Goal: Task Accomplishment & Management: Manage account settings

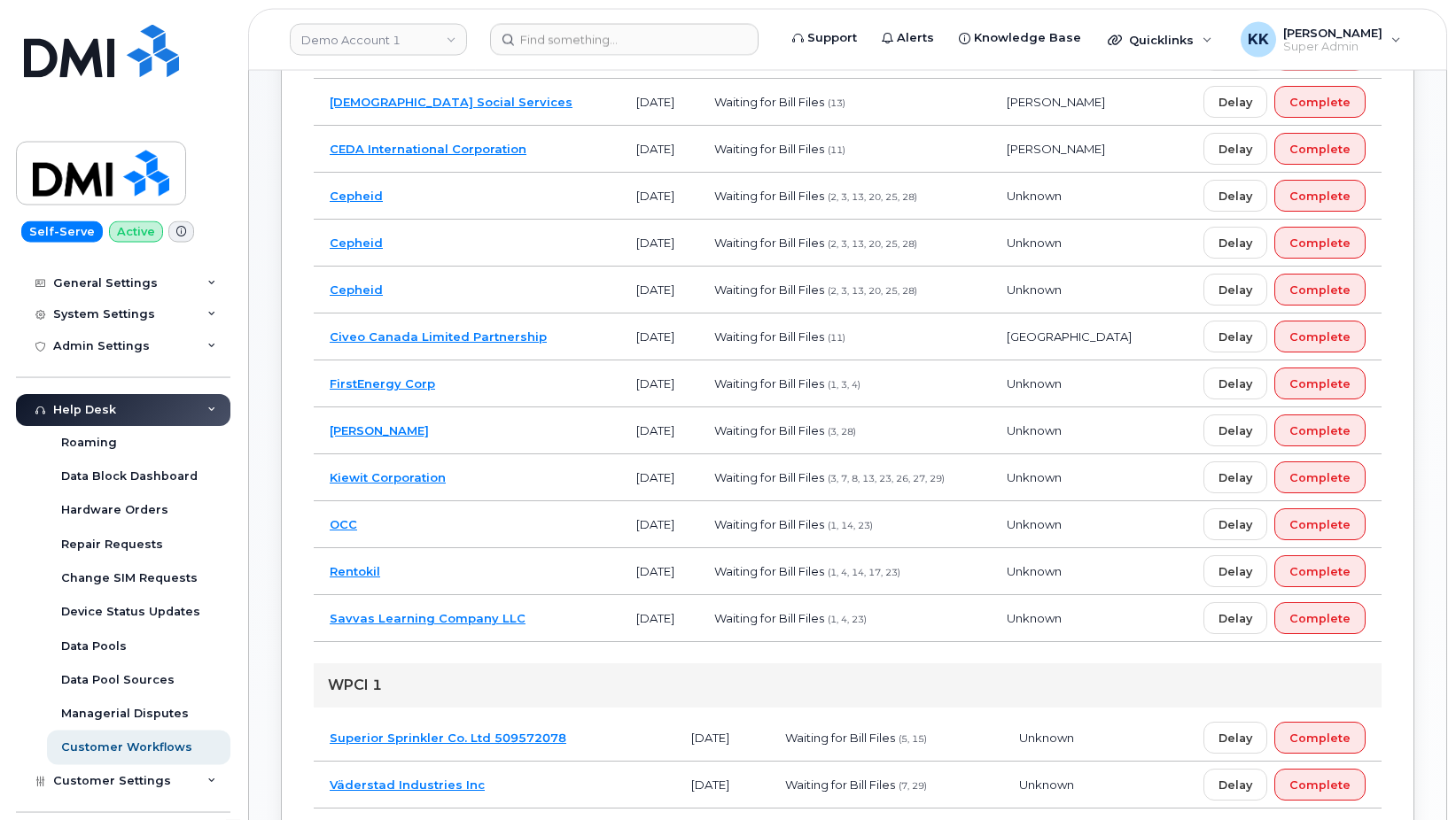
scroll to position [575, 0]
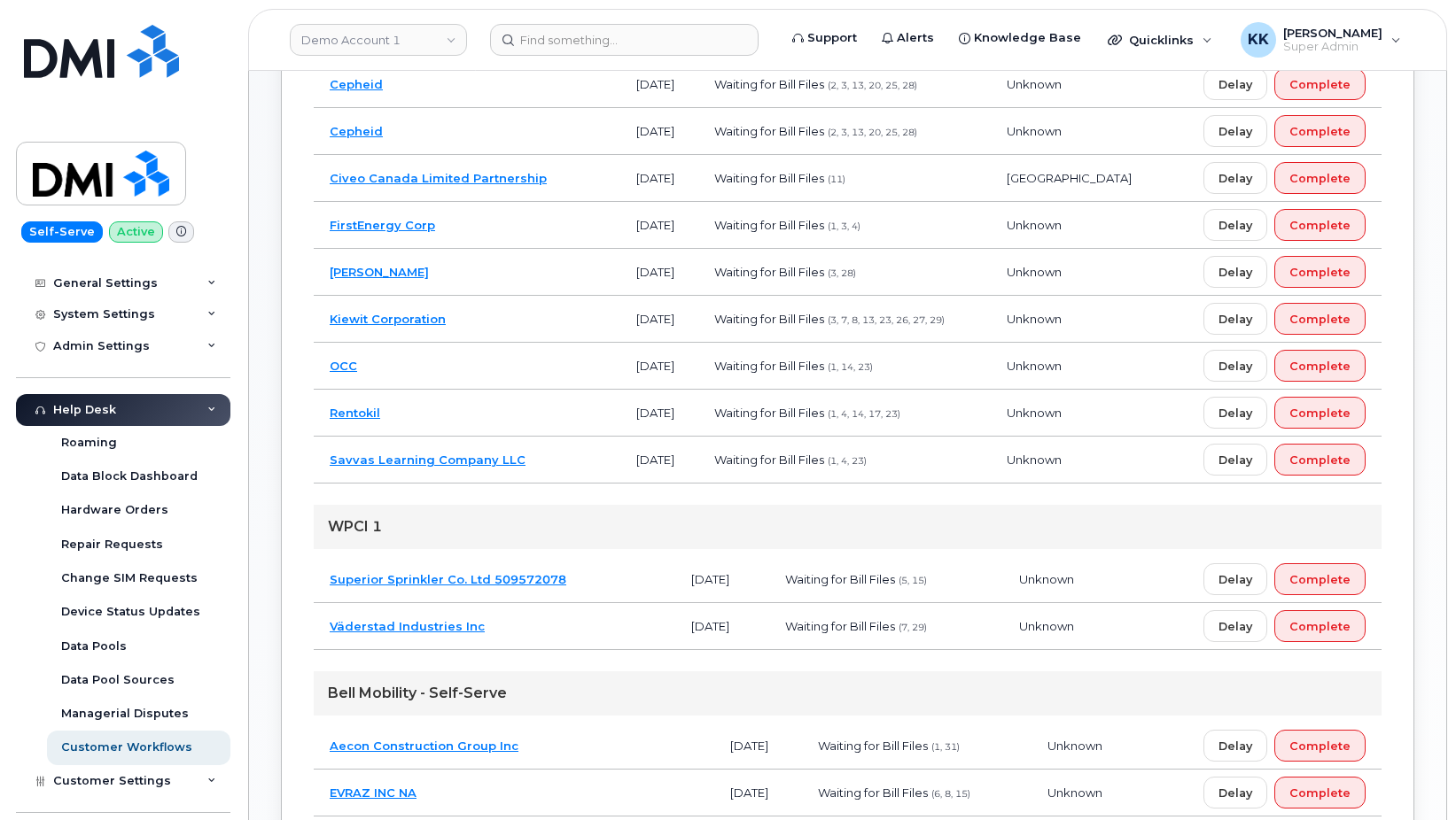
click at [475, 360] on td "OCC" at bounding box center [467, 366] width 307 height 47
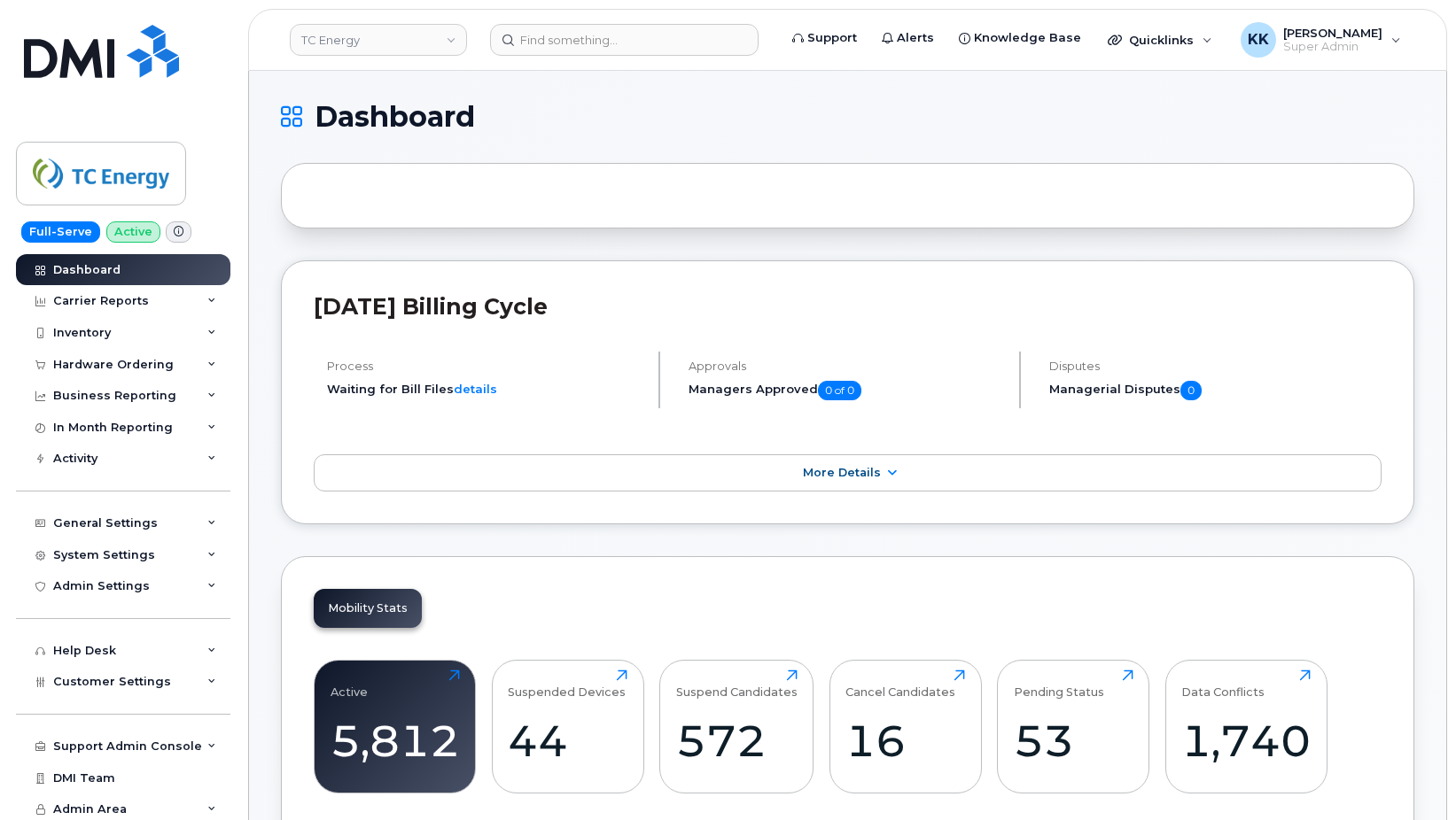
scroll to position [2635, 0]
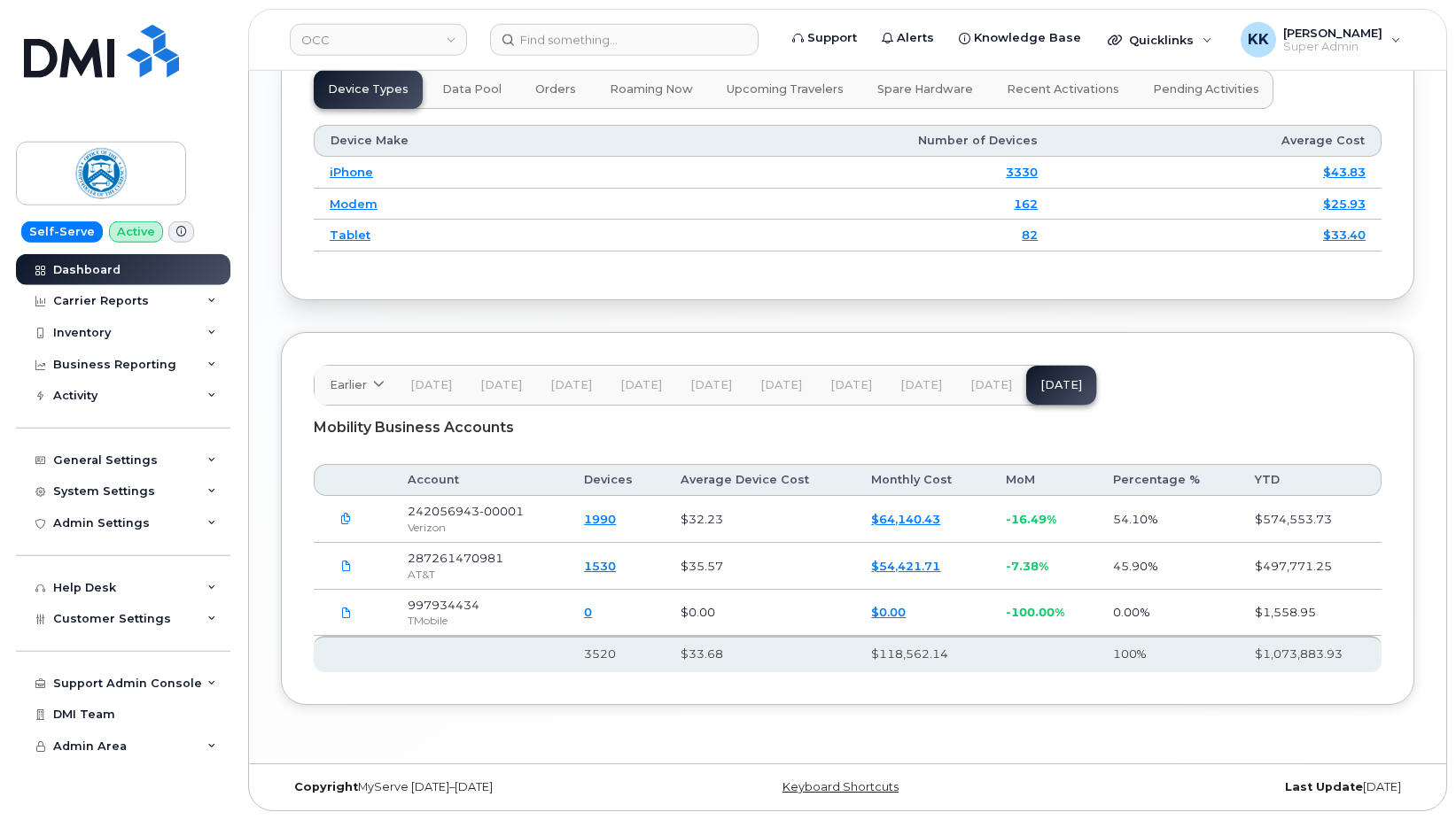
scroll to position [2337, 0]
click at [977, 394] on button "[DATE]" at bounding box center [991, 385] width 70 height 39
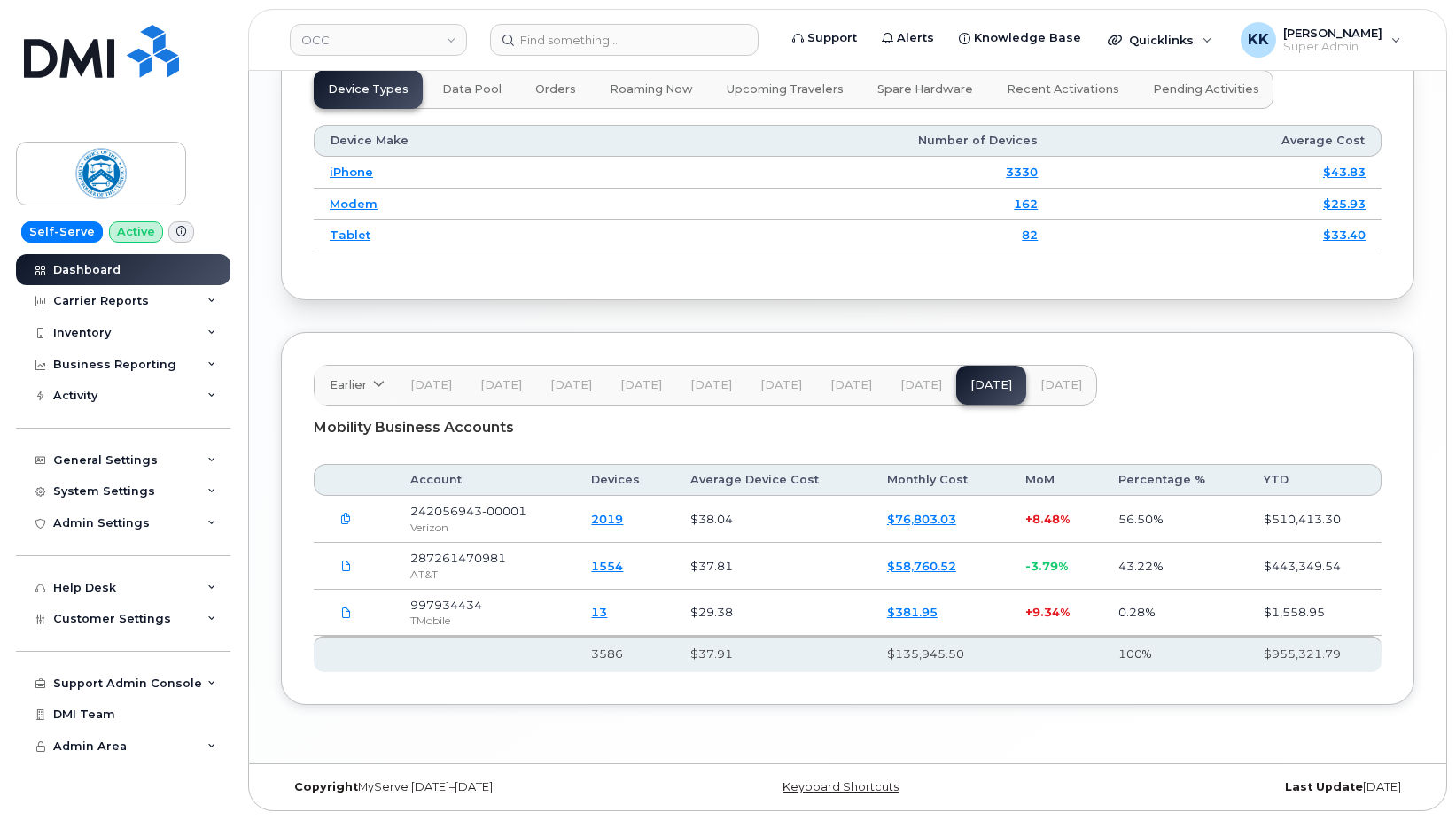
click at [1041, 382] on span "Aug 25" at bounding box center [1061, 385] width 41 height 14
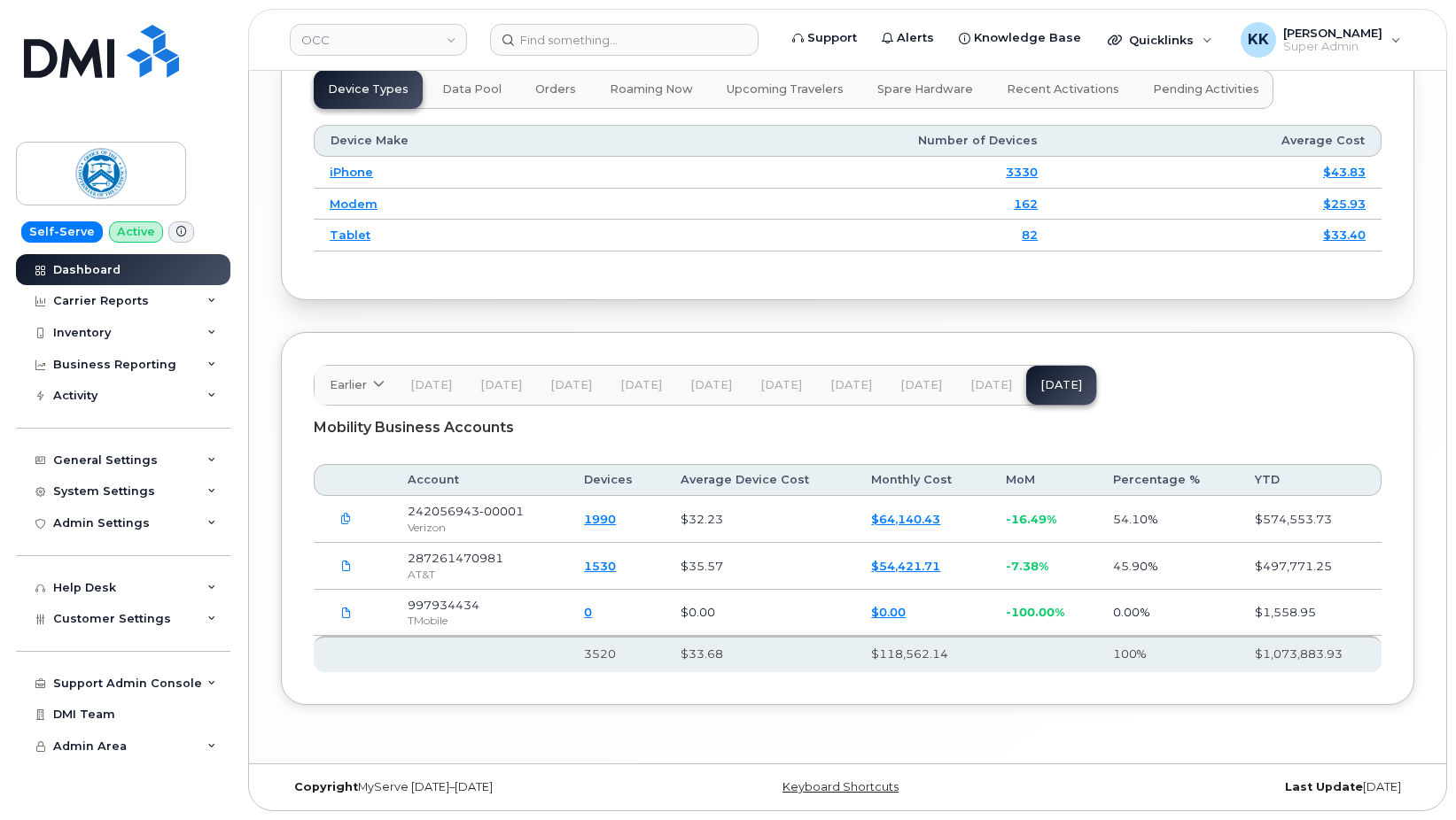
click at [978, 384] on span "Jul 25" at bounding box center [991, 385] width 41 height 14
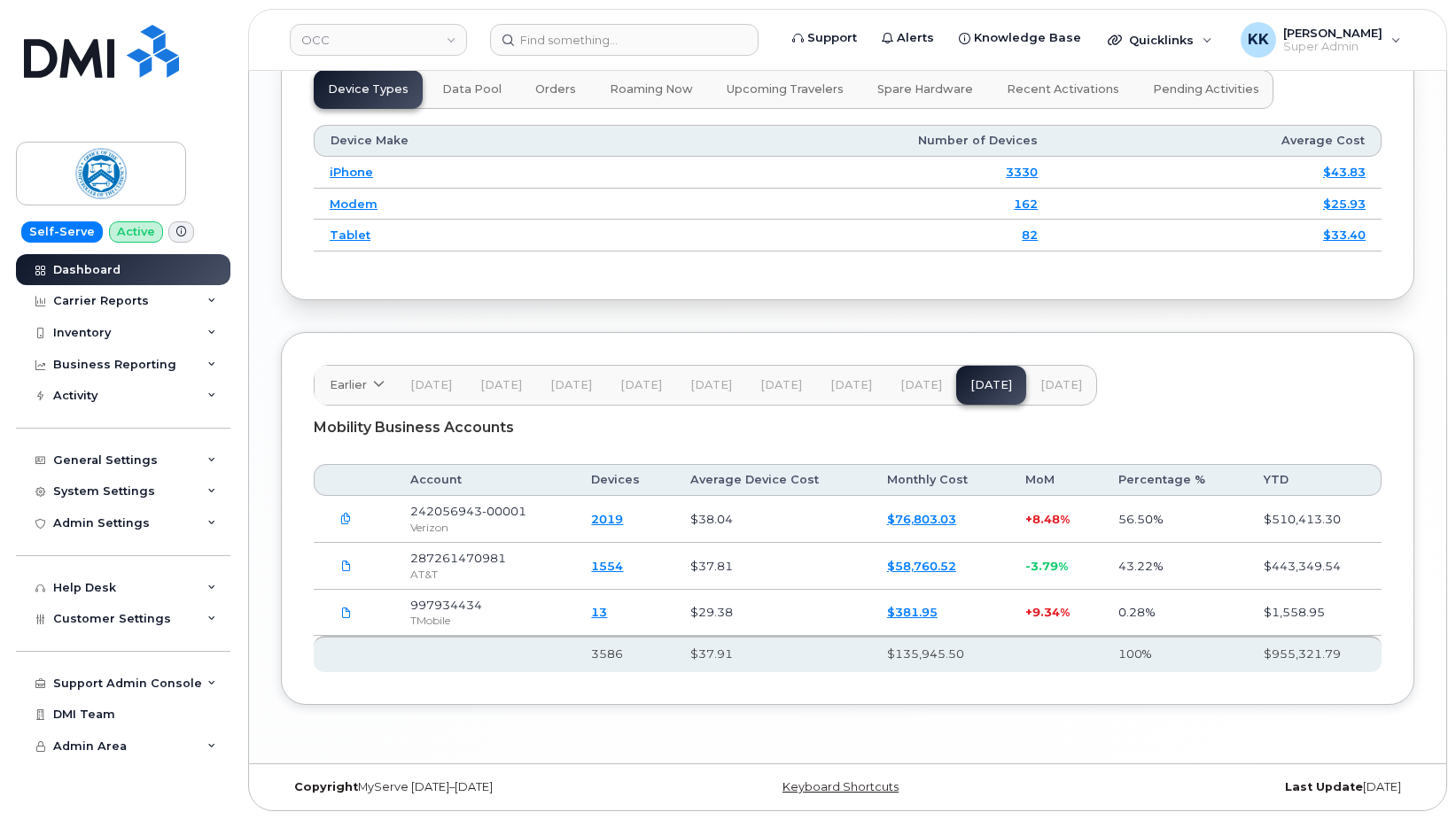
click at [1061, 391] on span "Aug 25" at bounding box center [1061, 385] width 41 height 14
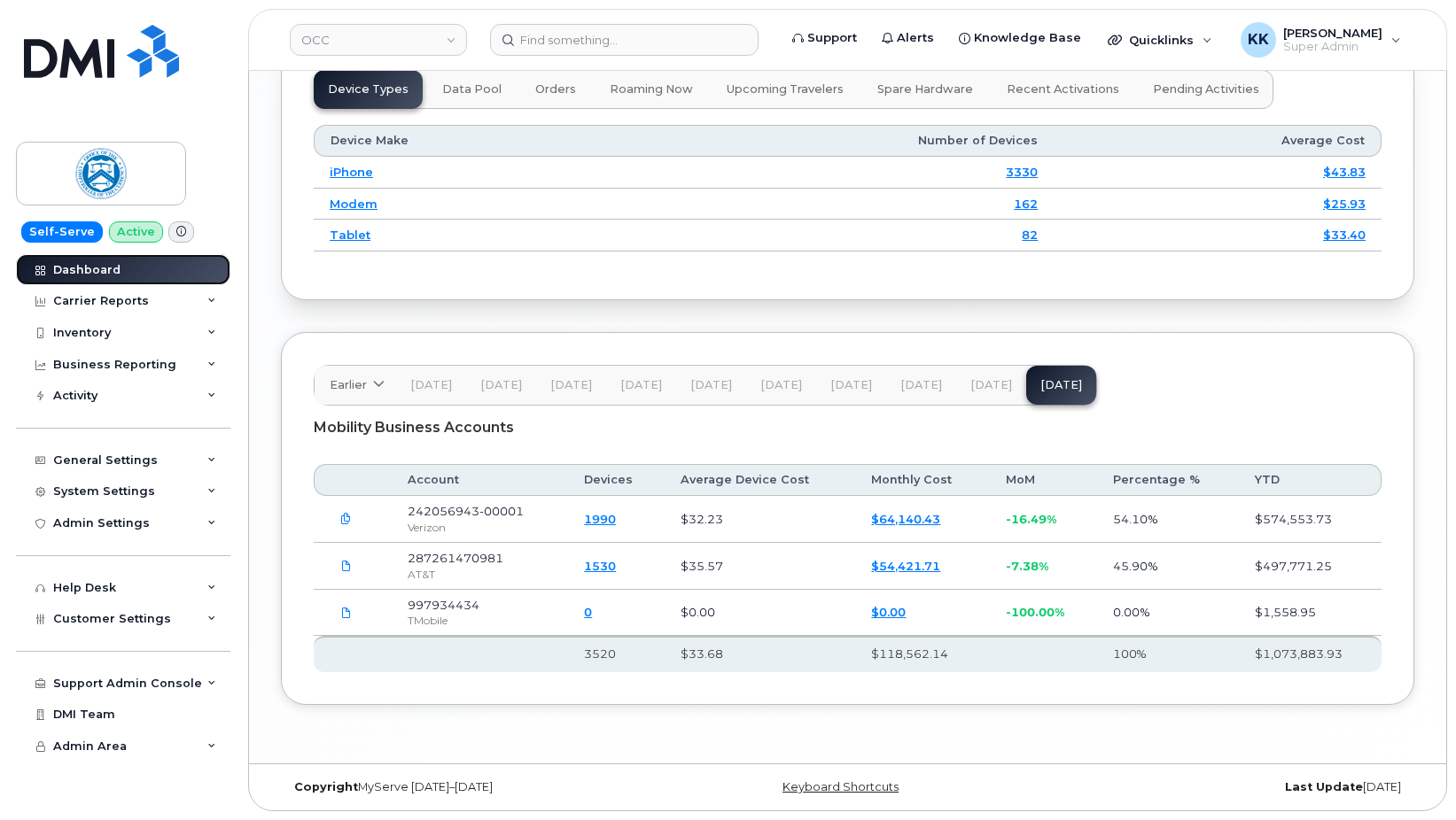
click at [126, 277] on link "Dashboard" at bounding box center [123, 270] width 215 height 32
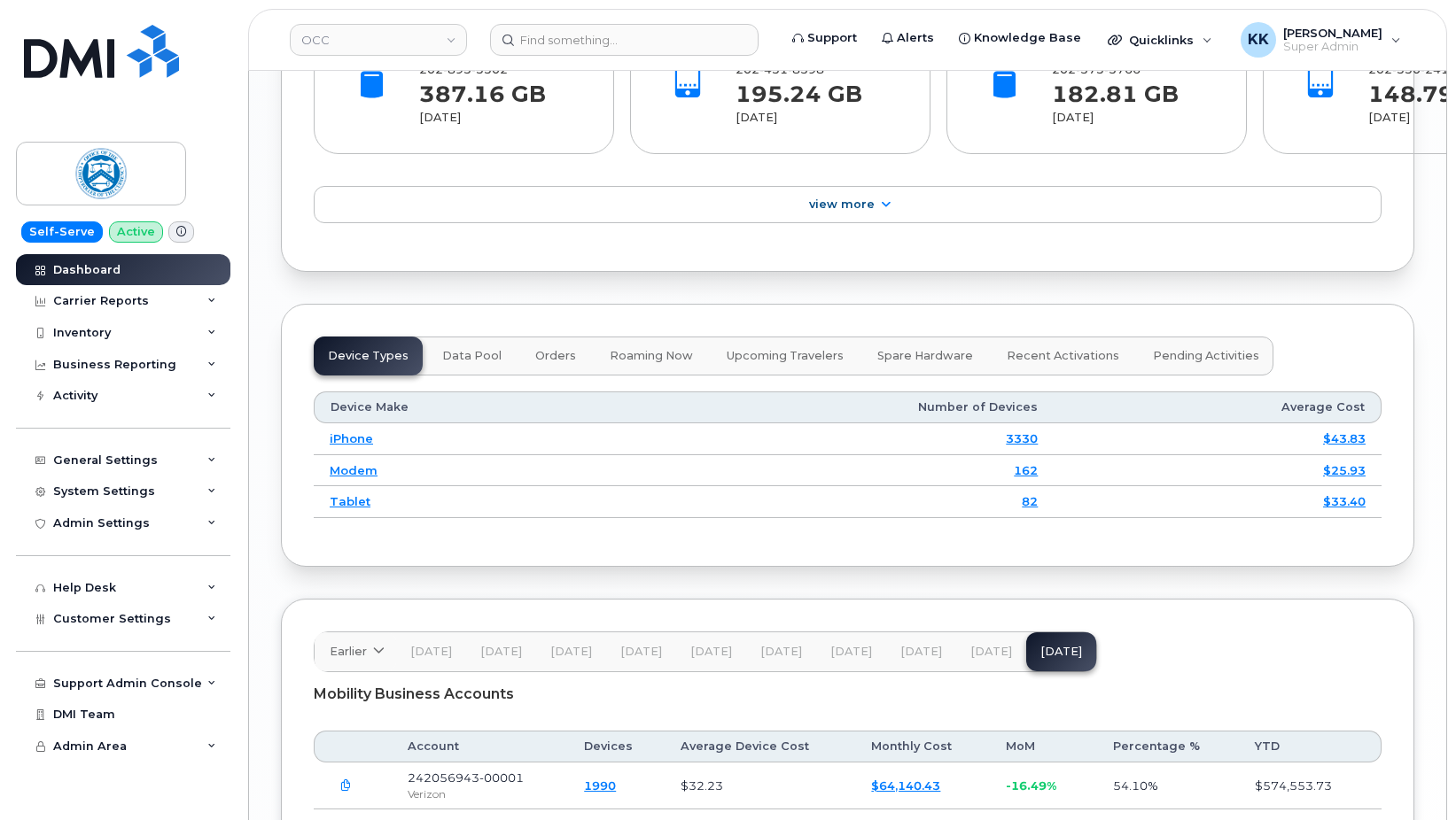
scroll to position [2337, 0]
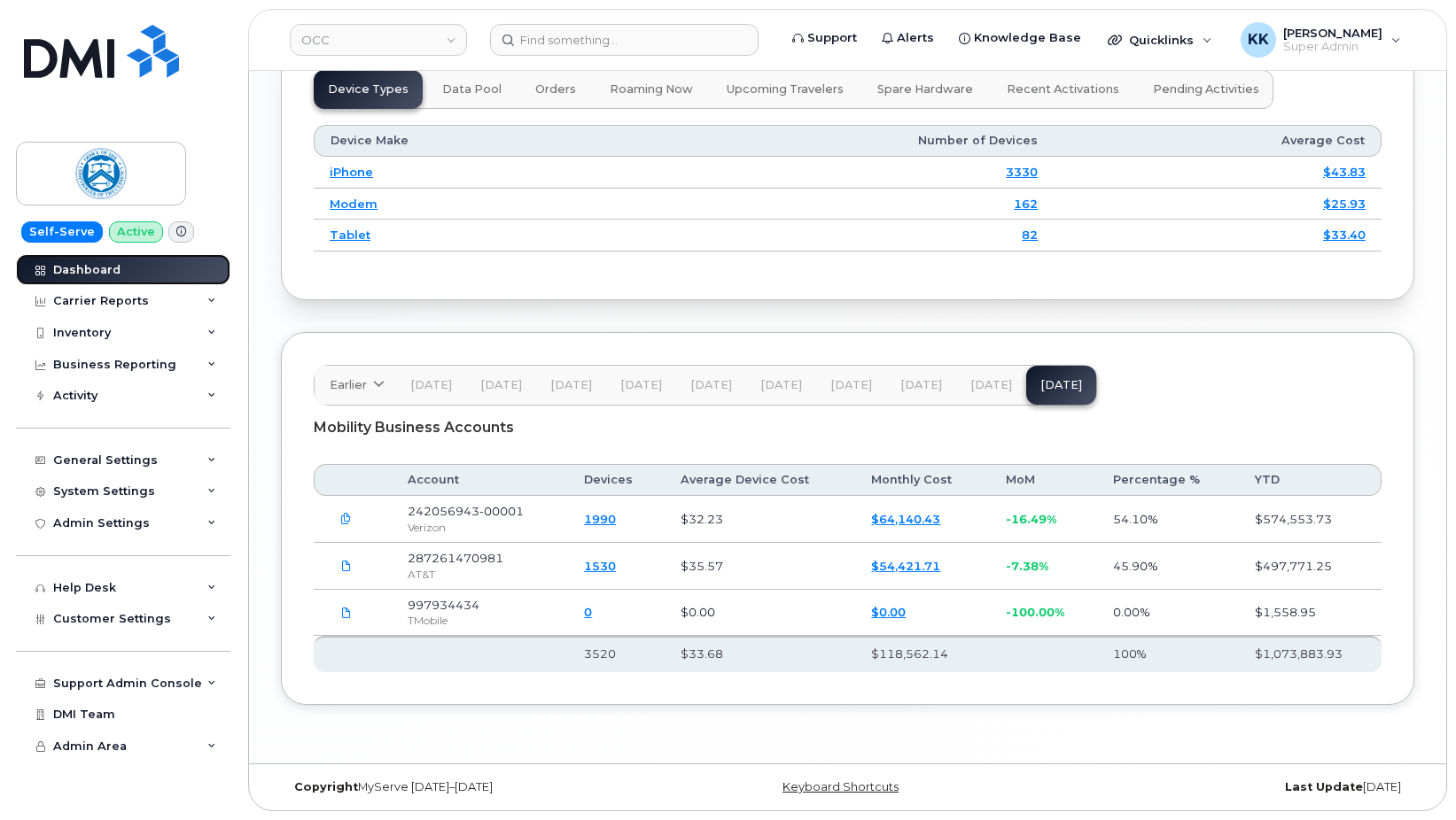
click at [114, 270] on div "Dashboard" at bounding box center [87, 269] width 68 height 14
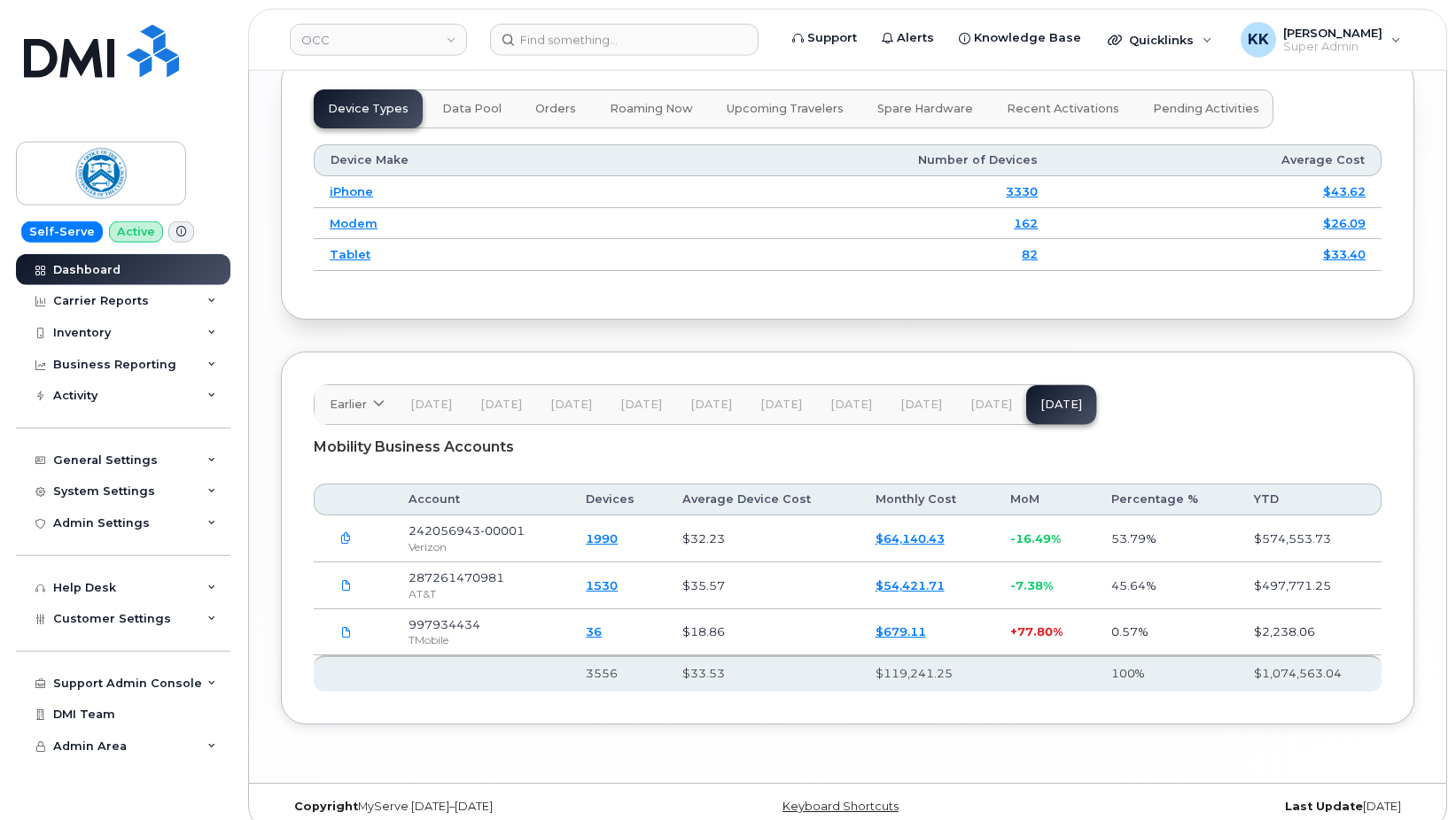
scroll to position [2337, 0]
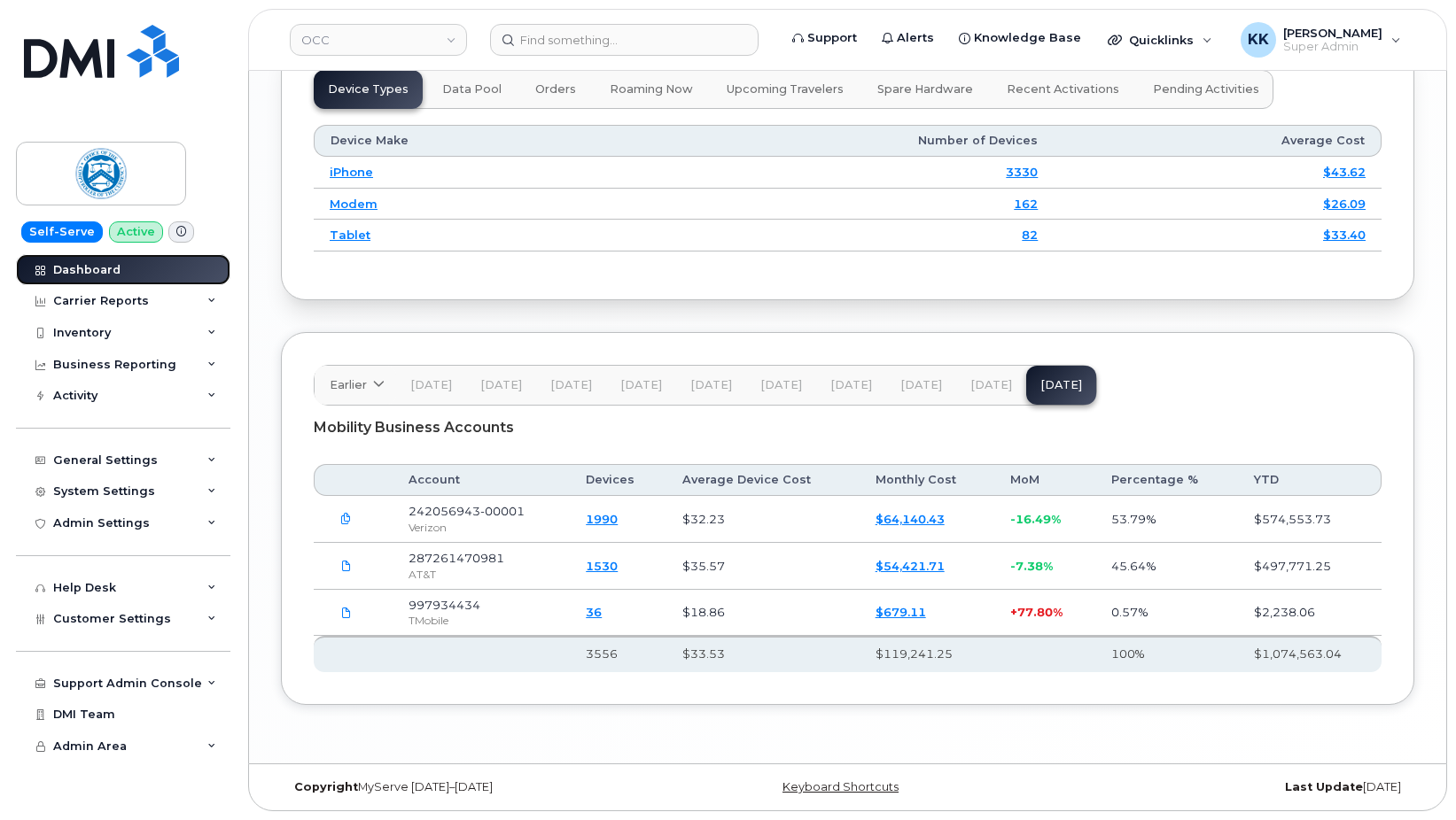
click at [93, 260] on link "Dashboard" at bounding box center [123, 270] width 215 height 32
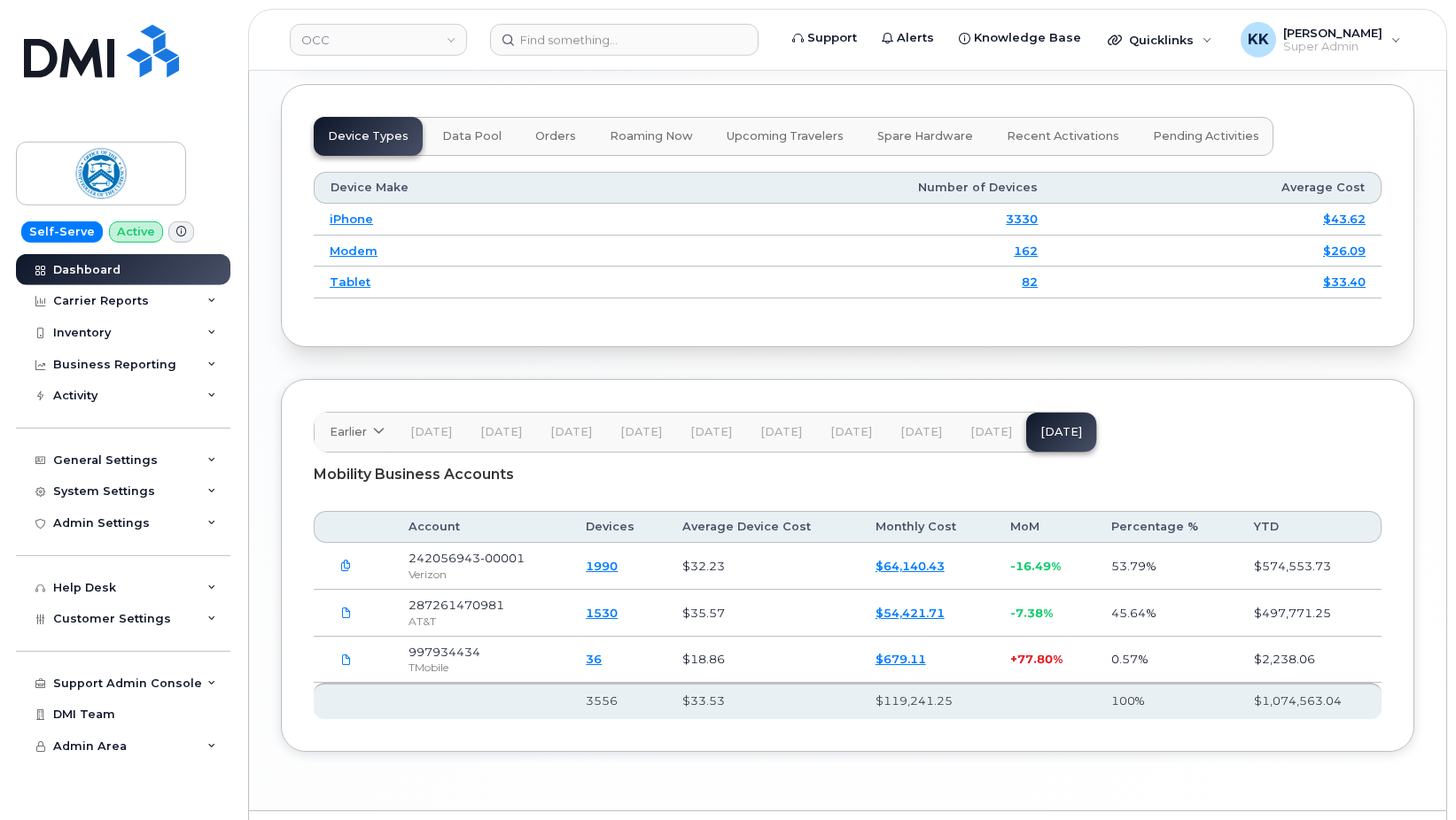
scroll to position [2337, 0]
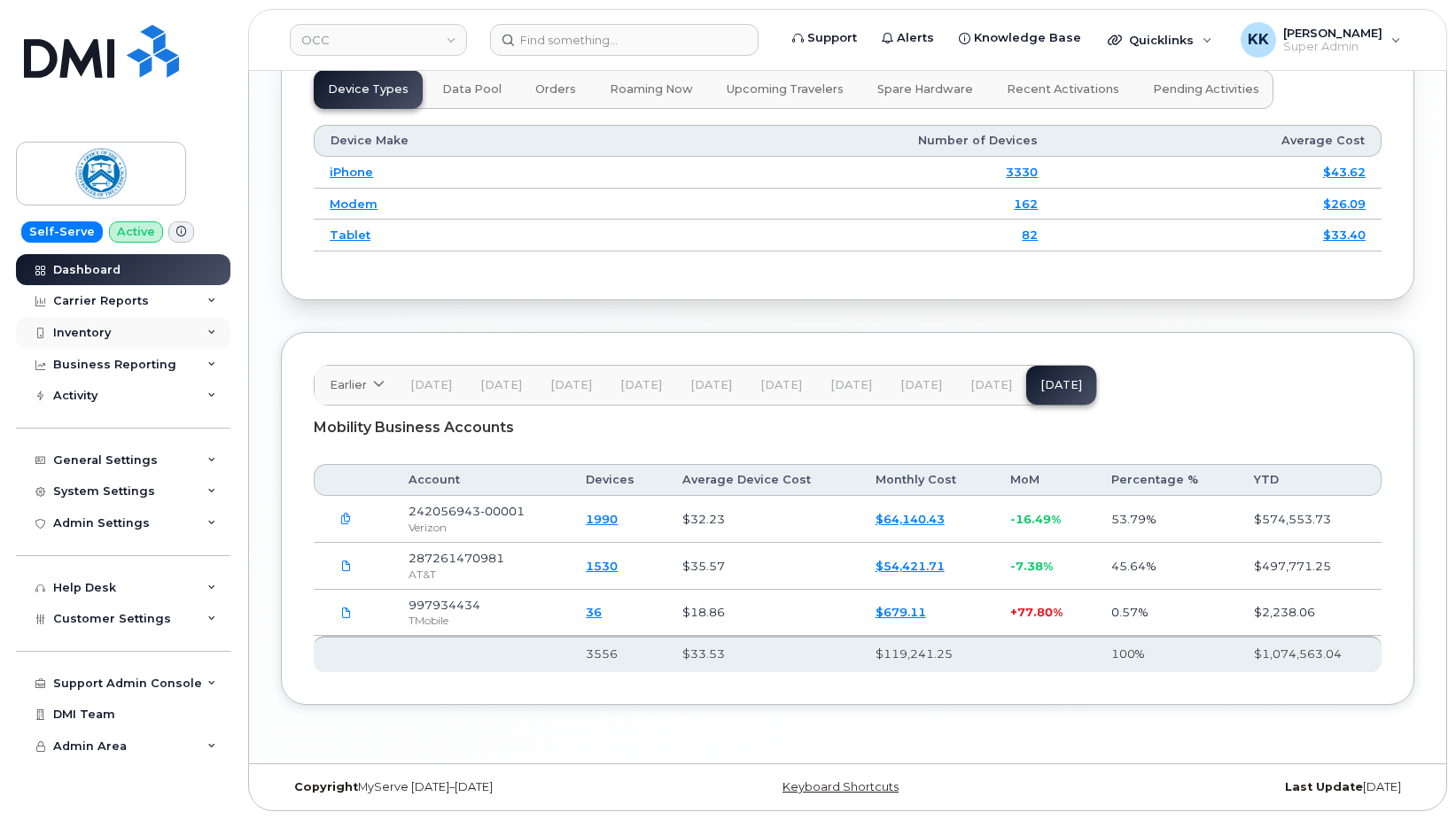
click at [94, 329] on div "Inventory" at bounding box center [81, 332] width 57 height 14
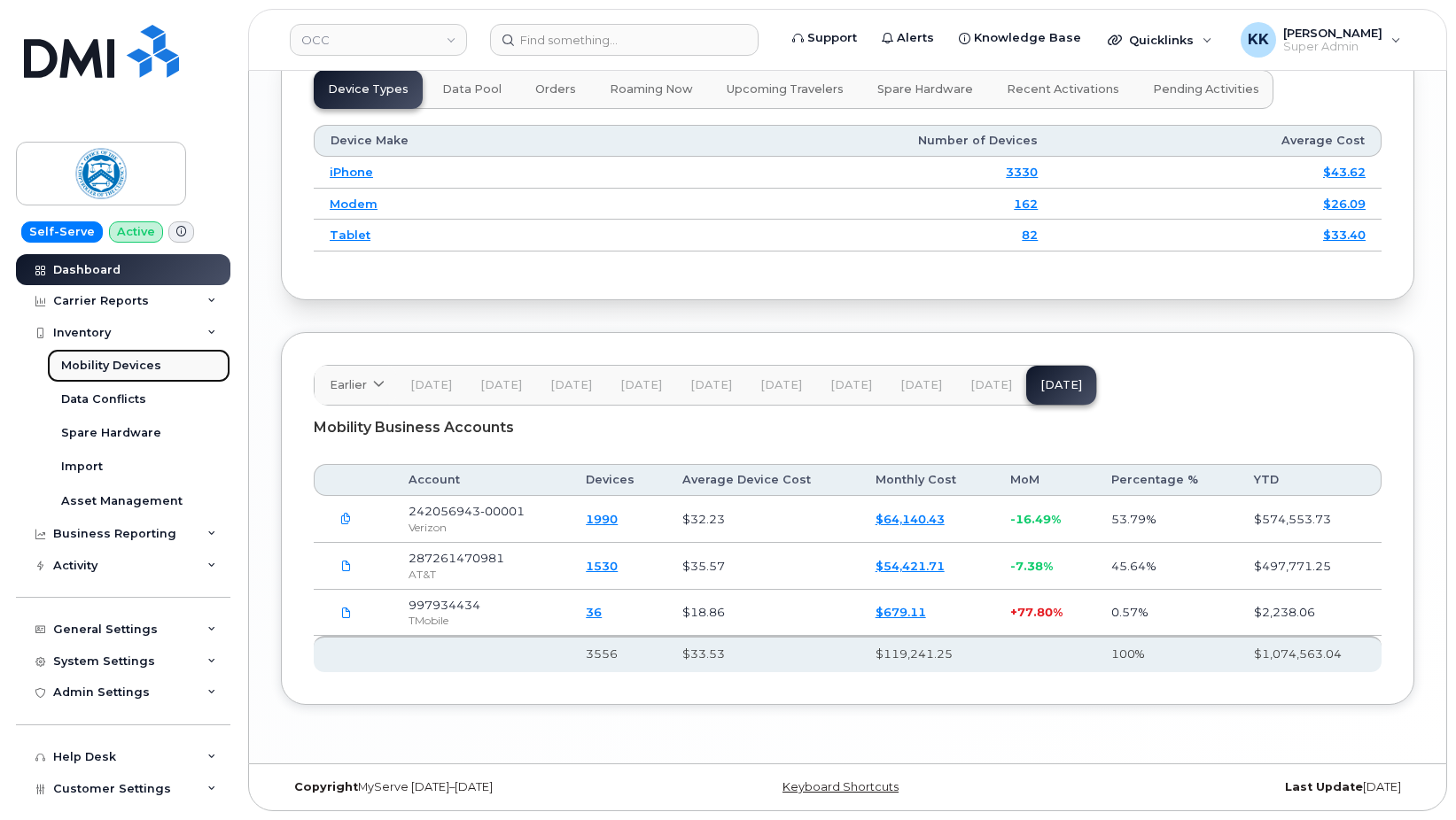
click at [85, 354] on link "Mobility Devices" at bounding box center [138, 366] width 184 height 34
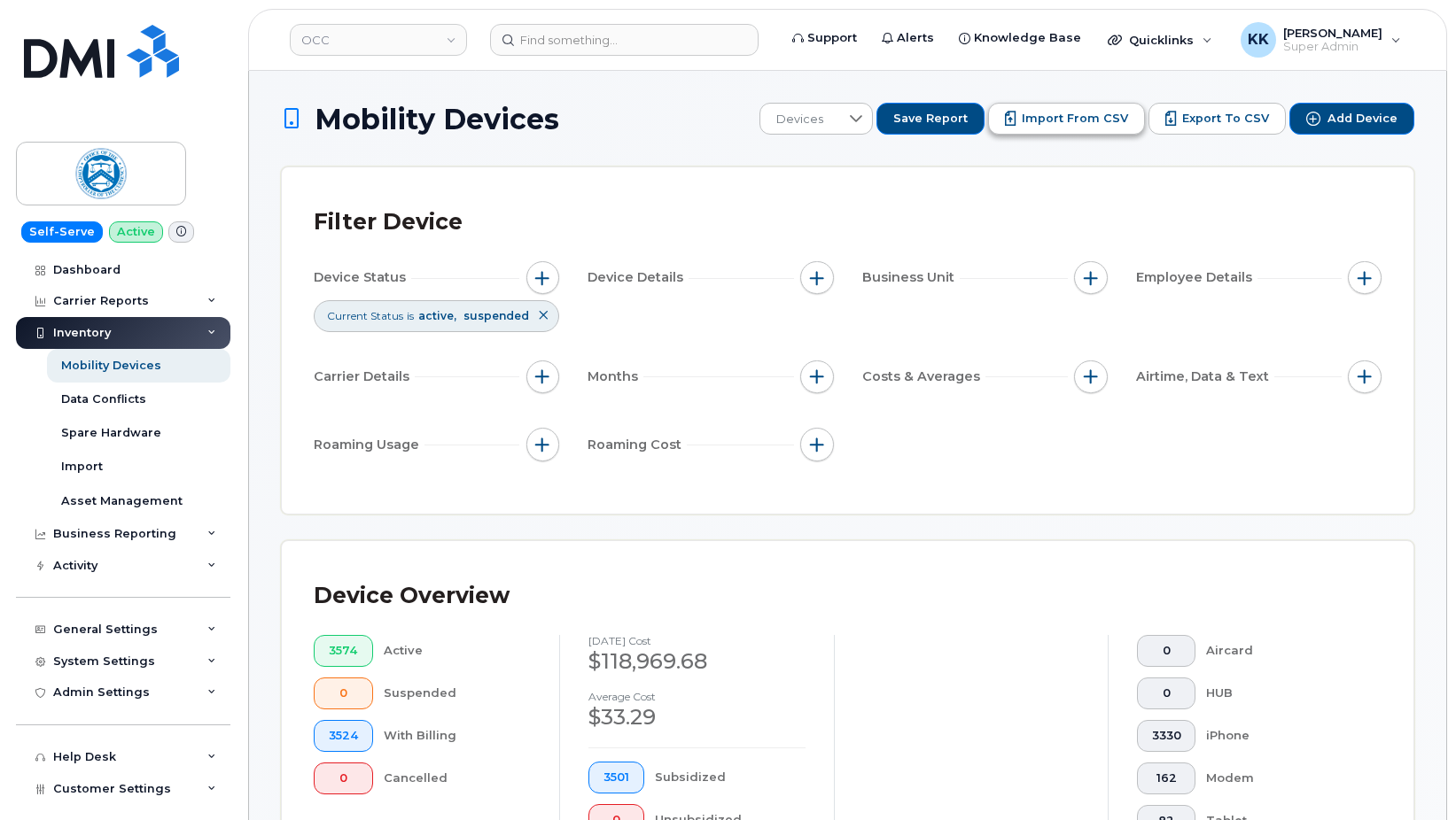
click at [1071, 124] on span "Import from CSV" at bounding box center [1075, 119] width 106 height 16
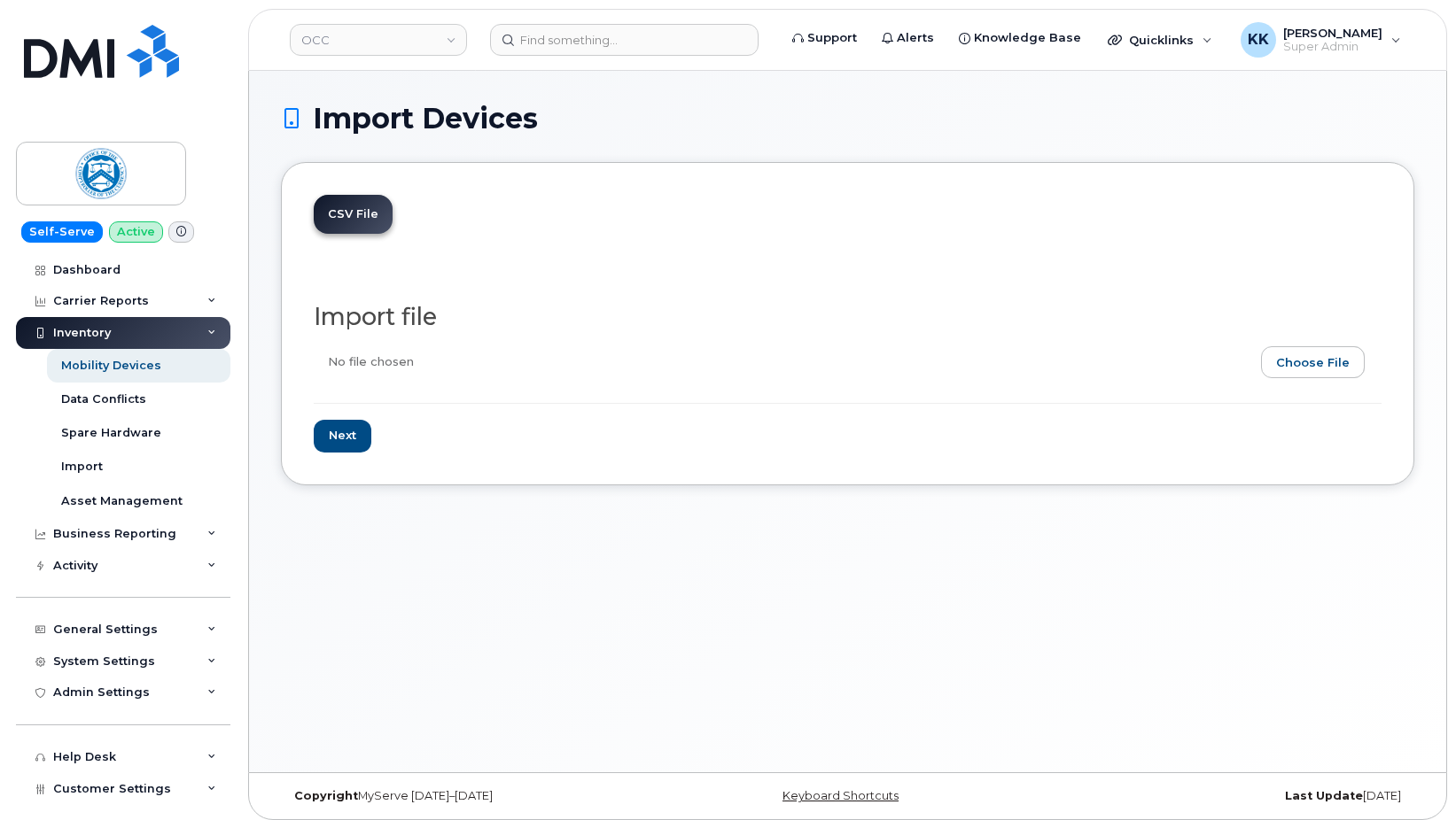
click at [1309, 356] on input "file" at bounding box center [840, 366] width 1054 height 40
type input "C:\fakepath\OCC T-Mobile Inventory September 2025.xlsx"
click at [350, 442] on input "Next" at bounding box center [342, 436] width 57 height 33
type input "Loading..."
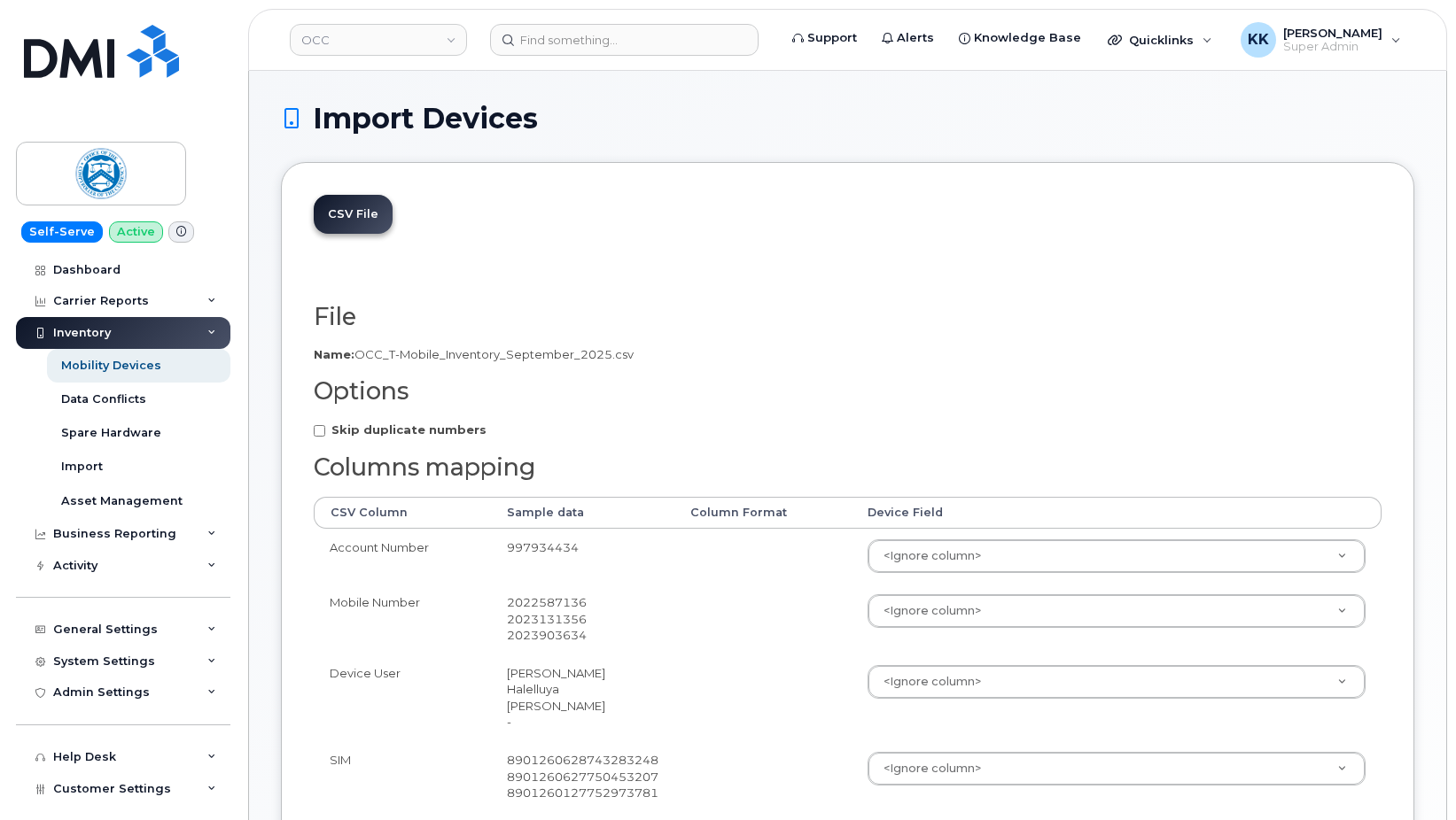
click at [397, 437] on strong "Skip duplicate numbers" at bounding box center [409, 429] width 155 height 14
click at [325, 437] on input "Skip duplicate numbers" at bounding box center [319, 431] width 11 height 11
checkbox input "true"
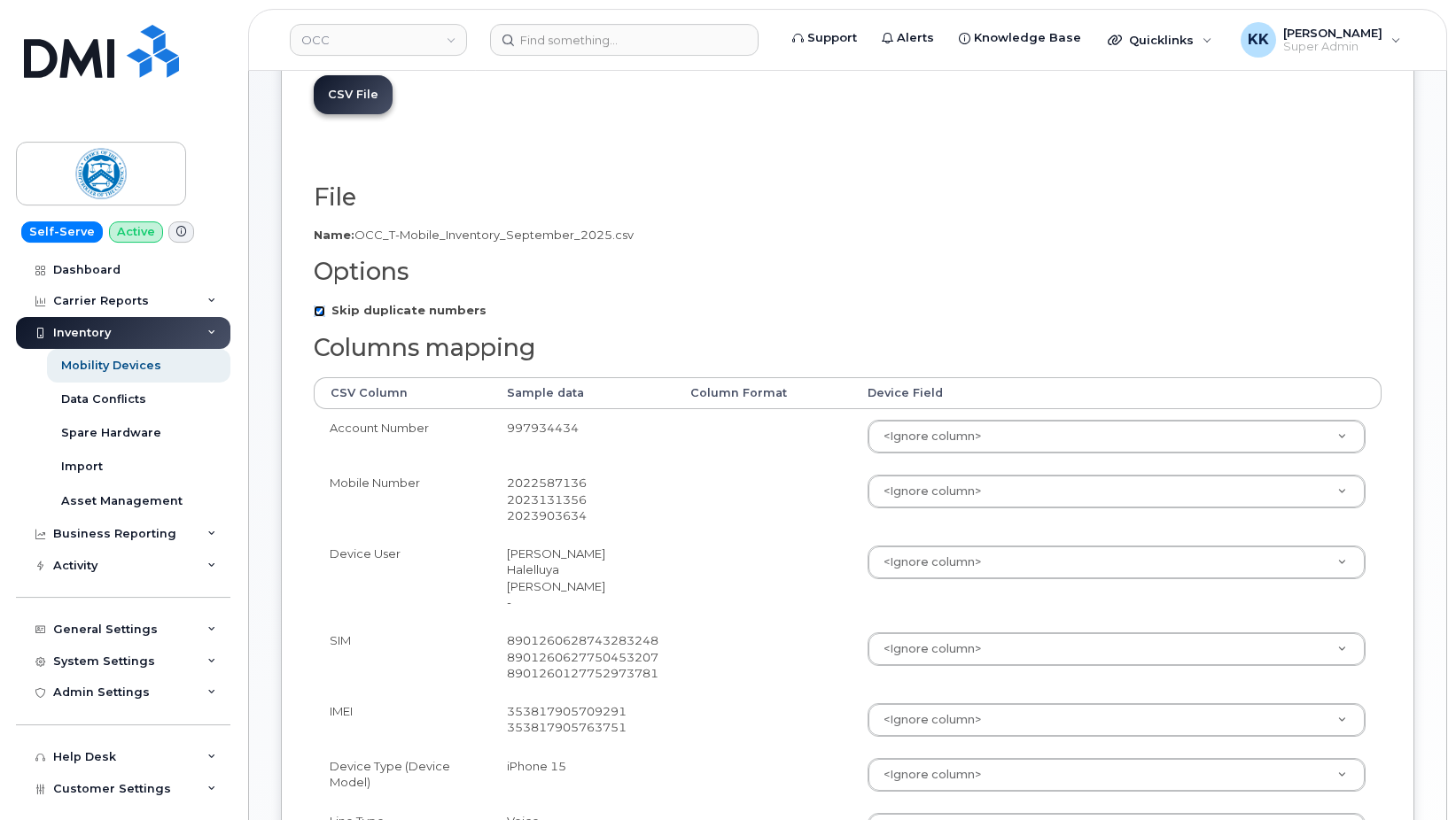
scroll to position [181, 0]
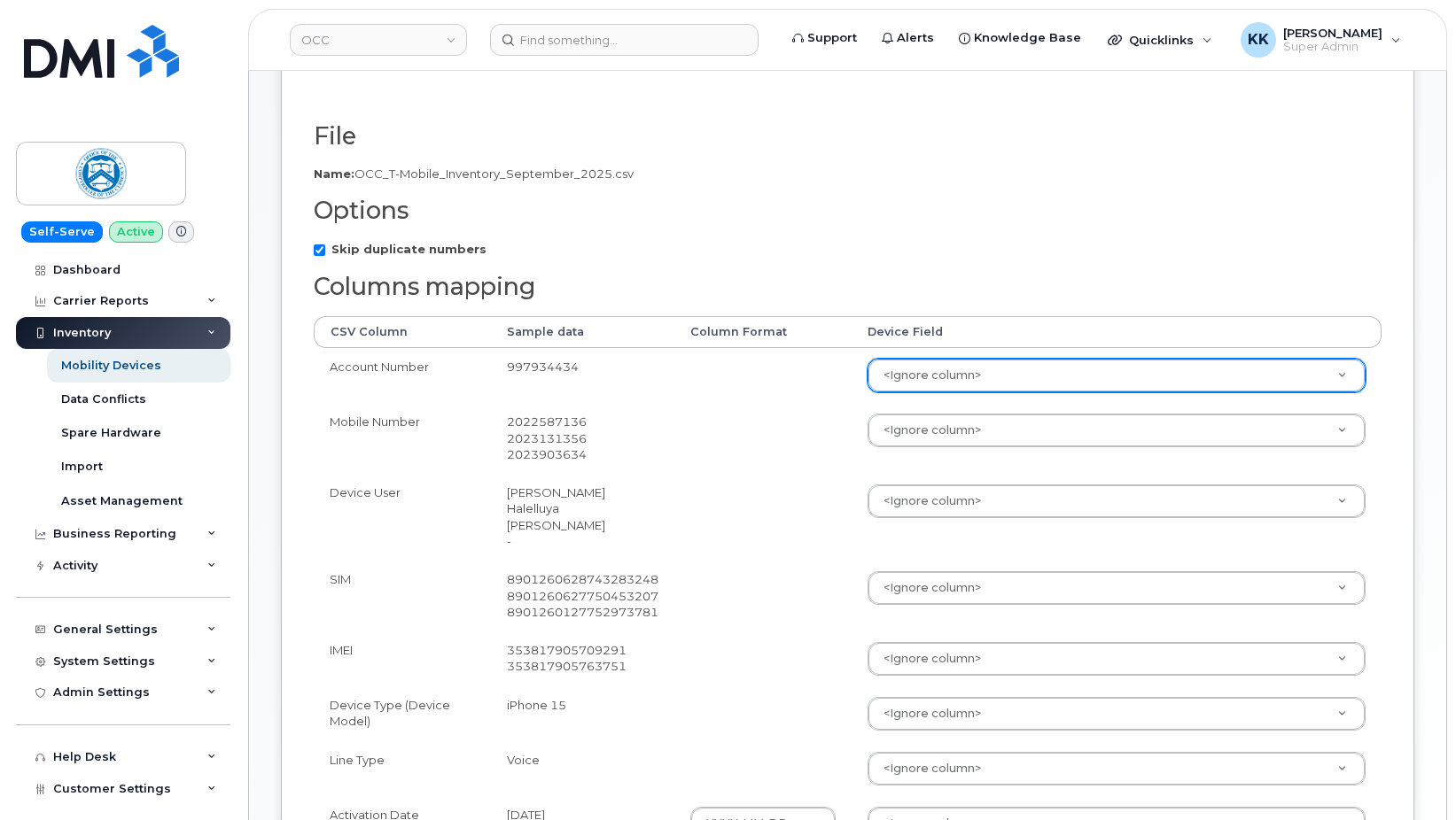
click at [937, 377] on body "OCC Support Alerts Knowledge Base Quicklinks Suspend / Cancel Device Change SIM…" at bounding box center [728, 469] width 1456 height 1299
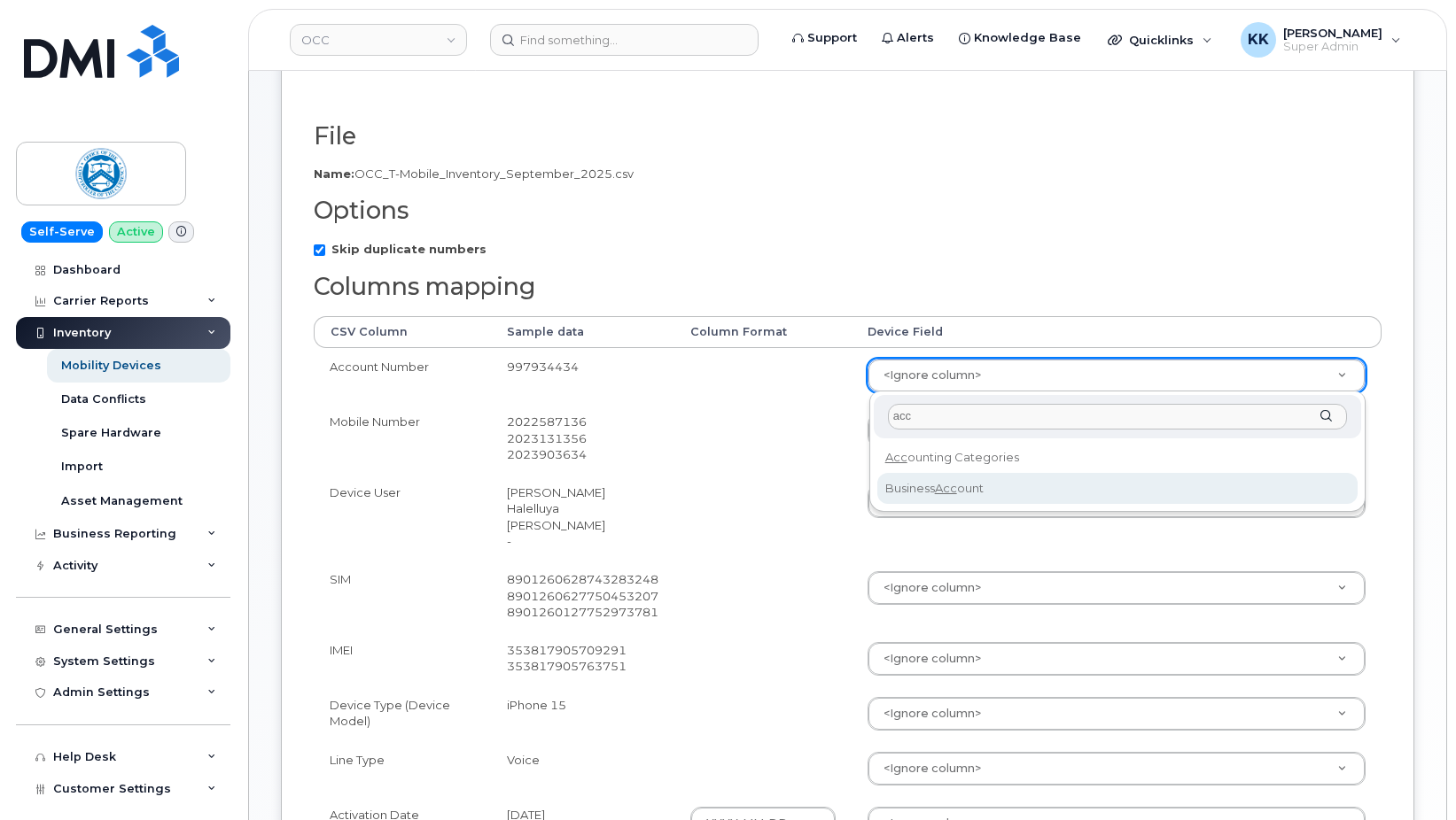
type input "acc"
select select "business_account_id"
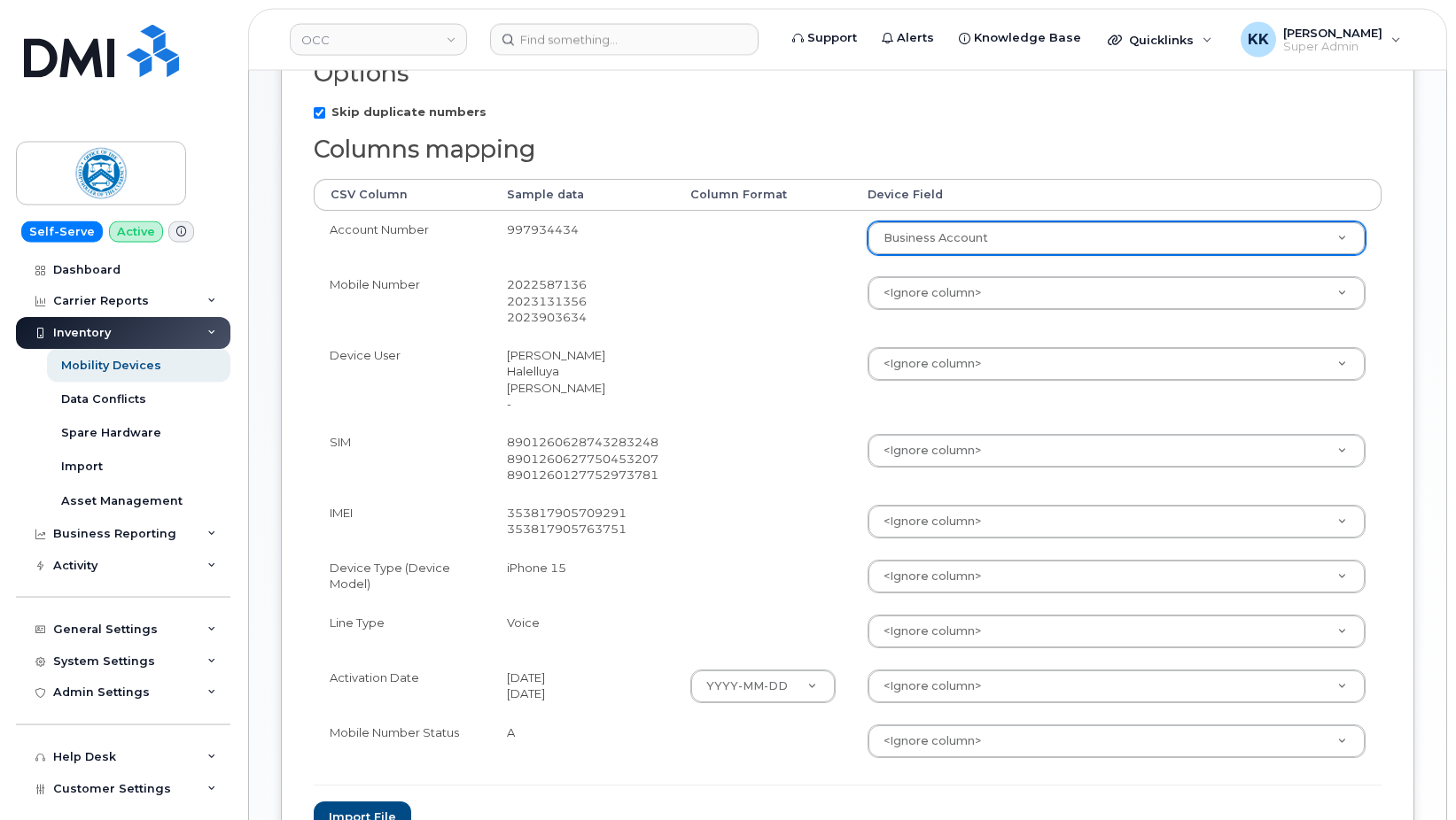
scroll to position [362, 0]
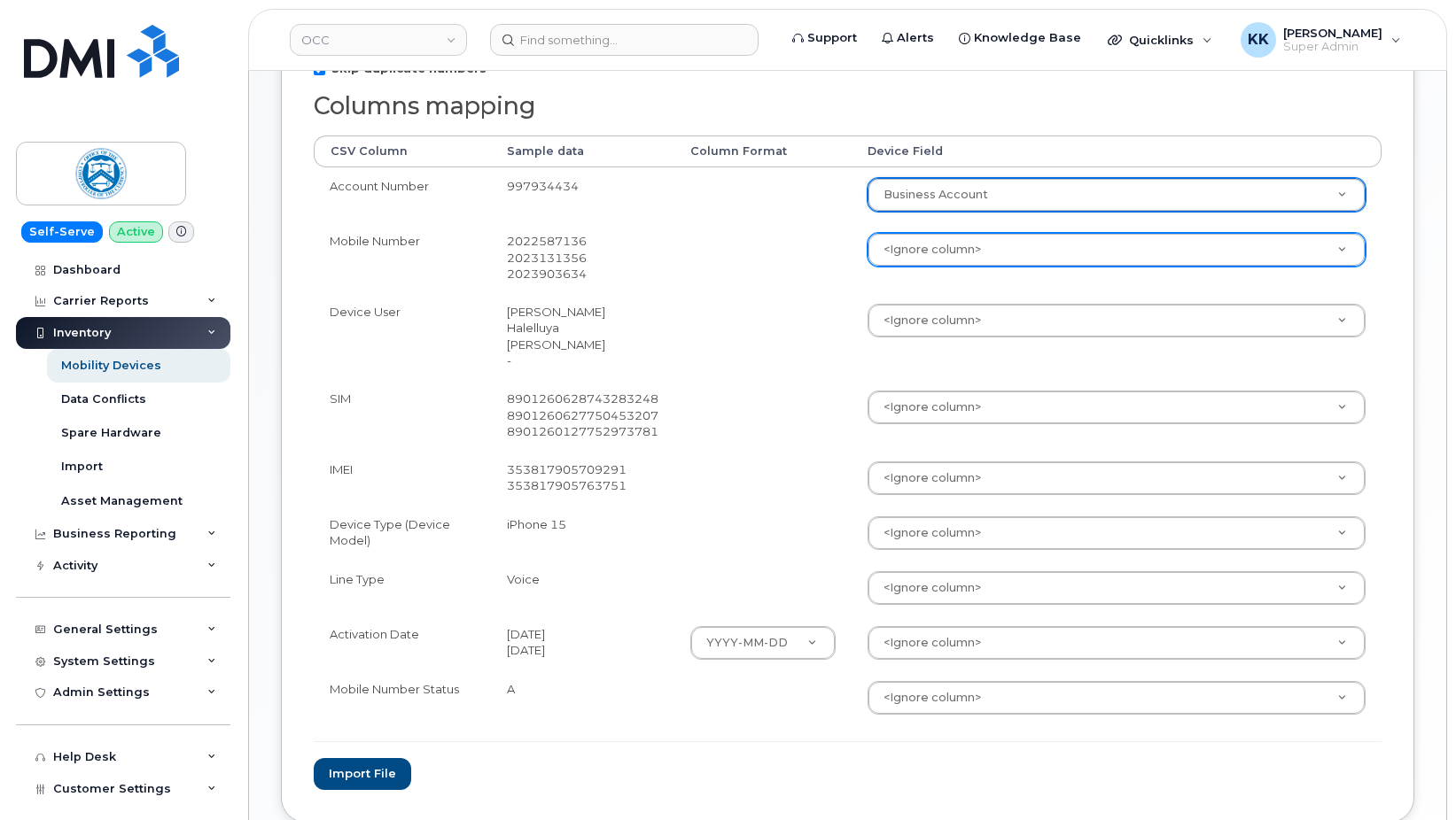
click at [904, 258] on body "OCC Support Alerts Knowledge Base Quicklinks Suspend / Cancel Device Change SIM…" at bounding box center [728, 288] width 1456 height 1299
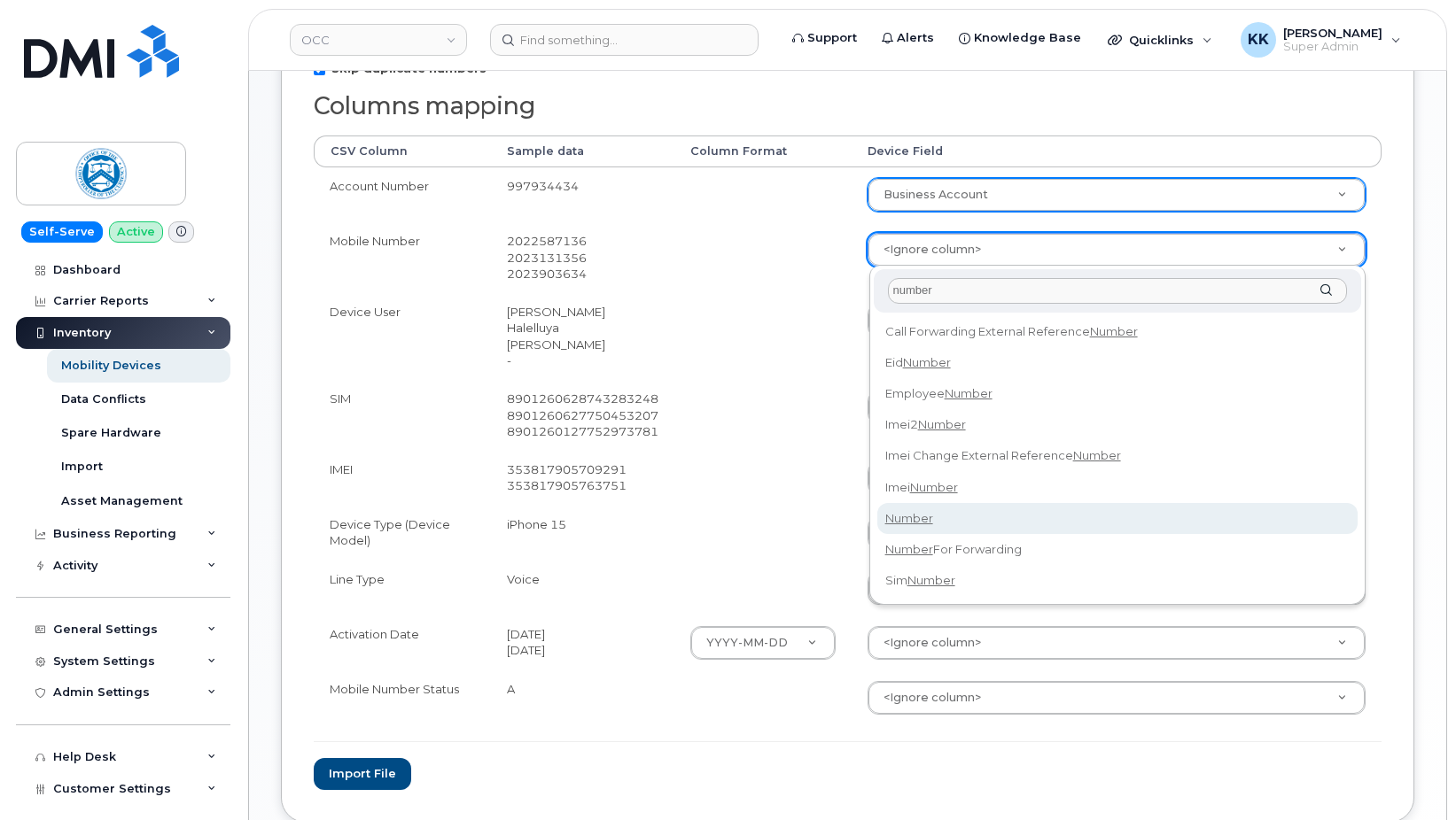
type input "number"
select select "number"
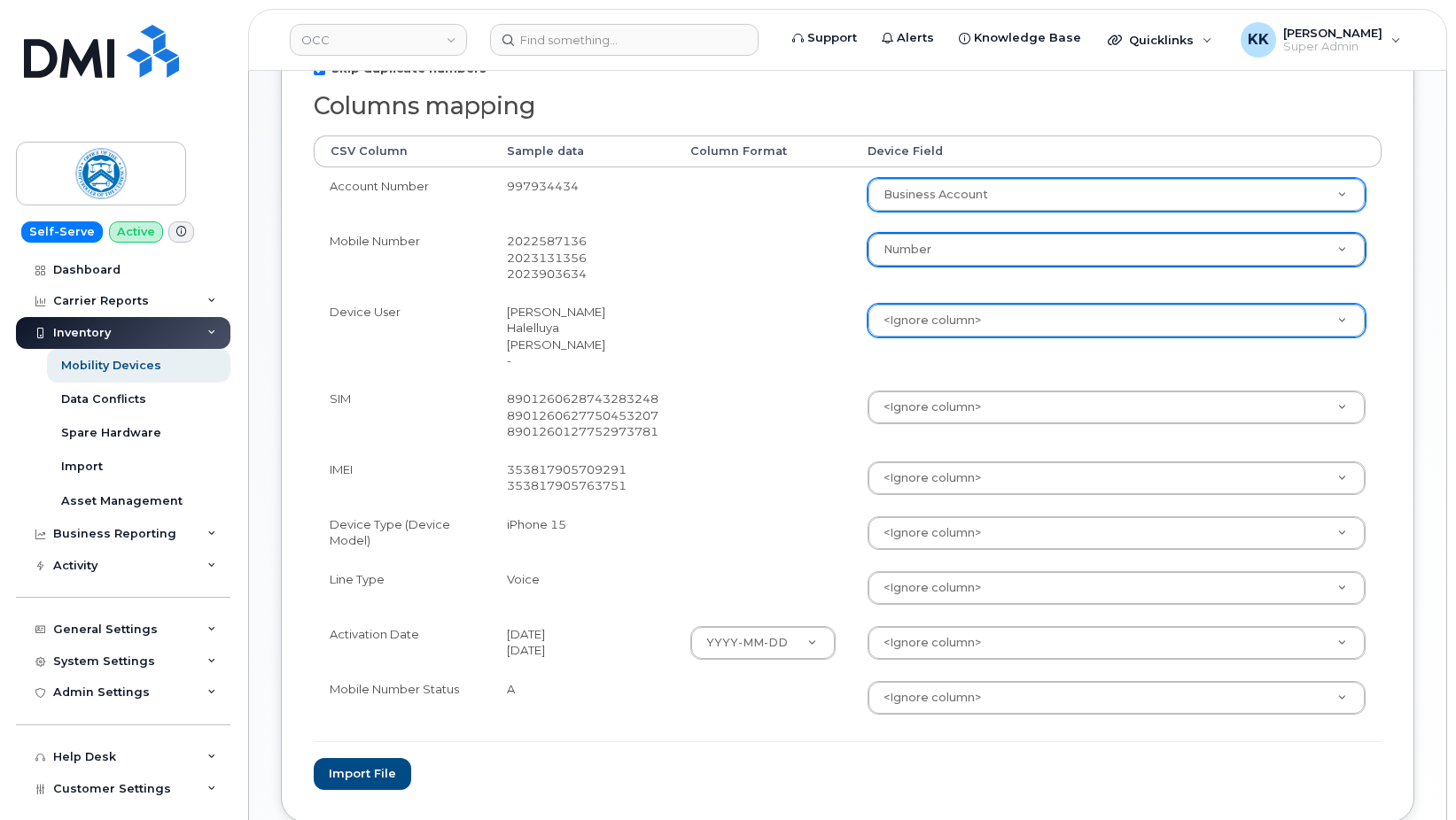
click at [926, 337] on div "<Ignore column>" at bounding box center [1116, 321] width 498 height 34
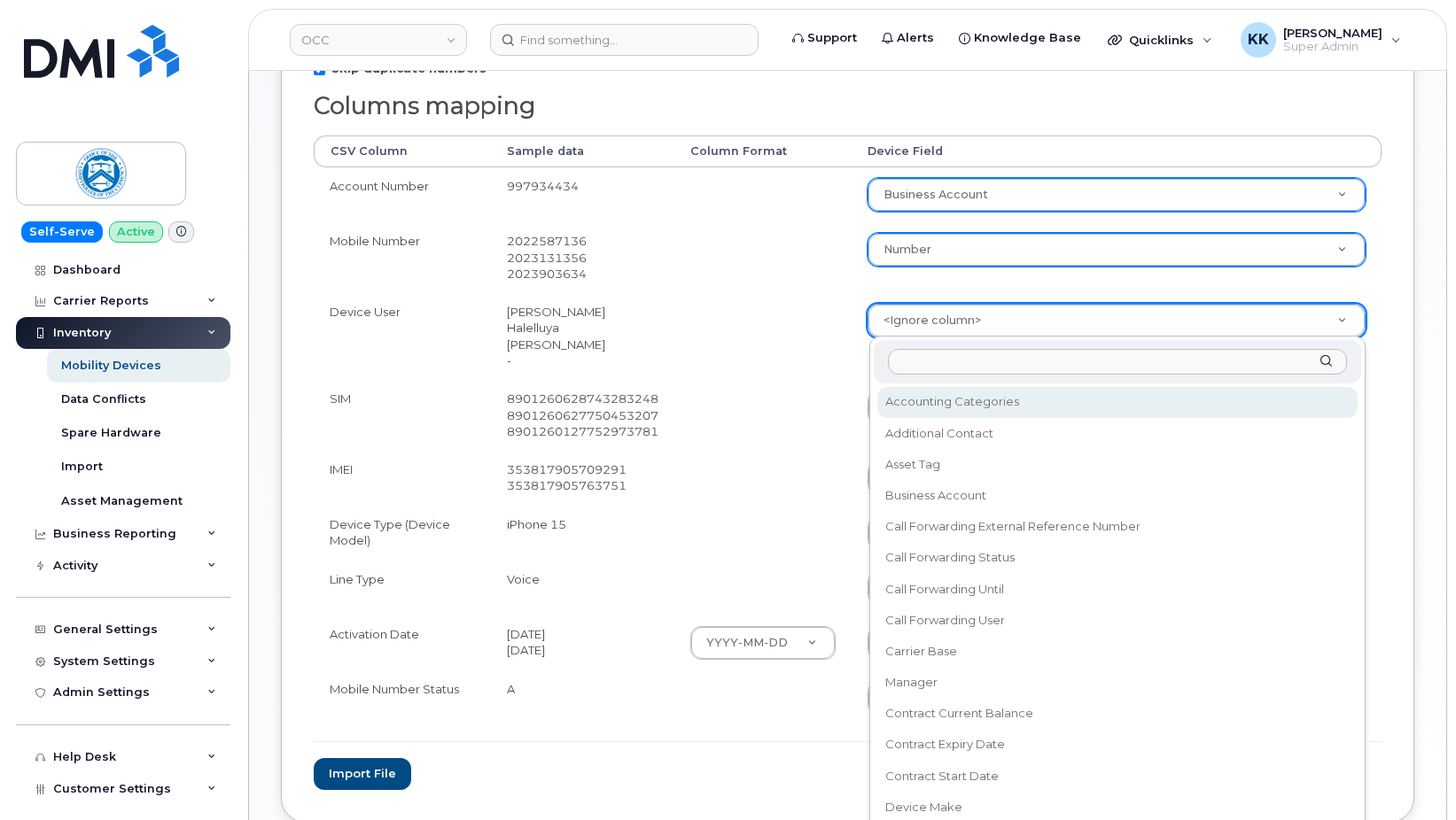
click at [923, 326] on body "OCC Support Alerts Knowledge Base Quicklinks Suspend / Cancel Device Change SIM…" at bounding box center [728, 288] width 1456 height 1299
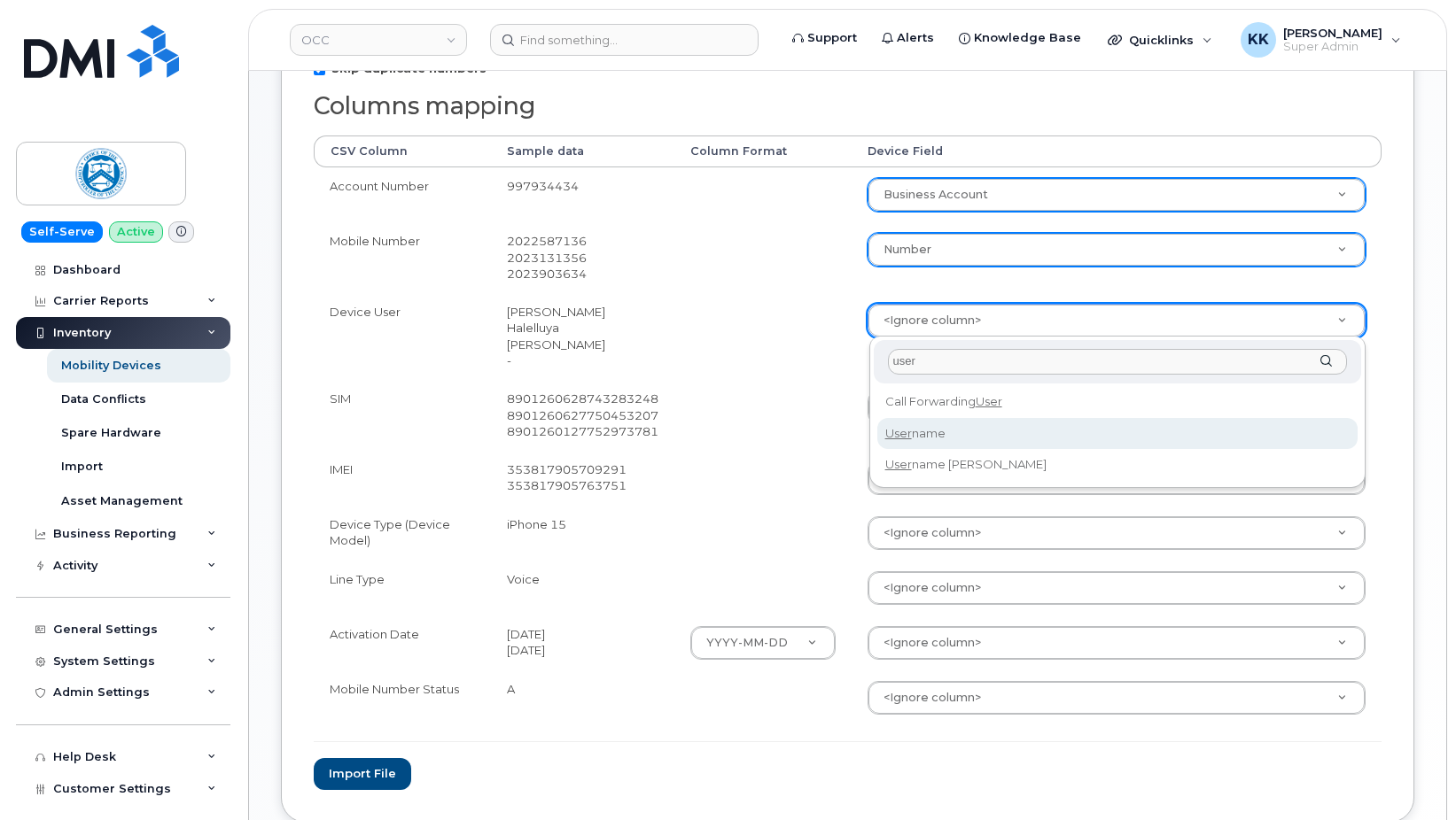
type input "user"
select select "username"
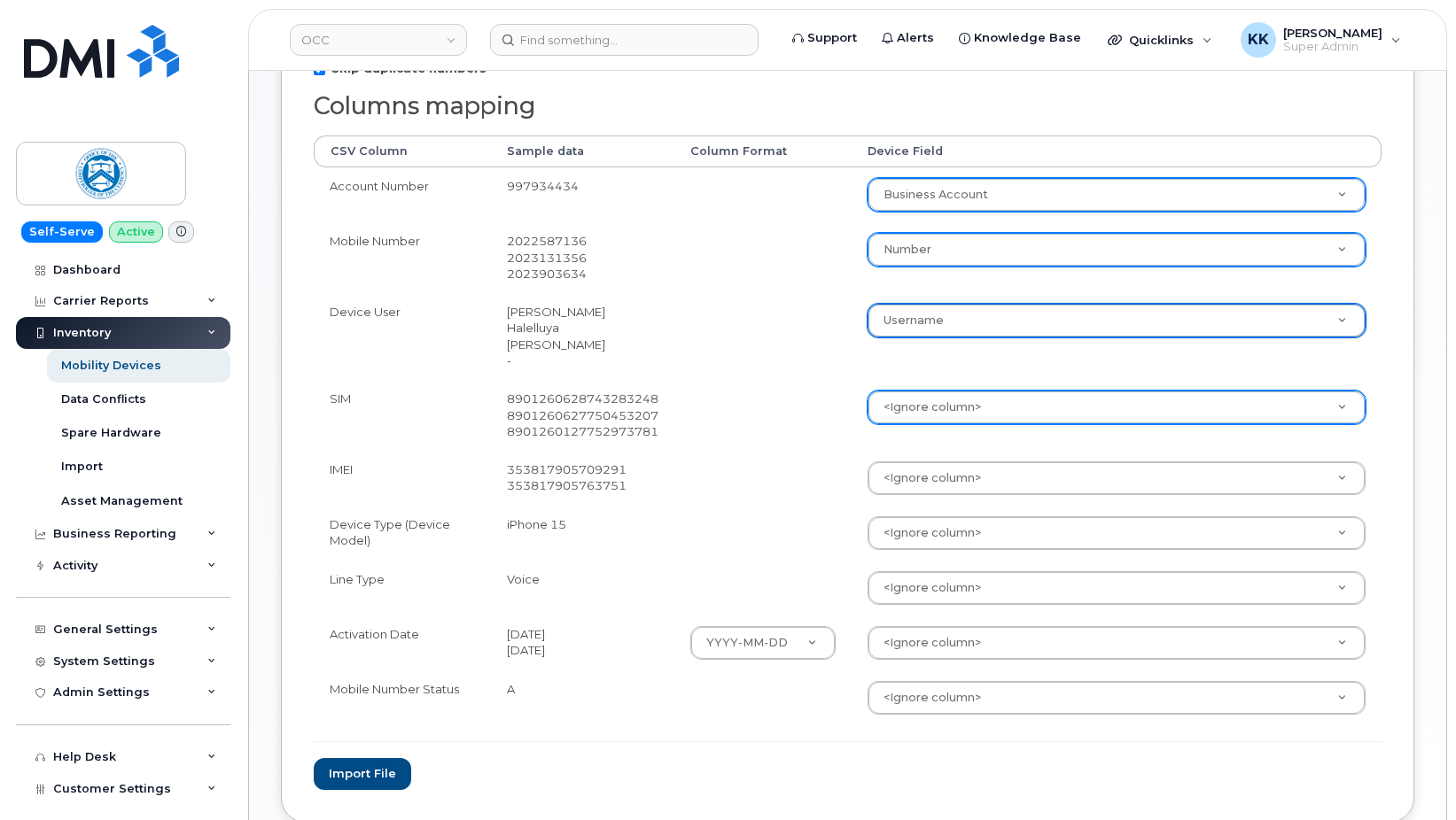
click at [904, 397] on body "OCC Support Alerts Knowledge Base Quicklinks Suspend / Cancel Device Change SIM…" at bounding box center [728, 288] width 1456 height 1299
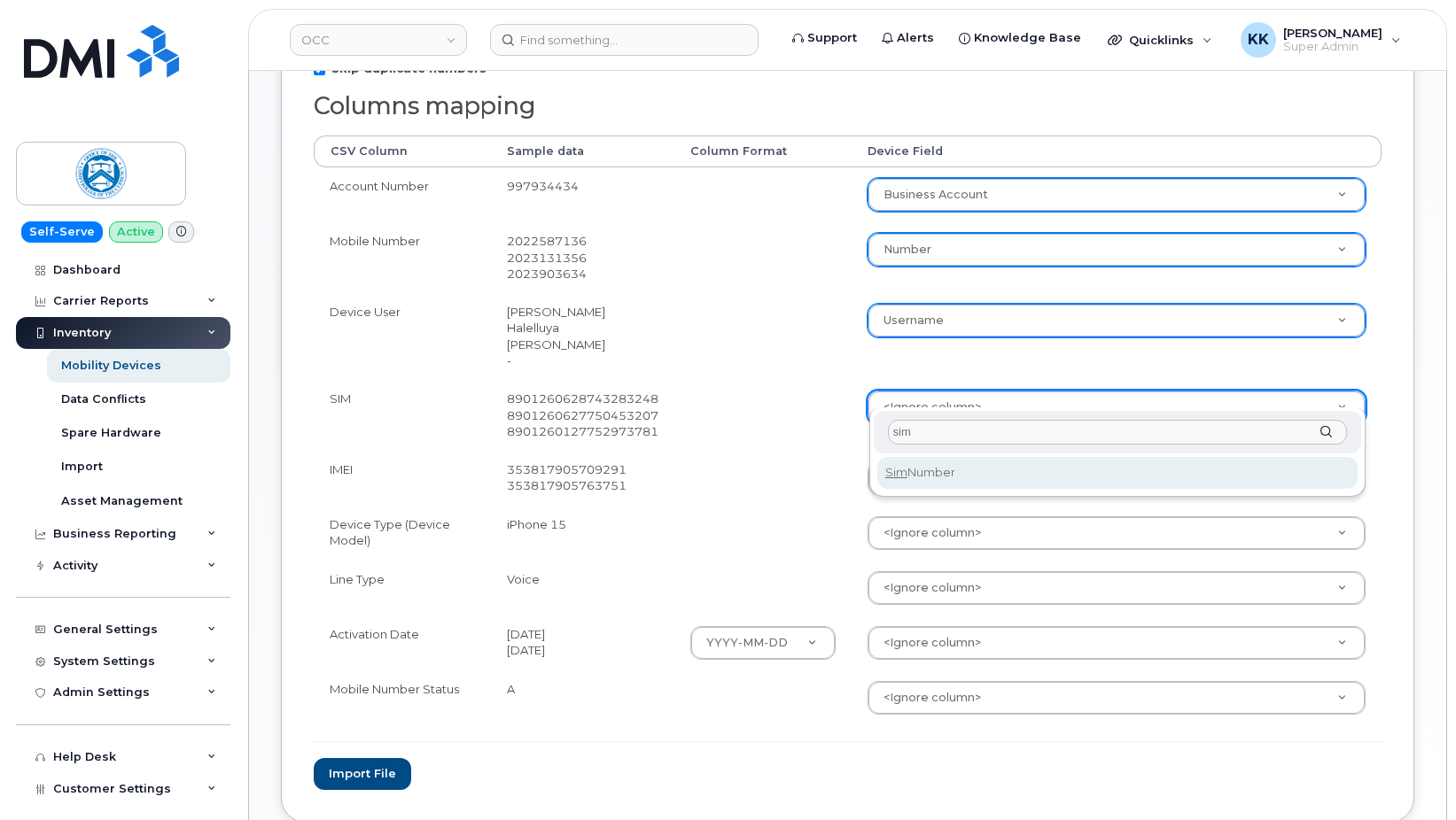
type input "sim"
select select "sim_number"
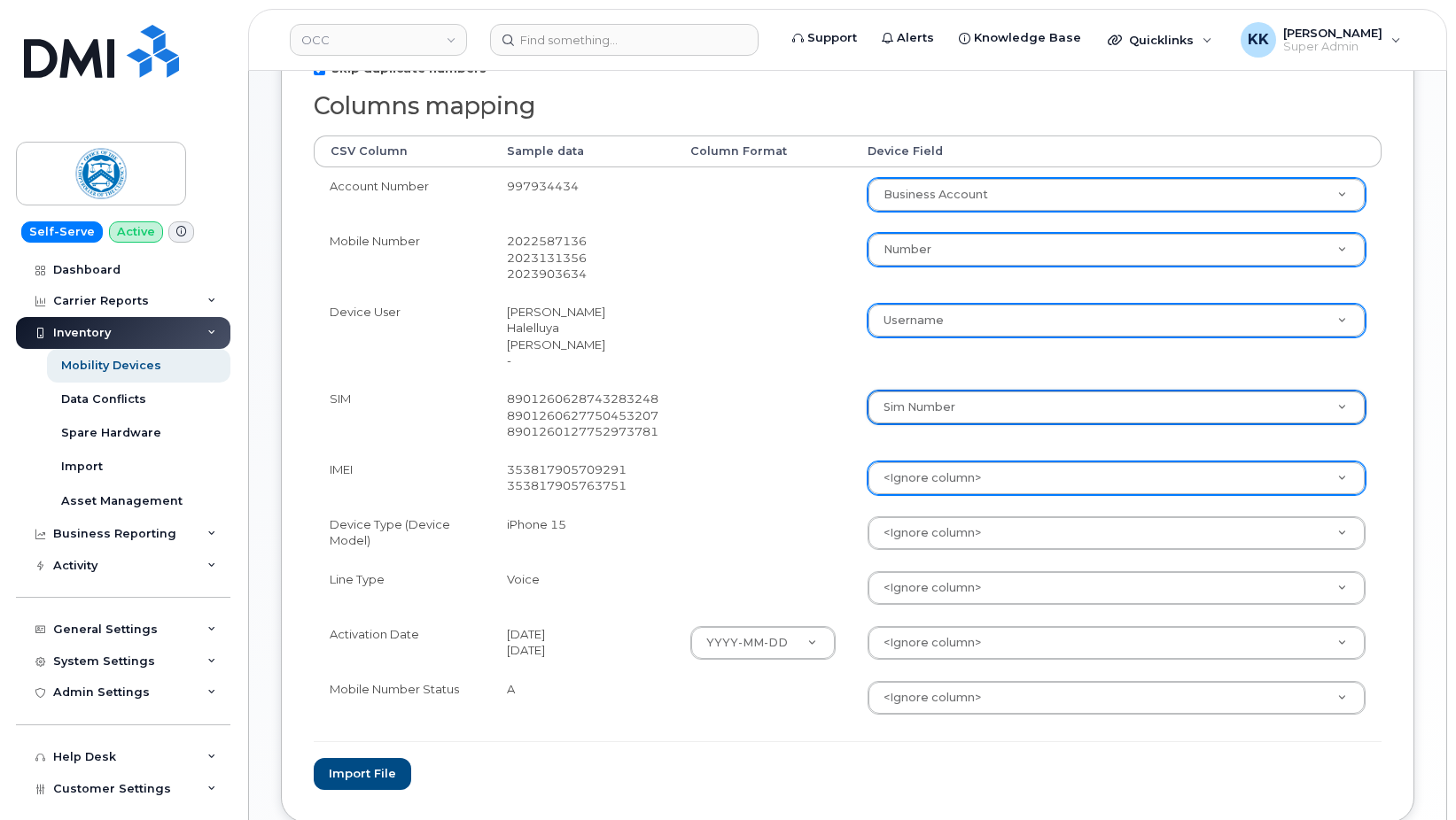
click at [925, 448] on body "OCC Support Alerts Knowledge Base Quicklinks Suspend / Cancel Device Change SIM…" at bounding box center [728, 288] width 1456 height 1299
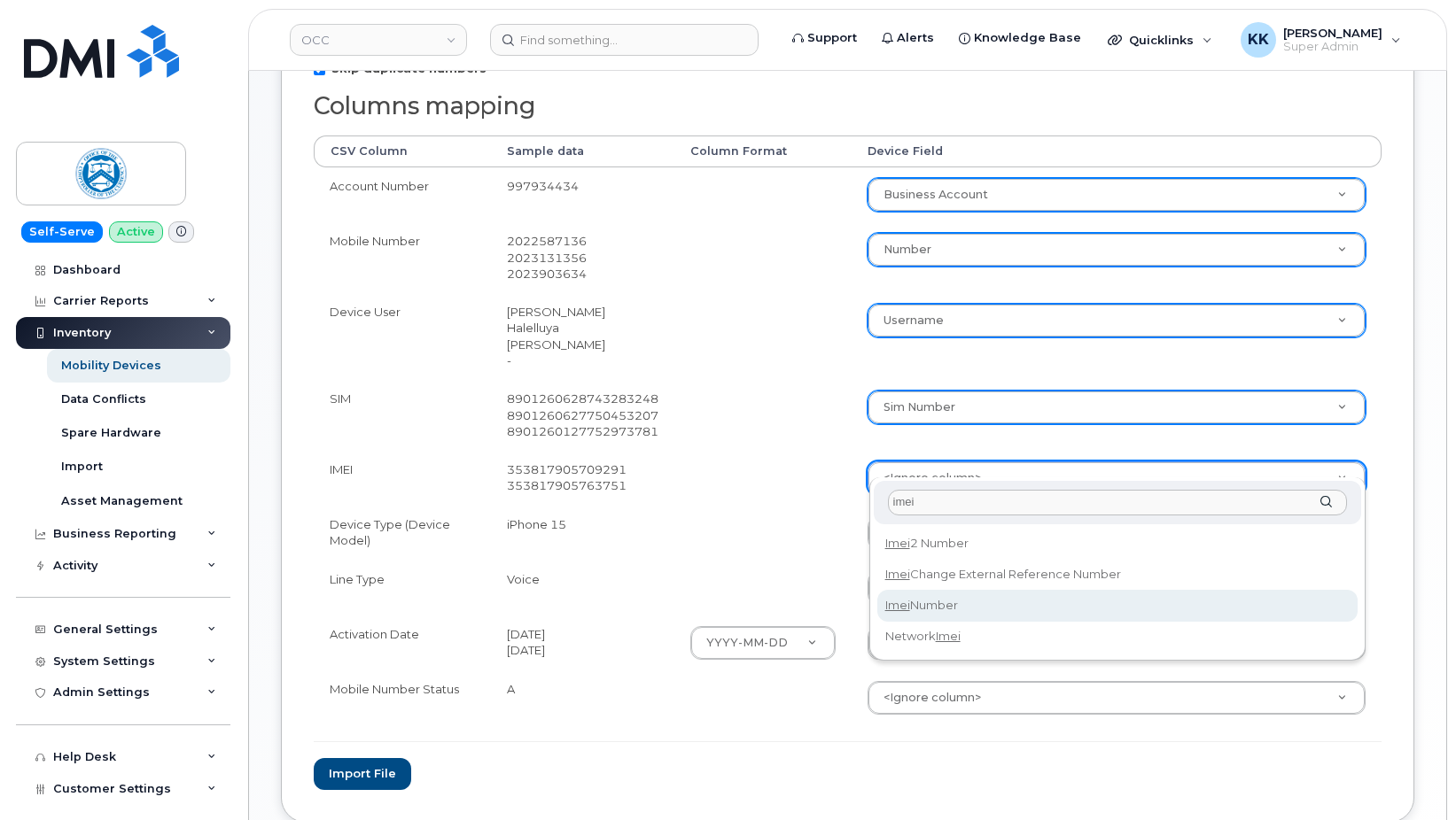
type input "imei"
select select "imei_number"
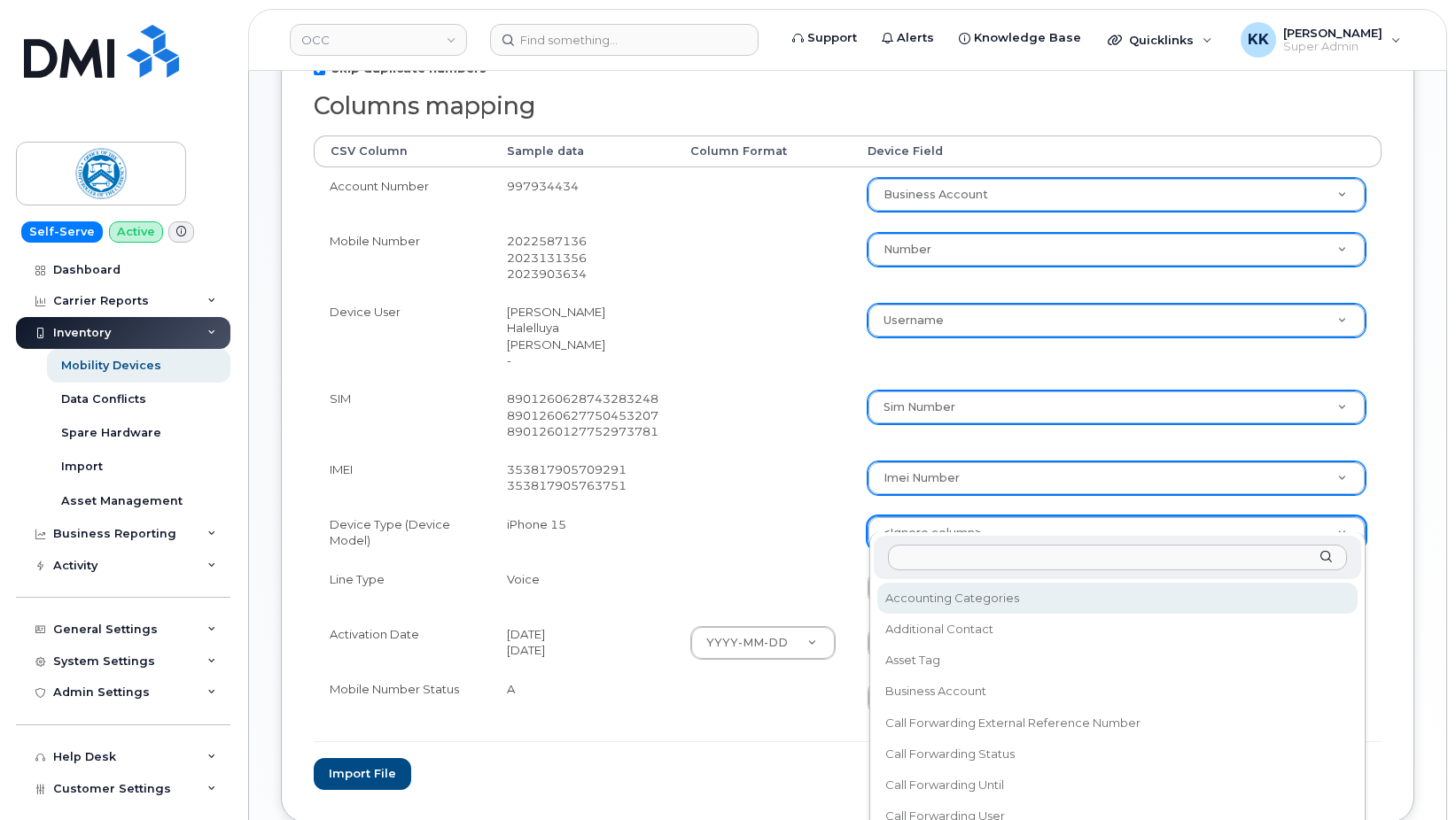
click at [885, 513] on body "OCC Support Alerts Knowledge Base Quicklinks Suspend / Cancel Device Change SIM…" at bounding box center [728, 288] width 1456 height 1299
type input "model"
select select "device_model_alias"
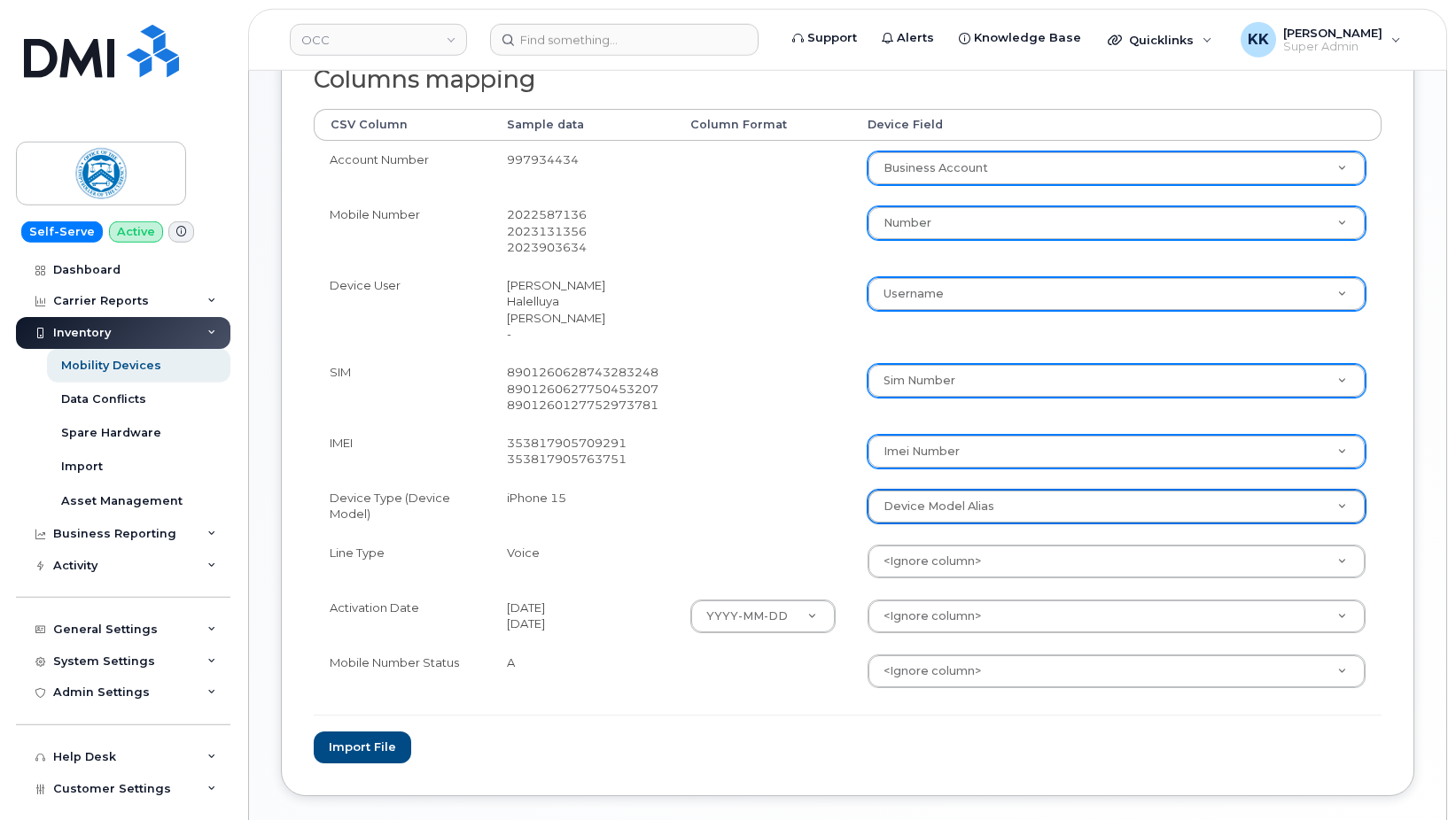
scroll to position [452, 0]
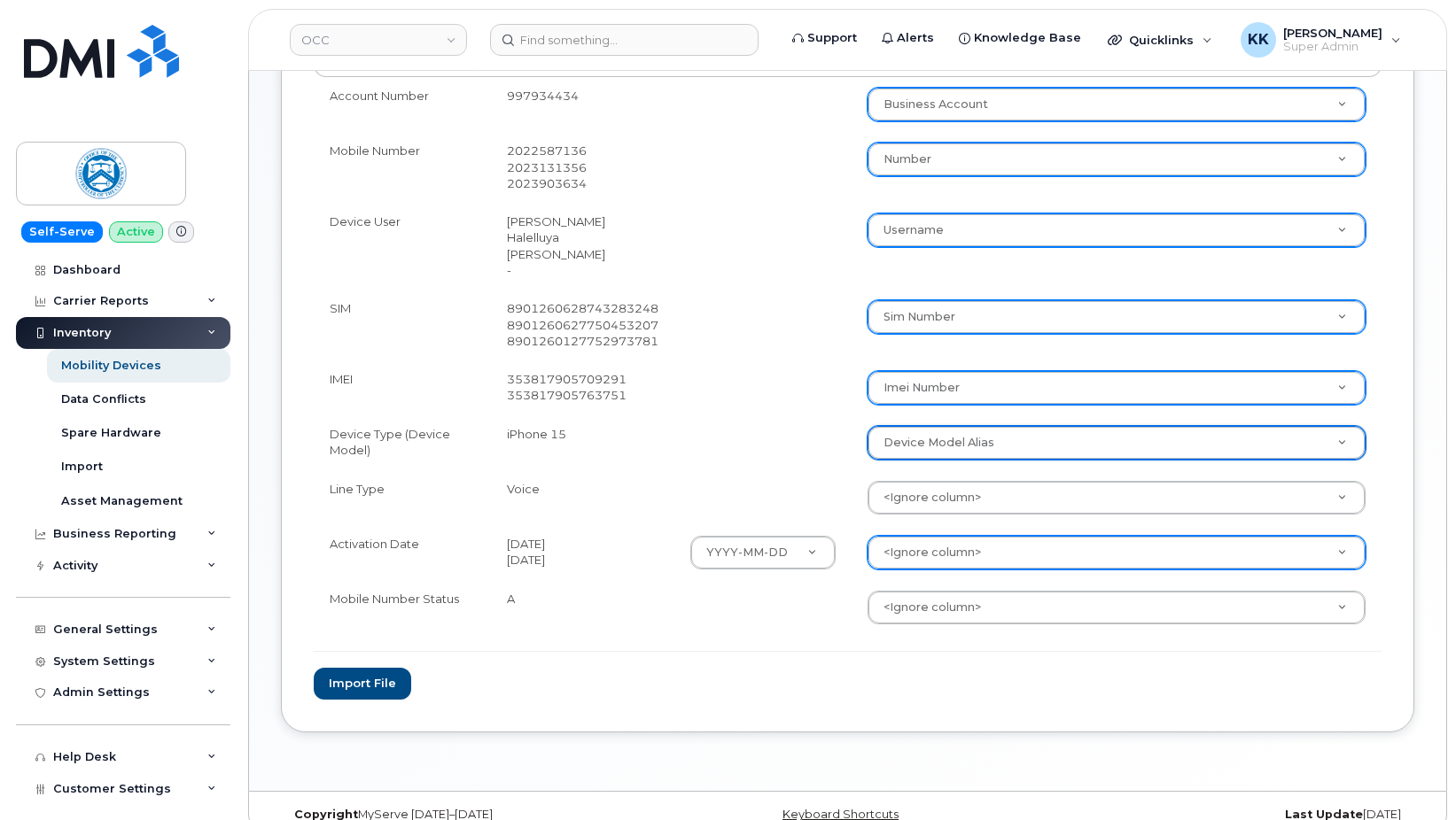
click at [903, 534] on body "OCC Support Alerts Knowledge Base Quicklinks Suspend / Cancel Device Change SIM…" at bounding box center [728, 198] width 1456 height 1299
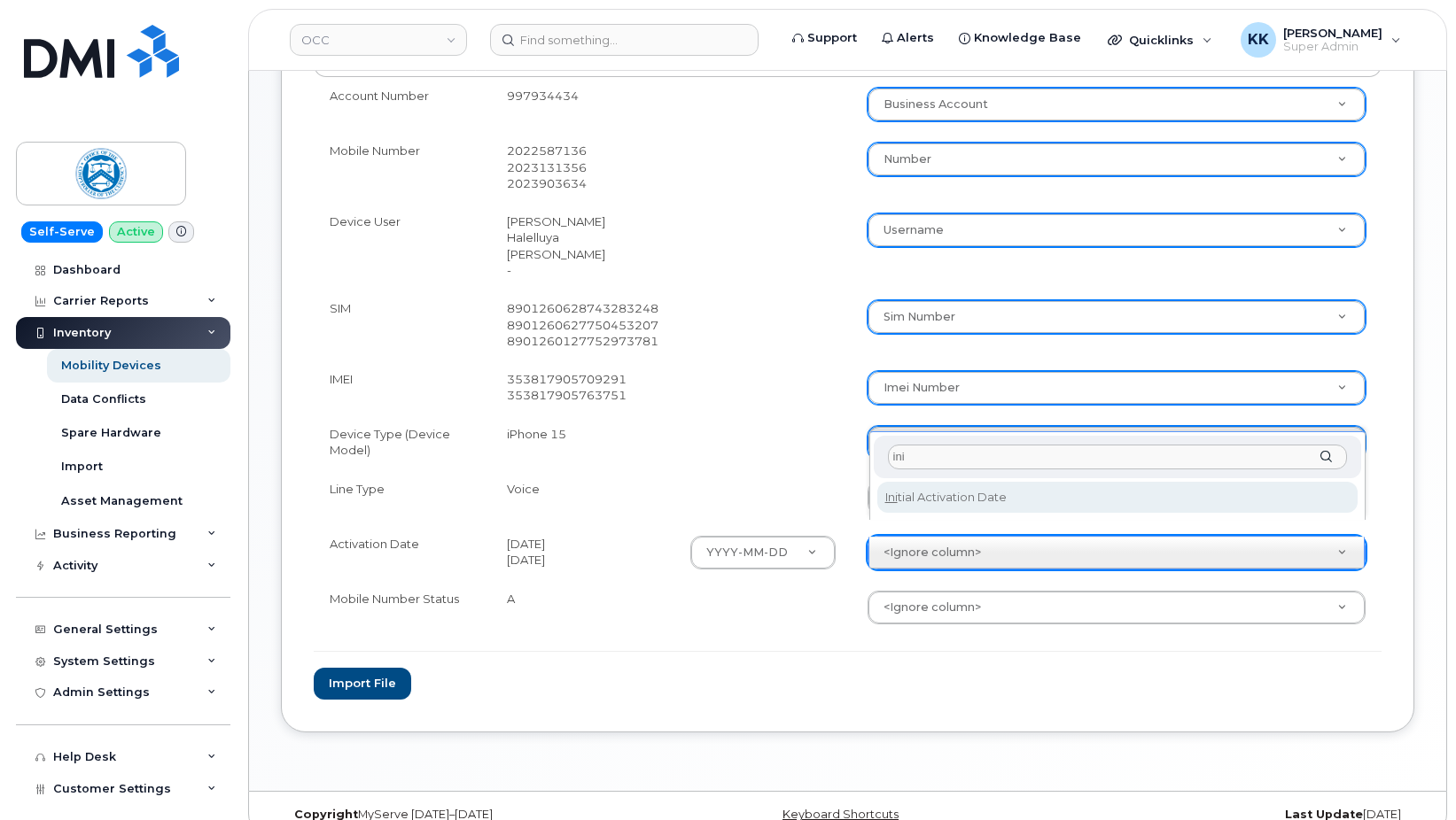
type input "ini"
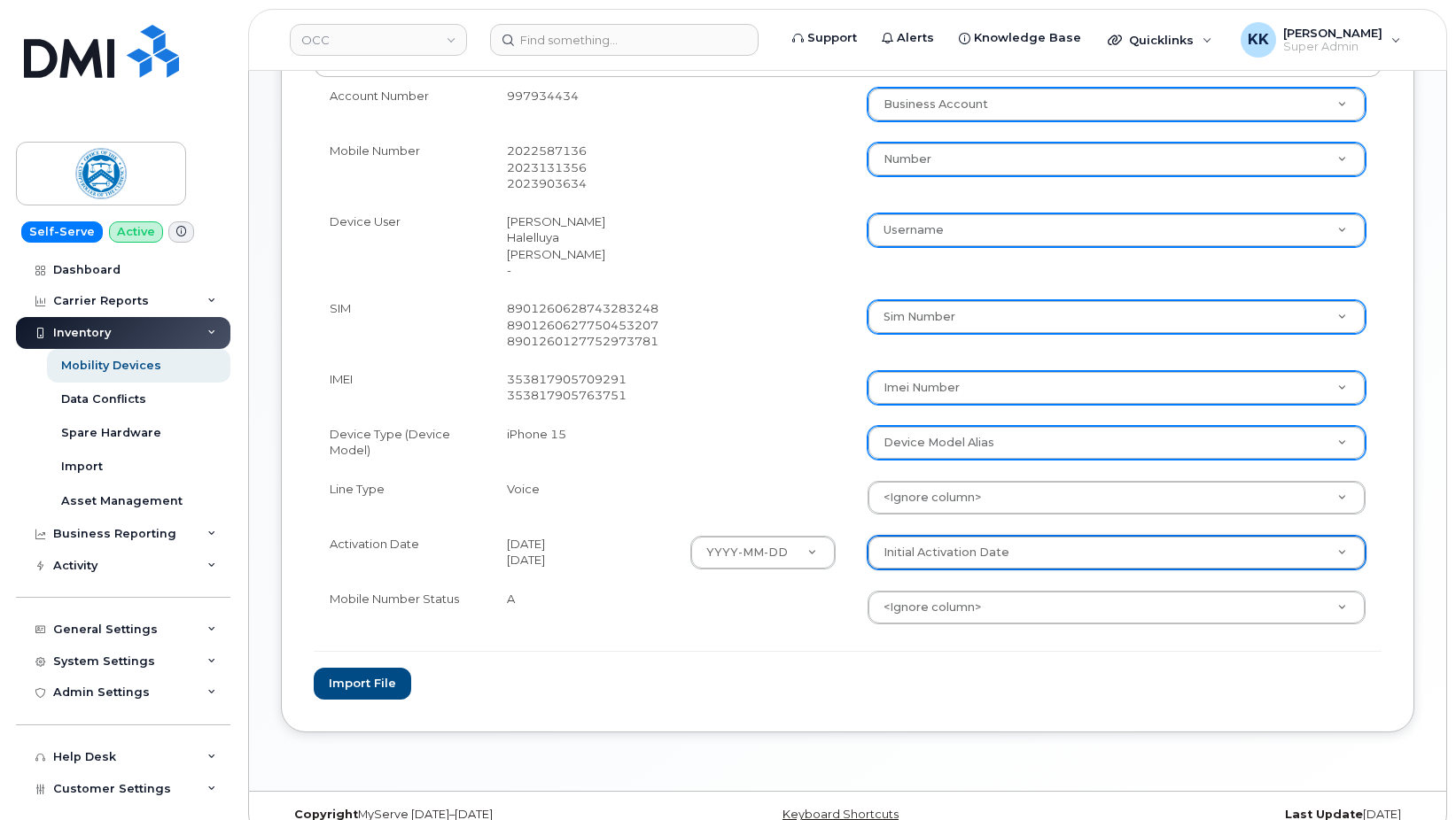
click at [941, 536] on body "OCC Support Alerts Knowledge Base Quicklinks Suspend / Cancel Device Change SIM…" at bounding box center [728, 198] width 1456 height 1299
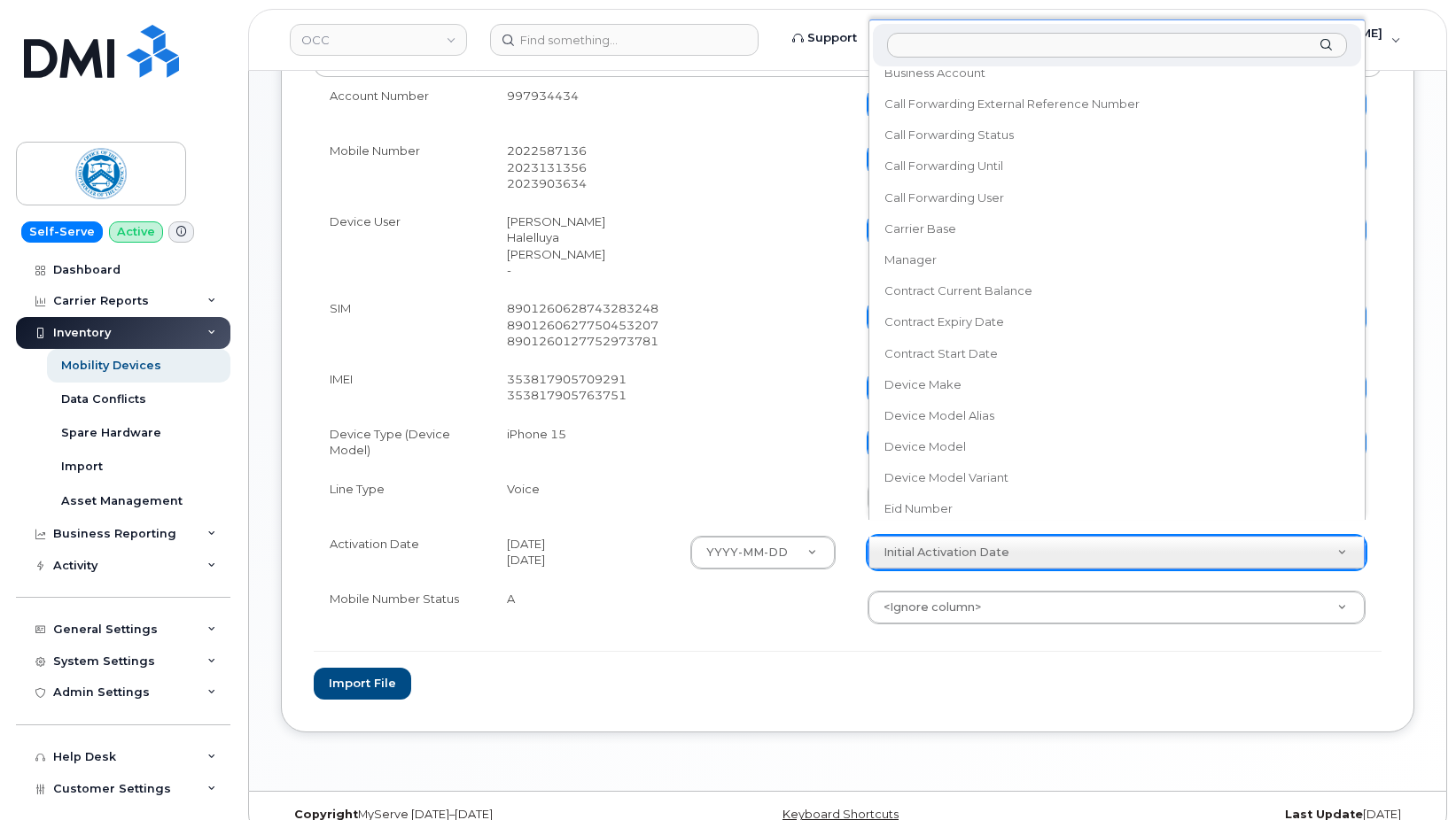
scroll to position [82, 0]
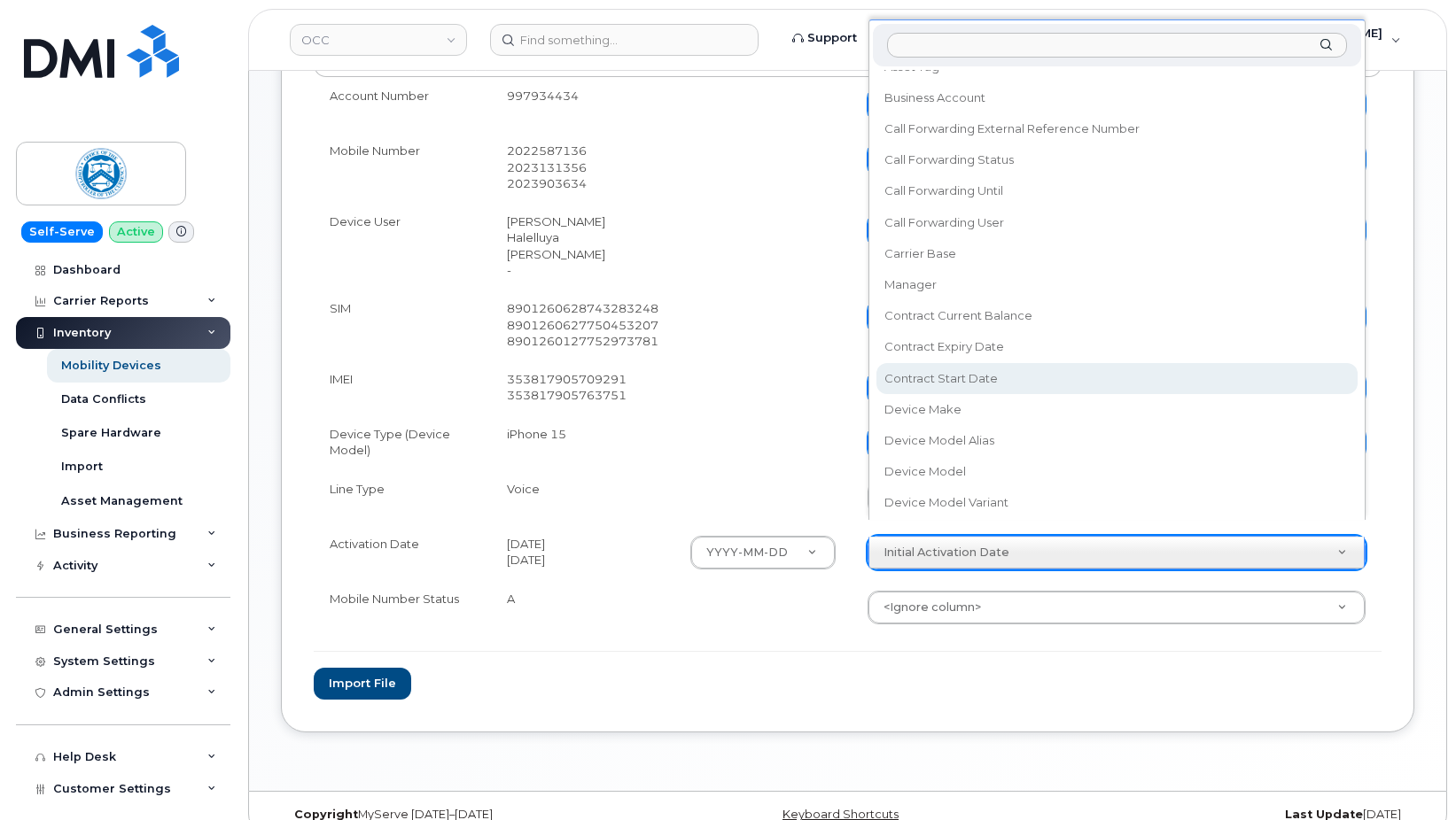
select select "contract_start_date"
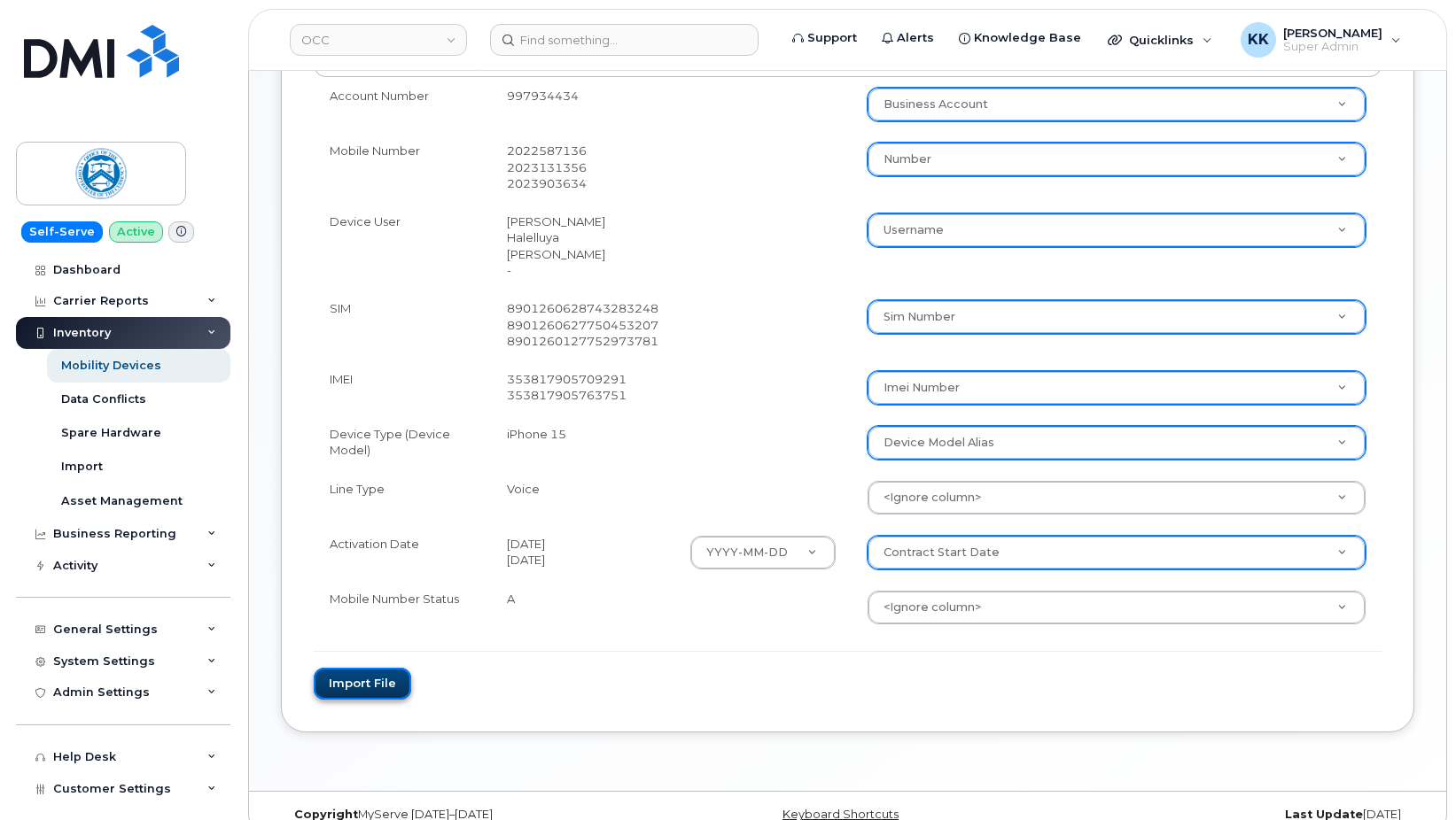
click at [363, 667] on button "Import file" at bounding box center [362, 683] width 97 height 33
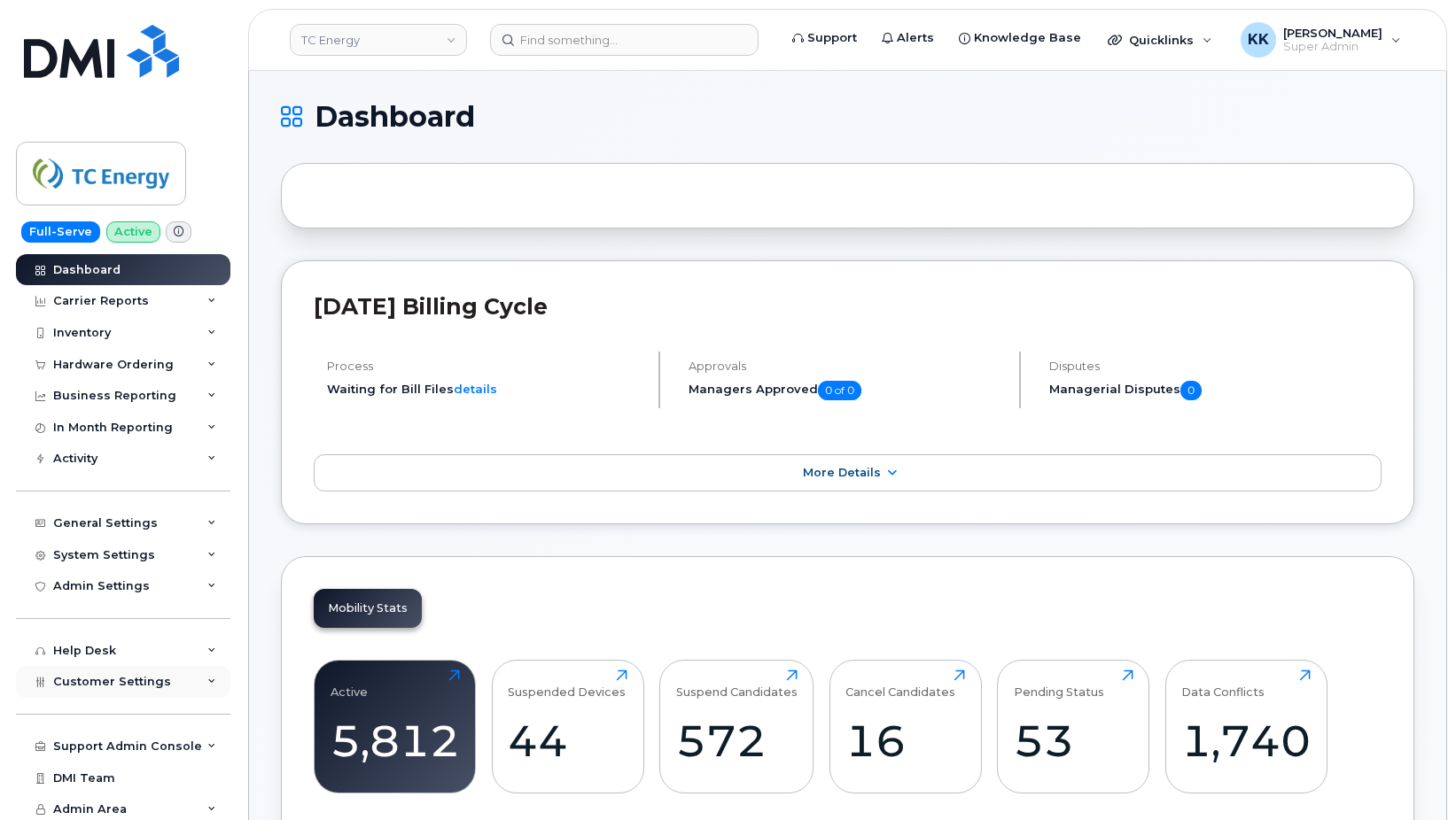
scroll to position [2635, 0]
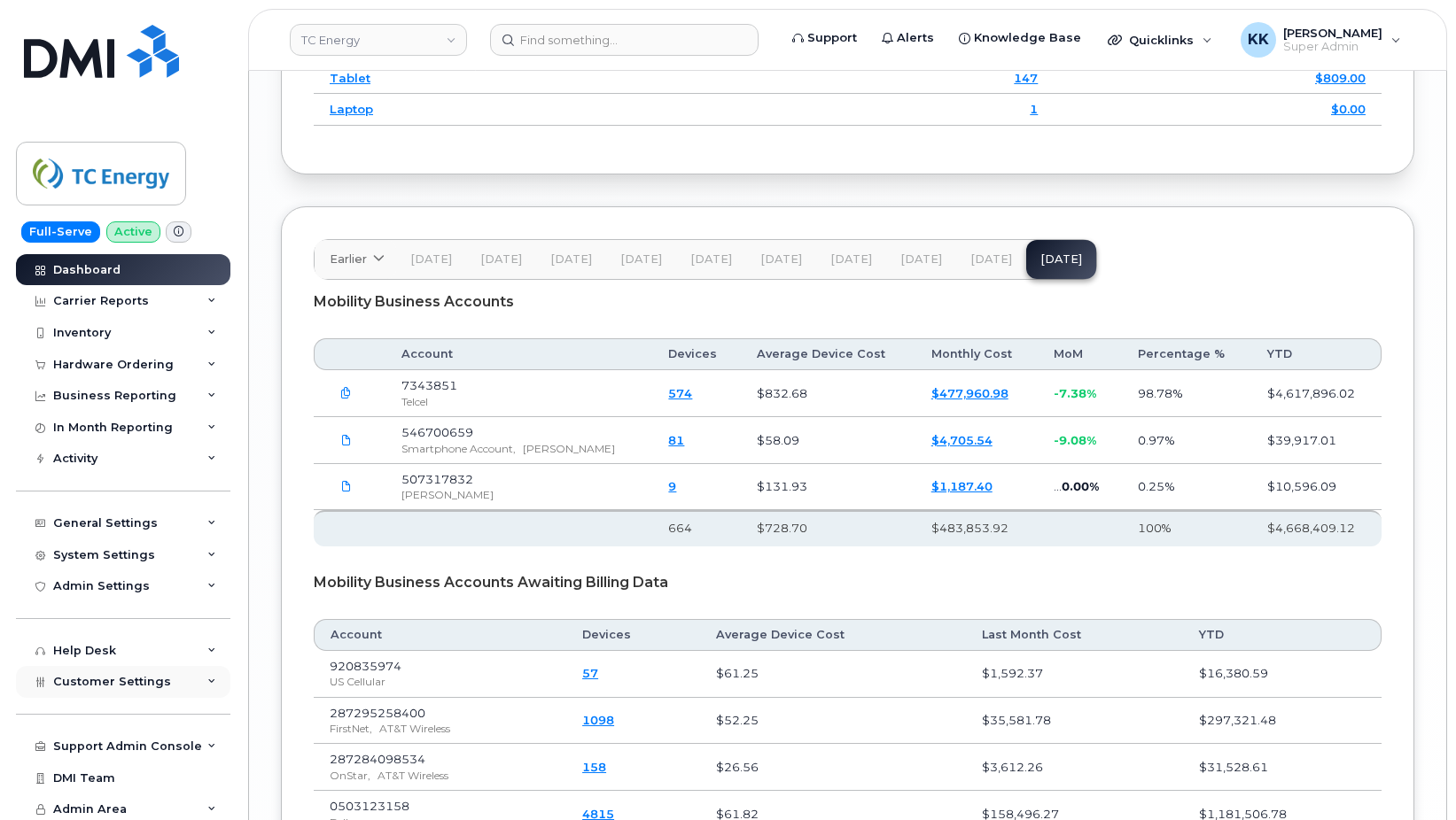
click at [105, 684] on span "Customer Settings" at bounding box center [111, 682] width 118 height 13
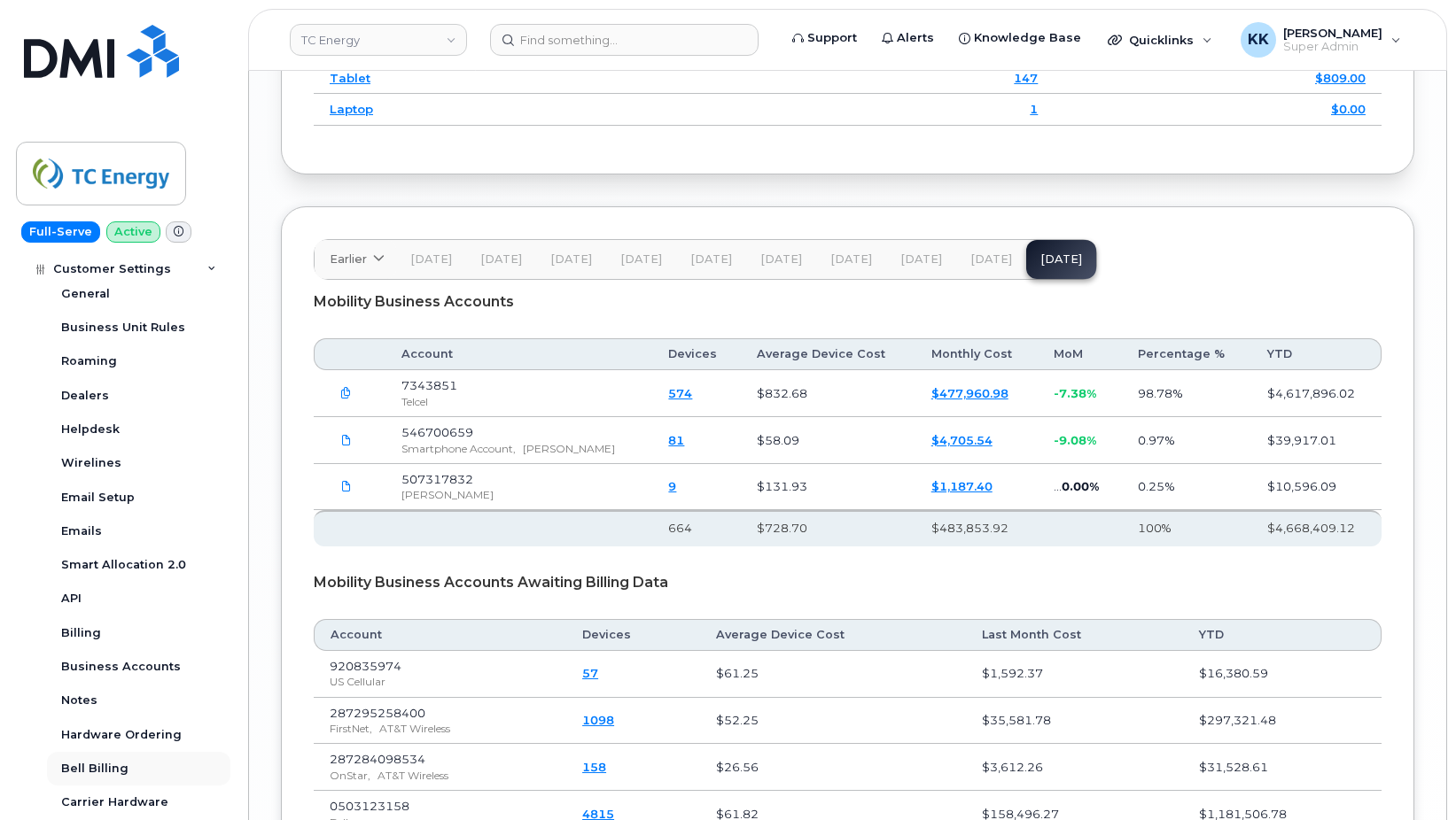
scroll to position [510, 0]
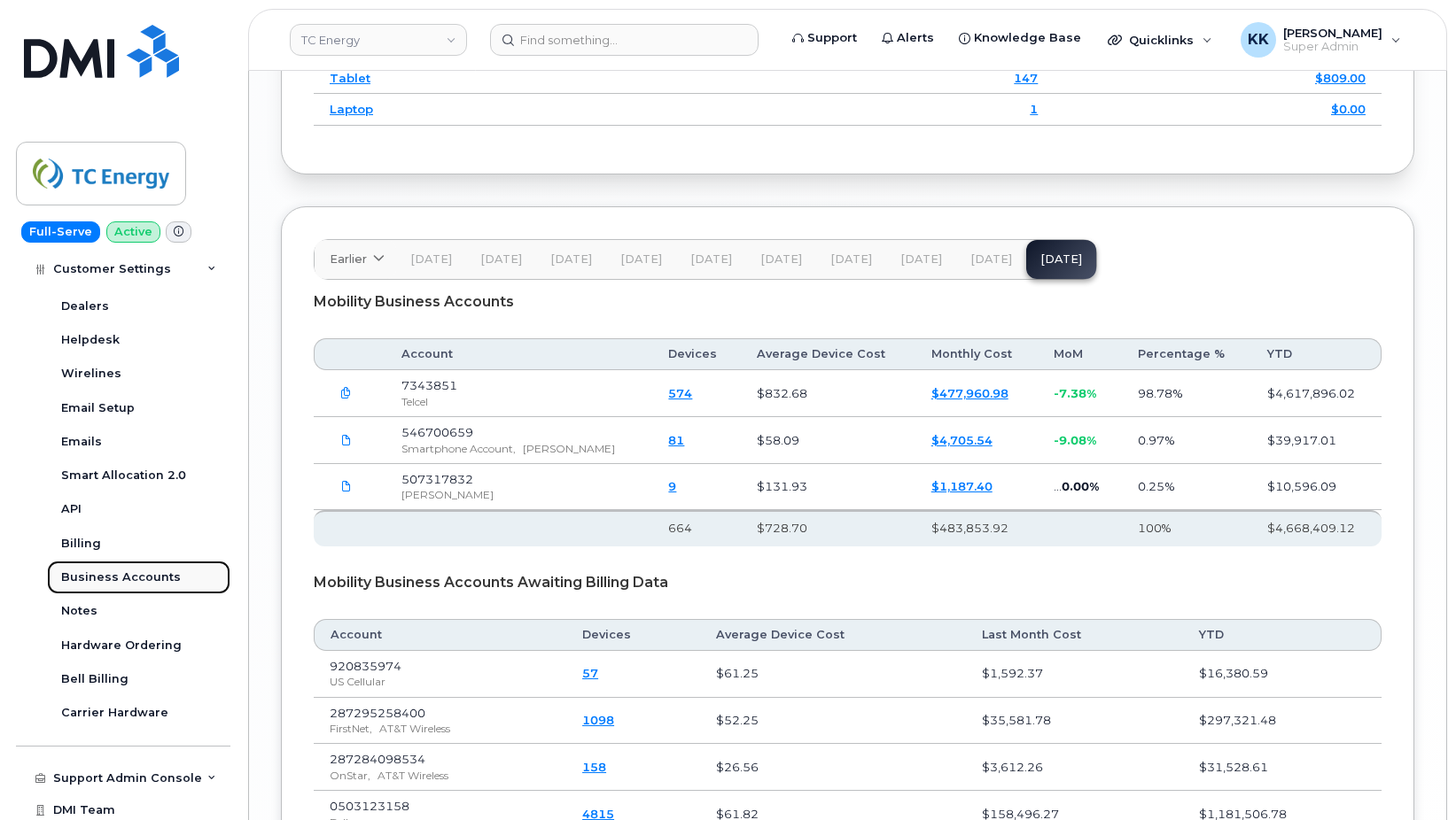
click at [126, 577] on div "Business Accounts" at bounding box center [121, 577] width 120 height 16
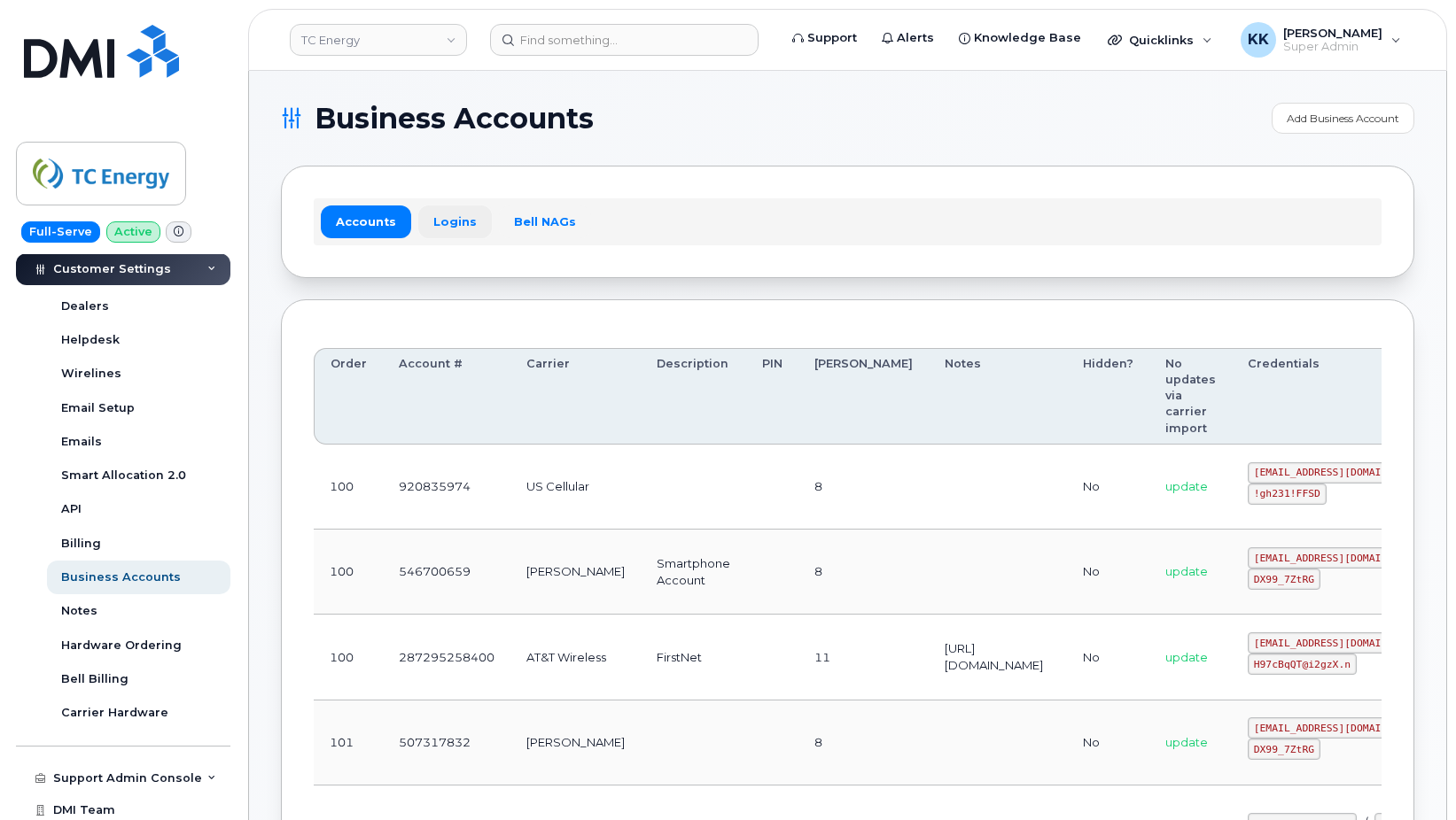
click at [441, 231] on link "Logins" at bounding box center [455, 221] width 73 height 32
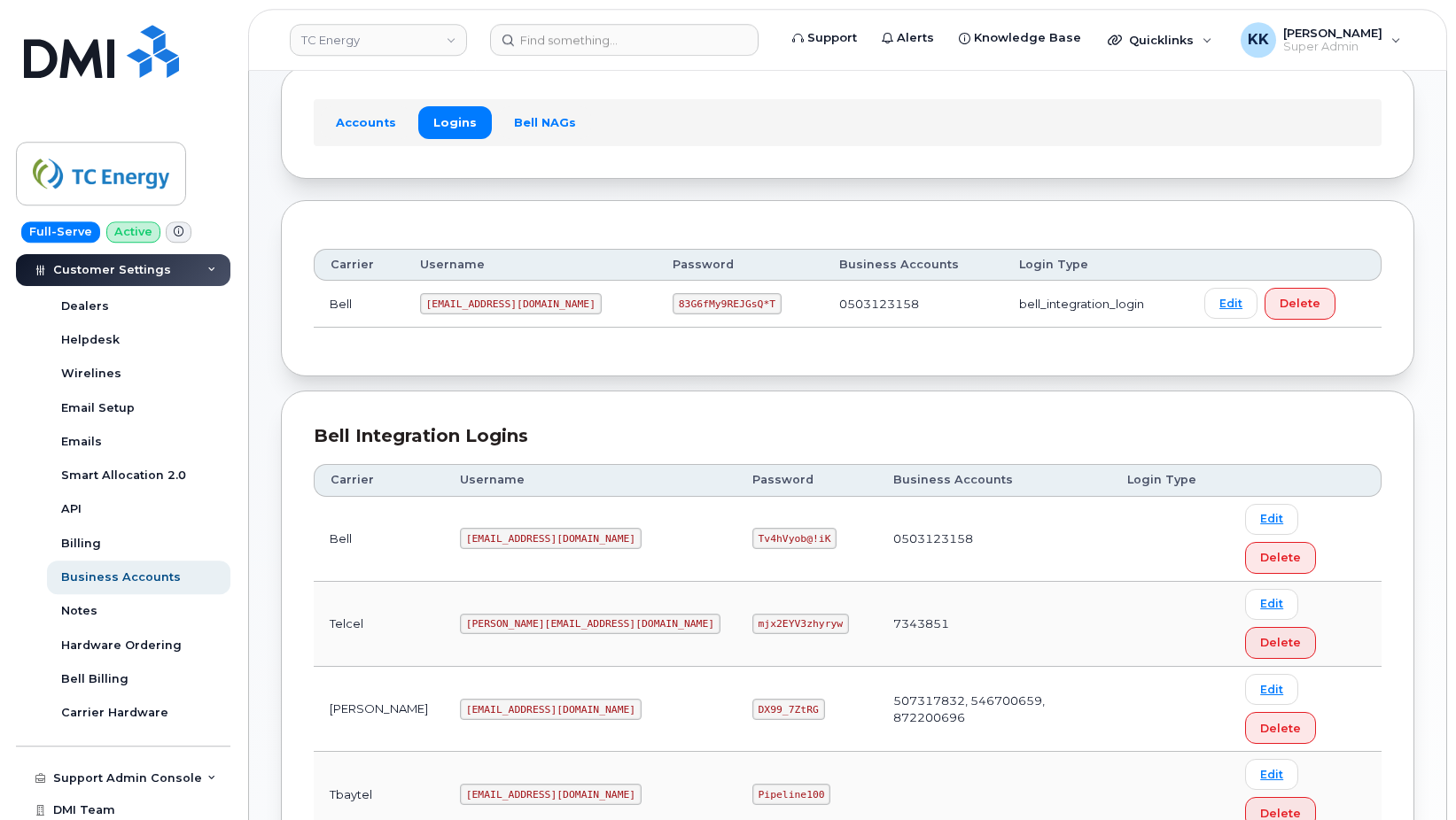
scroll to position [271, 0]
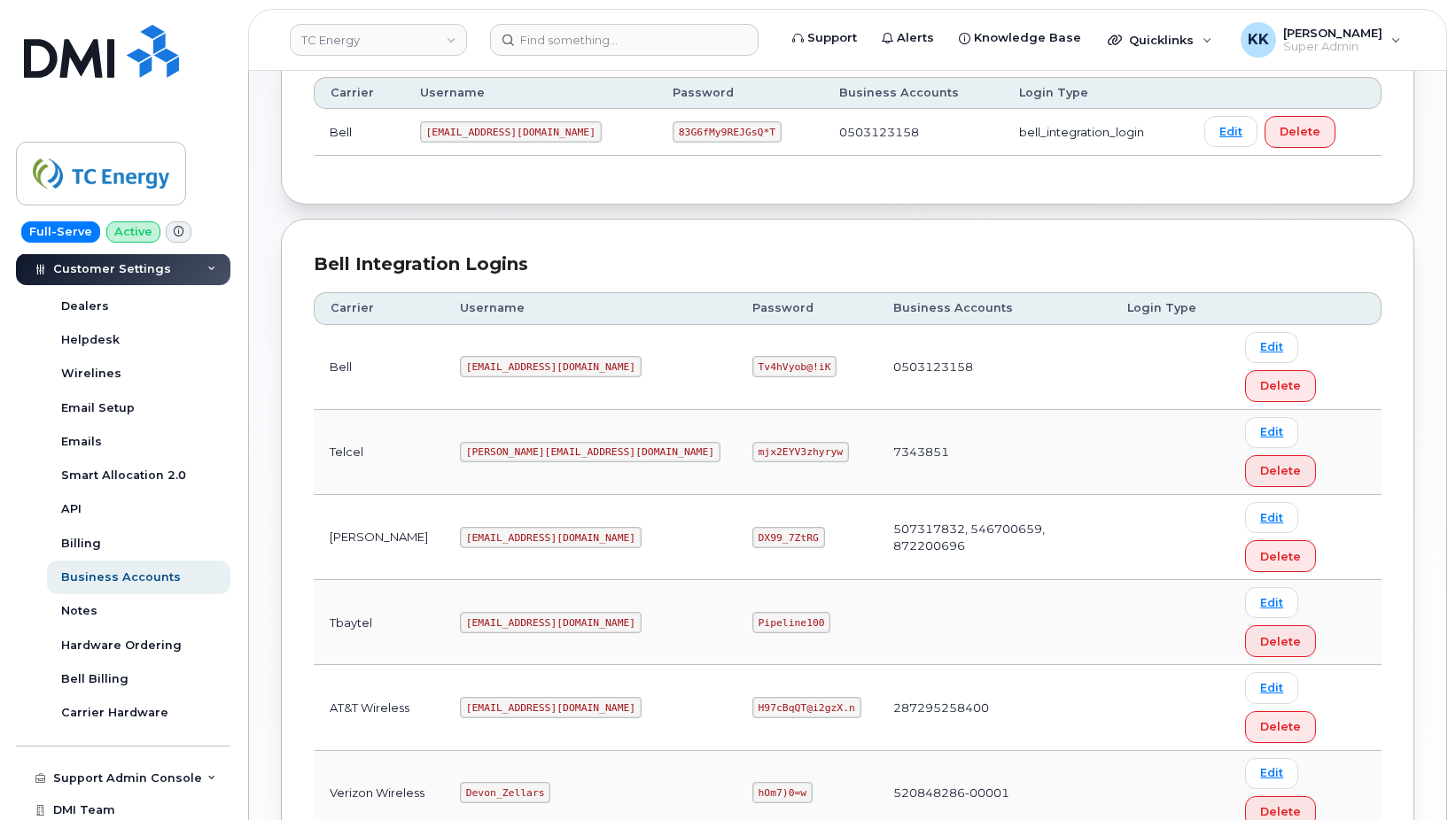
click at [519, 527] on code "tcenergy@myserve.ca" at bounding box center [550, 538] width 182 height 22
click at [752, 527] on code "DX99_7ZtRG" at bounding box center [788, 538] width 73 height 22
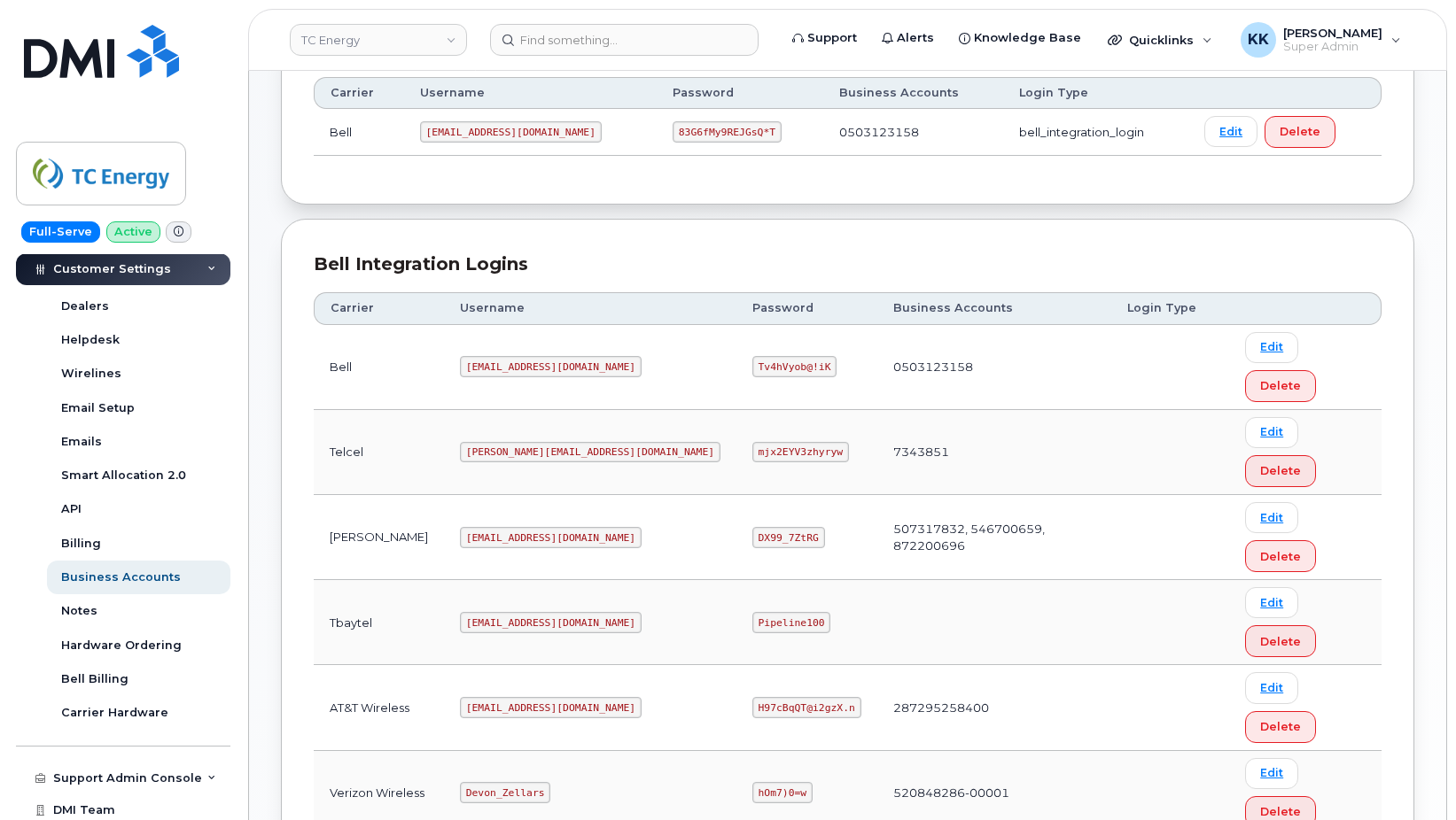
click at [752, 527] on code "DX99_7ZtRG" at bounding box center [788, 538] width 73 height 22
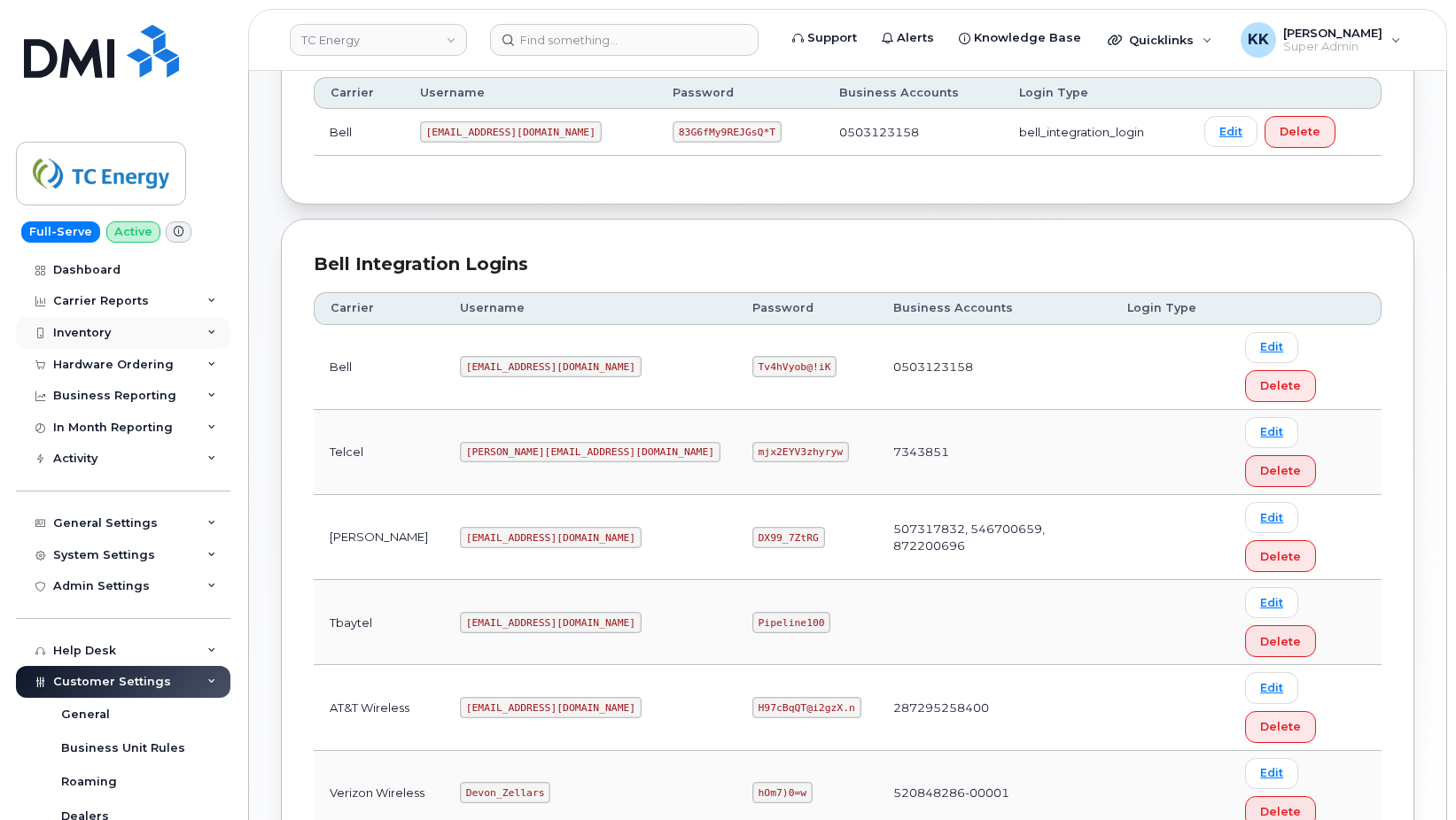
click at [94, 329] on div "Inventory" at bounding box center [81, 332] width 57 height 14
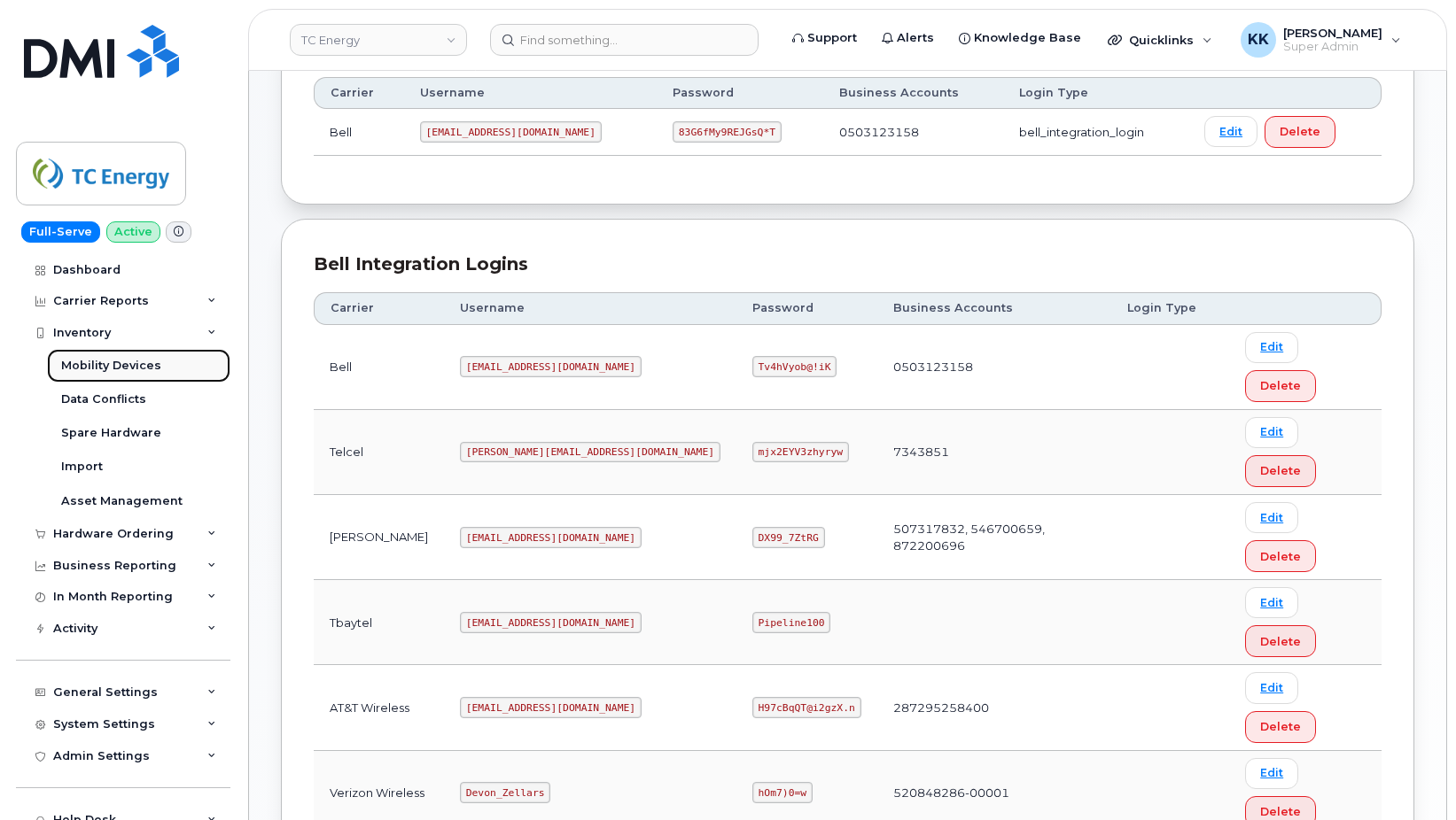
click at [98, 370] on div "Mobility Devices" at bounding box center [111, 365] width 100 height 16
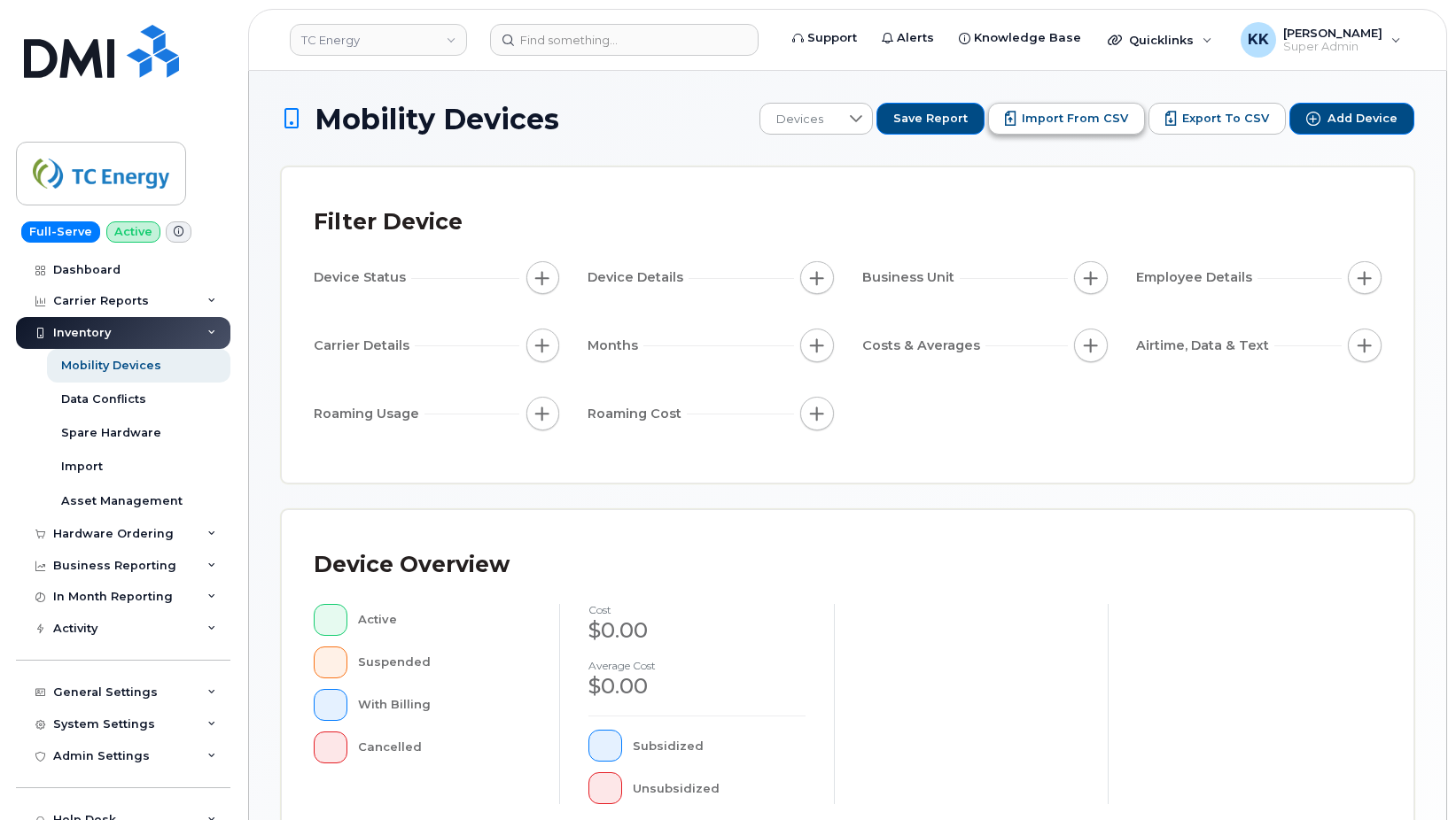
click at [1073, 123] on span "Import from CSV" at bounding box center [1075, 119] width 106 height 16
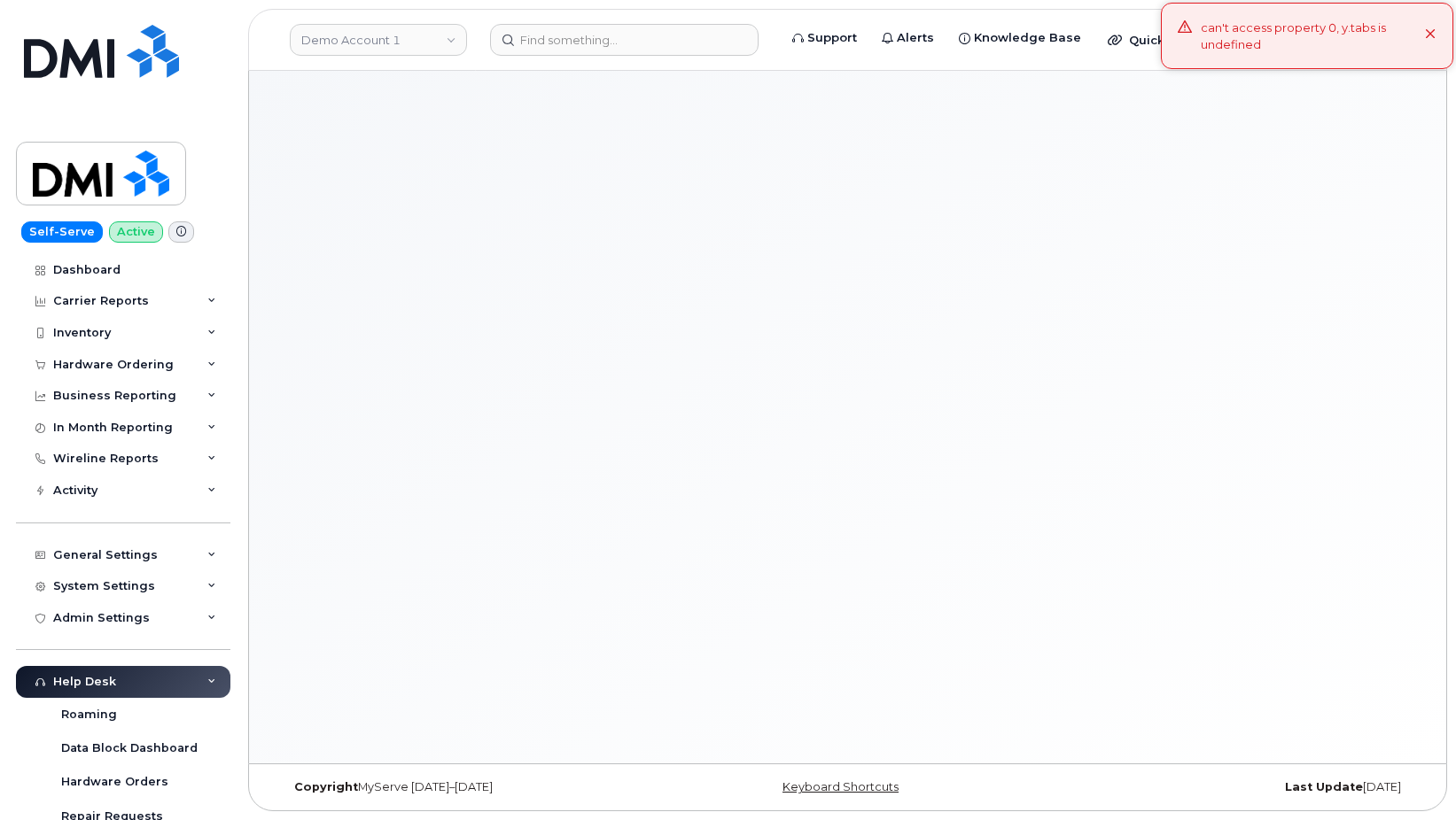
scroll to position [8, 0]
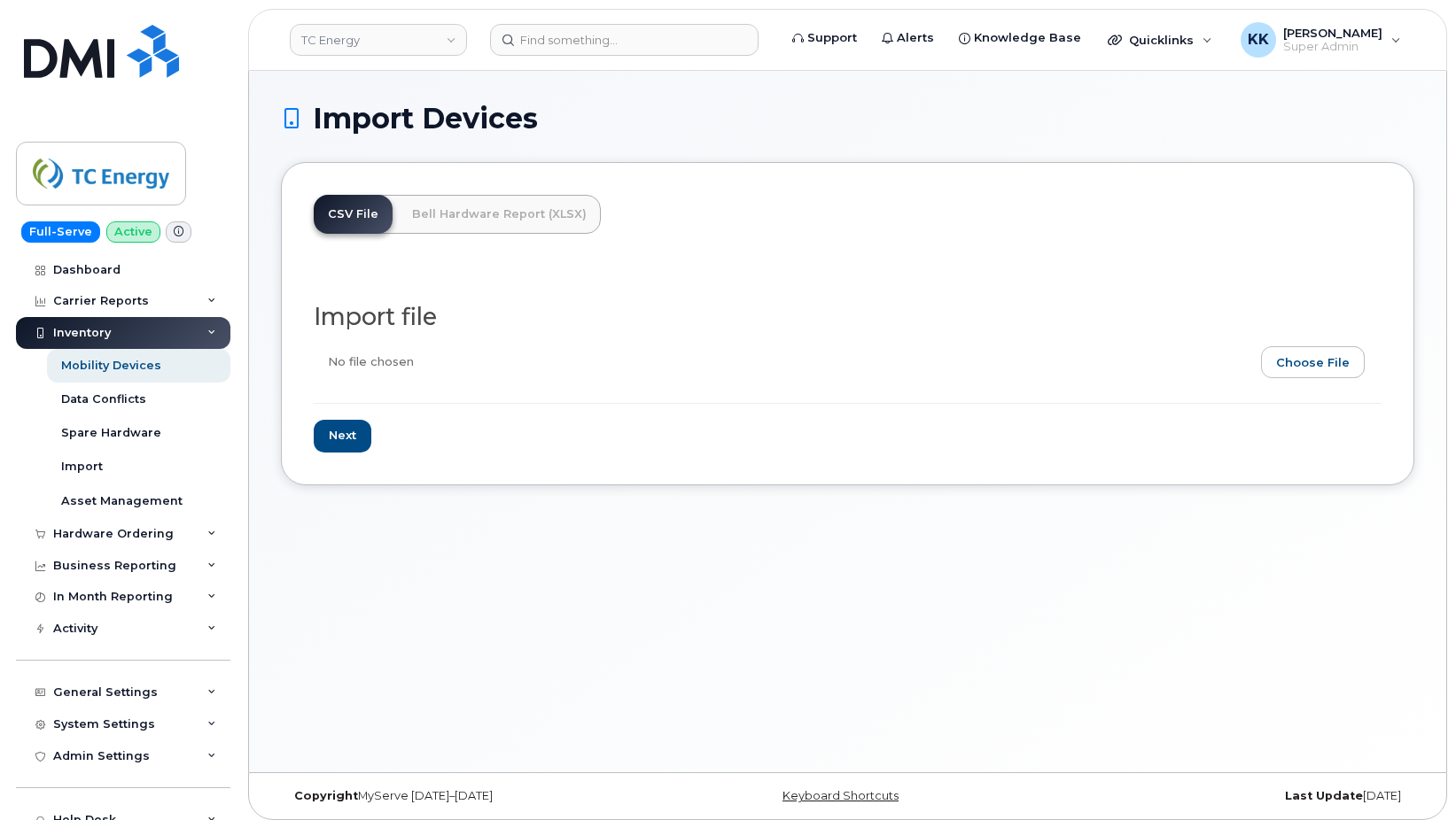
click at [1342, 358] on input "file" at bounding box center [840, 366] width 1054 height 40
type input "C:\fakepath\TC Energy Rogers Inventory September 2025.csv"
click at [337, 432] on input "Next" at bounding box center [342, 436] width 57 height 33
type input "Loading..."
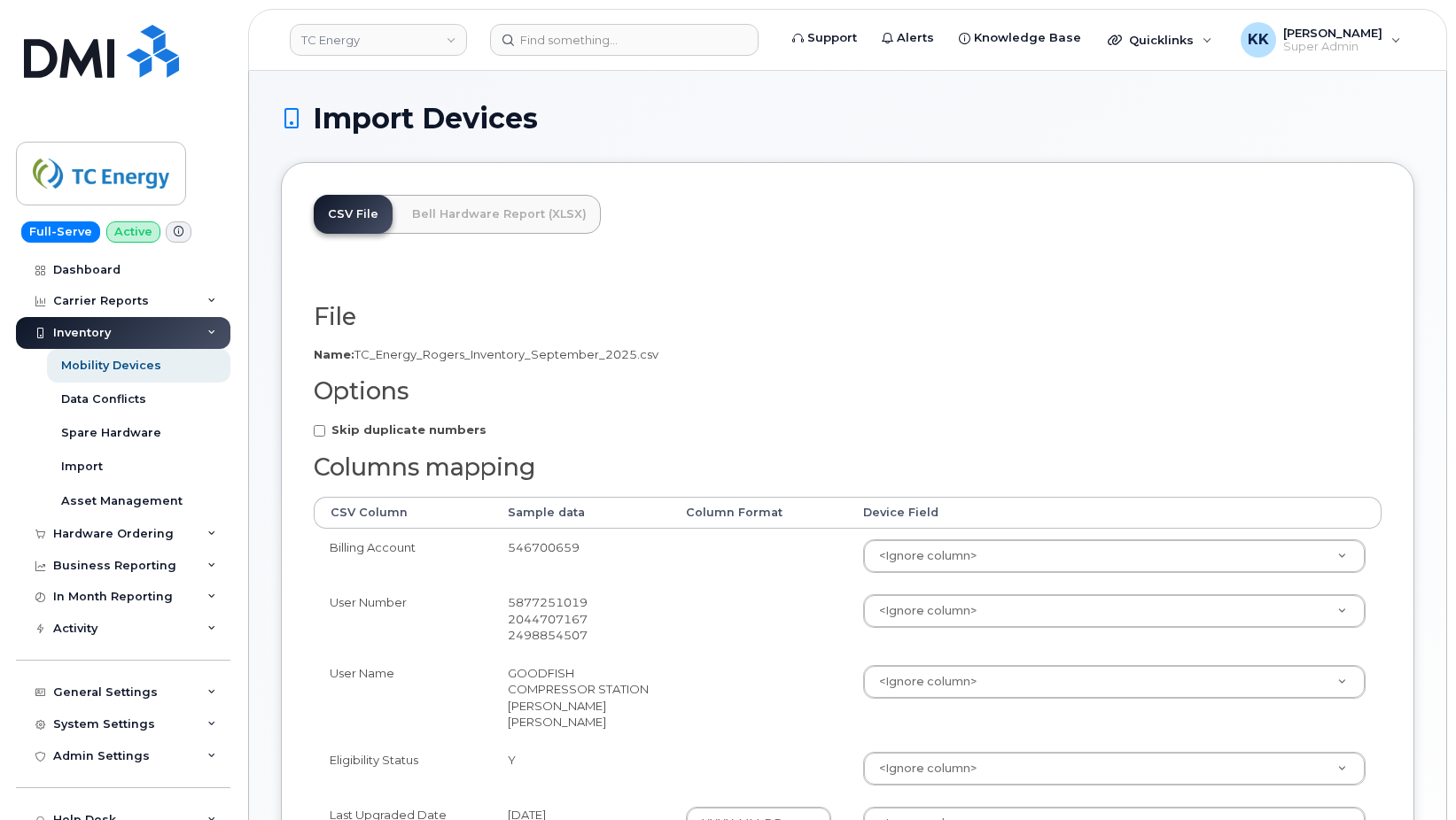
click at [337, 432] on strong "Skip duplicate numbers" at bounding box center [409, 429] width 155 height 14
click at [325, 432] on input "Skip duplicate numbers" at bounding box center [319, 431] width 11 height 11
checkbox input "true"
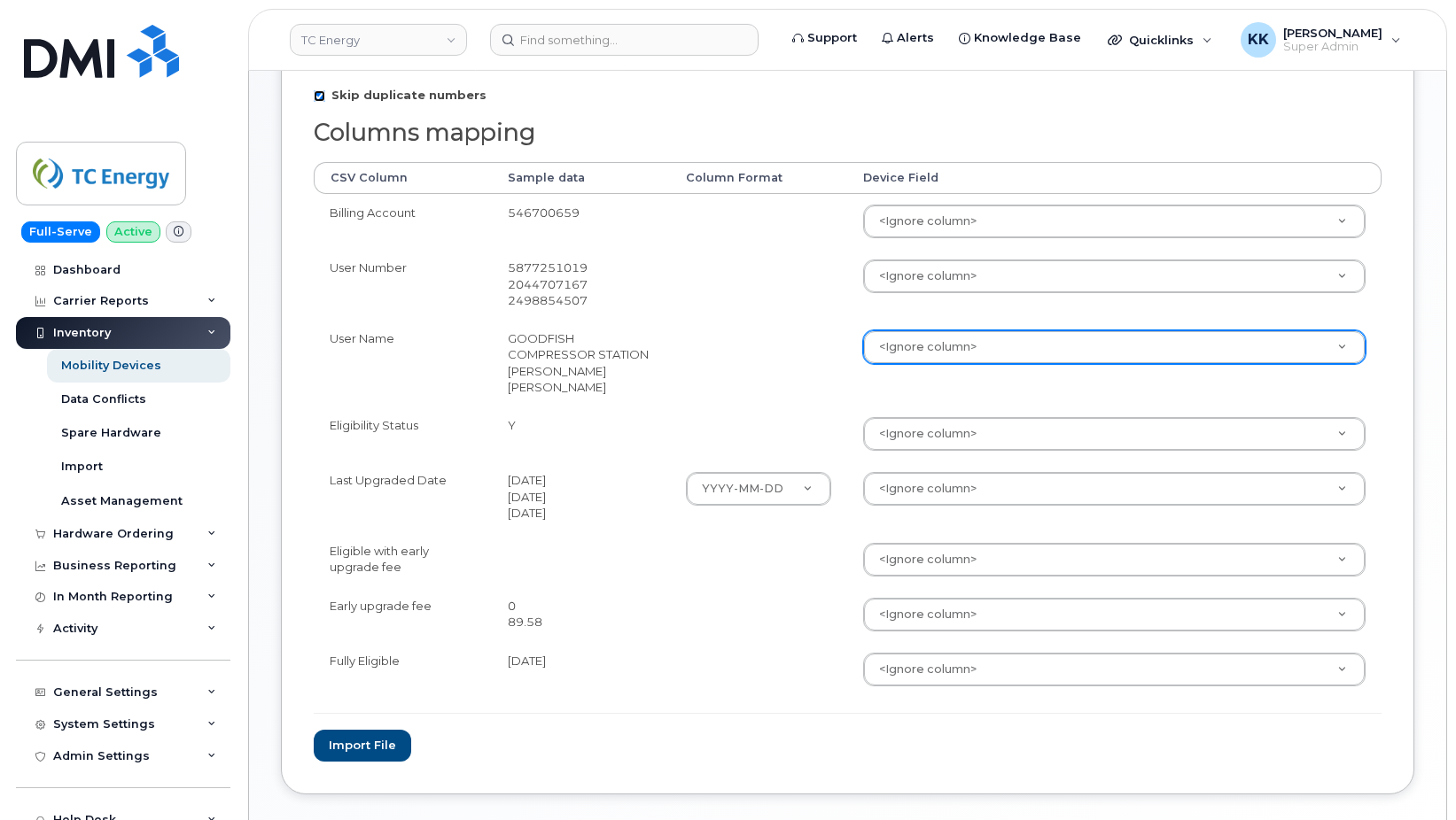
scroll to position [362, 0]
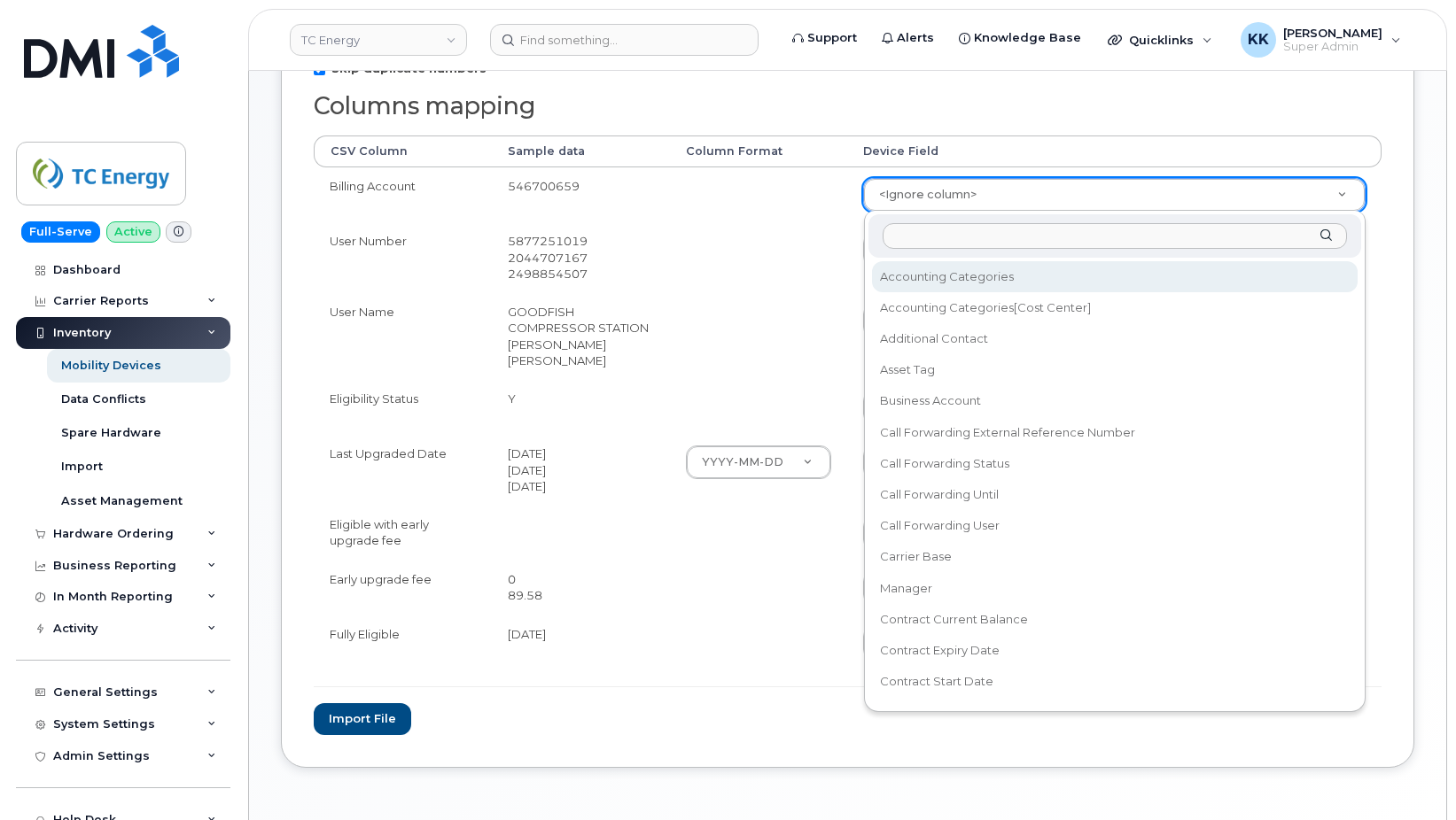
click at [939, 210] on body "TC Energy Support Alerts Knowledge Base Quicklinks Suspend / Cancel Device Chan…" at bounding box center [728, 261] width 1456 height 1245
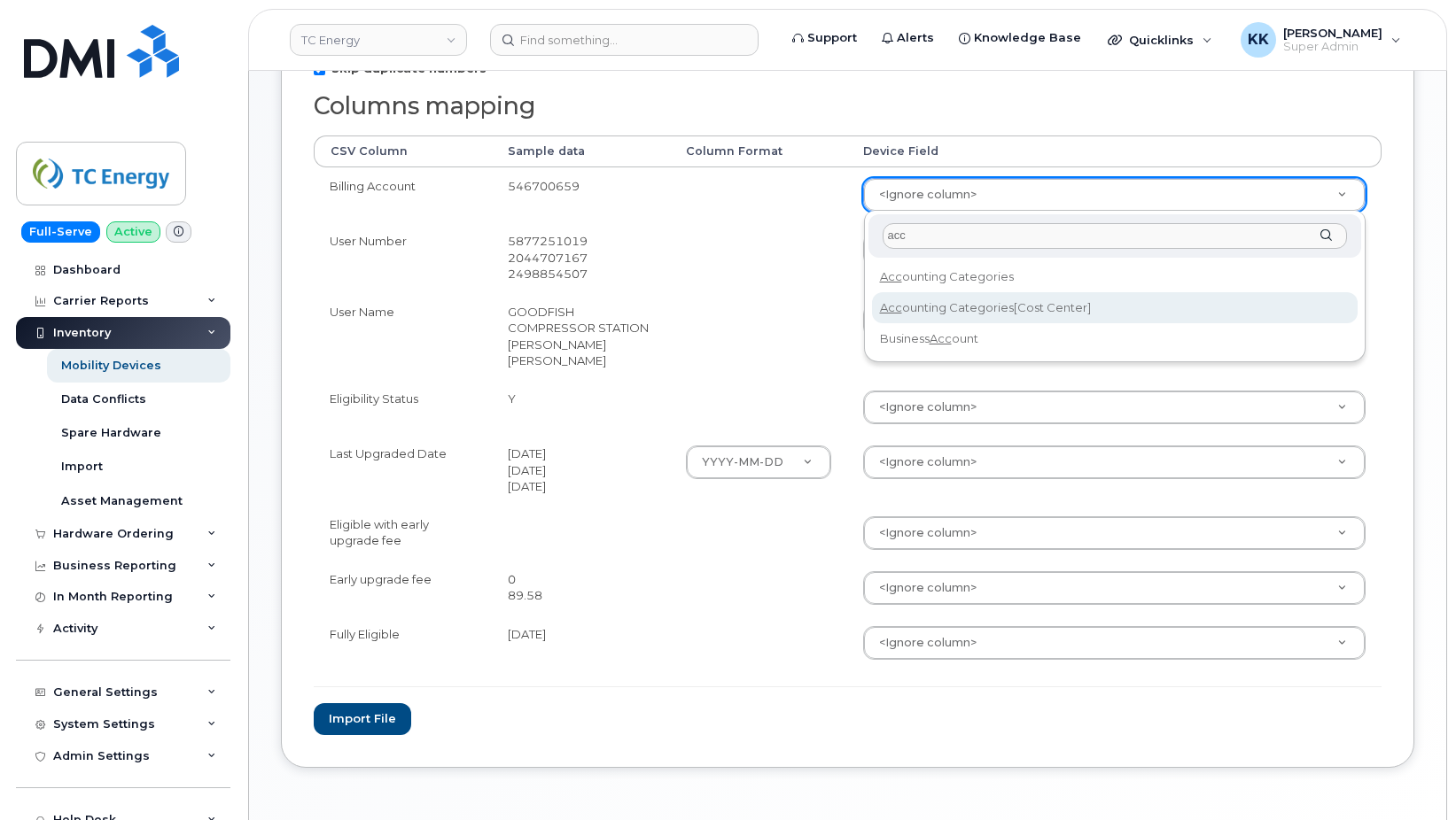
type input "acc"
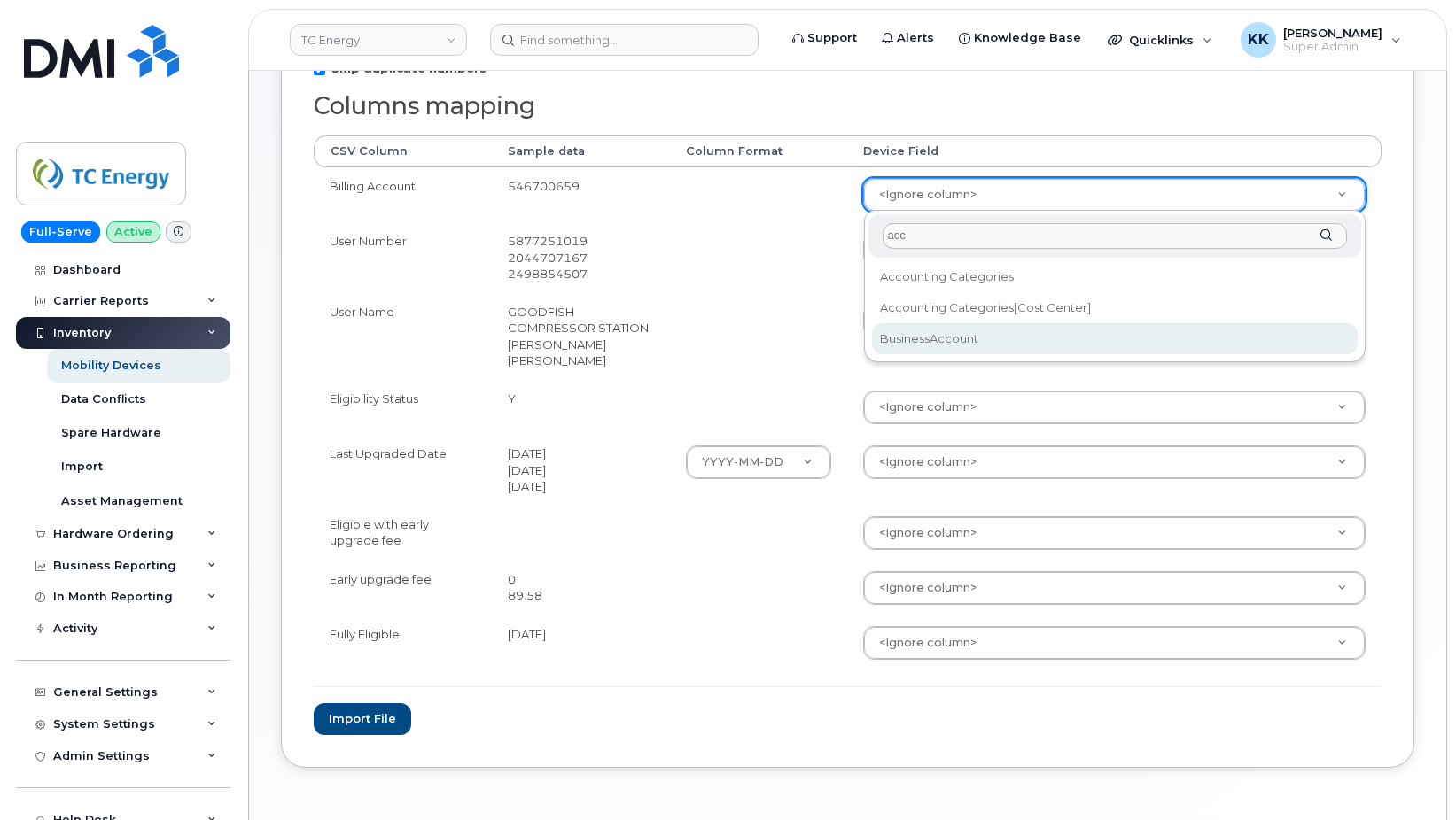
select select "business_account_id"
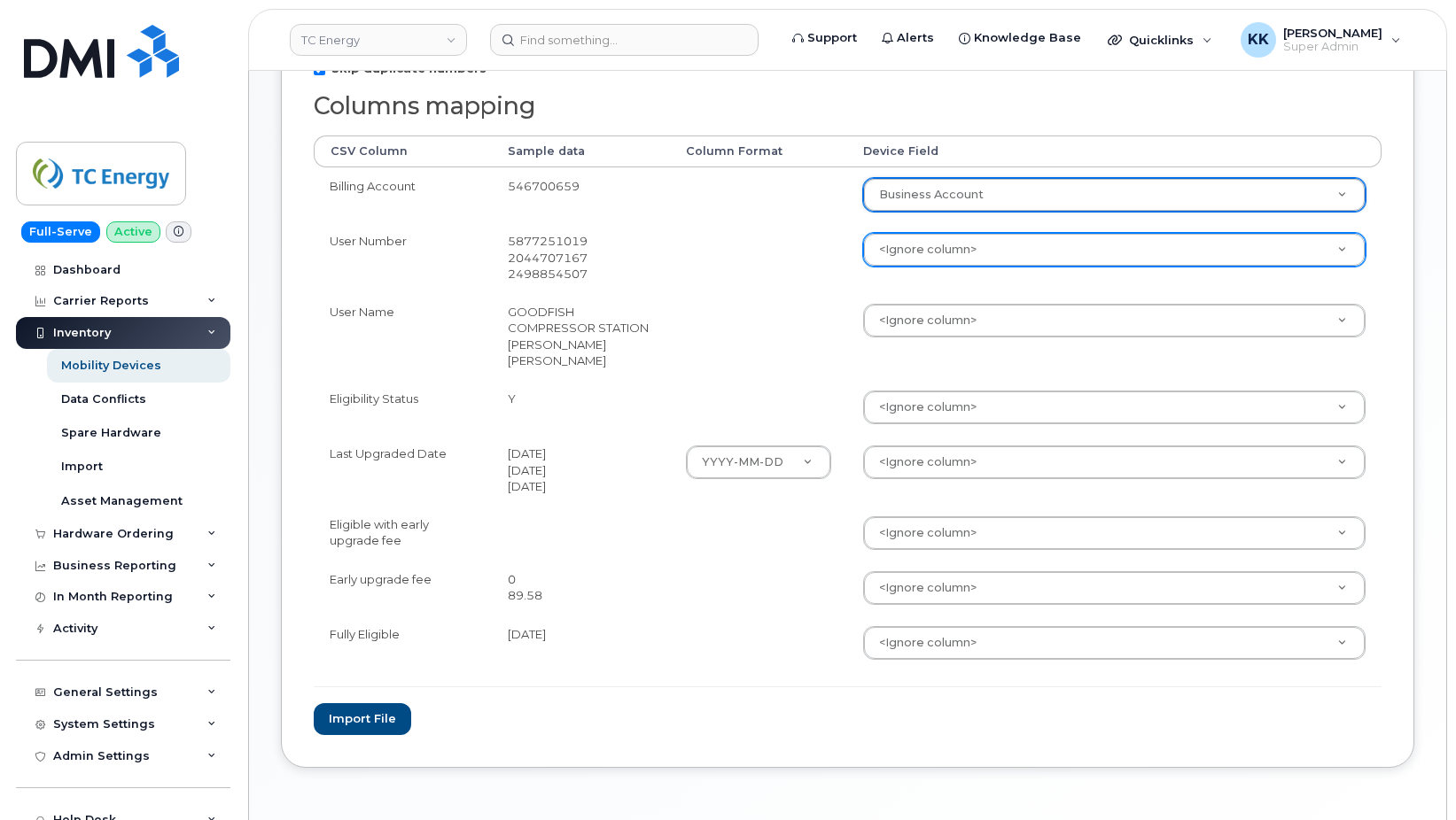
click at [926, 263] on body "TC Energy Support Alerts Knowledge Base Quicklinks Suspend / Cancel Device Chan…" at bounding box center [728, 261] width 1456 height 1245
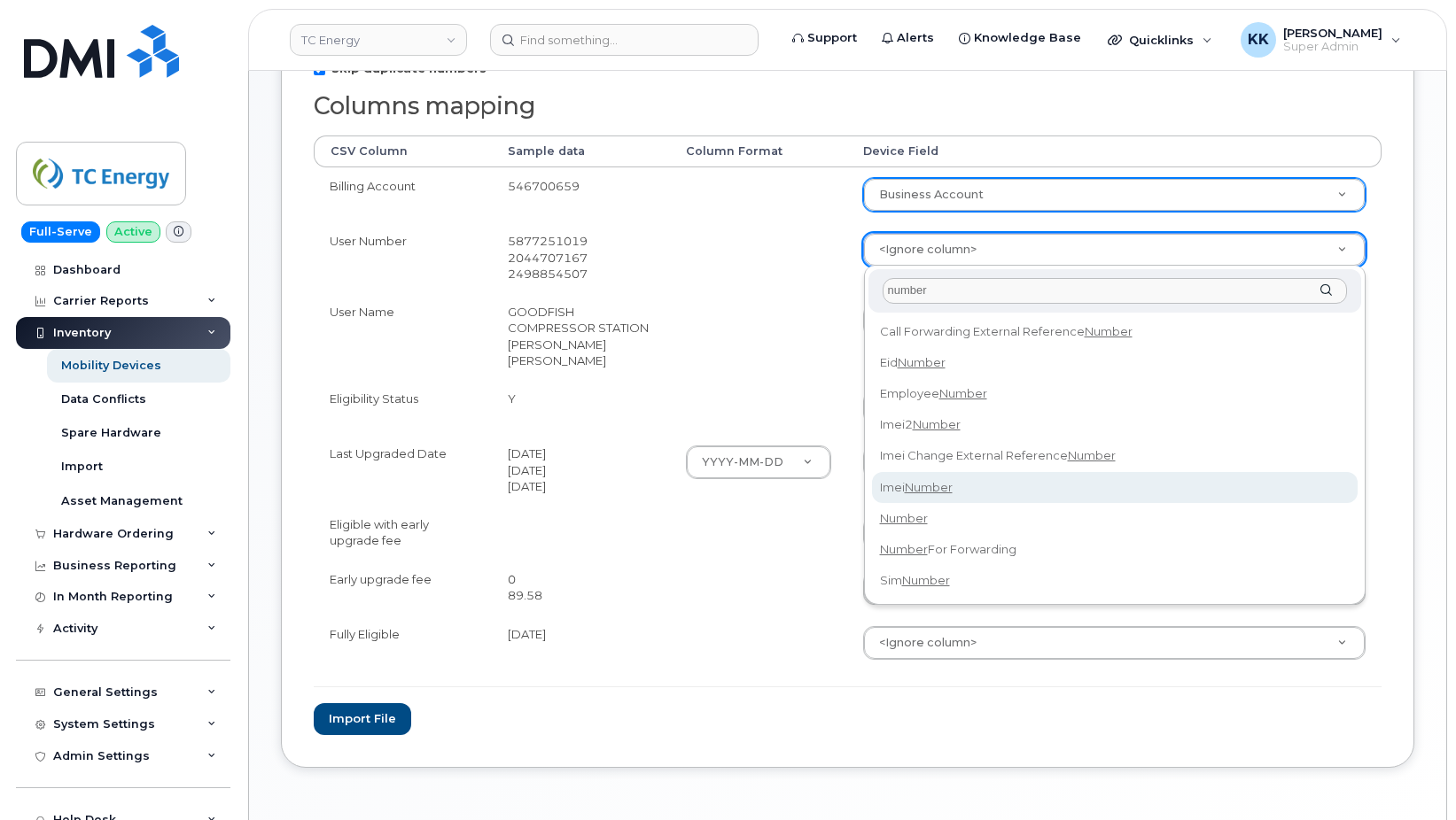
type input "number"
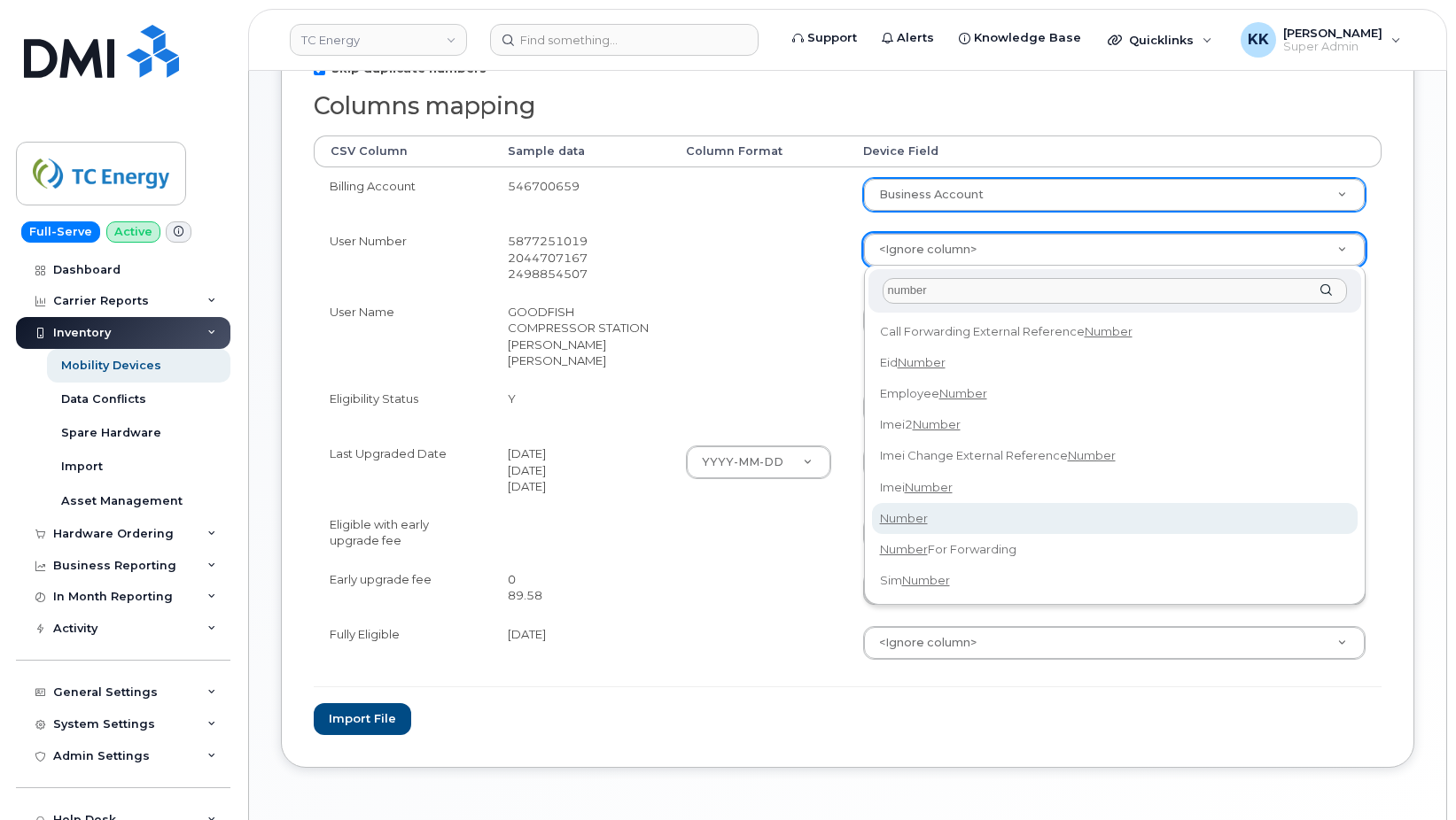
select select "number"
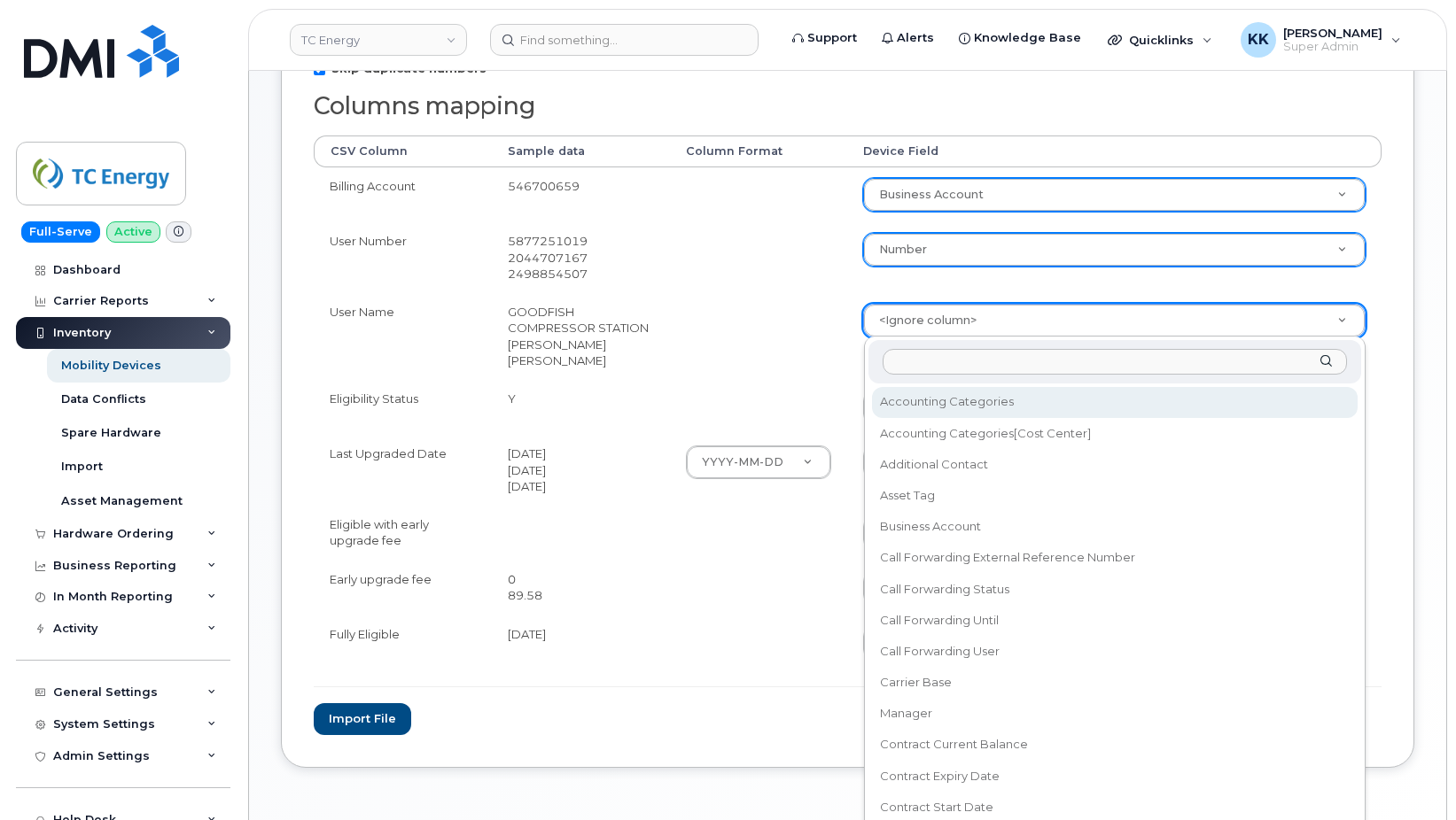
click at [916, 325] on body "TC Energy Support Alerts Knowledge Base Quicklinks Suspend / Cancel Device Chan…" at bounding box center [728, 261] width 1456 height 1245
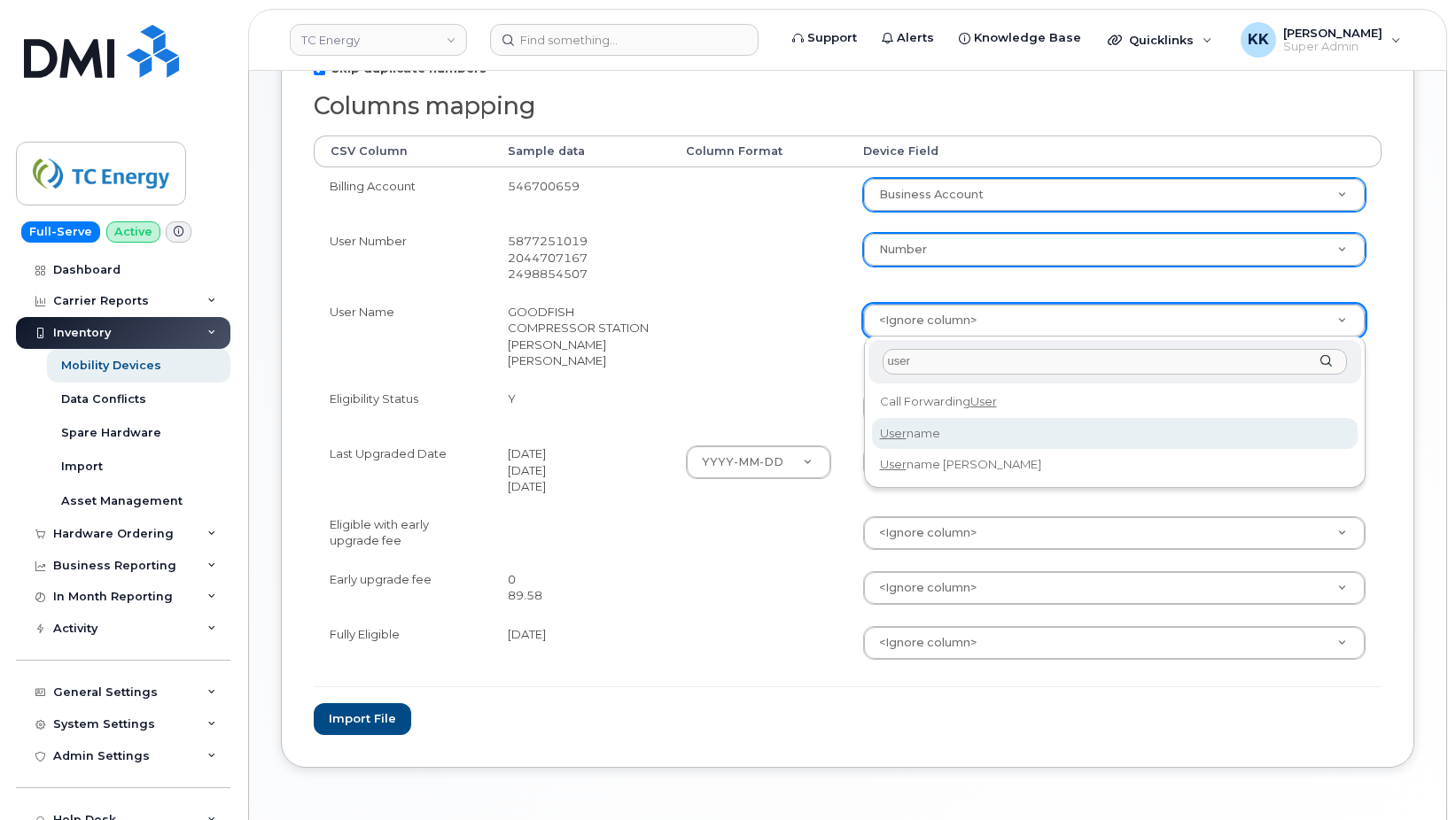
type input "user"
select select "username"
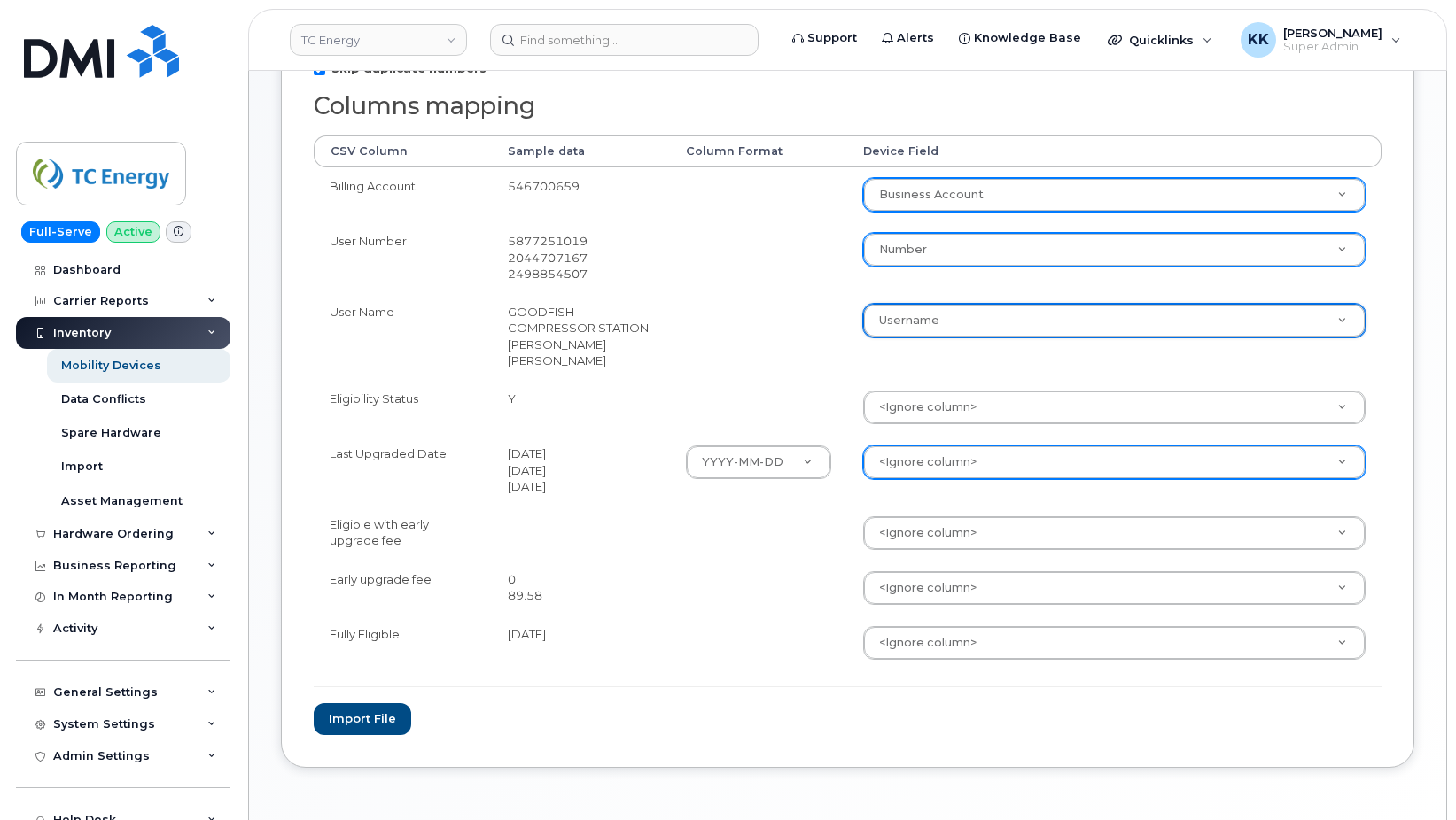
click at [912, 458] on body "TC Energy Support Alerts Knowledge Base Quicklinks Suspend / Cancel Device Chan…" at bounding box center [728, 261] width 1456 height 1245
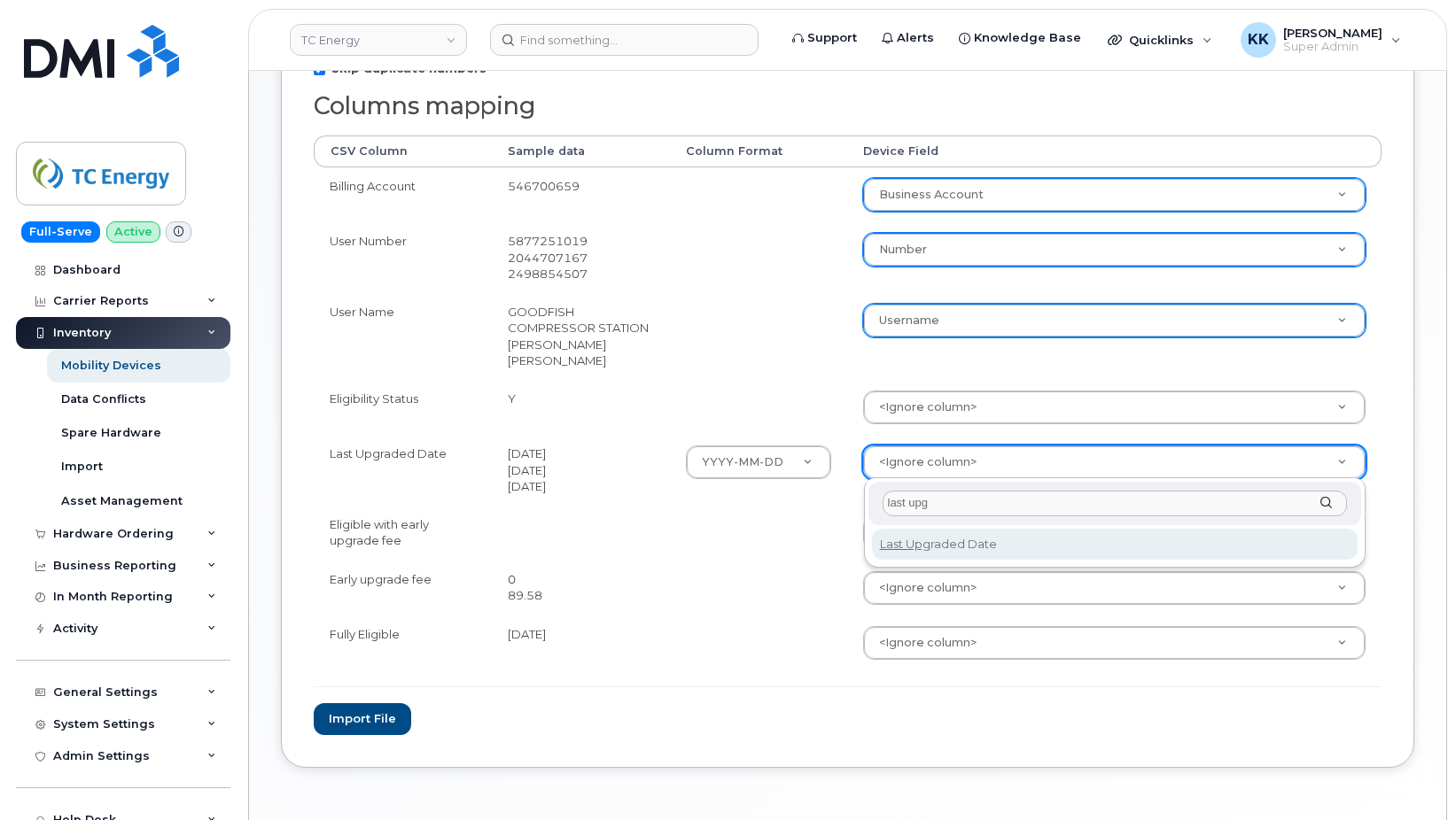
type input "last upg"
select select "last_upgraded_date"
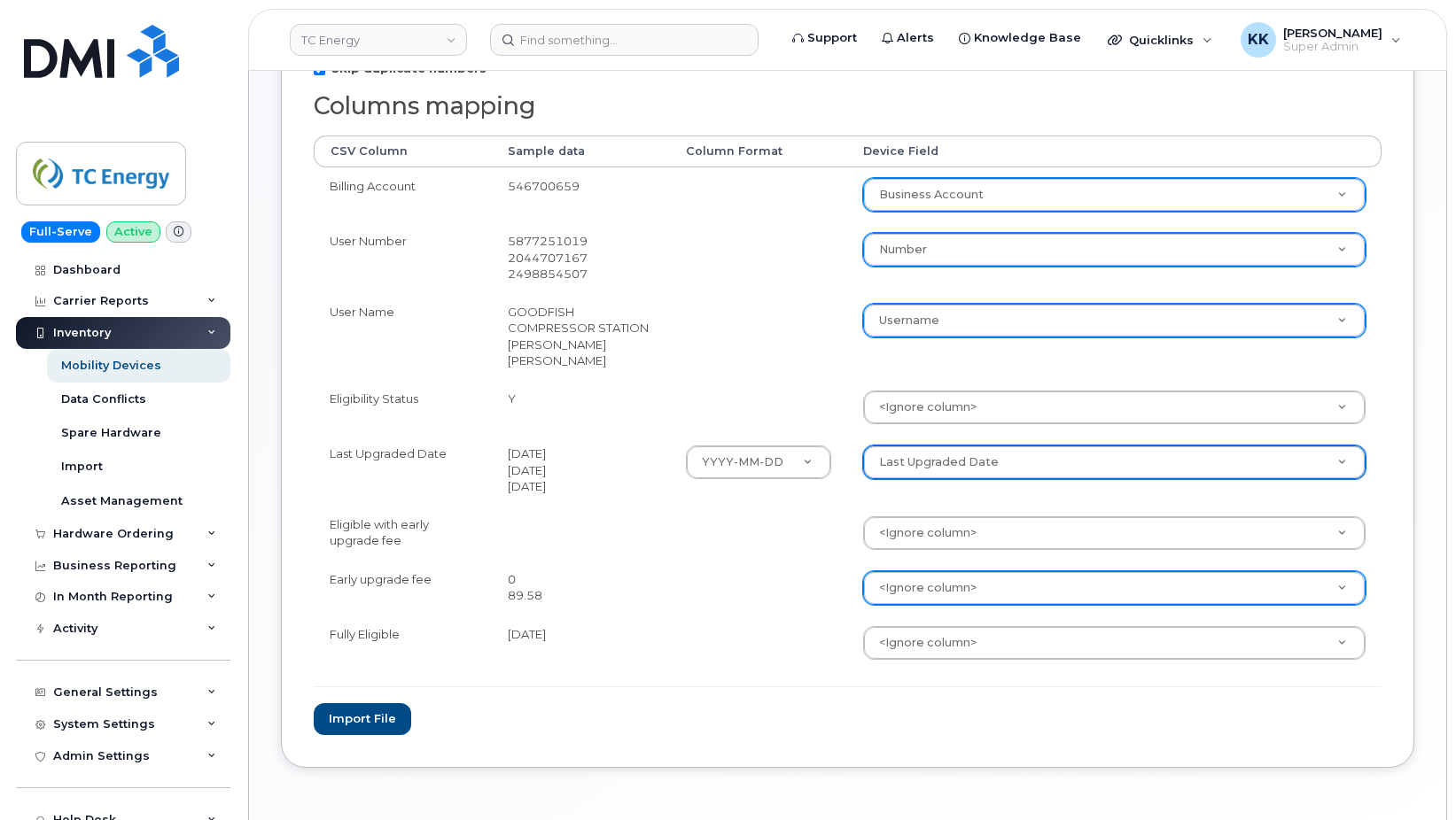
click at [932, 590] on body "TC Energy Support Alerts Knowledge Base Quicklinks Suspend / Cancel Device Chan…" at bounding box center [728, 261] width 1456 height 1245
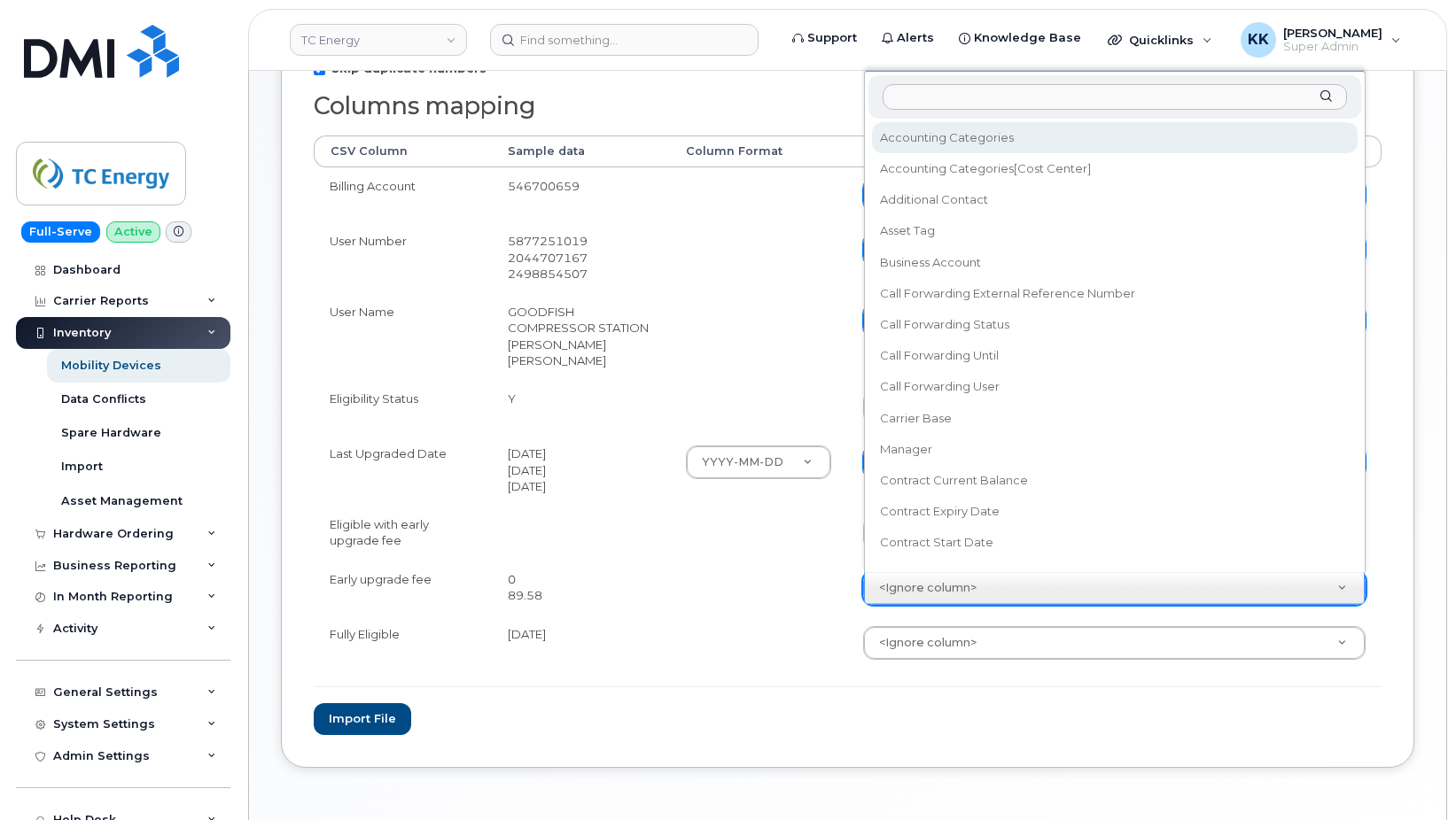
scroll to position [16, 0]
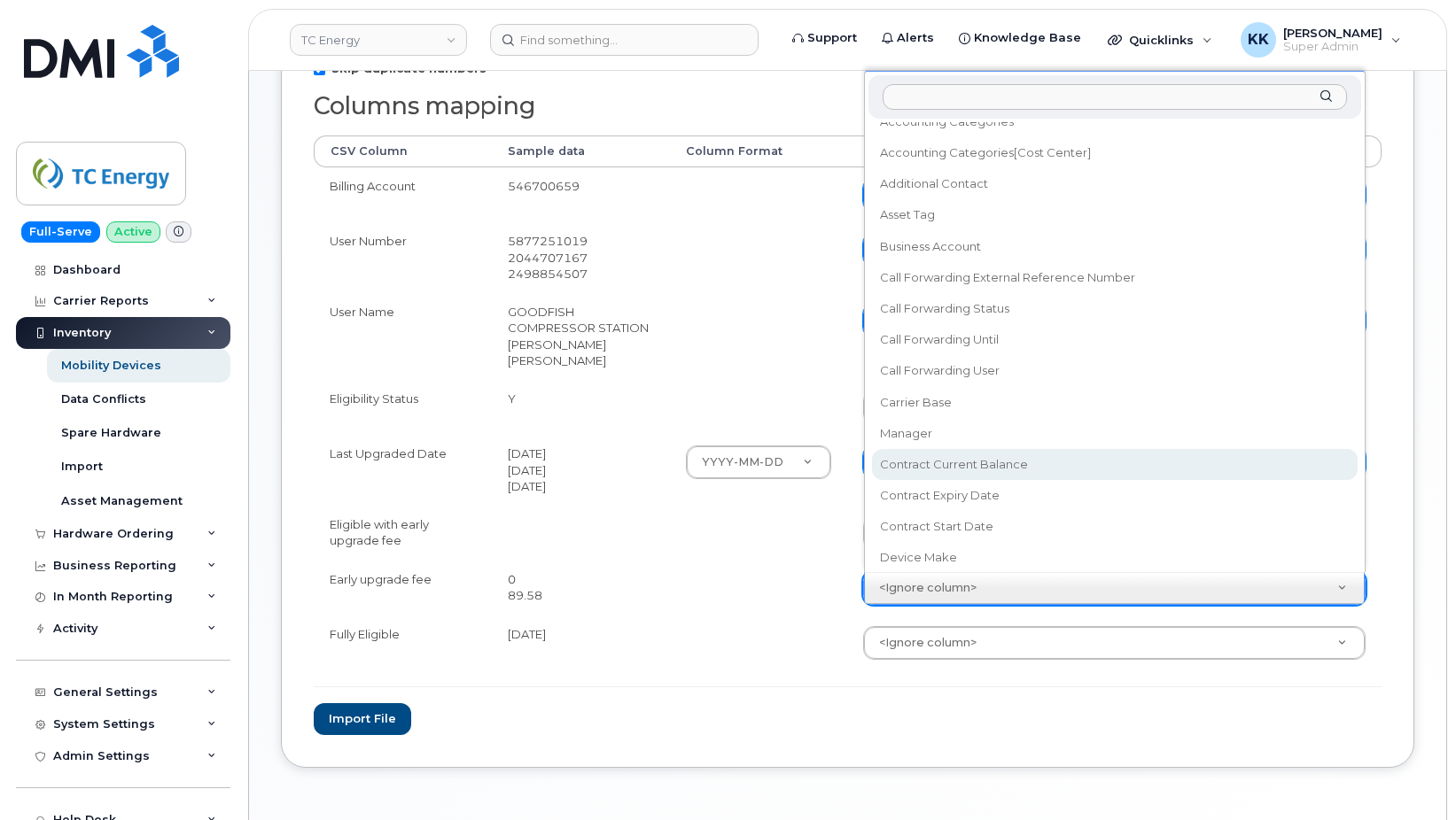
select select "contract_current_balance"
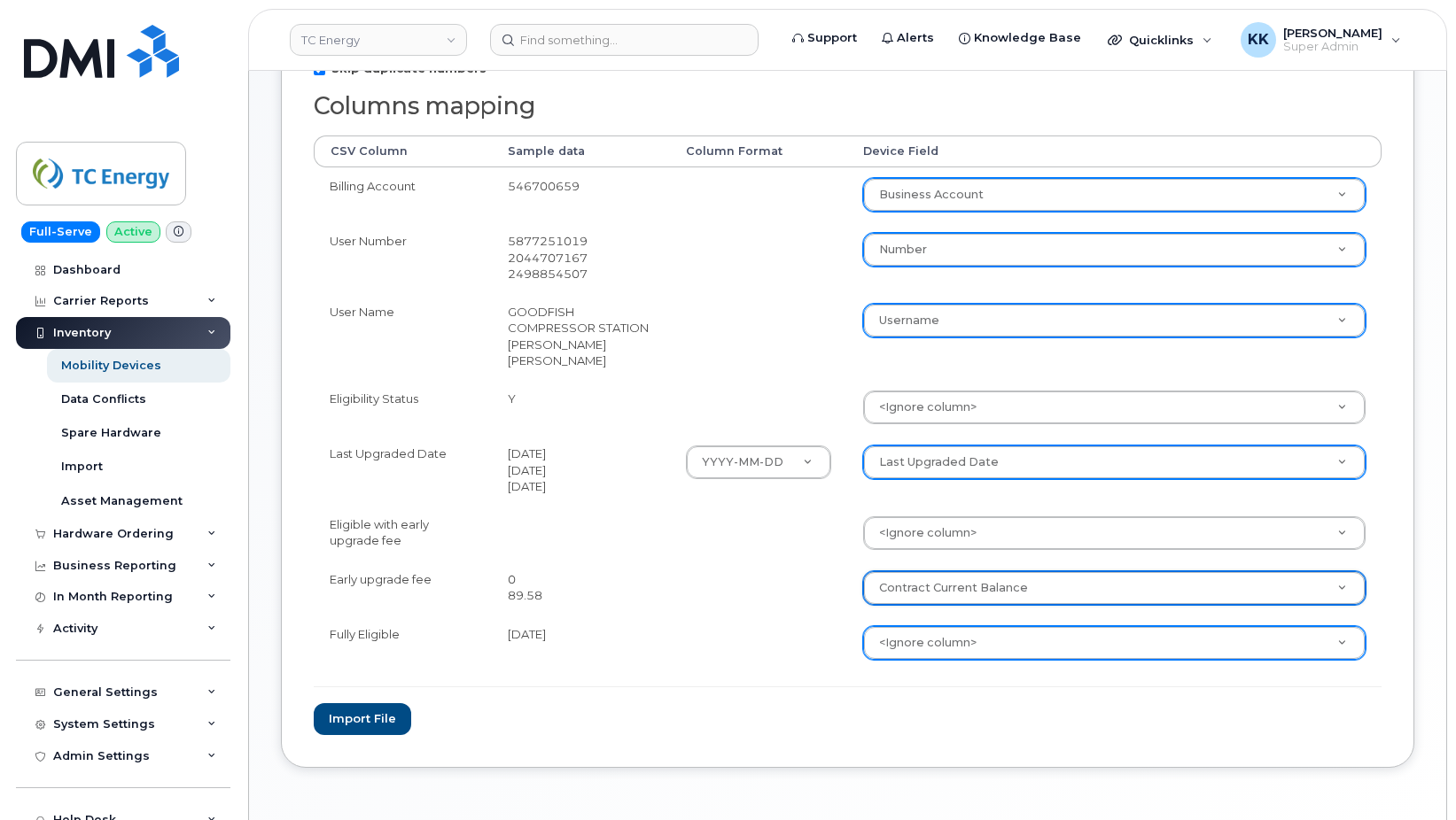
click at [899, 650] on body "TC Energy Support Alerts Knowledge Base Quicklinks Suspend / Cancel Device Chan…" at bounding box center [728, 261] width 1456 height 1245
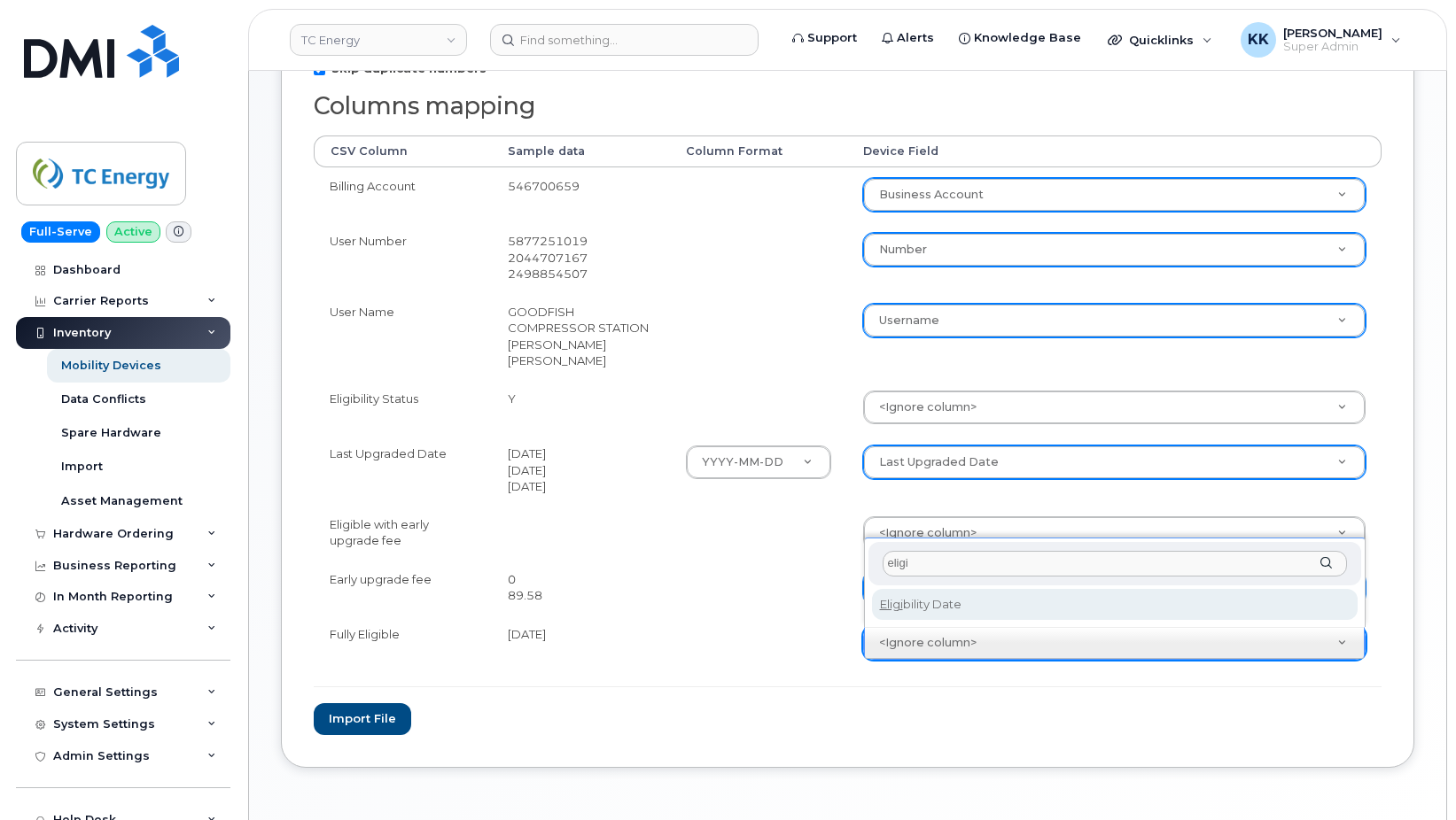
type input "eligi"
select select "eligibility_date"
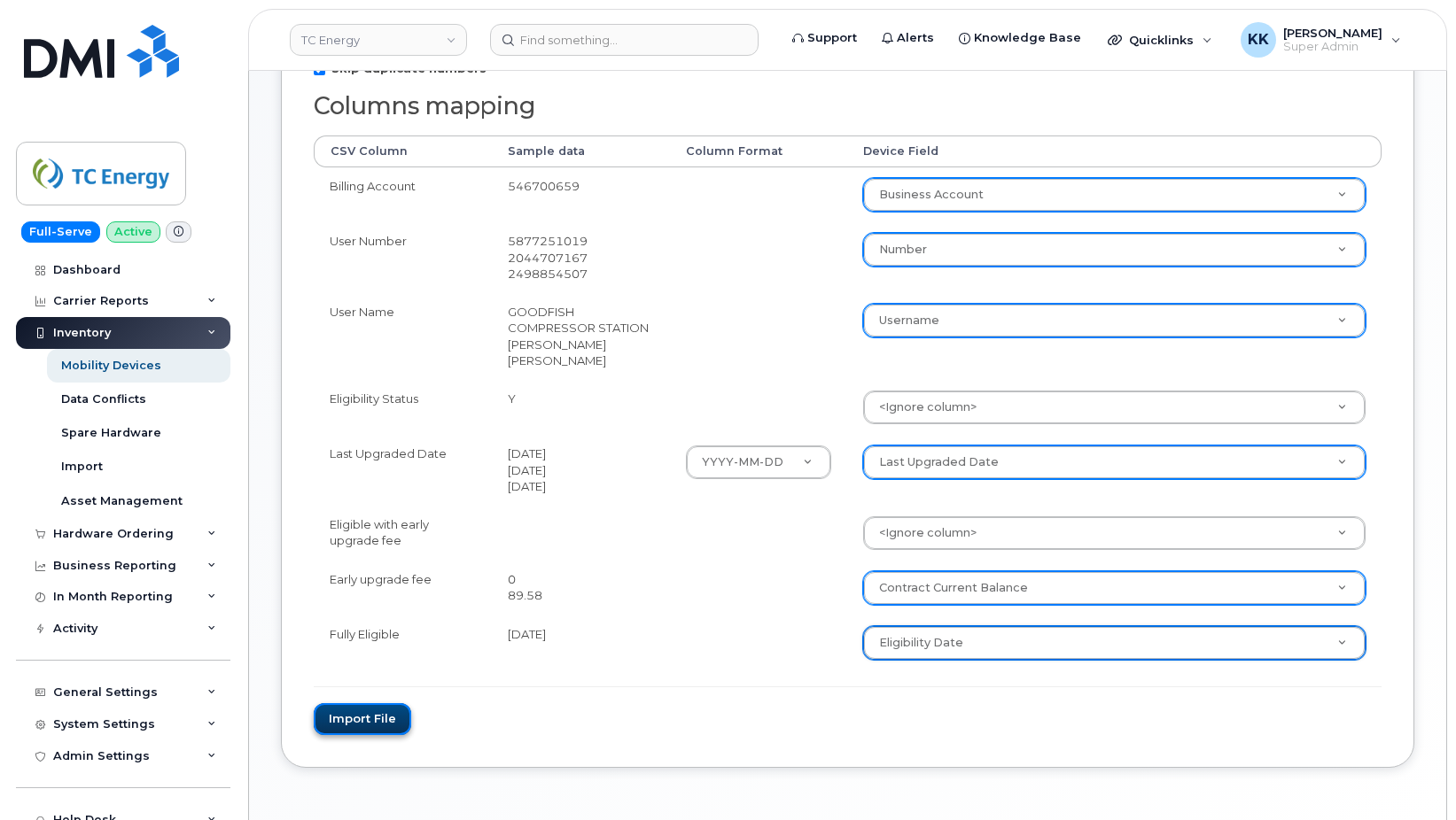
click at [360, 712] on button "Import file" at bounding box center [362, 719] width 97 height 33
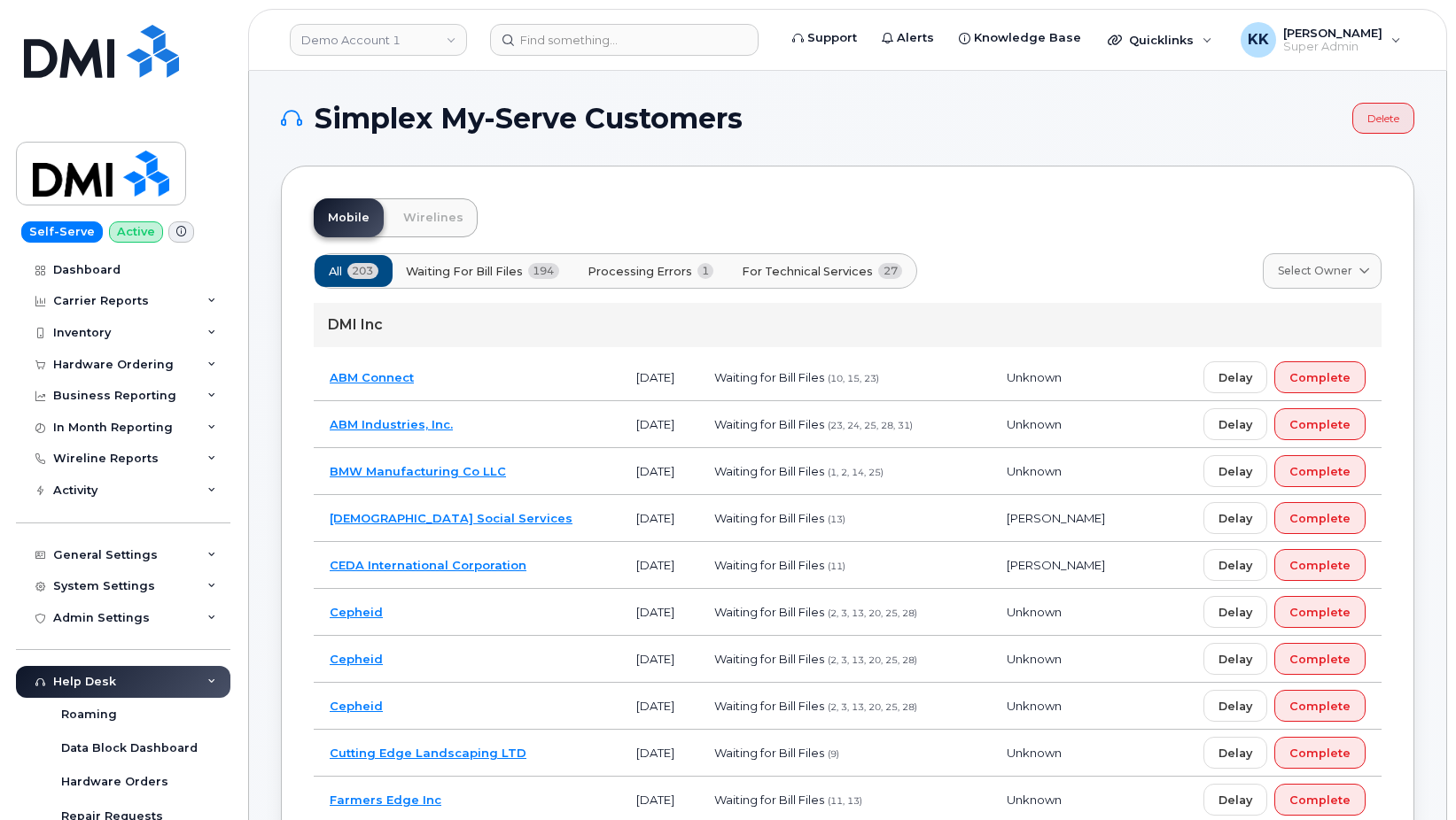
click at [666, 260] on button "Processing Errors 1" at bounding box center [651, 271] width 157 height 32
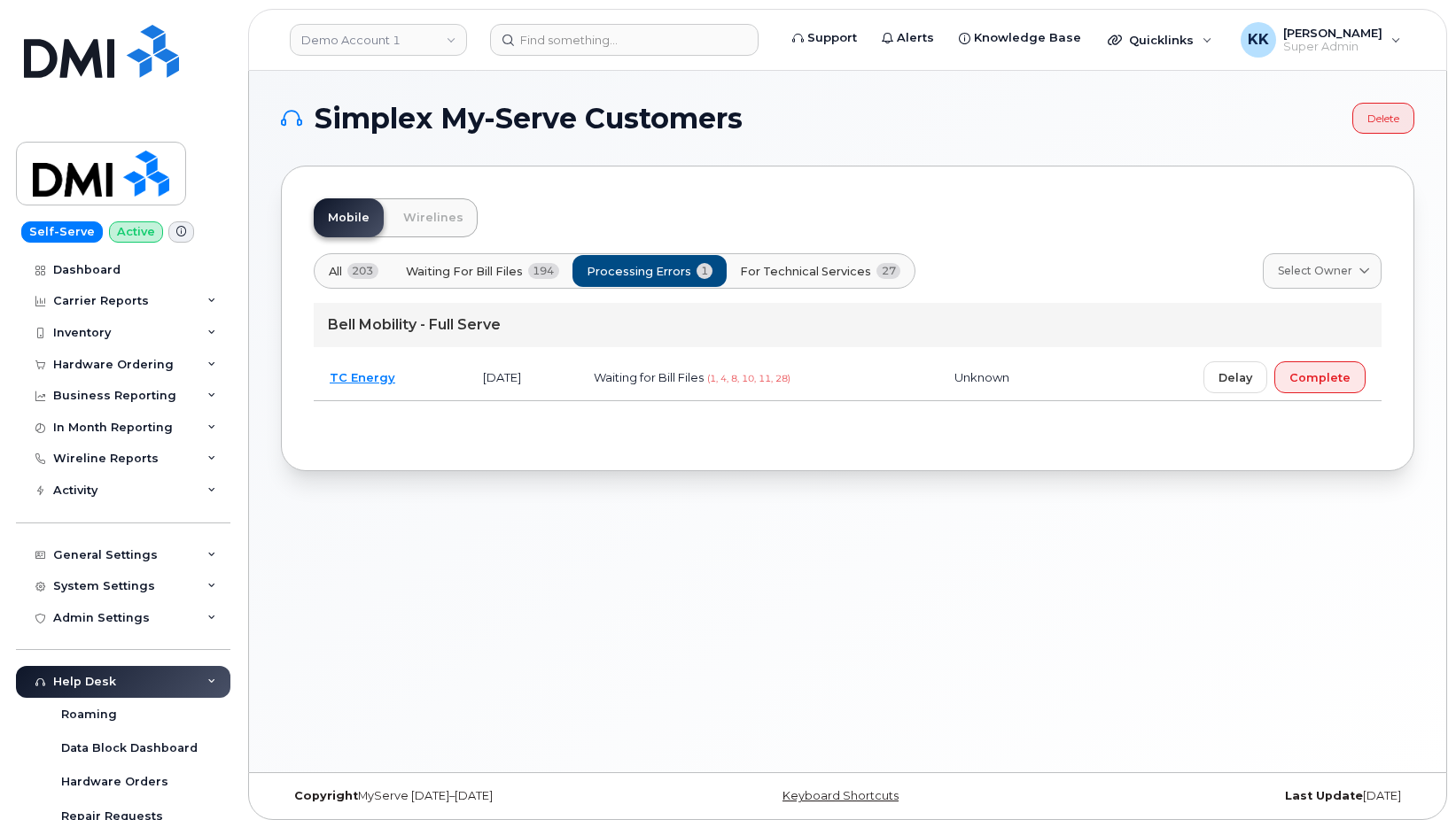
click at [577, 382] on td "[DATE]" at bounding box center [523, 378] width 111 height 47
click at [432, 373] on td "TC Energy" at bounding box center [390, 378] width 154 height 47
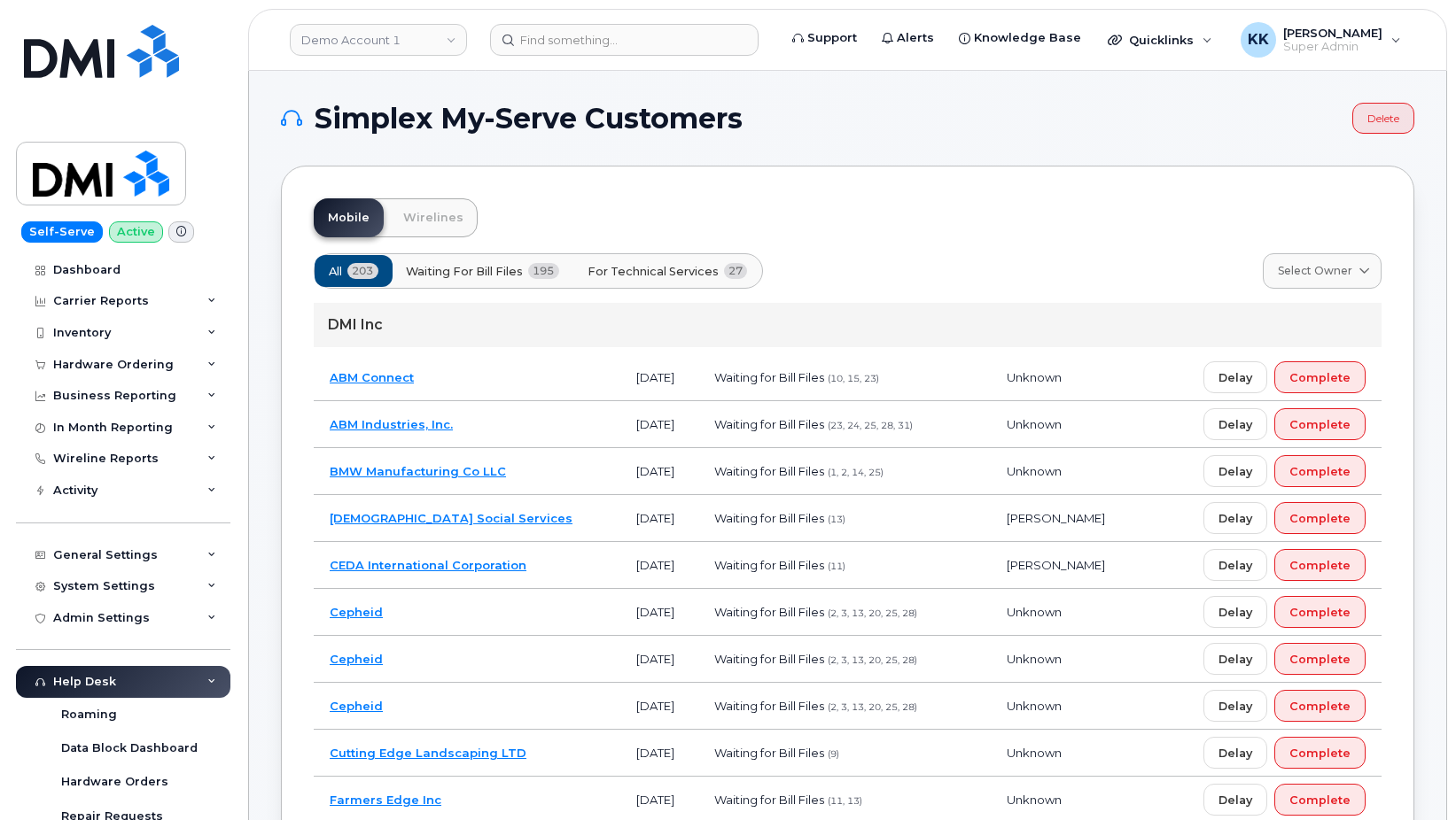
click at [732, 273] on span "27" at bounding box center [736, 270] width 24 height 16
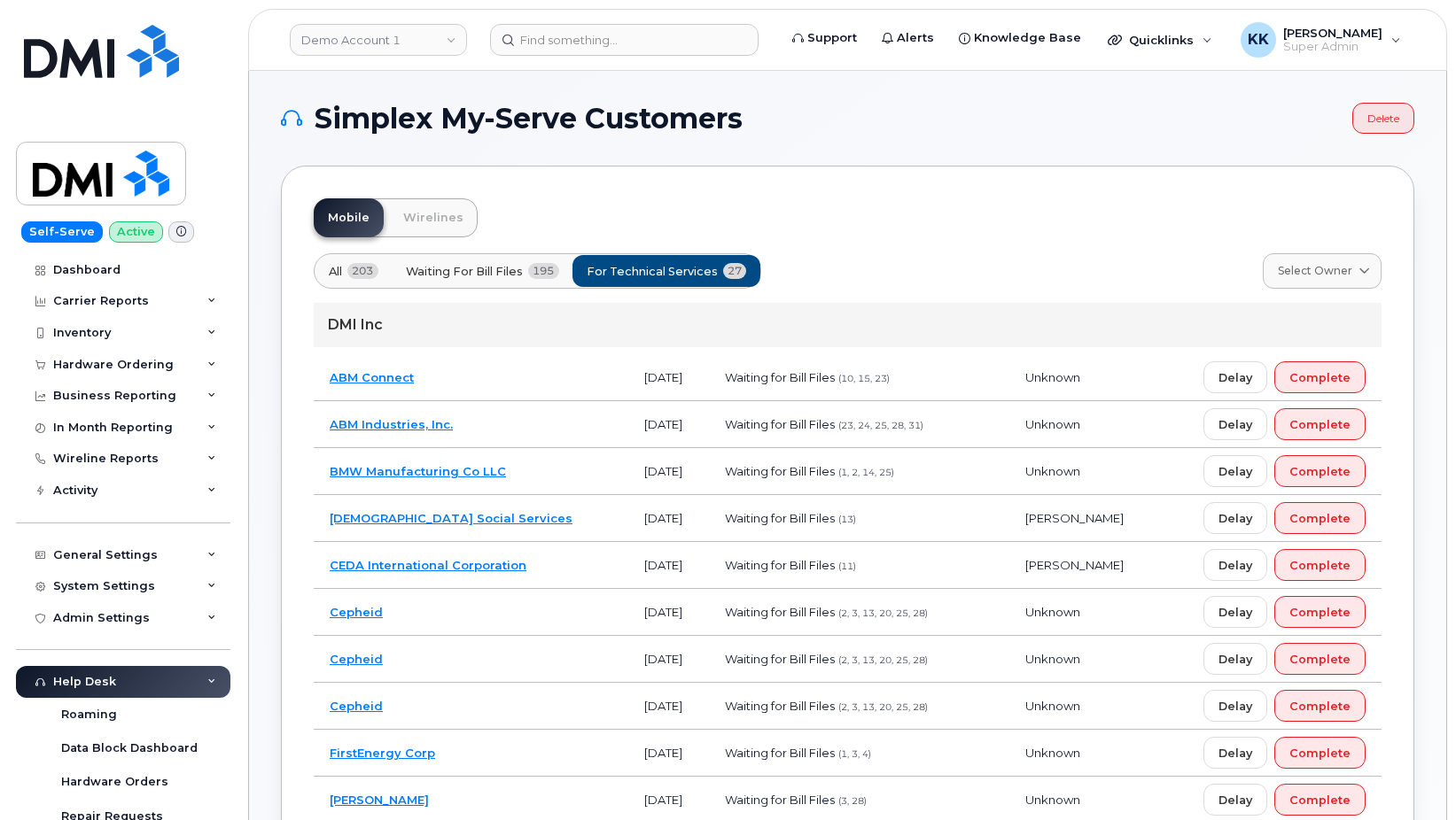
click at [568, 562] on td "CEDA International Corporation" at bounding box center [471, 566] width 315 height 47
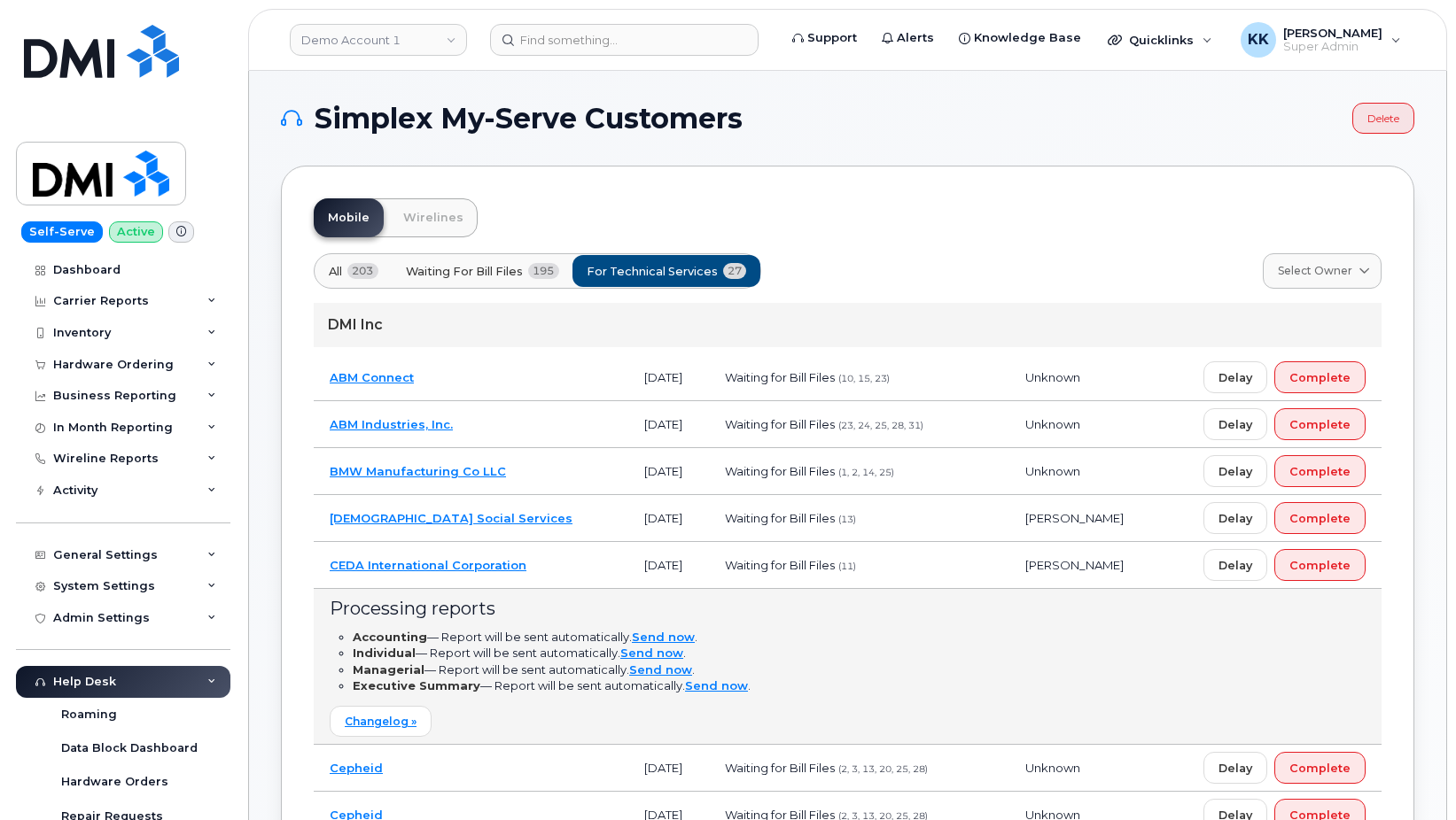
click at [568, 562] on td "CEDA International Corporation" at bounding box center [471, 566] width 315 height 47
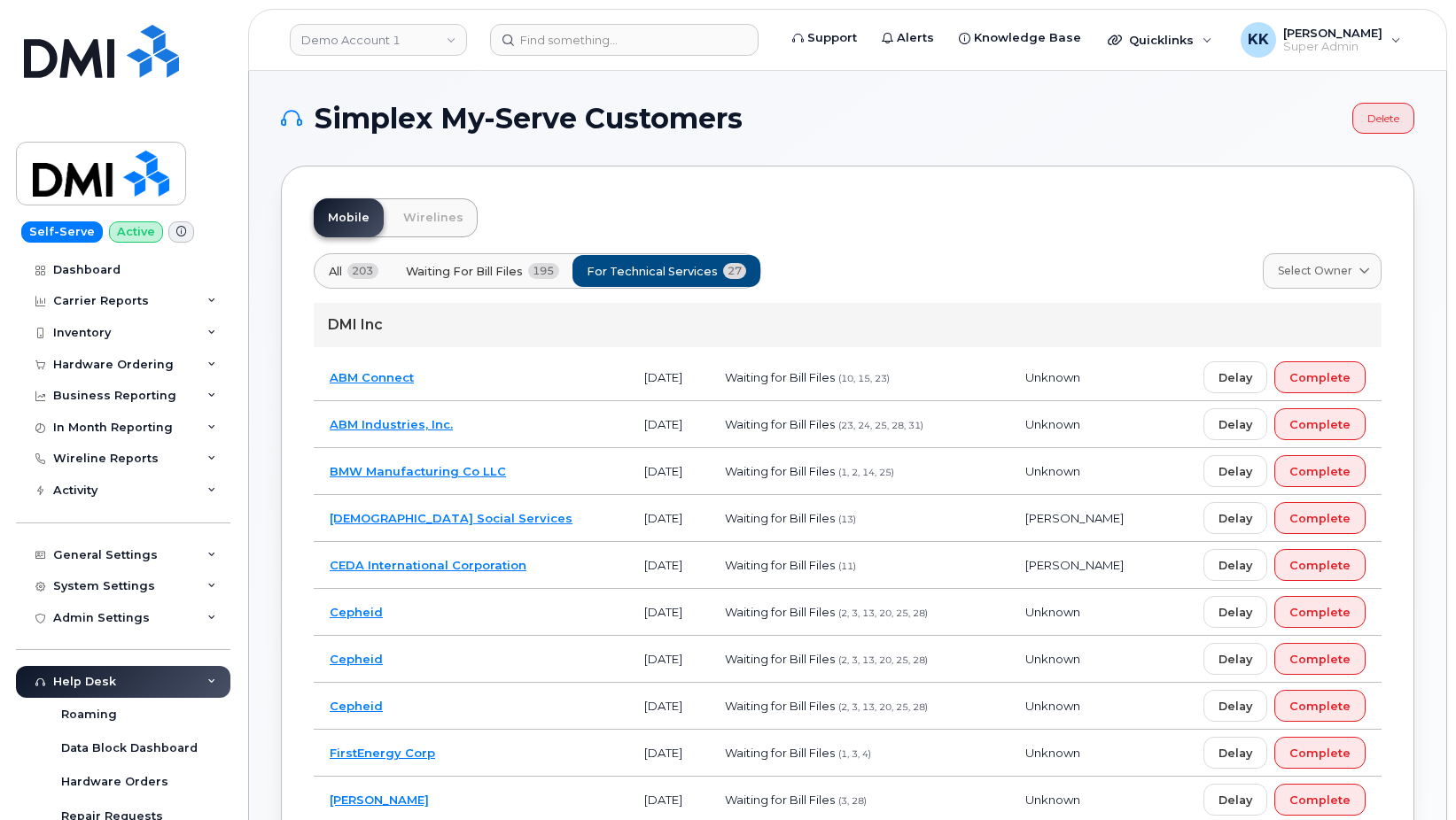
click at [556, 523] on td "[DEMOGRAPHIC_DATA] Social Services" at bounding box center [471, 519] width 315 height 47
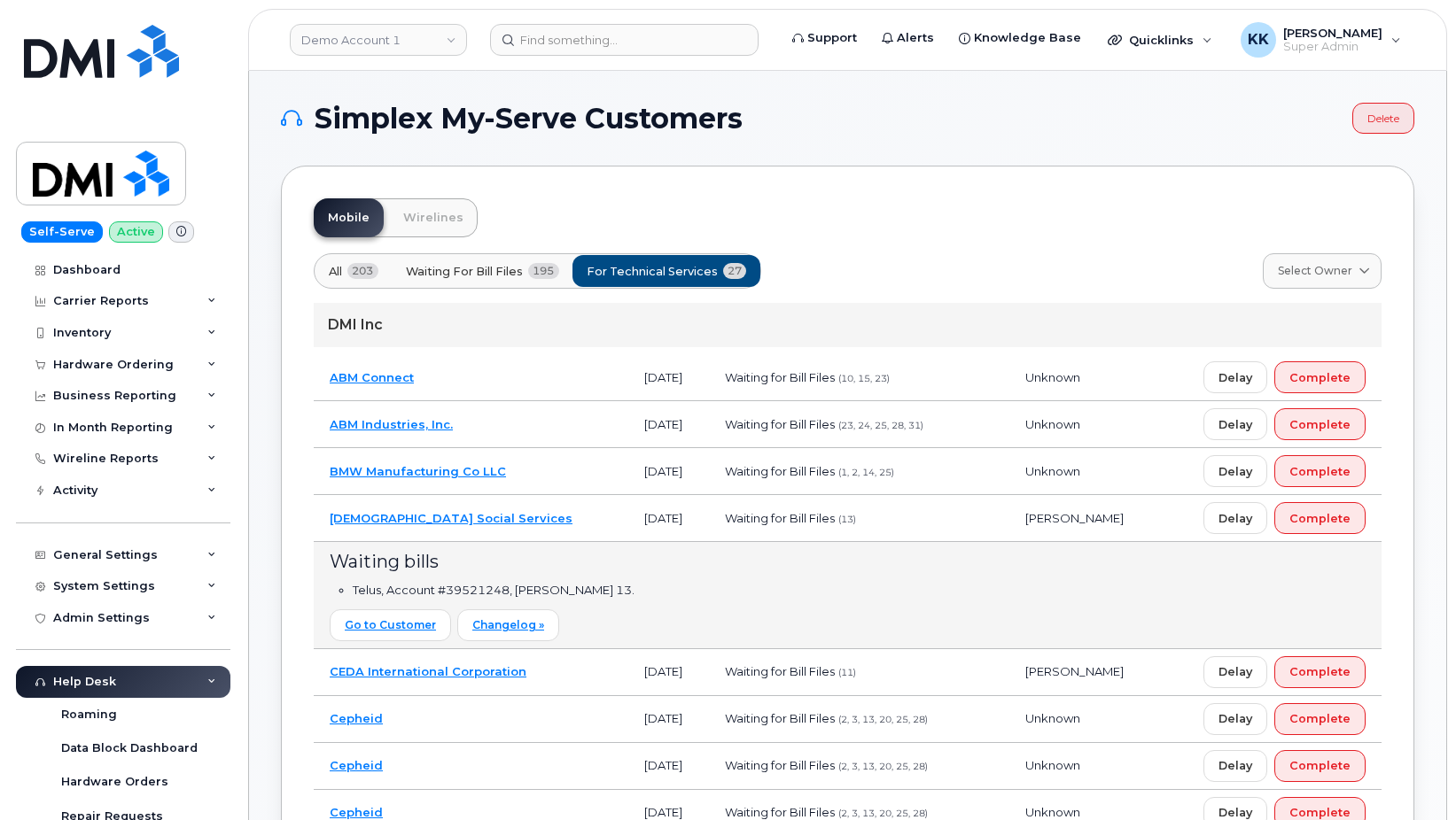
click at [556, 523] on td "[DEMOGRAPHIC_DATA] Social Services" at bounding box center [471, 519] width 315 height 47
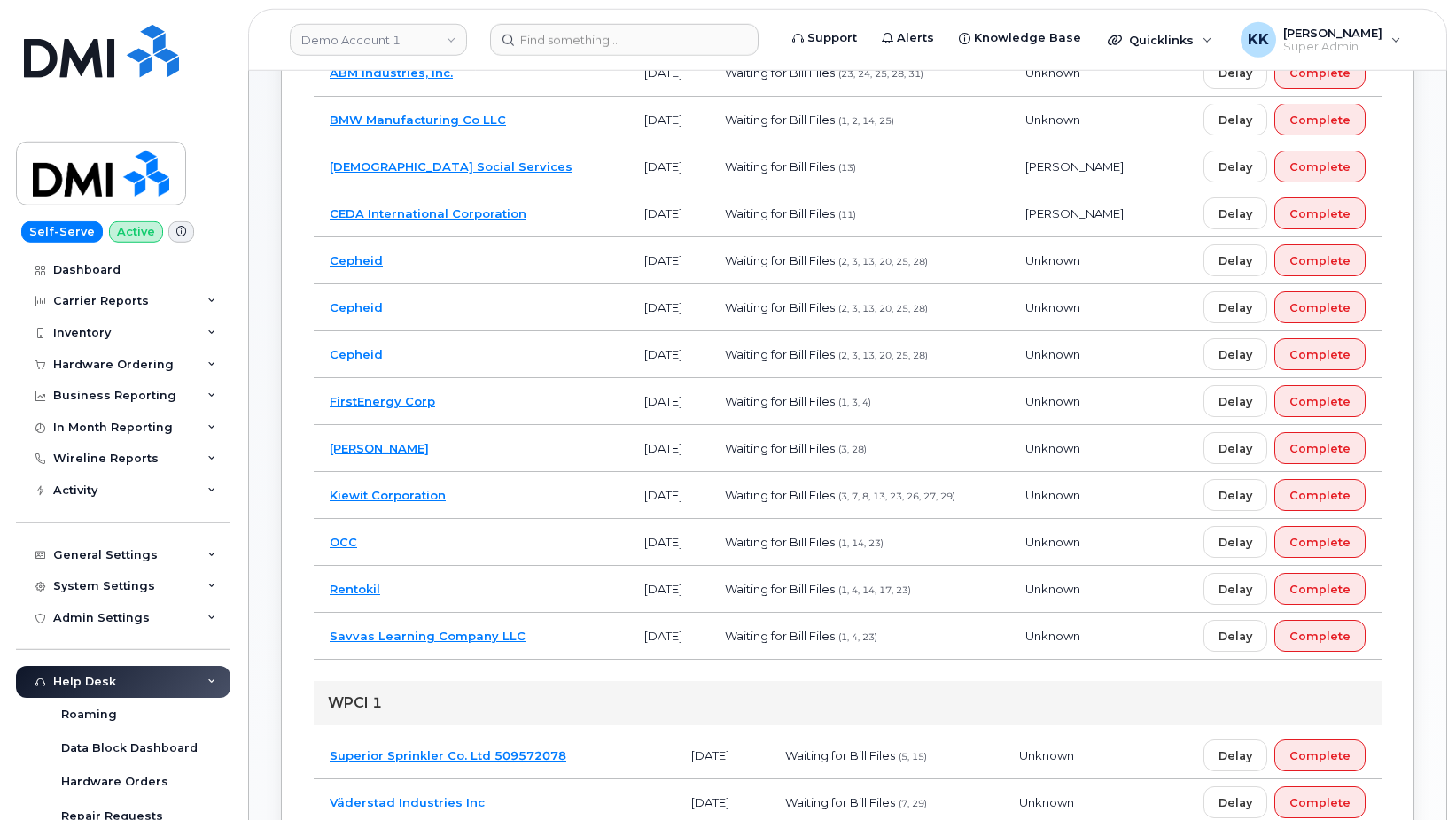
scroll to position [362, 0]
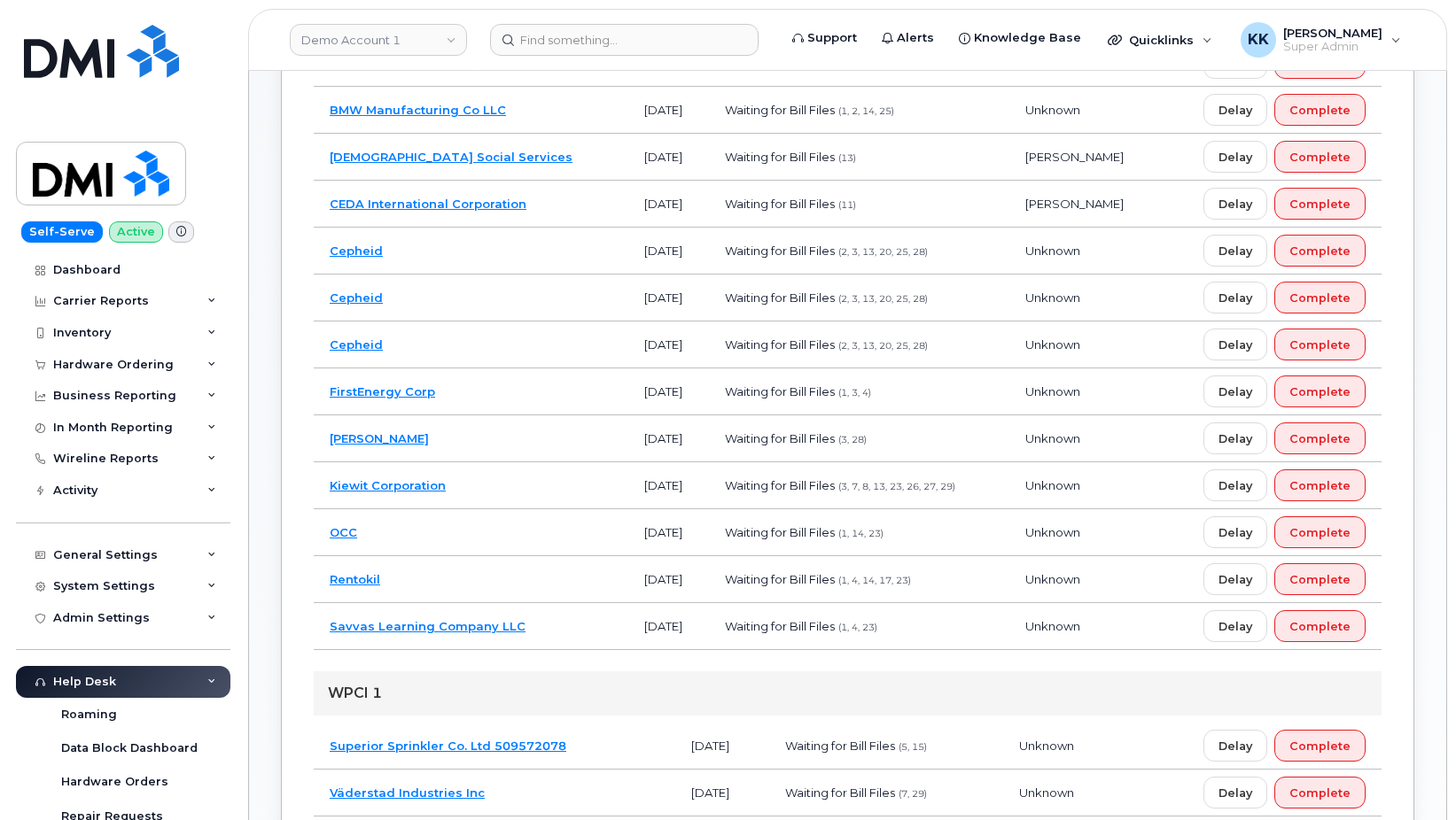
click at [509, 487] on td "Kiewit Corporation" at bounding box center [471, 486] width 315 height 47
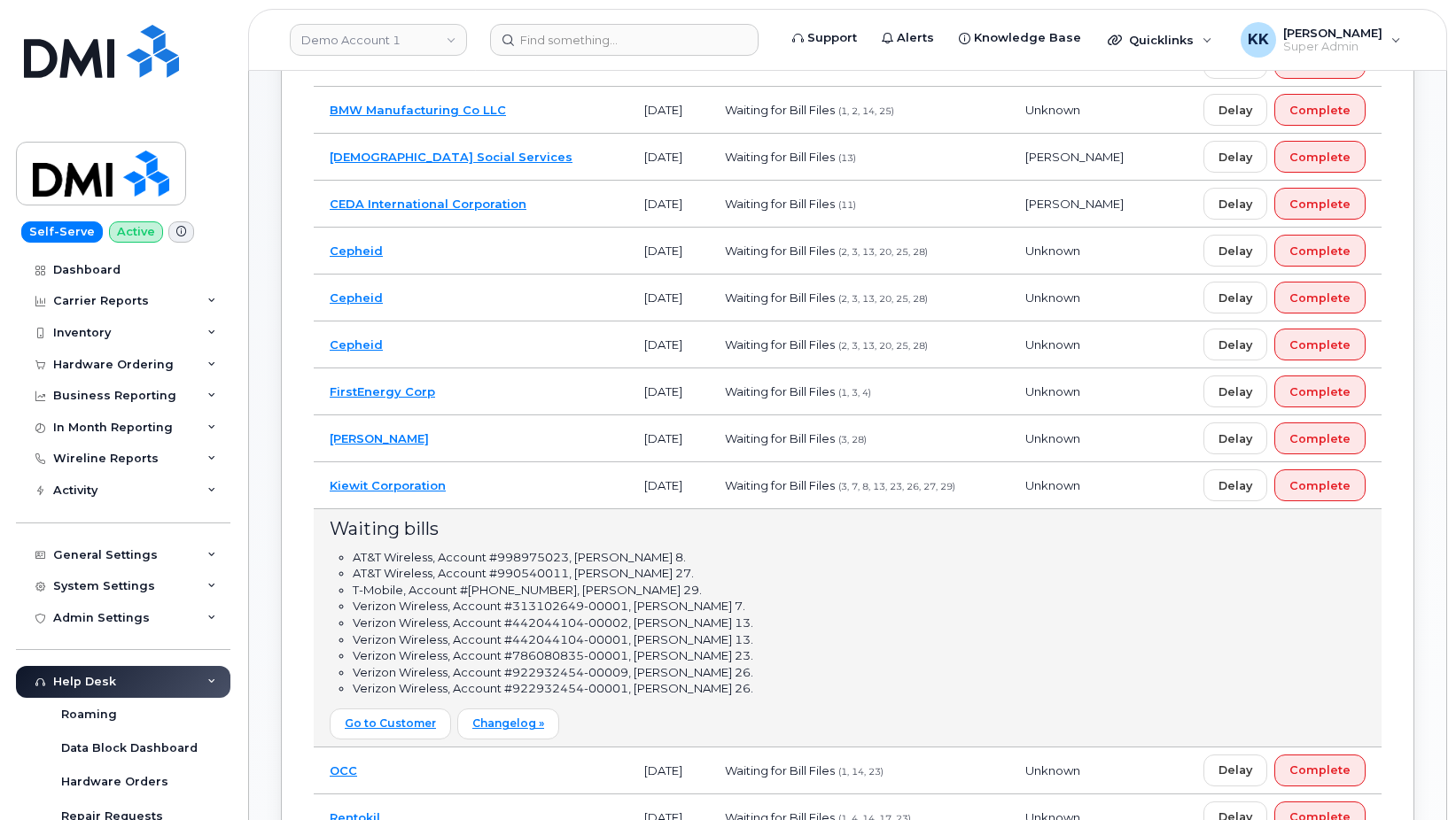
click at [526, 485] on td "Kiewit Corporation" at bounding box center [471, 486] width 315 height 47
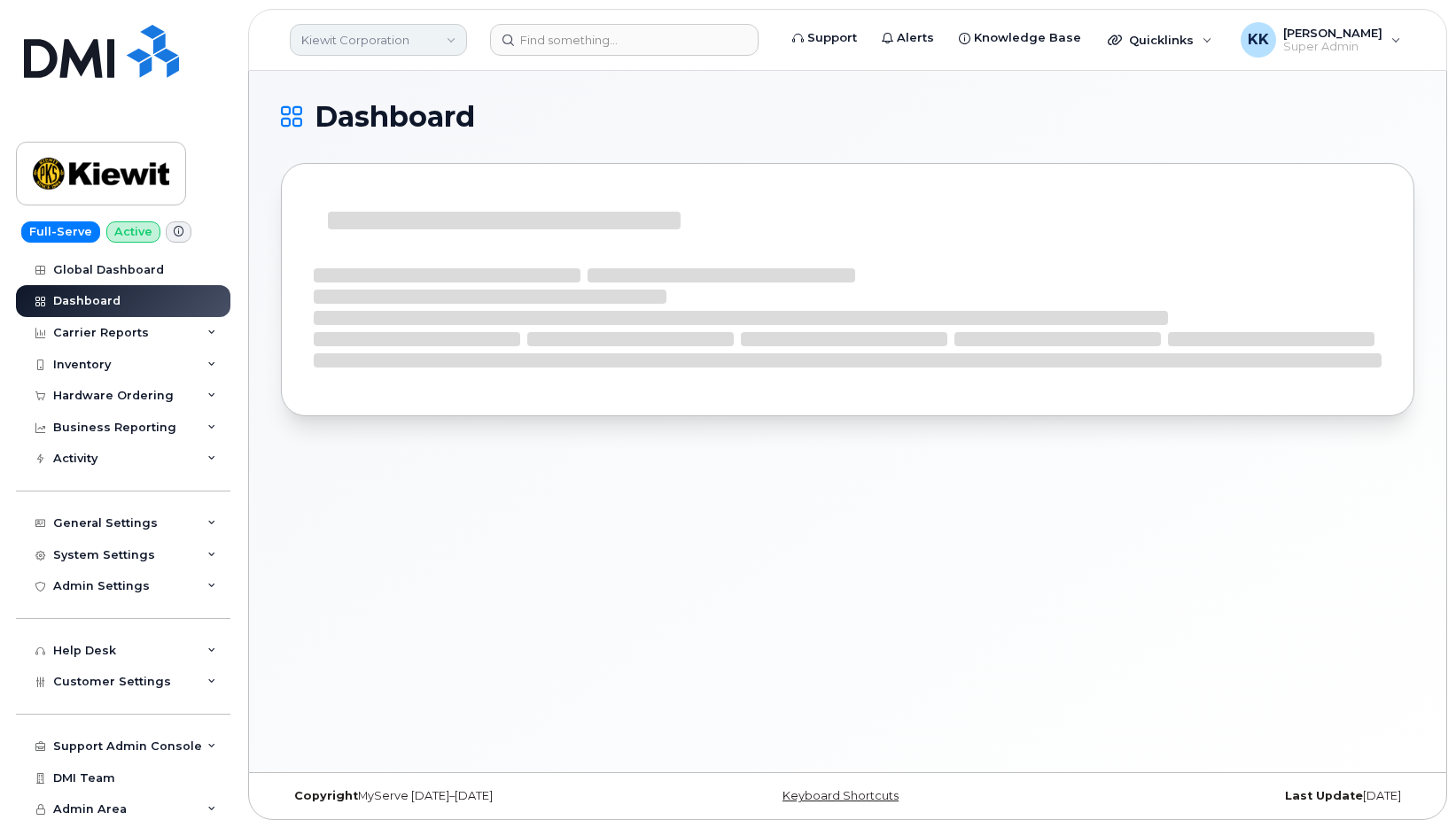
click at [319, 50] on link "Kiewit Corporation" at bounding box center [379, 40] width 177 height 32
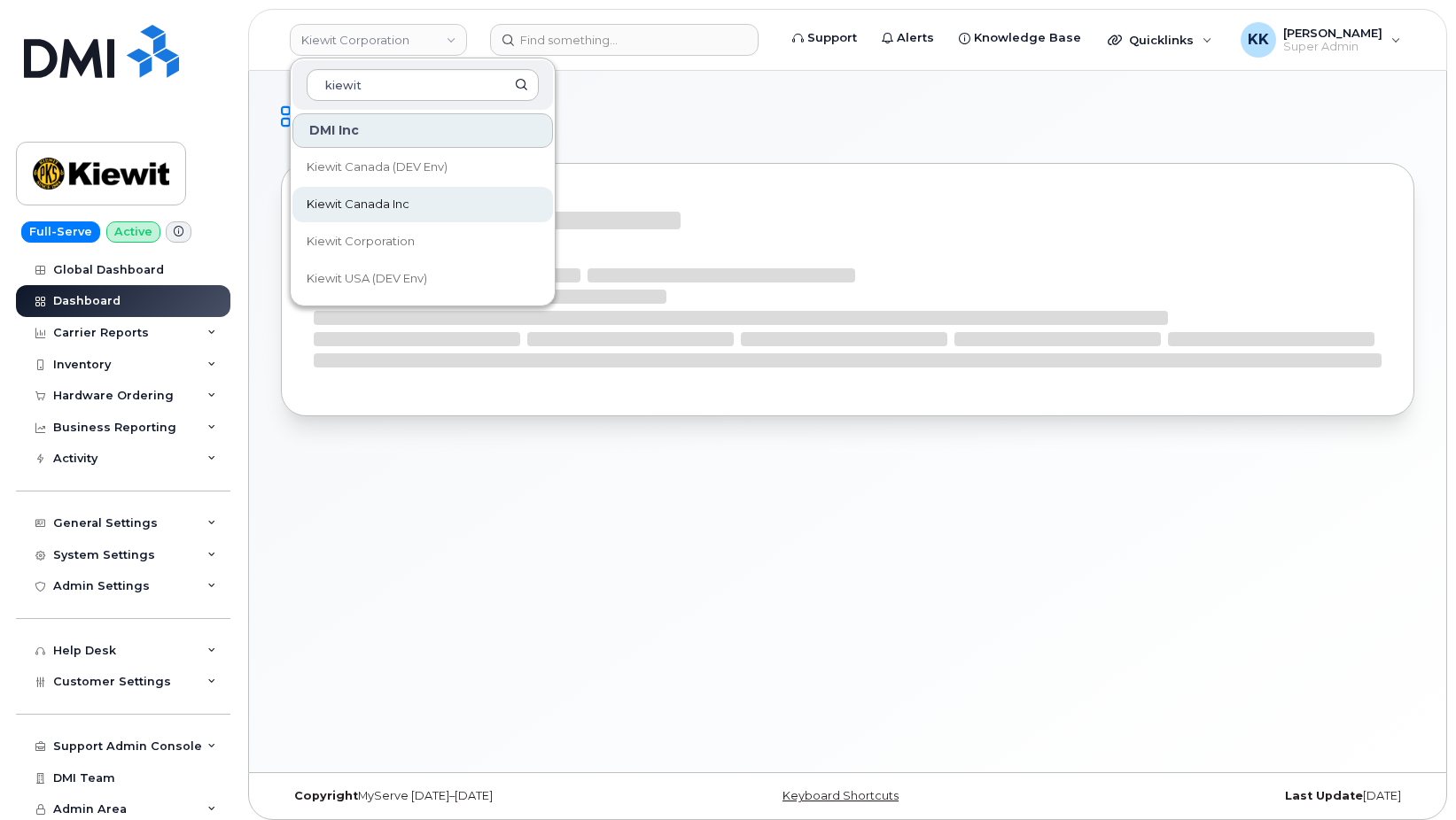
type input "kiewit"
click at [420, 211] on link "Kiewit Canada Inc" at bounding box center [422, 205] width 261 height 36
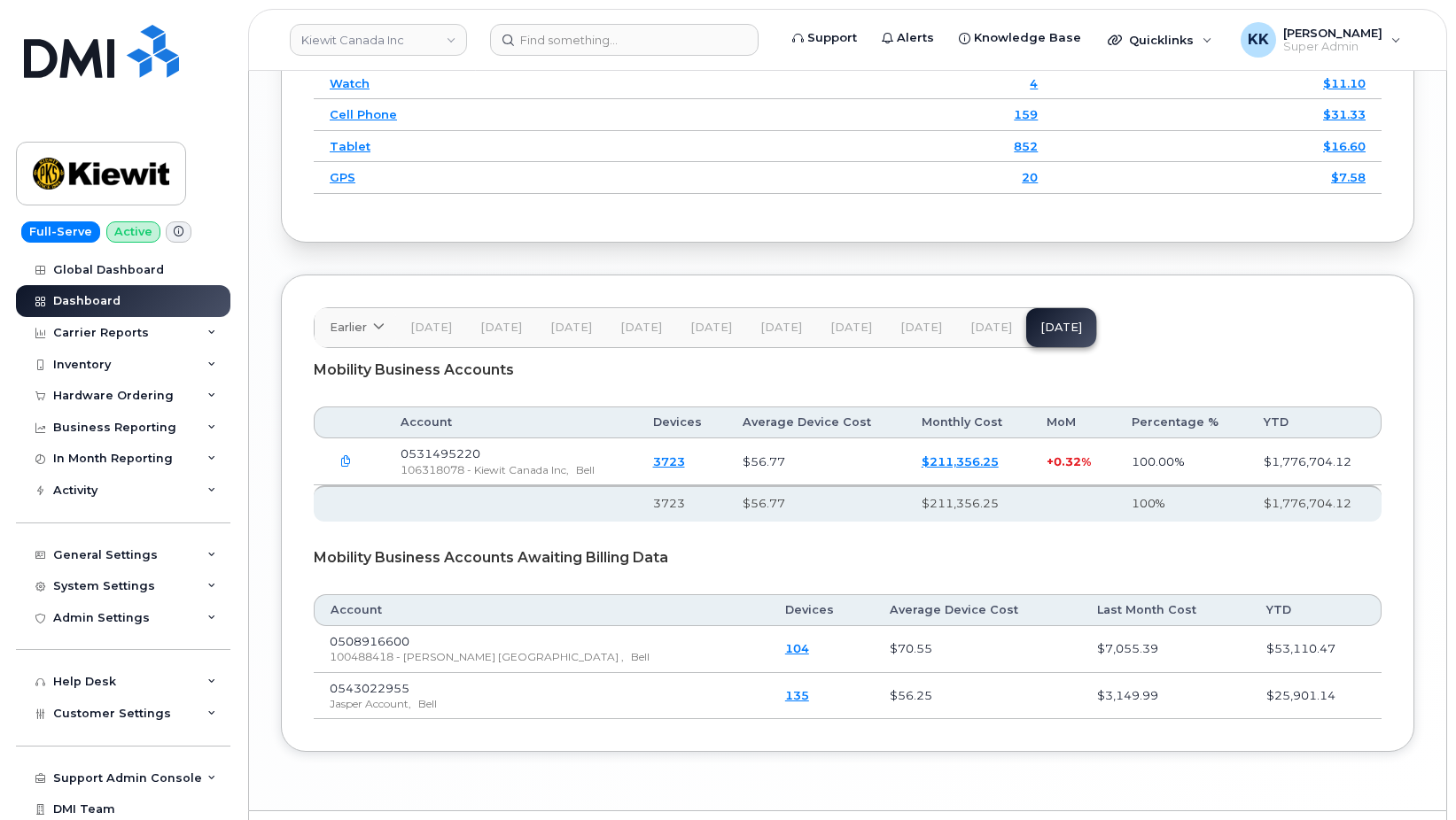
scroll to position [2774, 0]
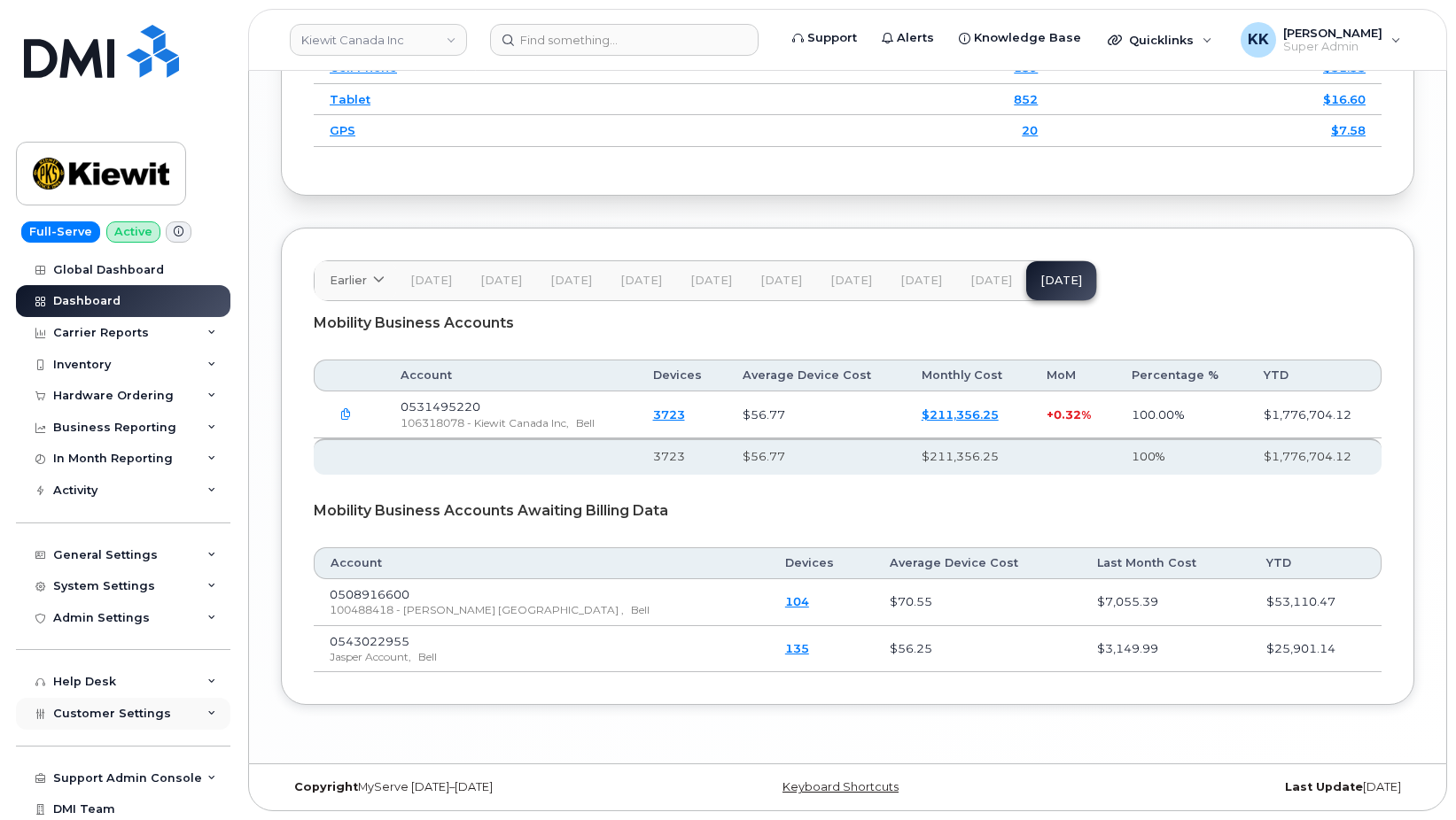
click at [149, 708] on span "Customer Settings" at bounding box center [111, 714] width 118 height 13
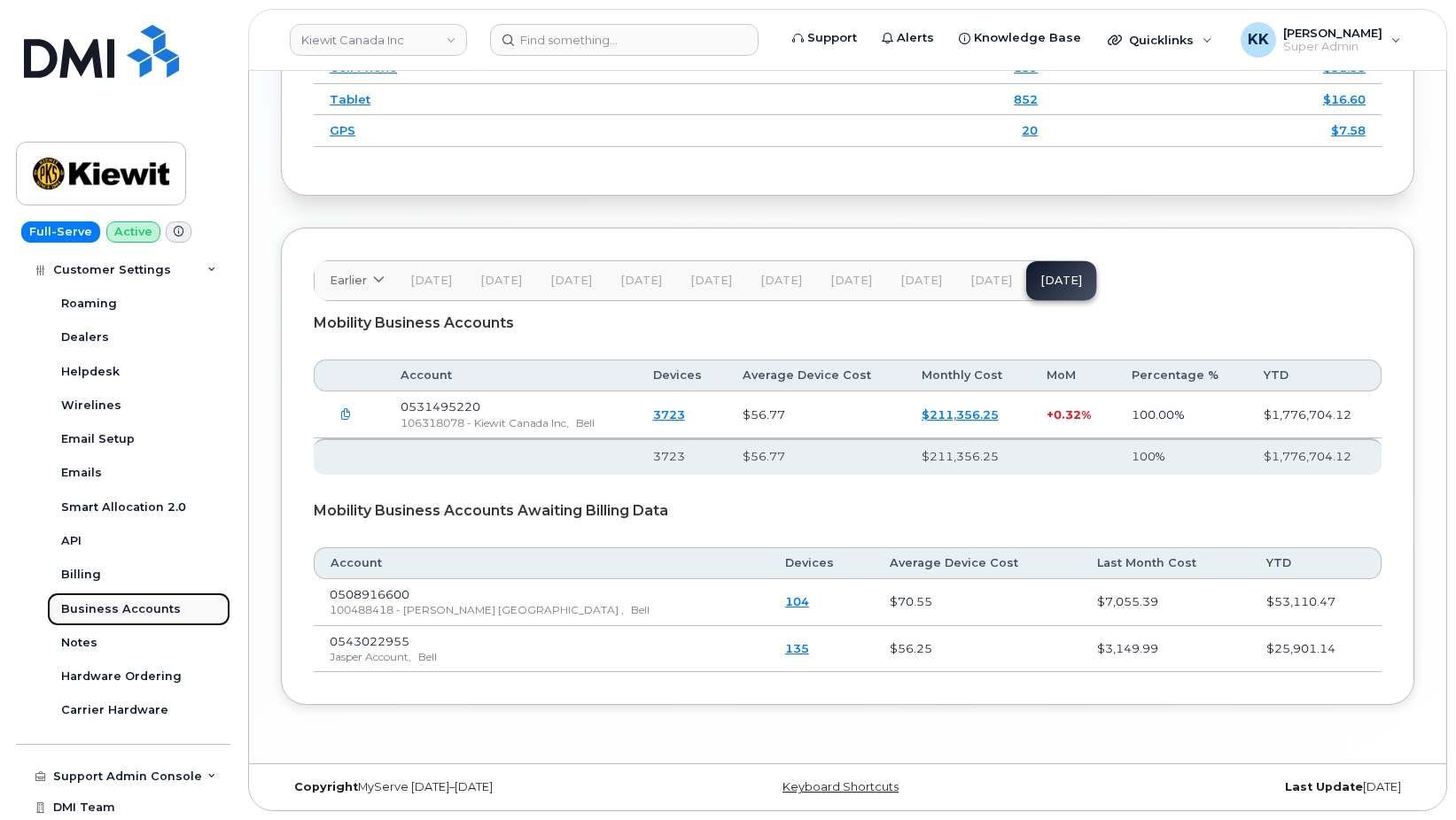
click at [109, 615] on div "Business Accounts" at bounding box center [121, 609] width 120 height 16
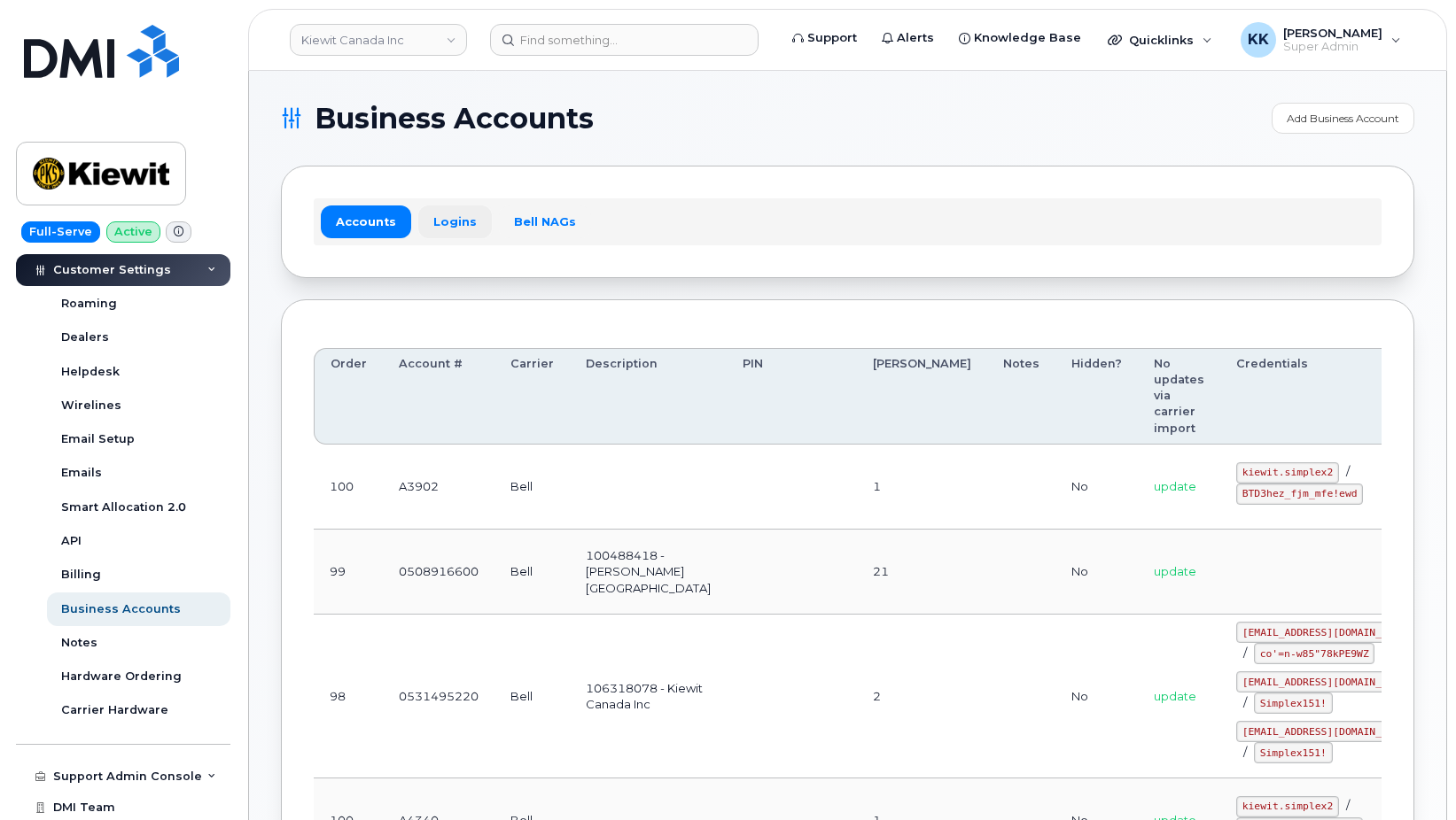
click at [456, 224] on link "Logins" at bounding box center [455, 221] width 73 height 32
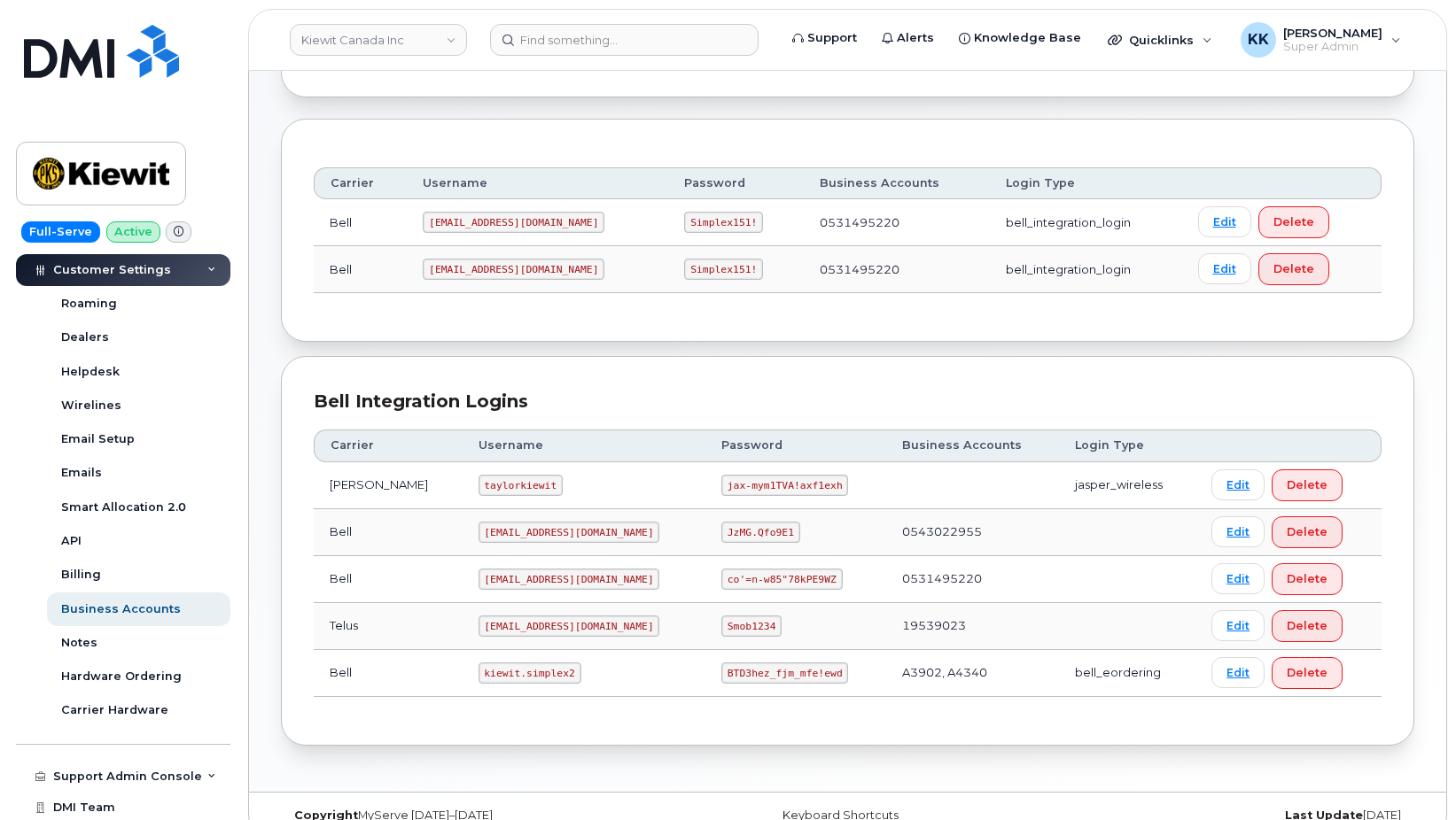
scroll to position [209, 0]
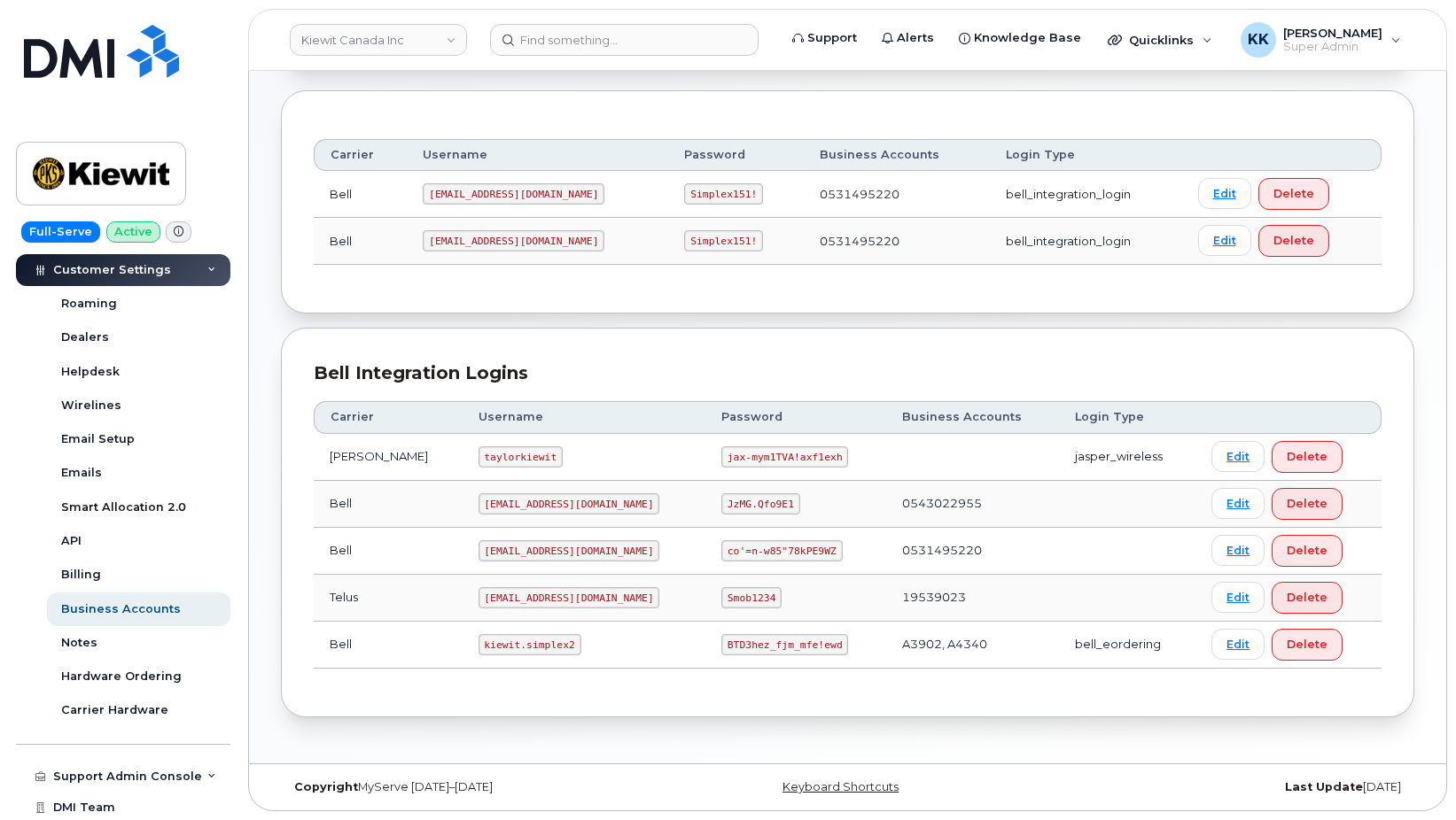
click at [564, 433] on table "Carrier Username Password Business Accounts Login Type [PERSON_NAME] taylorkiew…" at bounding box center [848, 534] width 1068 height 266
click at [478, 454] on code "taylorkiewit" at bounding box center [520, 457] width 84 height 22
copy code "taylorkiewit"
click at [752, 456] on code "jax-mym1TVA!axf1exh" at bounding box center [785, 457] width 127 height 22
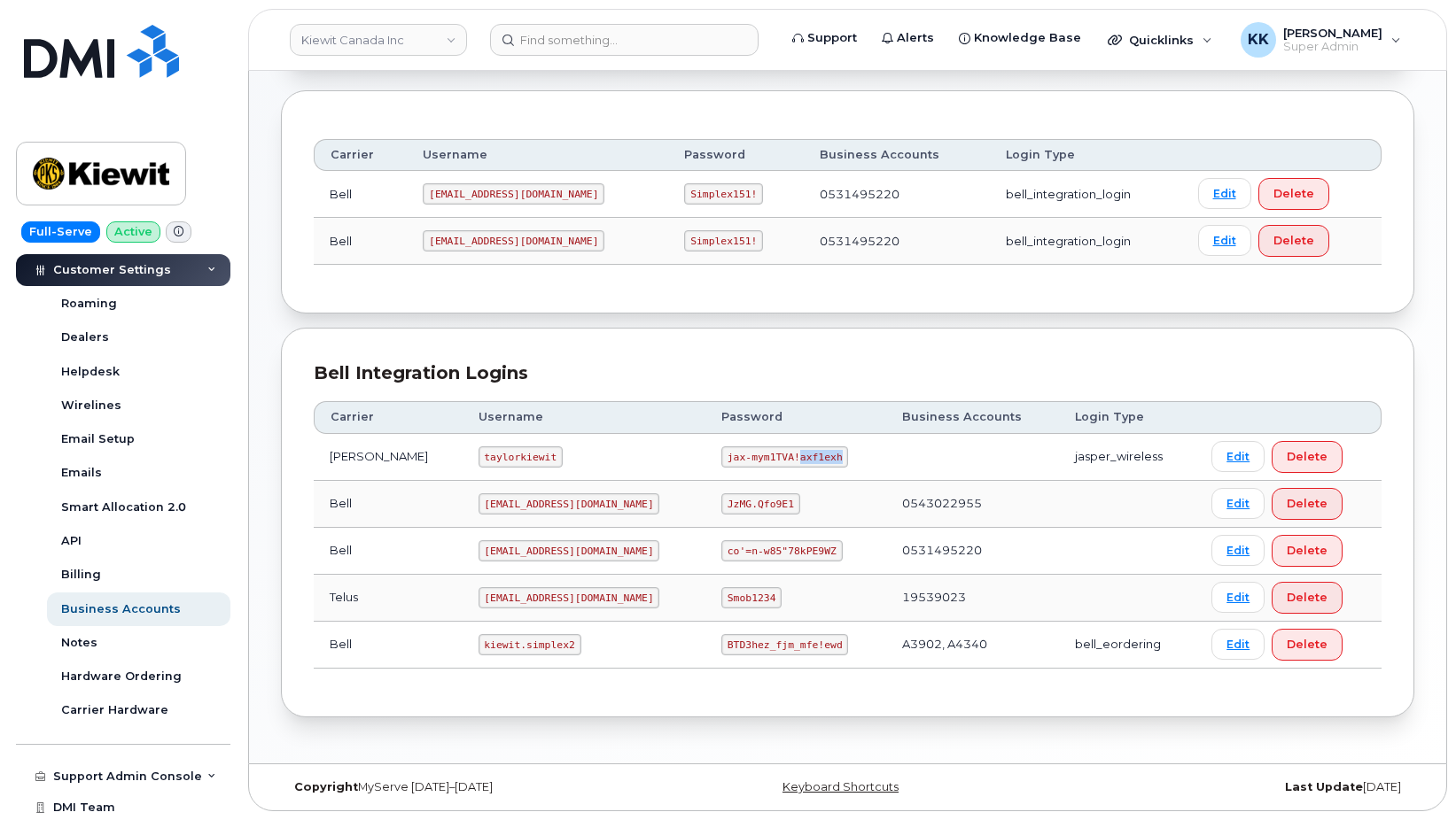
click at [752, 456] on code "jax-mym1TVA!axf1exh" at bounding box center [785, 457] width 127 height 22
click at [566, 500] on code "[EMAIL_ADDRESS][DOMAIN_NAME]" at bounding box center [569, 504] width 182 height 22
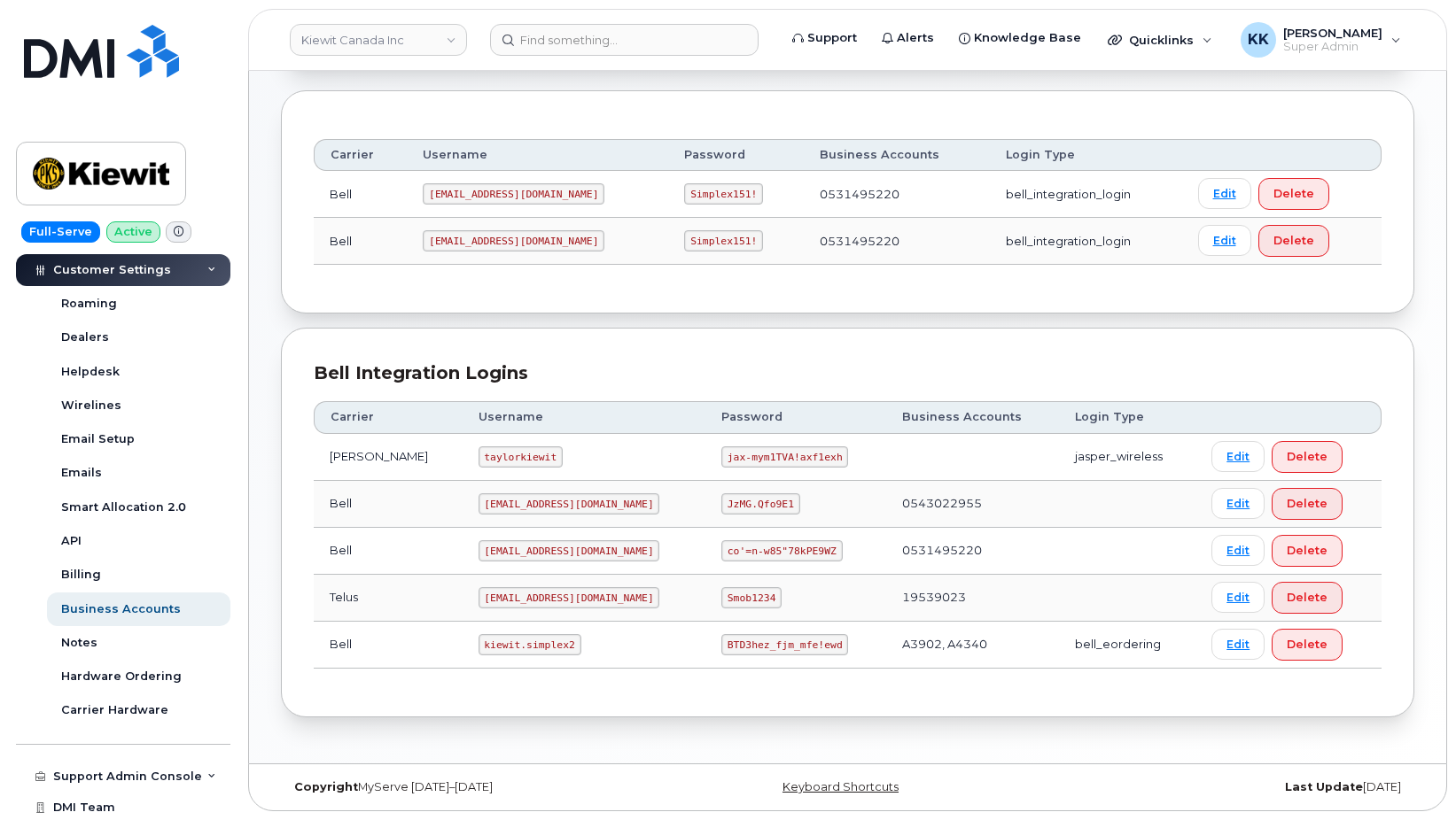
click at [721, 501] on code "JzMG.Qfo9E1" at bounding box center [761, 504] width 79 height 22
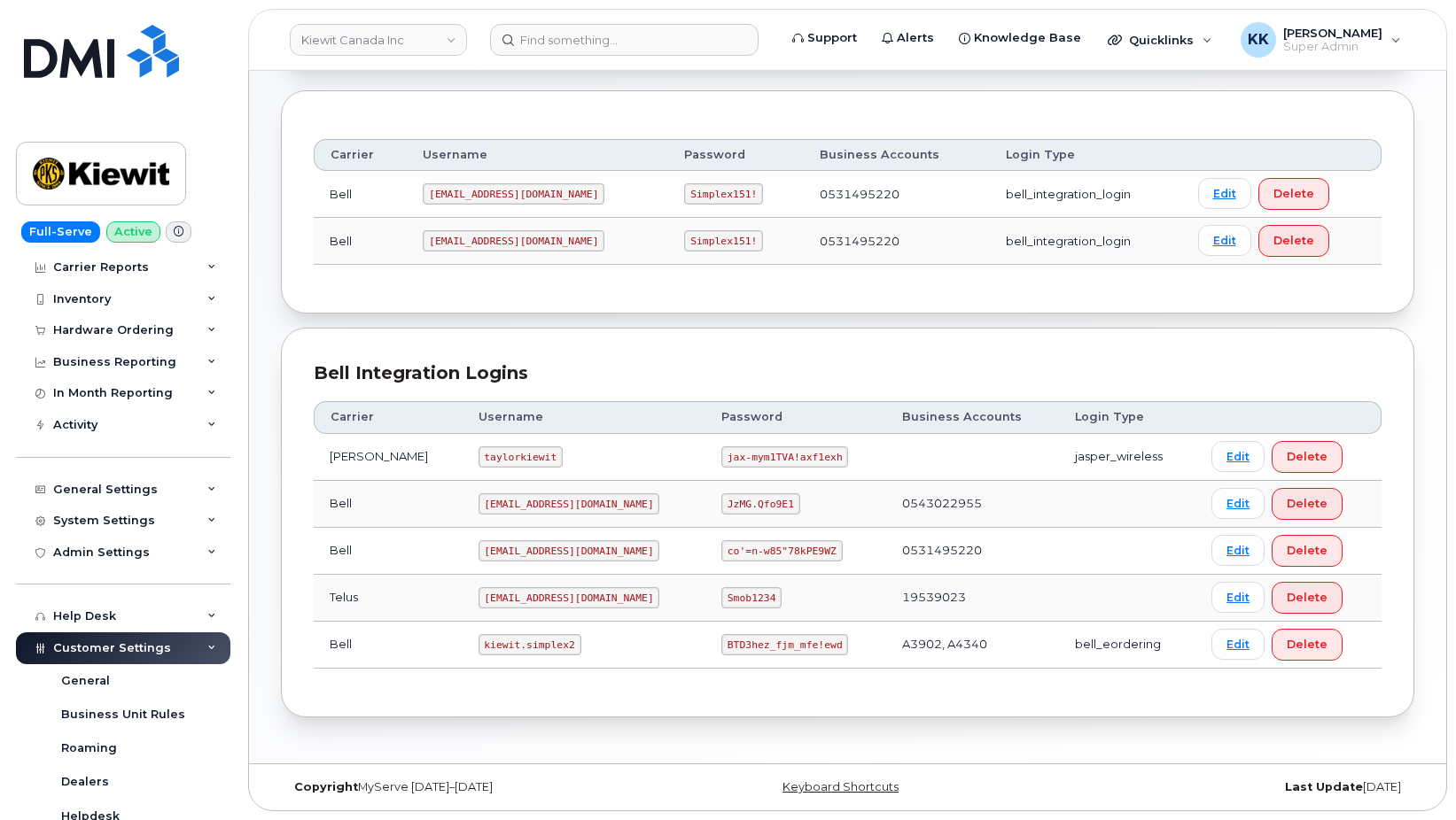
scroll to position [0, 0]
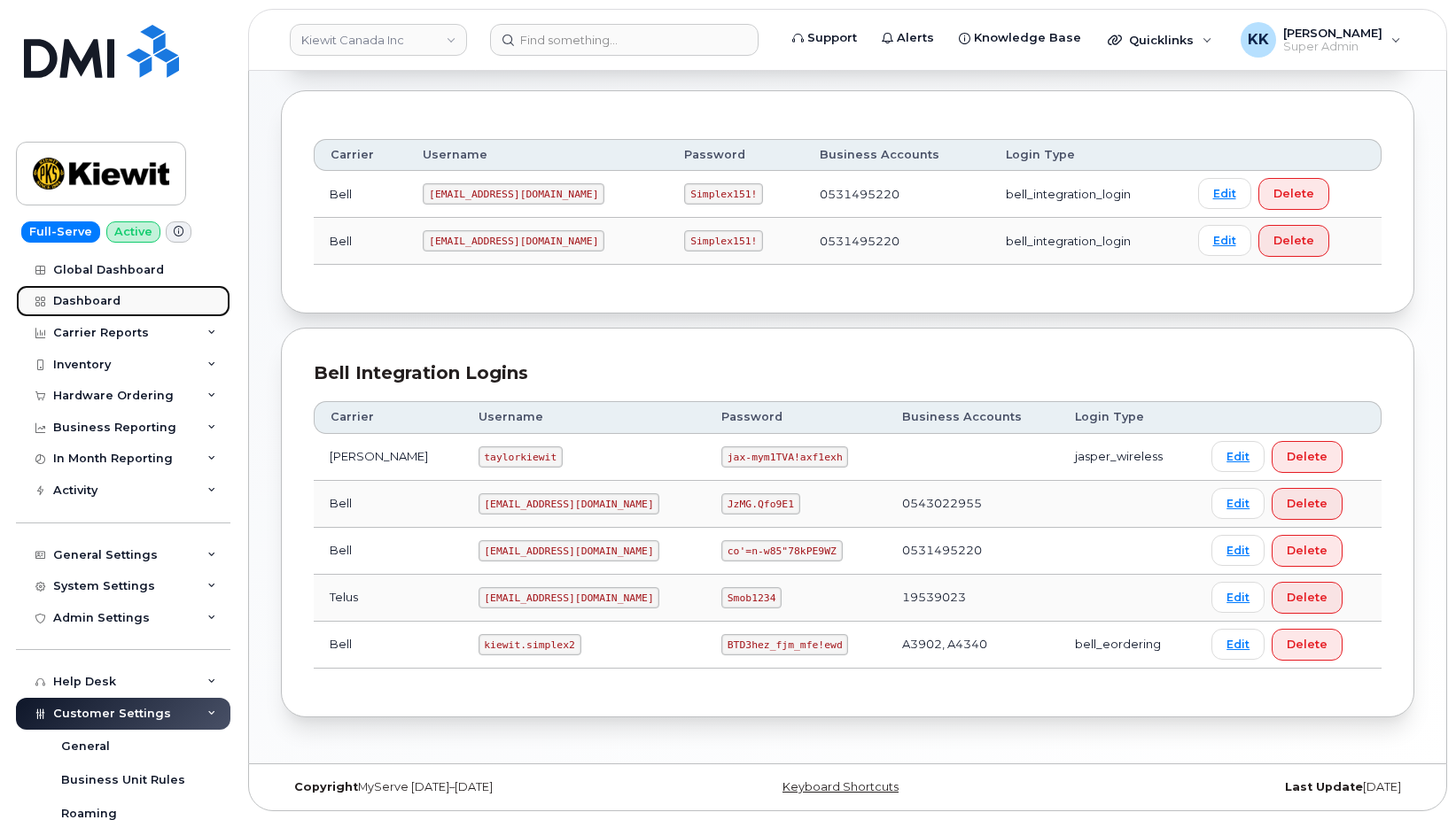
click at [113, 295] on div "Dashboard" at bounding box center [87, 300] width 68 height 14
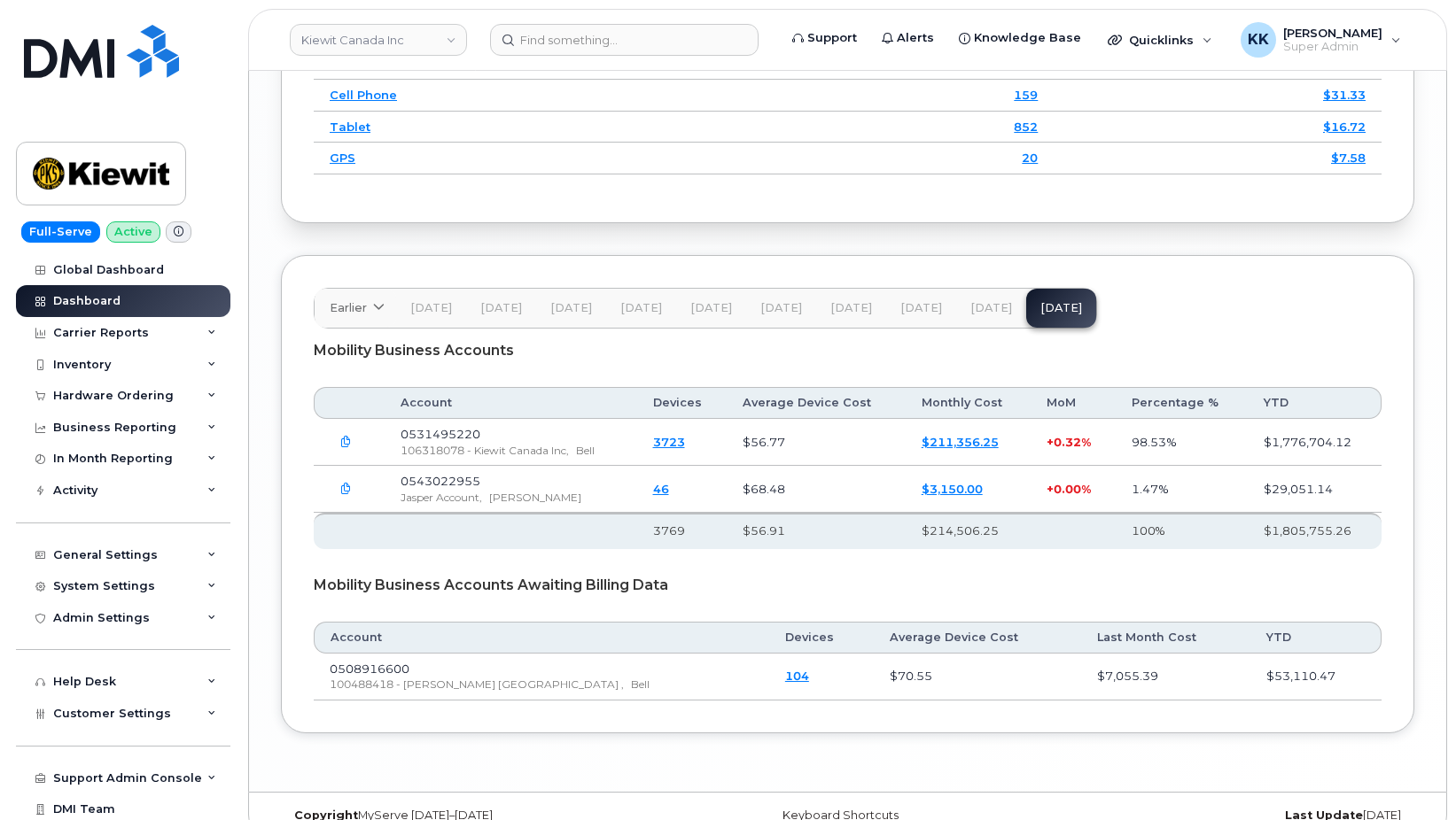
scroll to position [2774, 0]
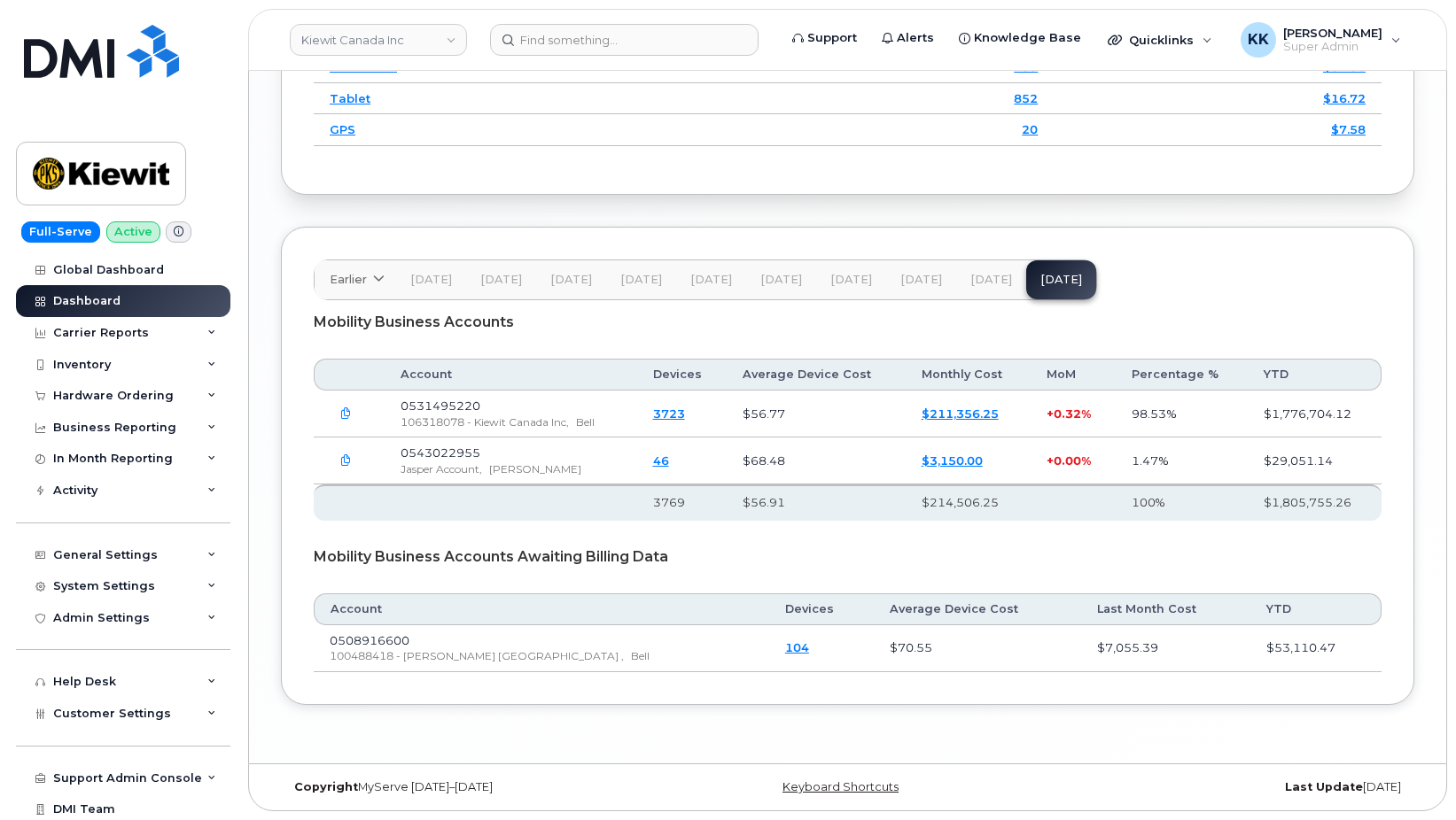
click at [349, 471] on button "button" at bounding box center [346, 460] width 32 height 32
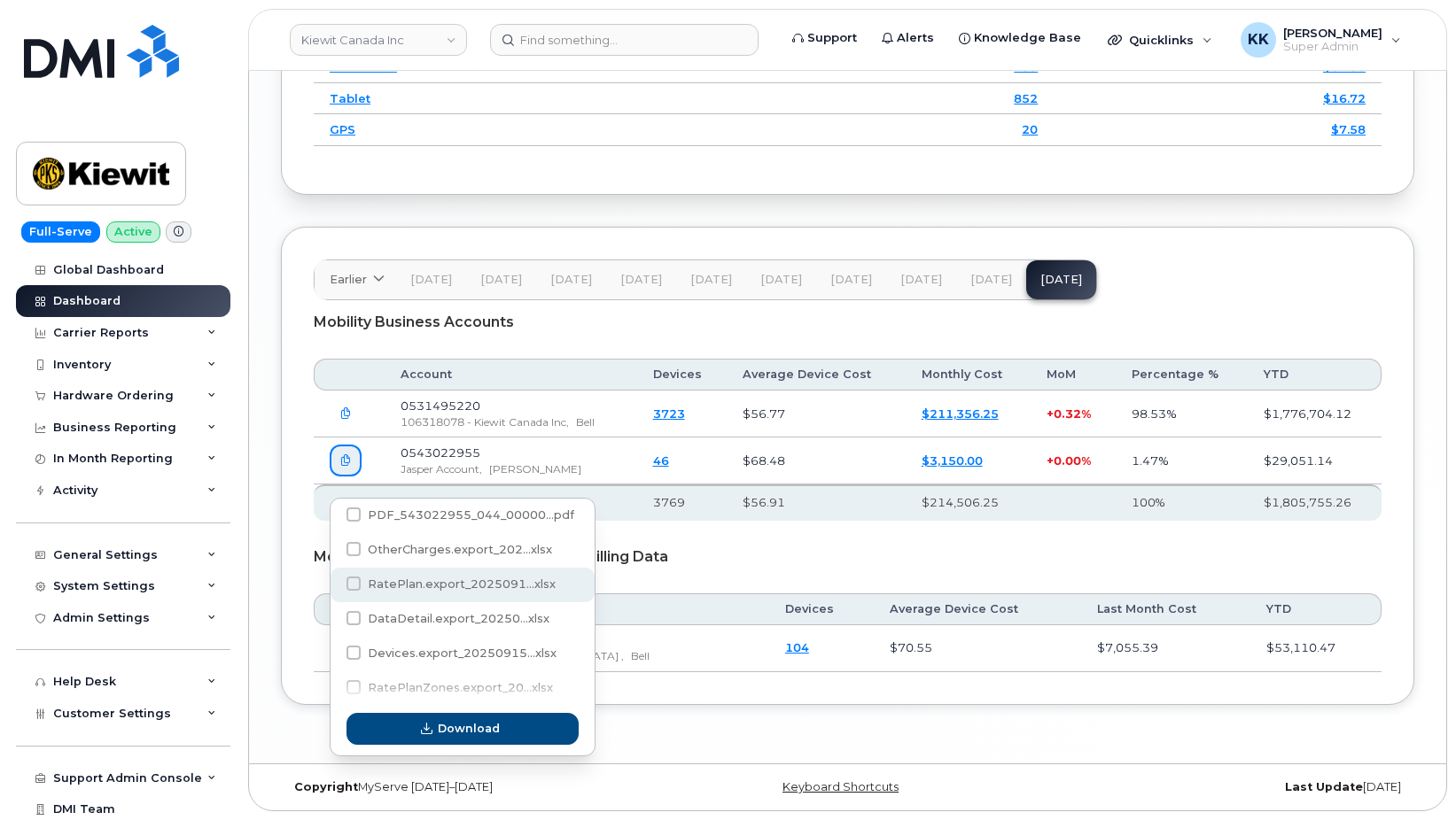
scroll to position [52, 0]
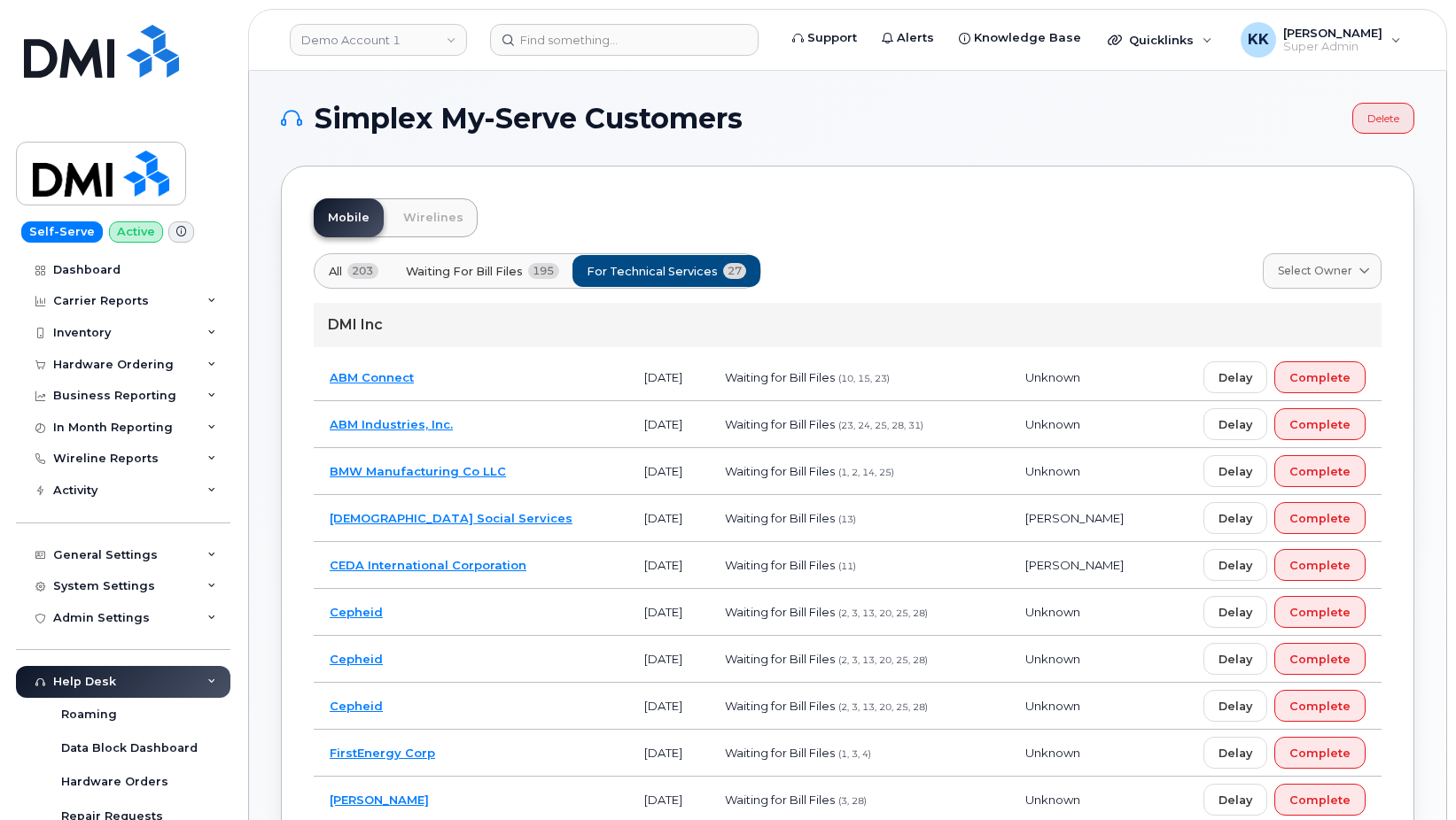
click at [507, 380] on td "ABM Connect" at bounding box center [471, 378] width 315 height 47
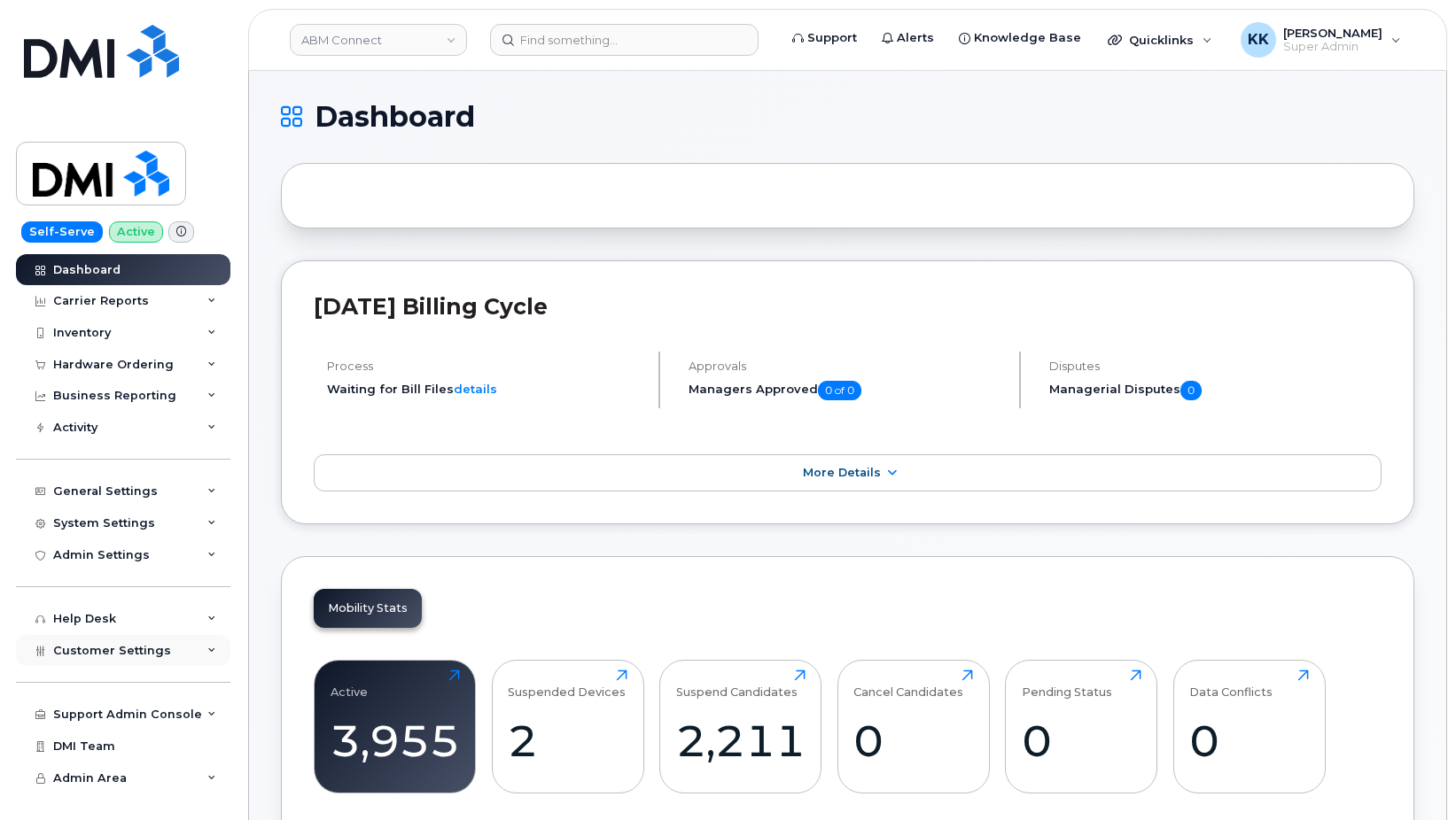
click at [190, 661] on div "Customer Settings" at bounding box center [123, 651] width 215 height 32
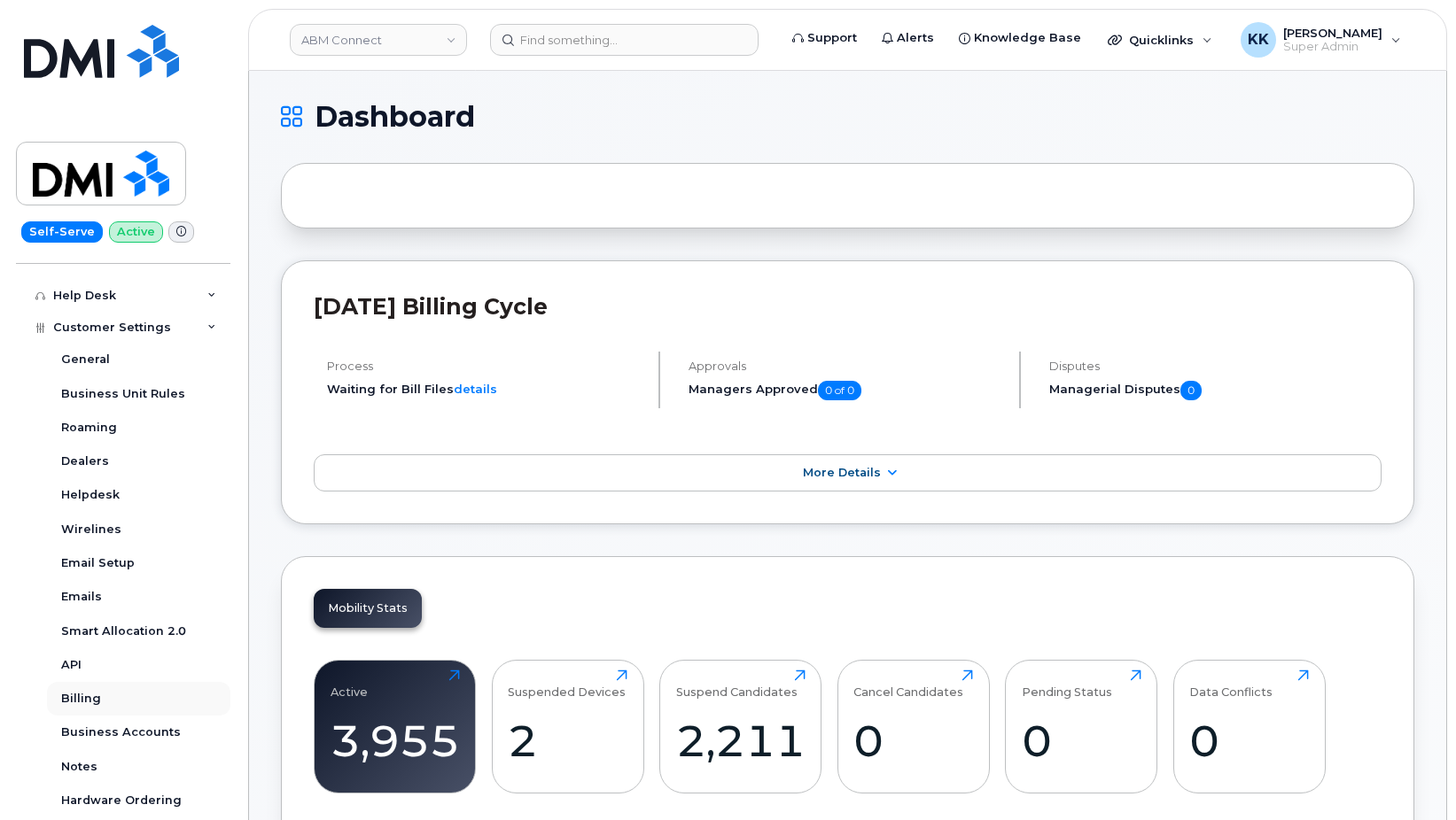
scroll to position [340, 0]
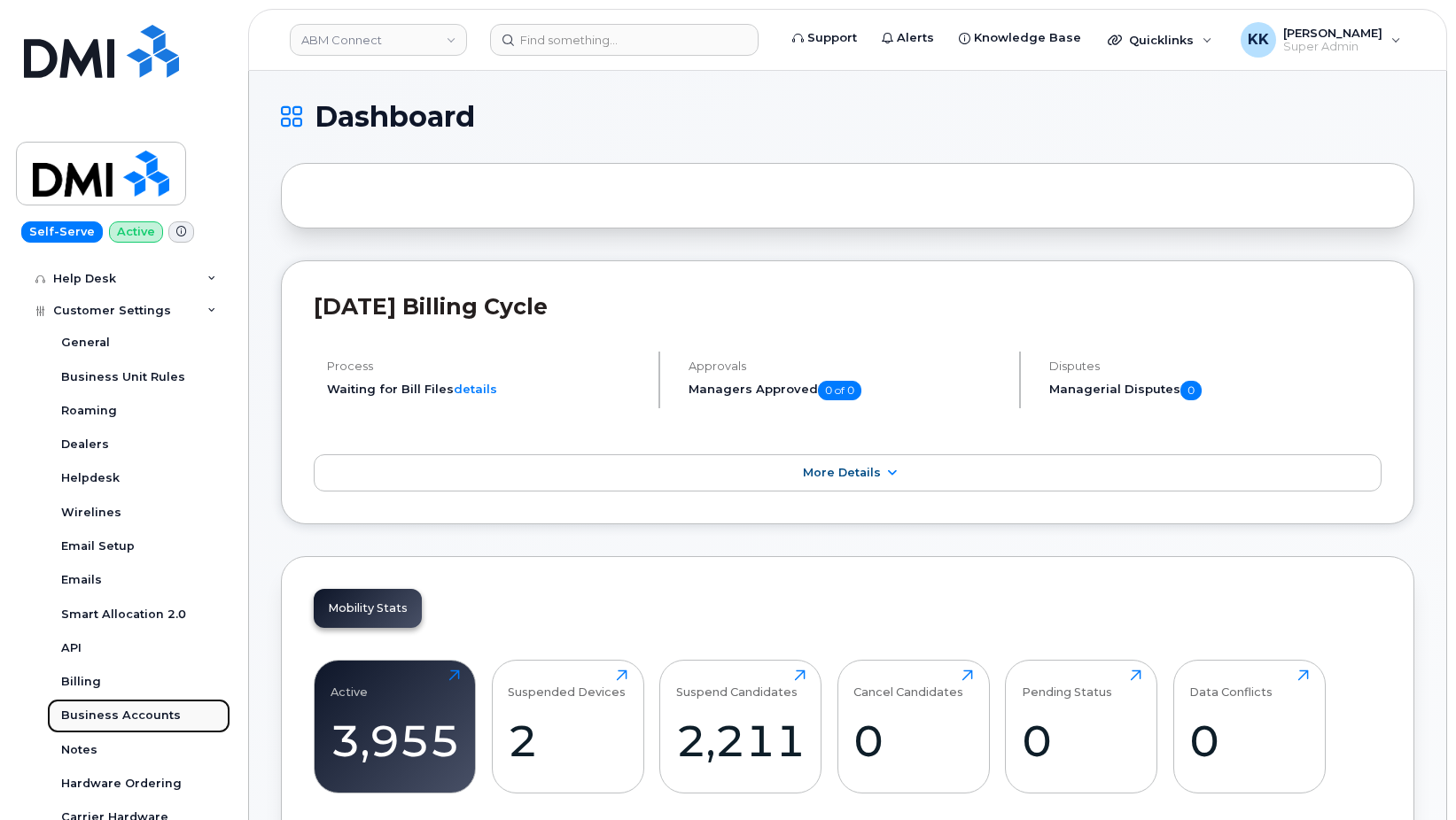
click at [139, 715] on div "Business Accounts" at bounding box center [121, 715] width 120 height 16
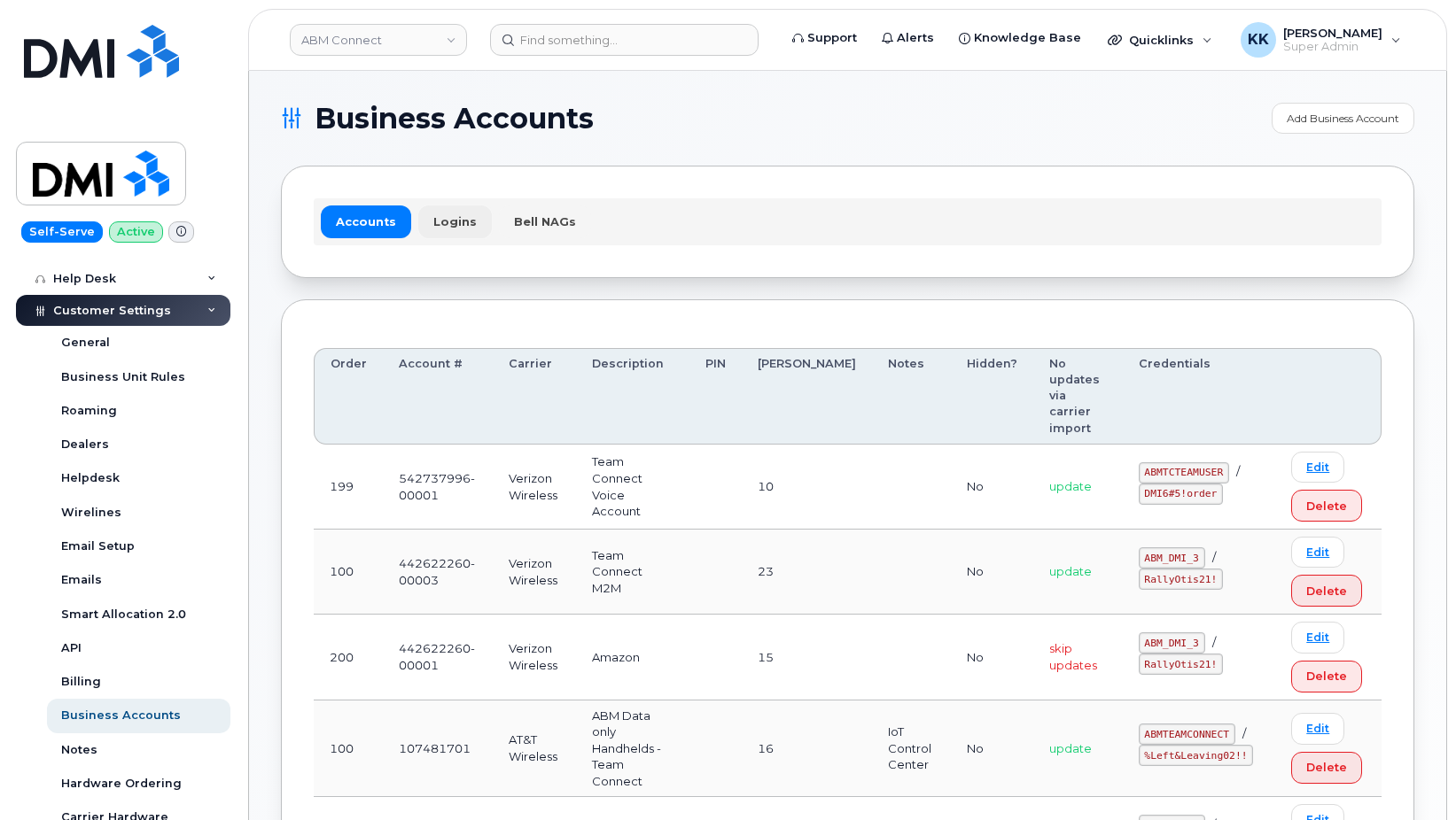
click at [449, 228] on link "Logins" at bounding box center [455, 221] width 73 height 32
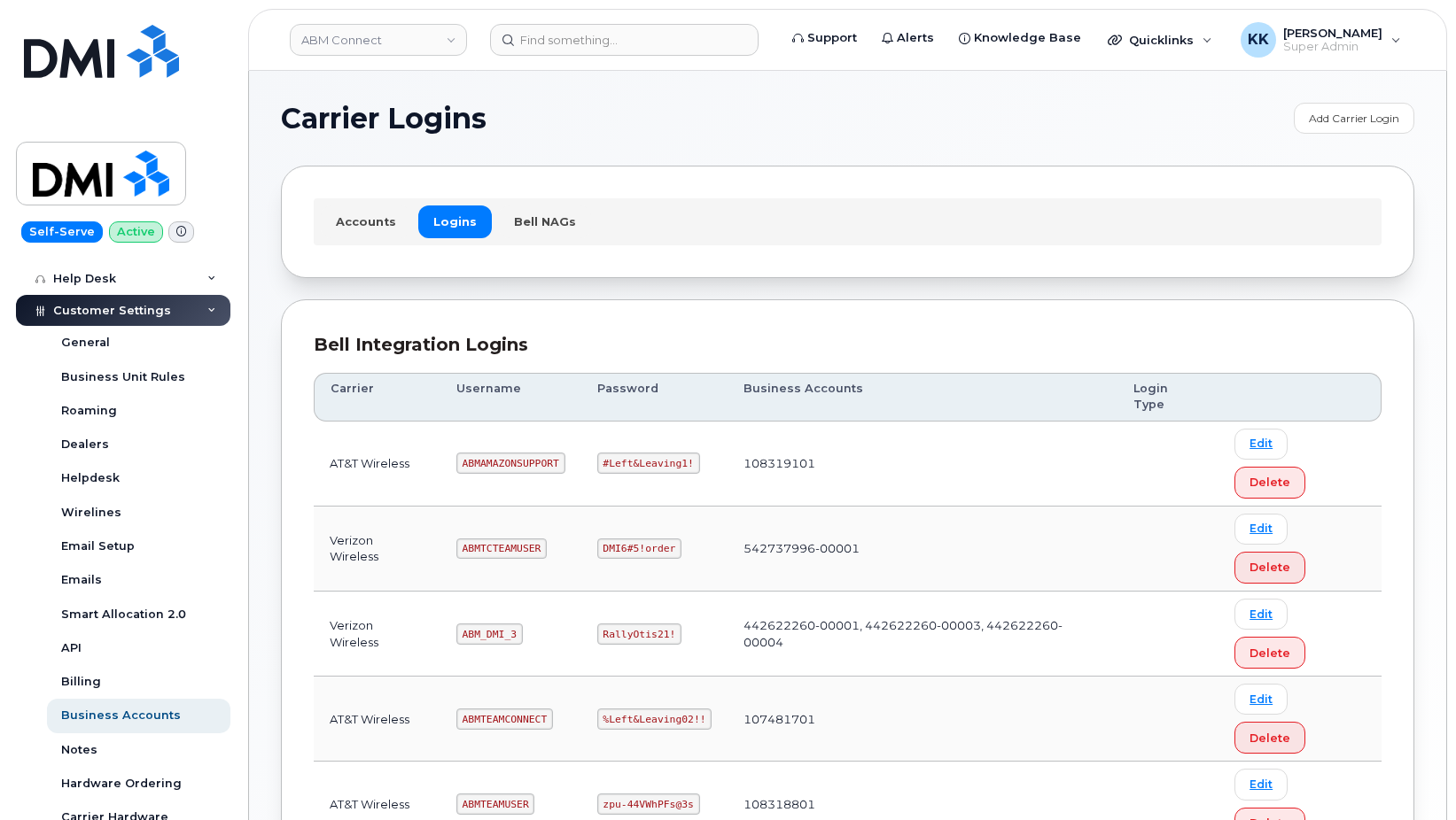
scroll to position [8, 0]
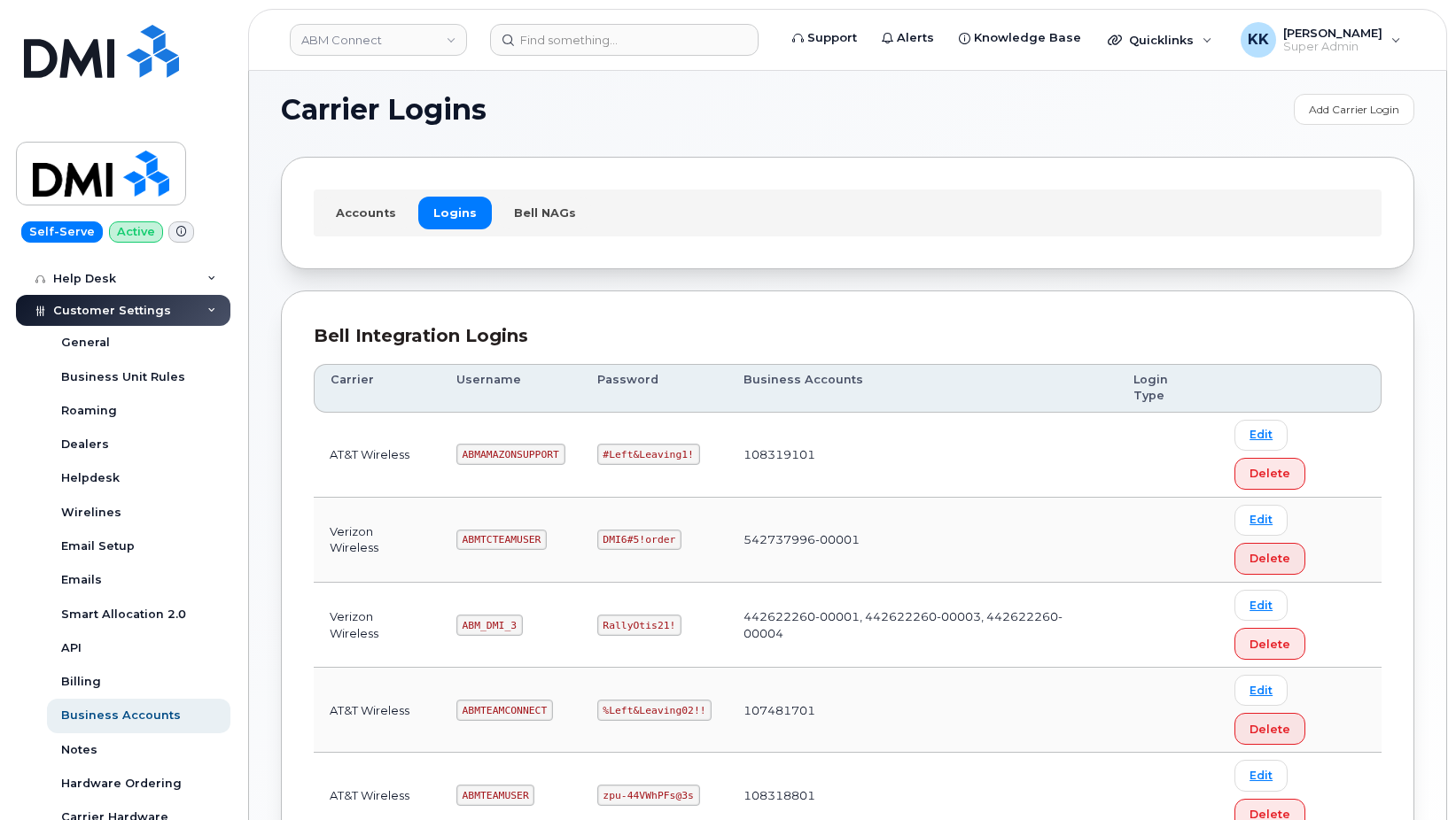
click at [919, 302] on div "Bell Integration Logins Carrier Username Password Business Accounts Login Type …" at bounding box center [847, 589] width 1133 height 597
click at [515, 530] on code "ABMTCTEAMUSER" at bounding box center [502, 540] width 90 height 22
copy code "ABMTCTEAMUSER"
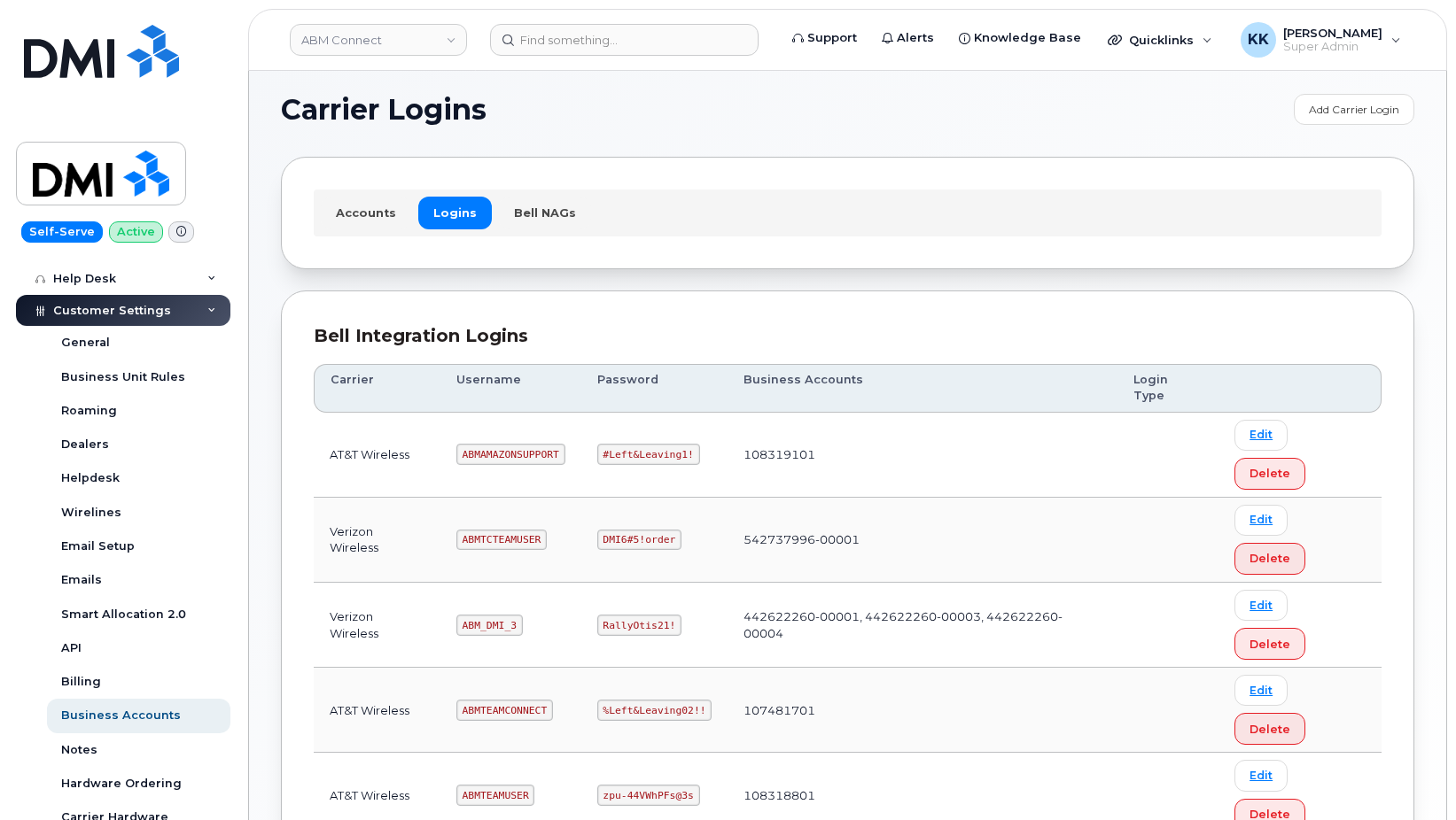
click at [645, 530] on code "DMI6#5!order" at bounding box center [639, 540] width 84 height 22
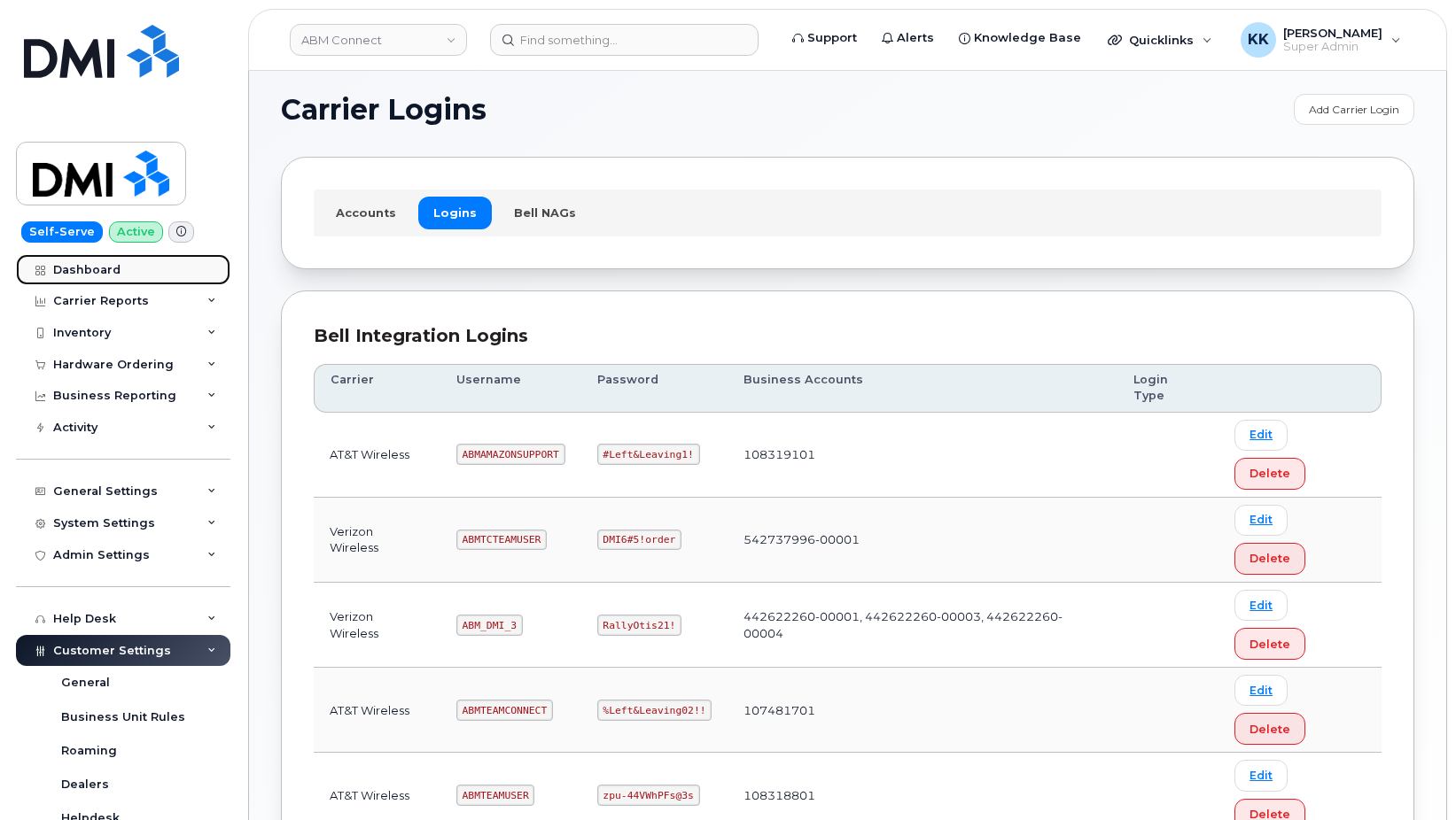
click at [95, 263] on link "Dashboard" at bounding box center [123, 270] width 215 height 32
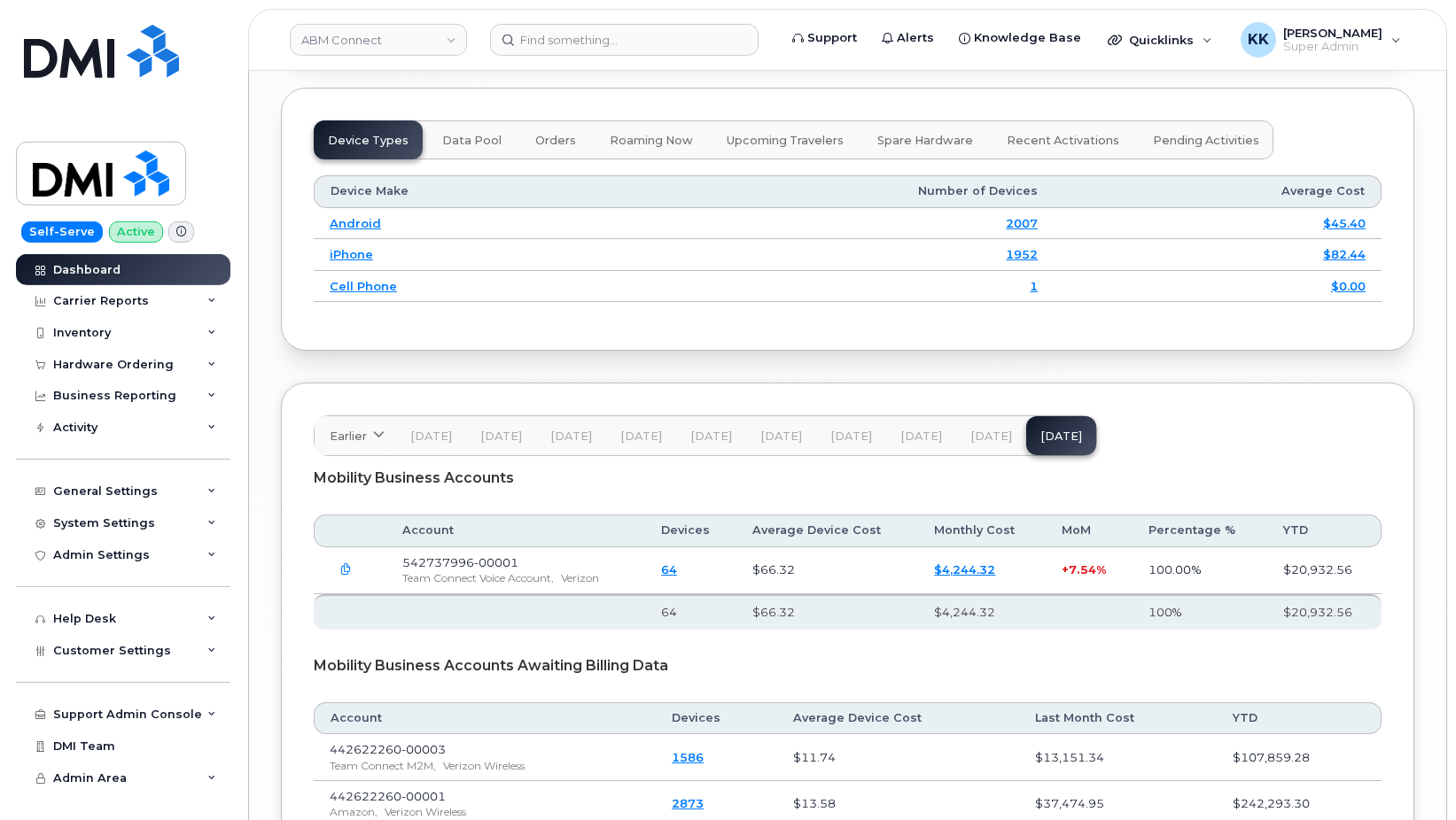
scroll to position [2420, 0]
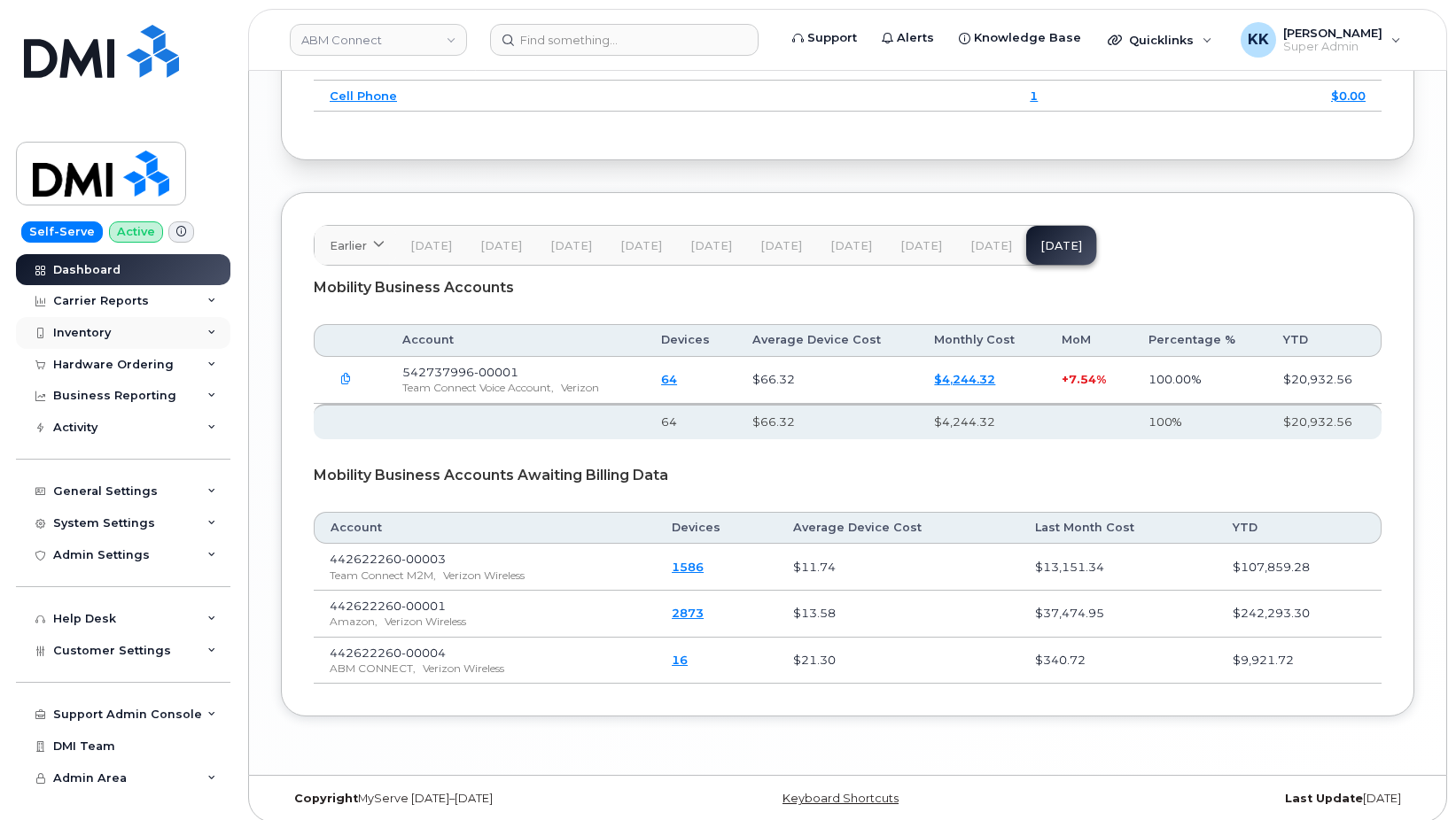
click at [102, 326] on div "Inventory" at bounding box center [81, 332] width 57 height 14
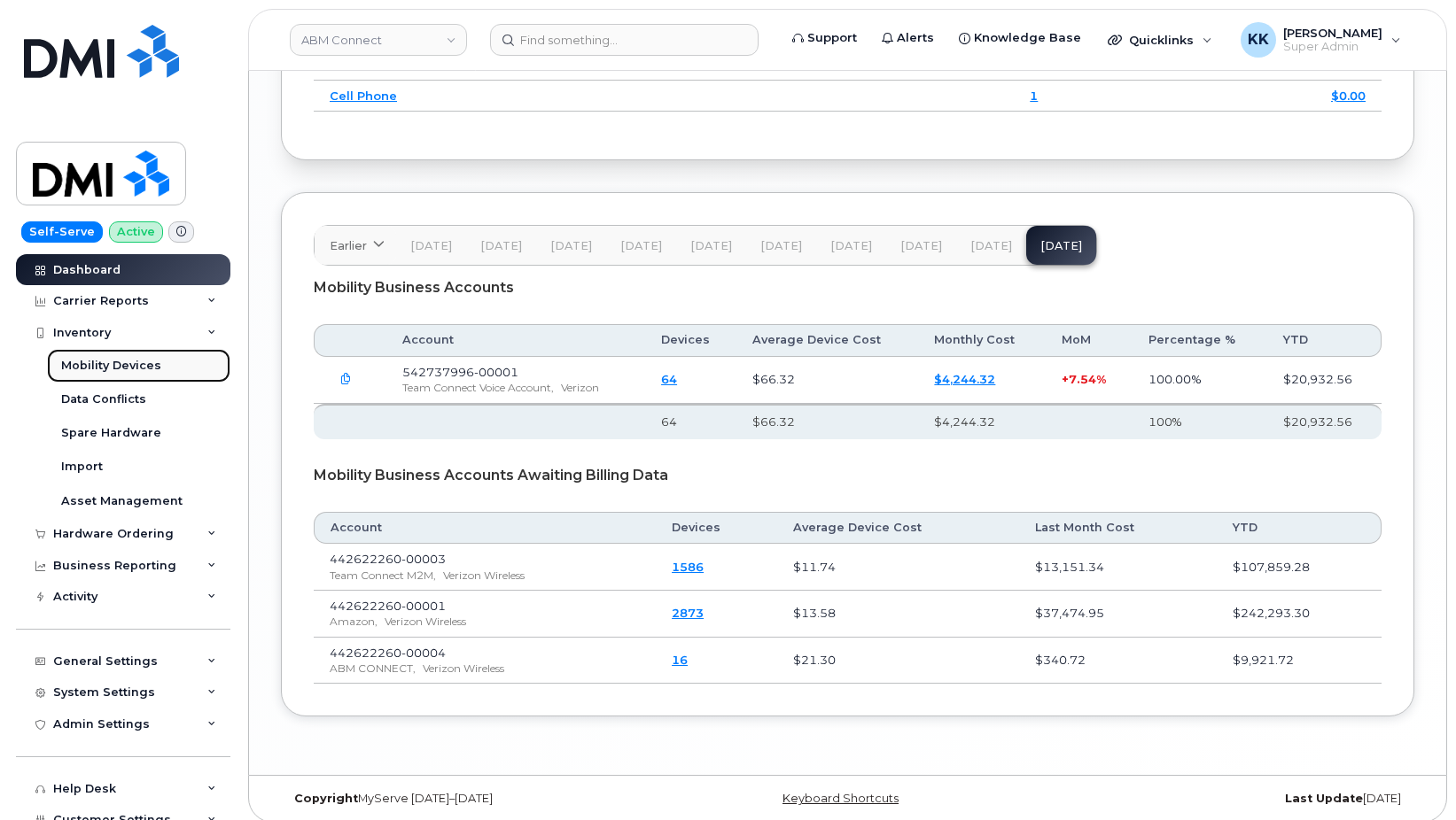
click at [105, 356] on link "Mobility Devices" at bounding box center [138, 366] width 184 height 34
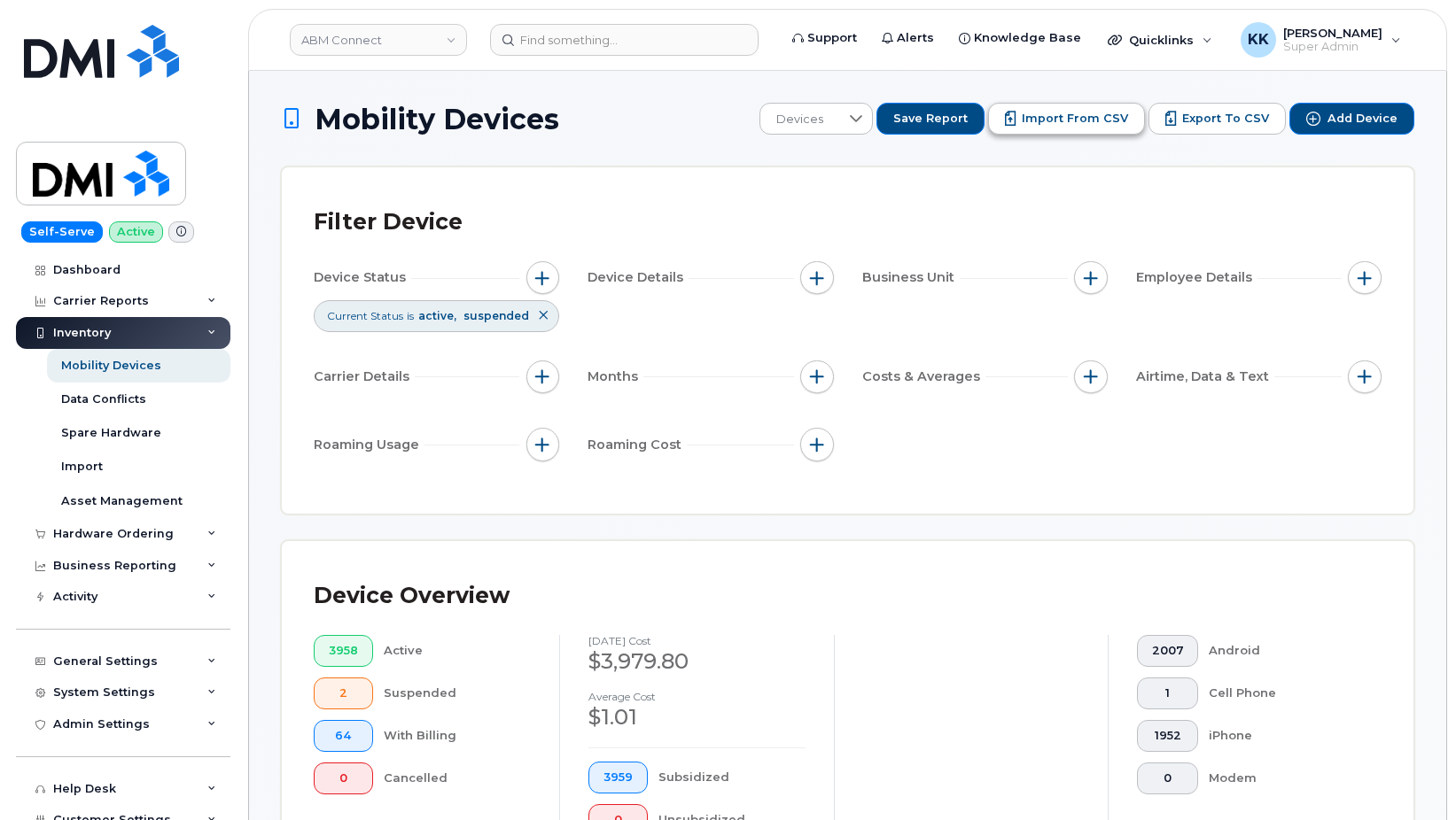
click at [1079, 121] on span "Import from CSV" at bounding box center [1075, 119] width 106 height 16
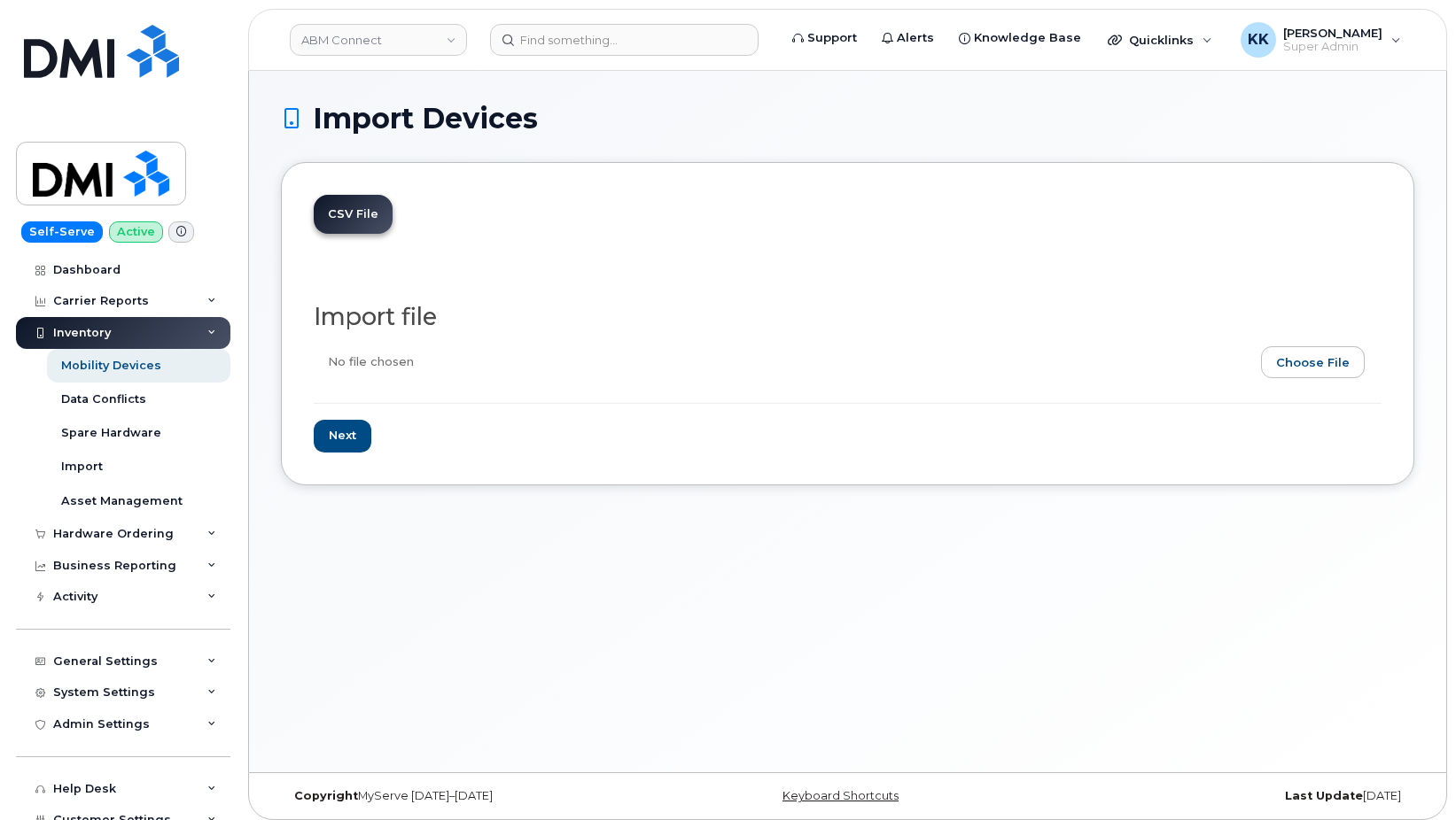
click at [1325, 357] on input "file" at bounding box center [840, 366] width 1054 height 40
type input "C:\fakepath\ABM Team Connect Verizon 7996 Inventory September 2025.csv"
click at [340, 447] on input "Next" at bounding box center [342, 436] width 57 height 33
type input "Loading..."
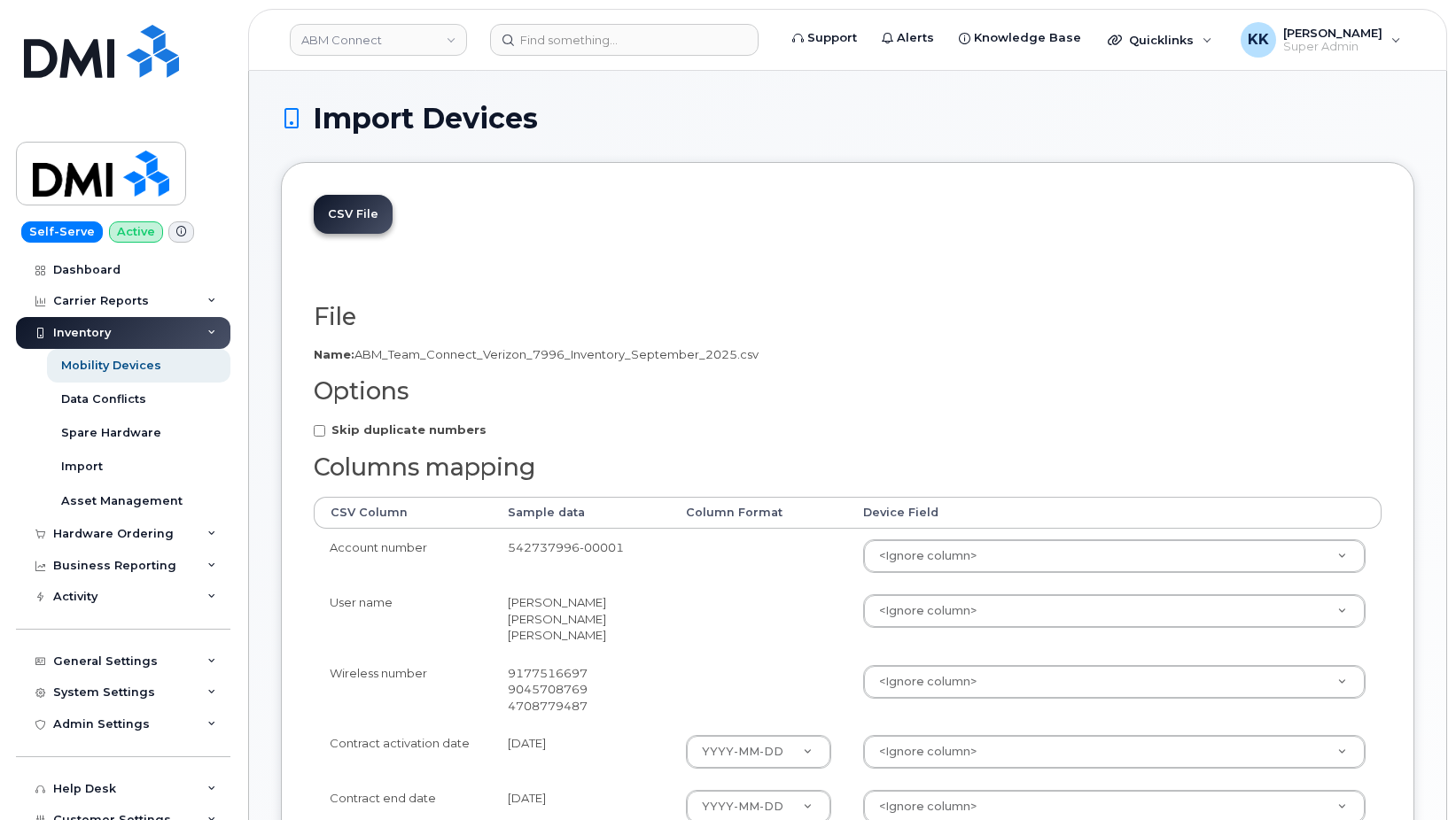
click at [348, 431] on strong "Skip duplicate numbers" at bounding box center [409, 429] width 155 height 14
click at [325, 431] on input "Skip duplicate numbers" at bounding box center [319, 431] width 11 height 11
checkbox input "true"
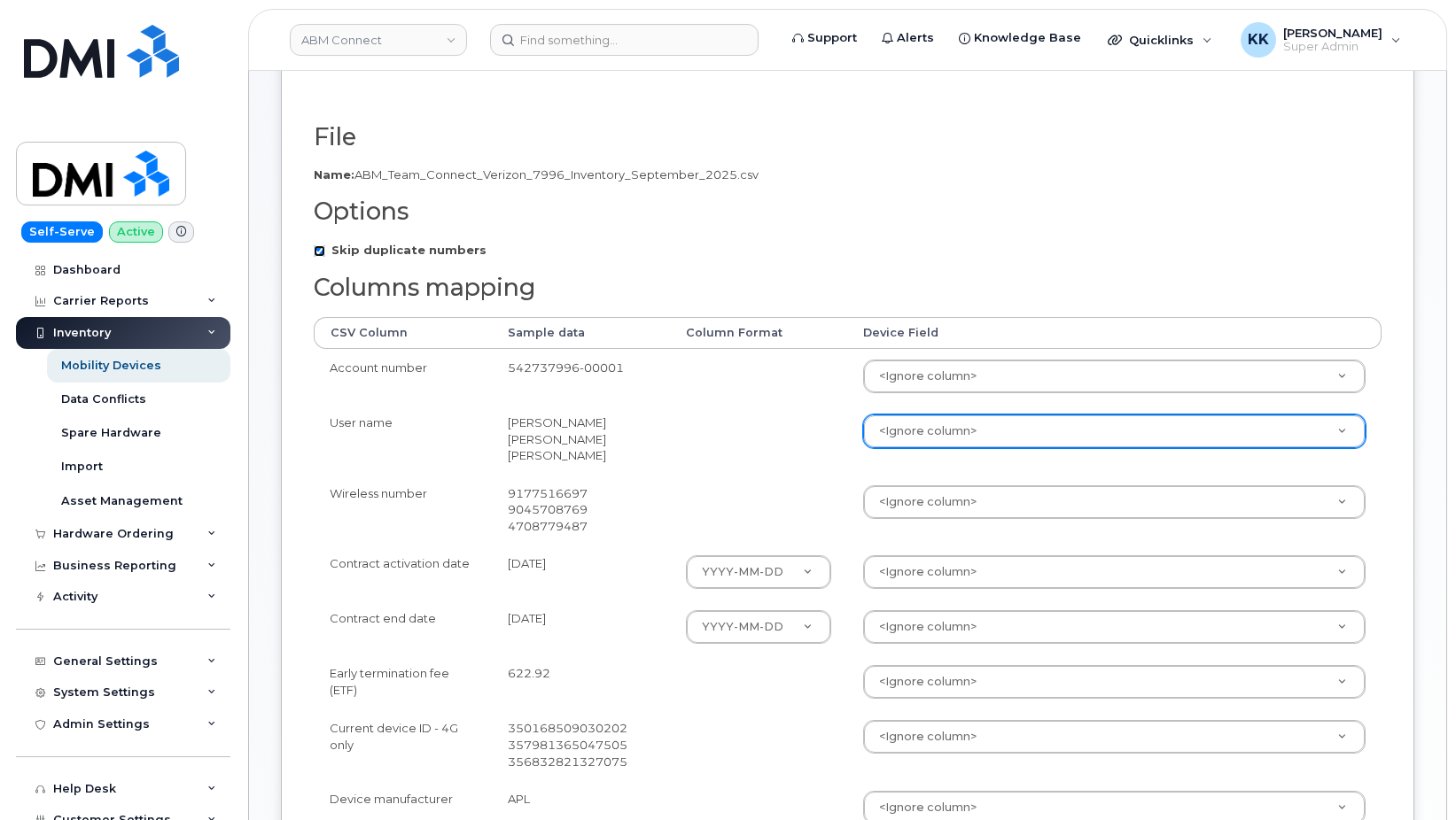
scroll to position [181, 0]
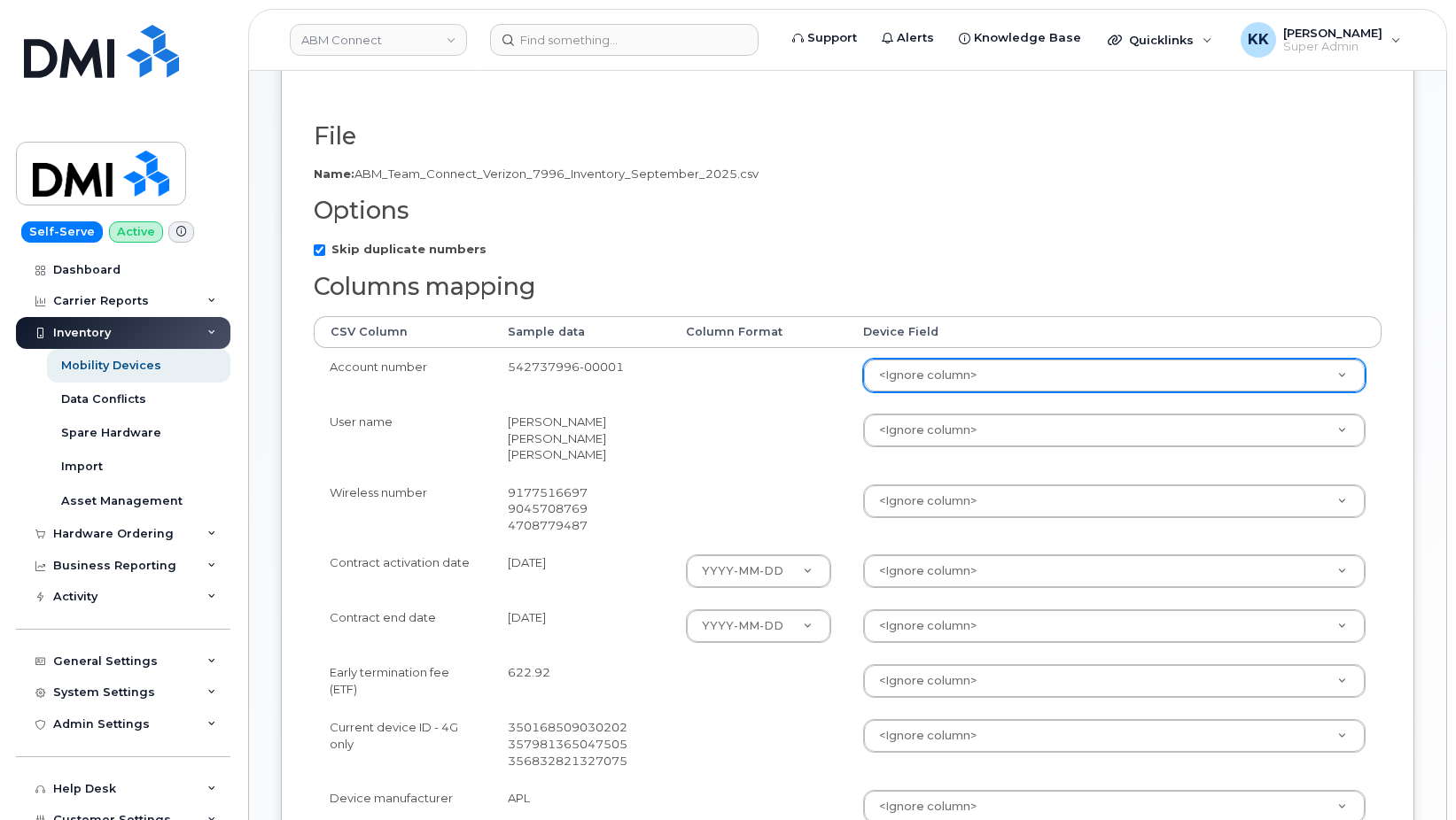
click at [942, 374] on body "ABM Connect Support Alerts Knowledge Base Quicklinks Suspend / Cancel Device Ch…" at bounding box center [728, 579] width 1456 height 1519
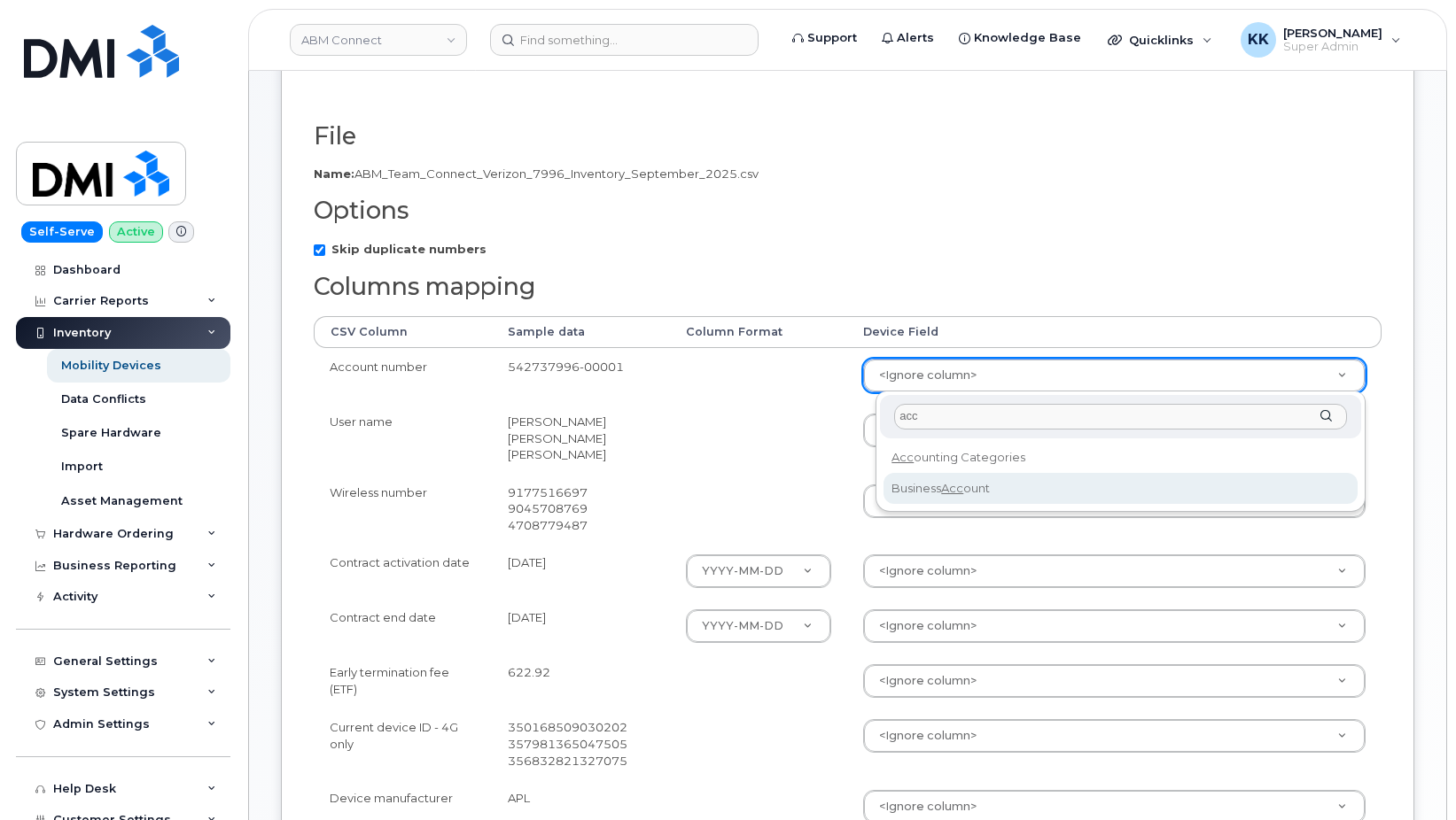
type input "acc"
select select "business_account_id"
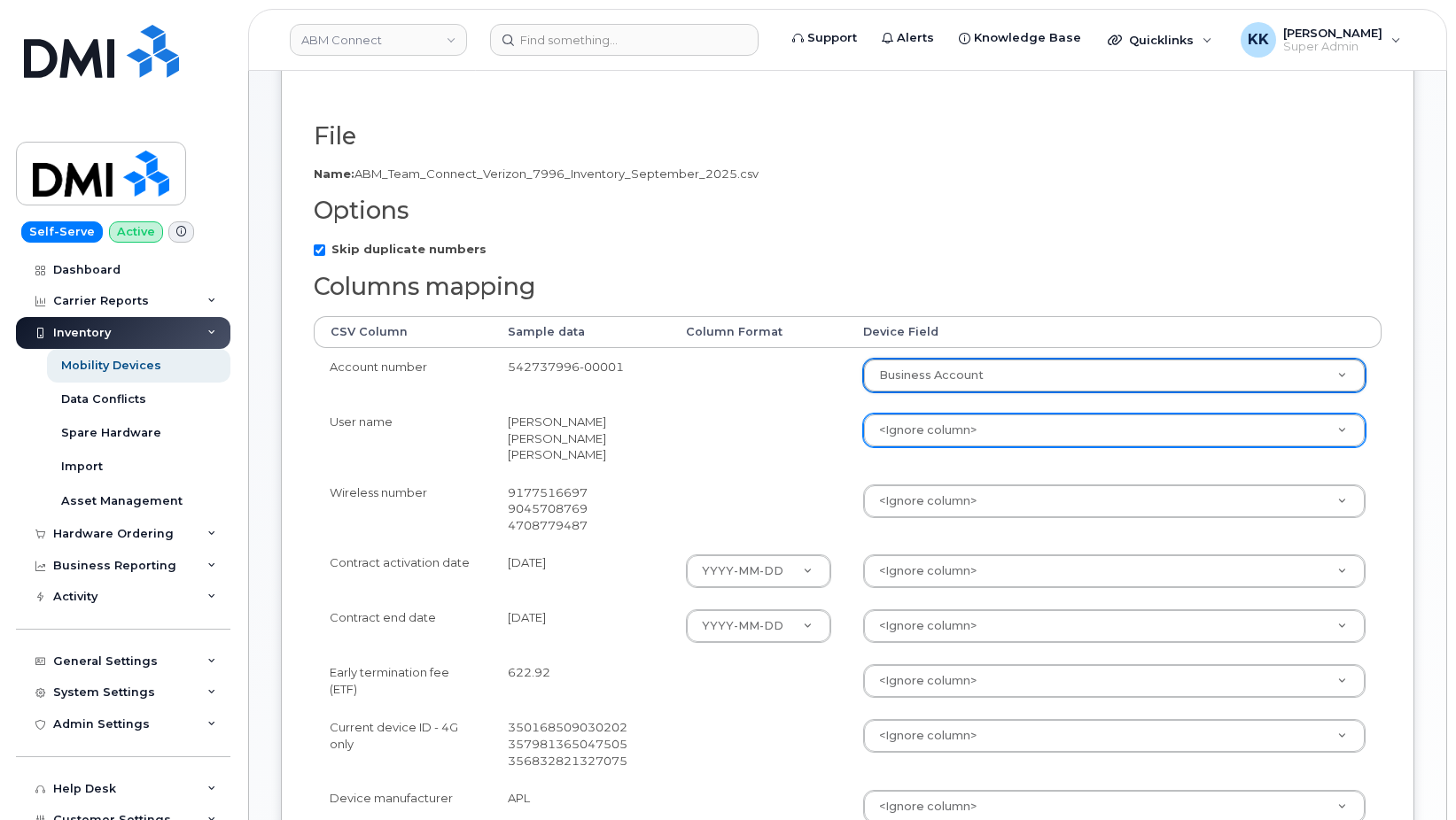
click at [935, 437] on body "ABM Connect Support Alerts Knowledge Base Quicklinks Suspend / Cancel Device Ch…" at bounding box center [728, 579] width 1456 height 1519
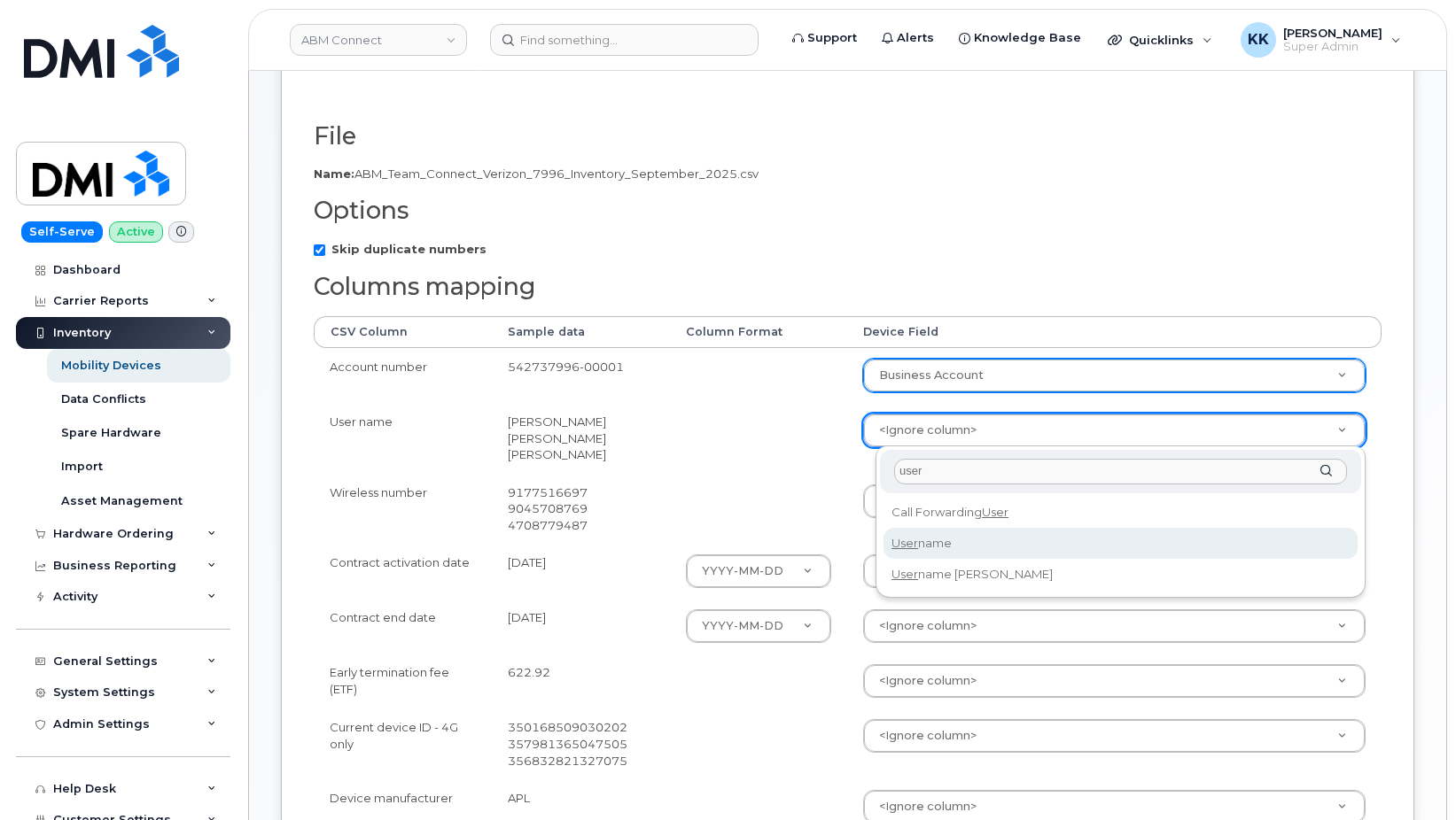
type input "user"
select select "username"
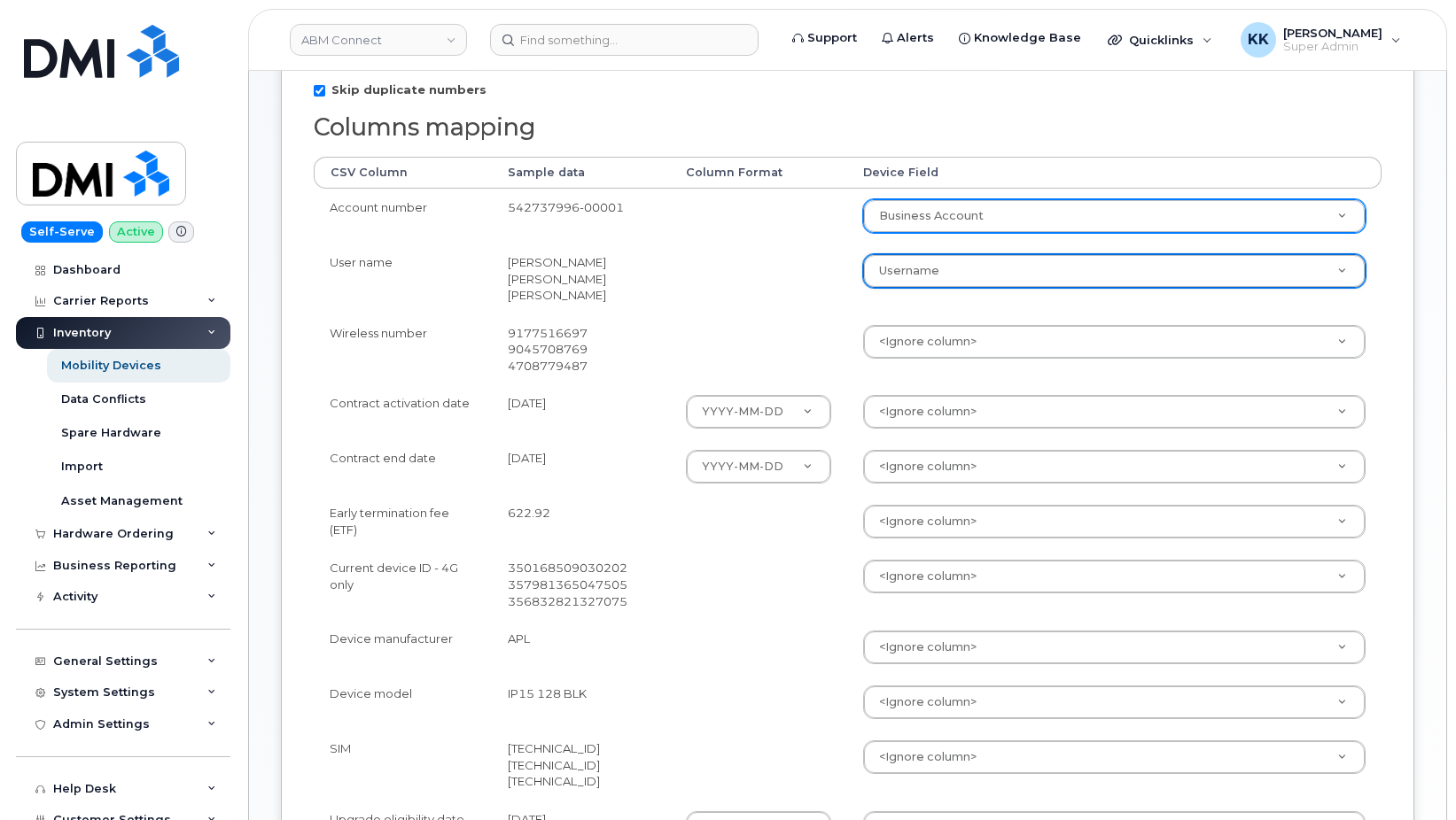
scroll to position [362, 0]
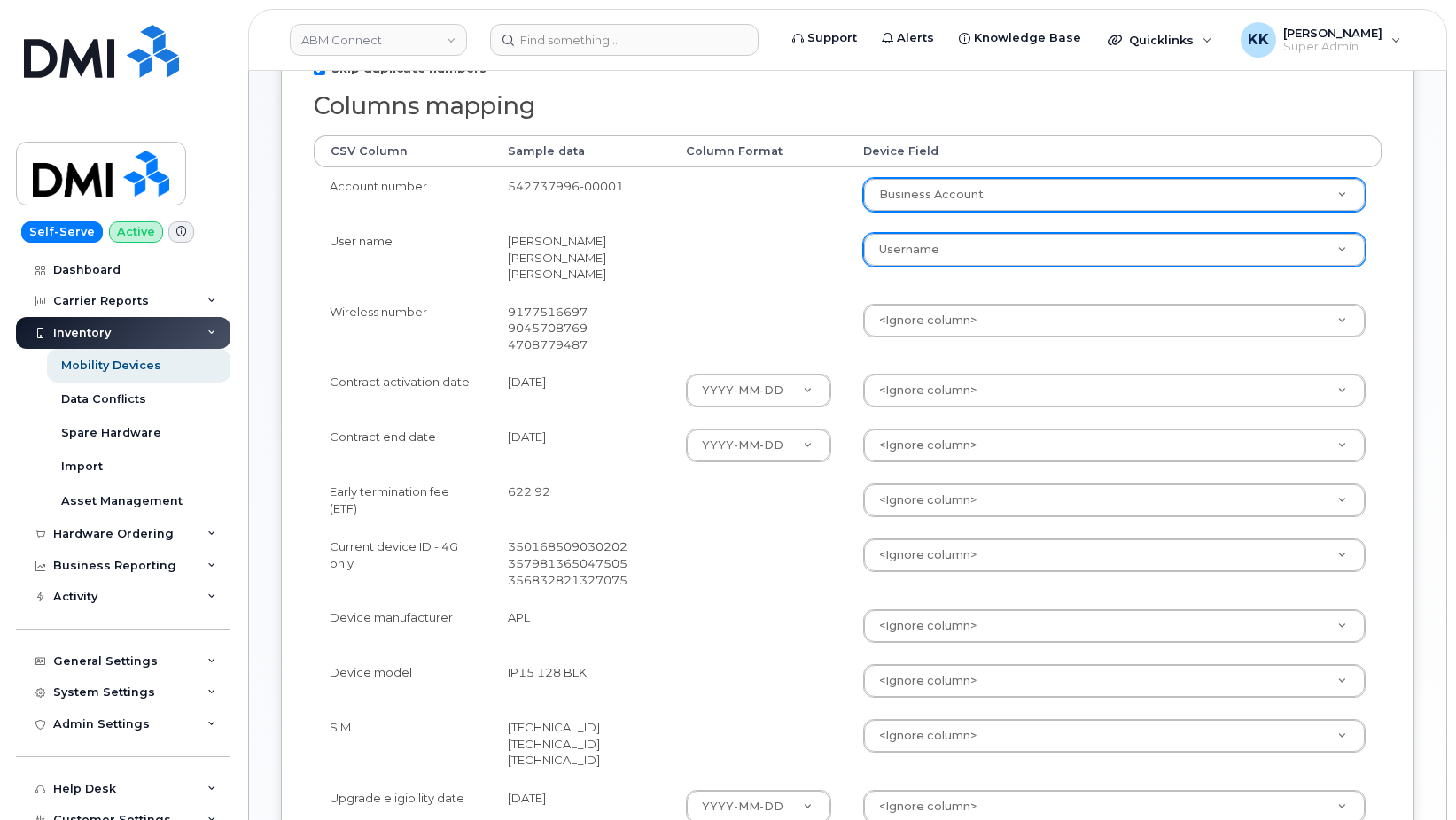
click at [951, 338] on td "<Ignore column> Accounting Categories Additional Contact Asset Tag Business Acc…" at bounding box center [1114, 328] width 534 height 71
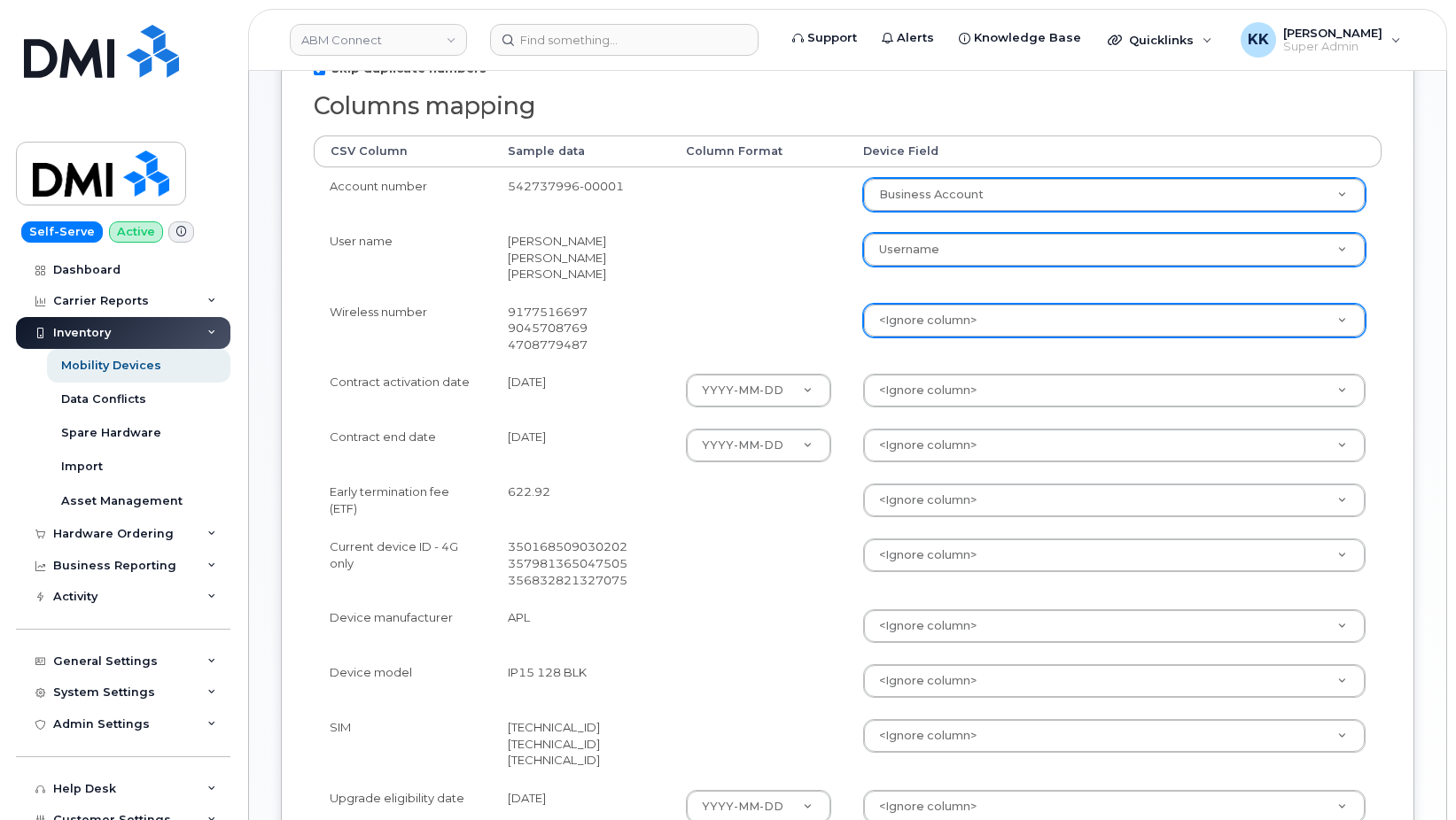
click at [952, 326] on body "ABM Connect Support Alerts Knowledge Base Quicklinks Suspend / Cancel Device Ch…" at bounding box center [728, 398] width 1456 height 1519
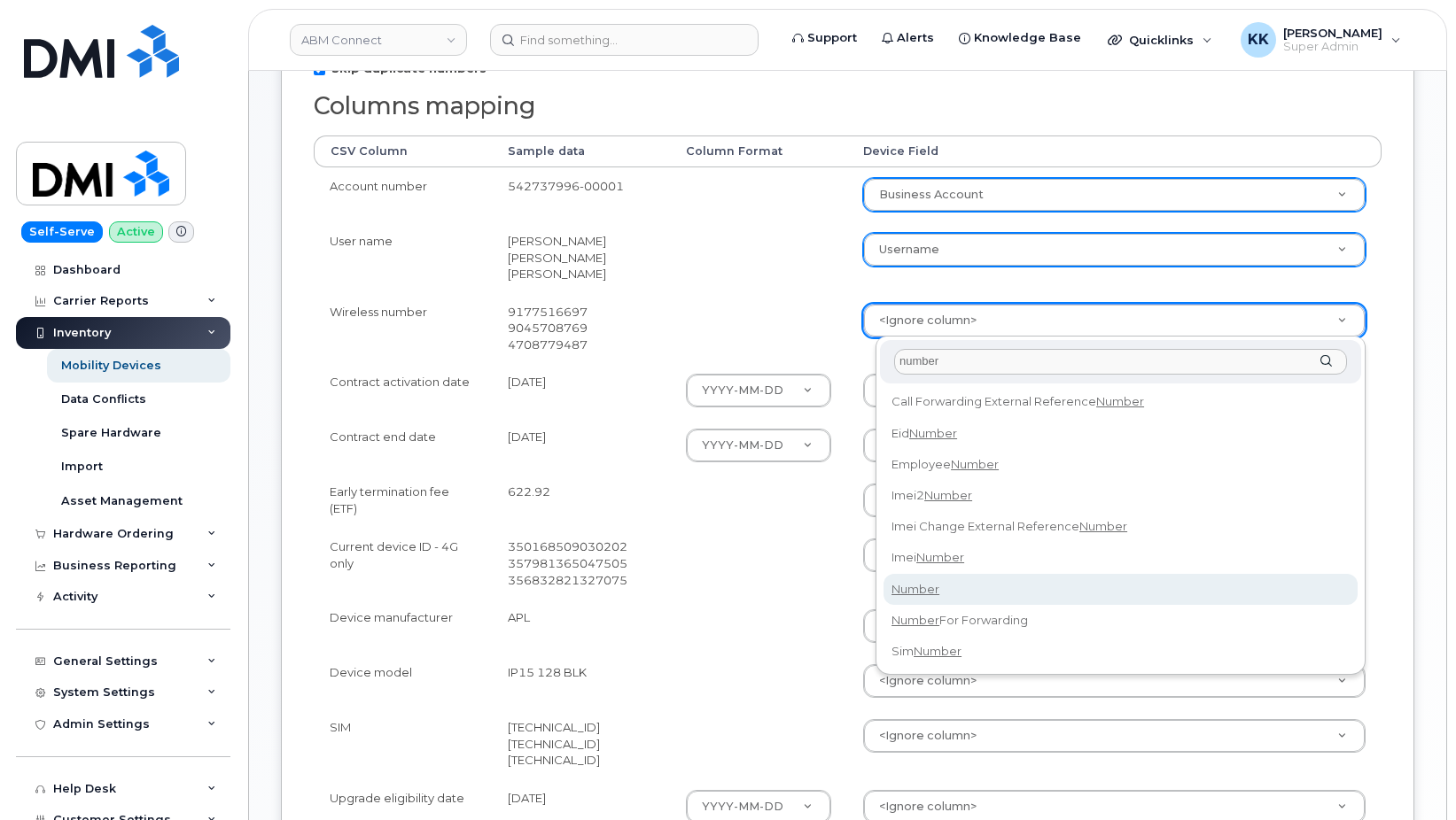
type input "number"
select select "number"
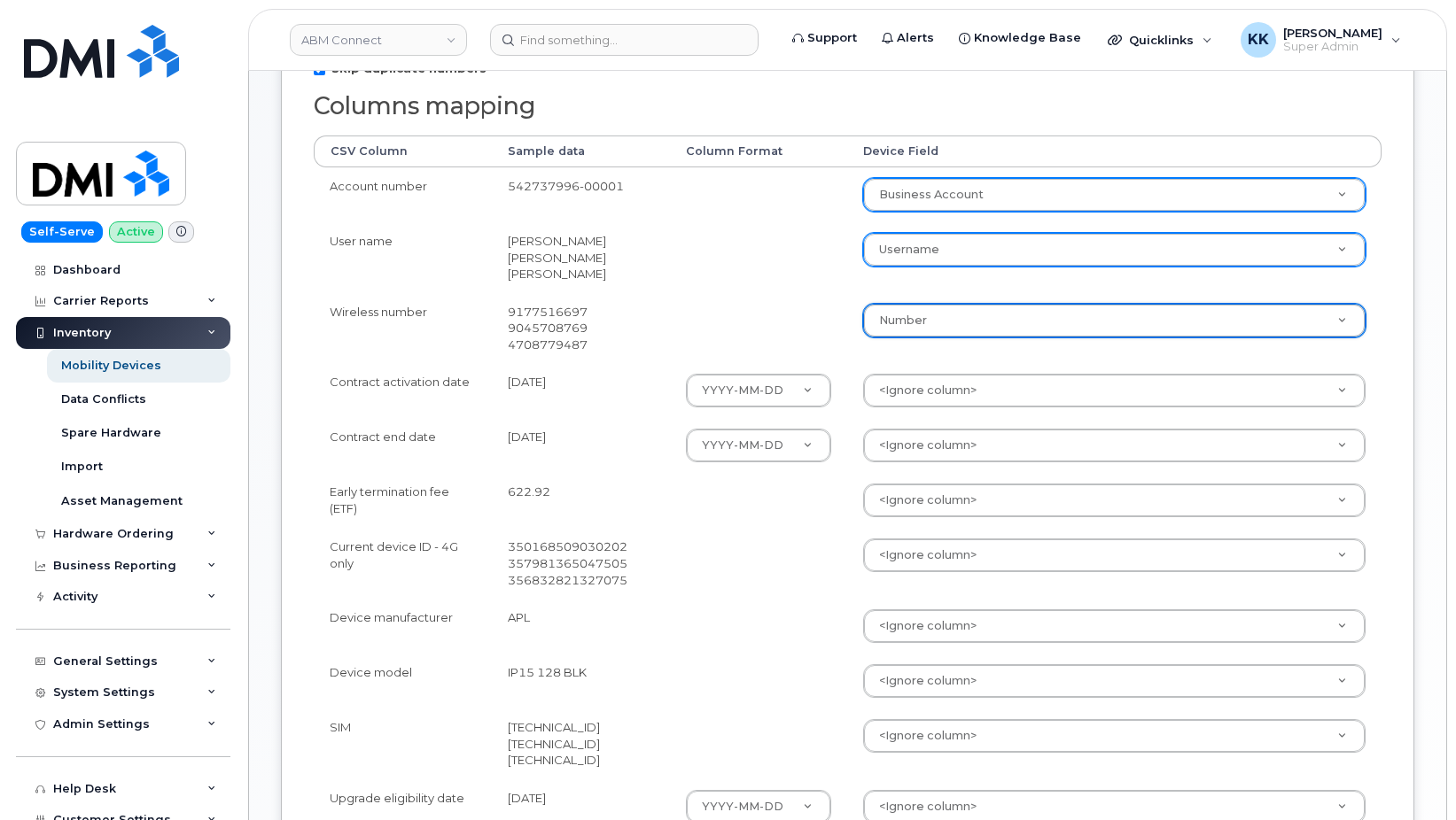
click at [929, 398] on body "ABM Connect Support Alerts Knowledge Base Quicklinks Suspend / Cancel Device Ch…" at bounding box center [728, 398] width 1456 height 1519
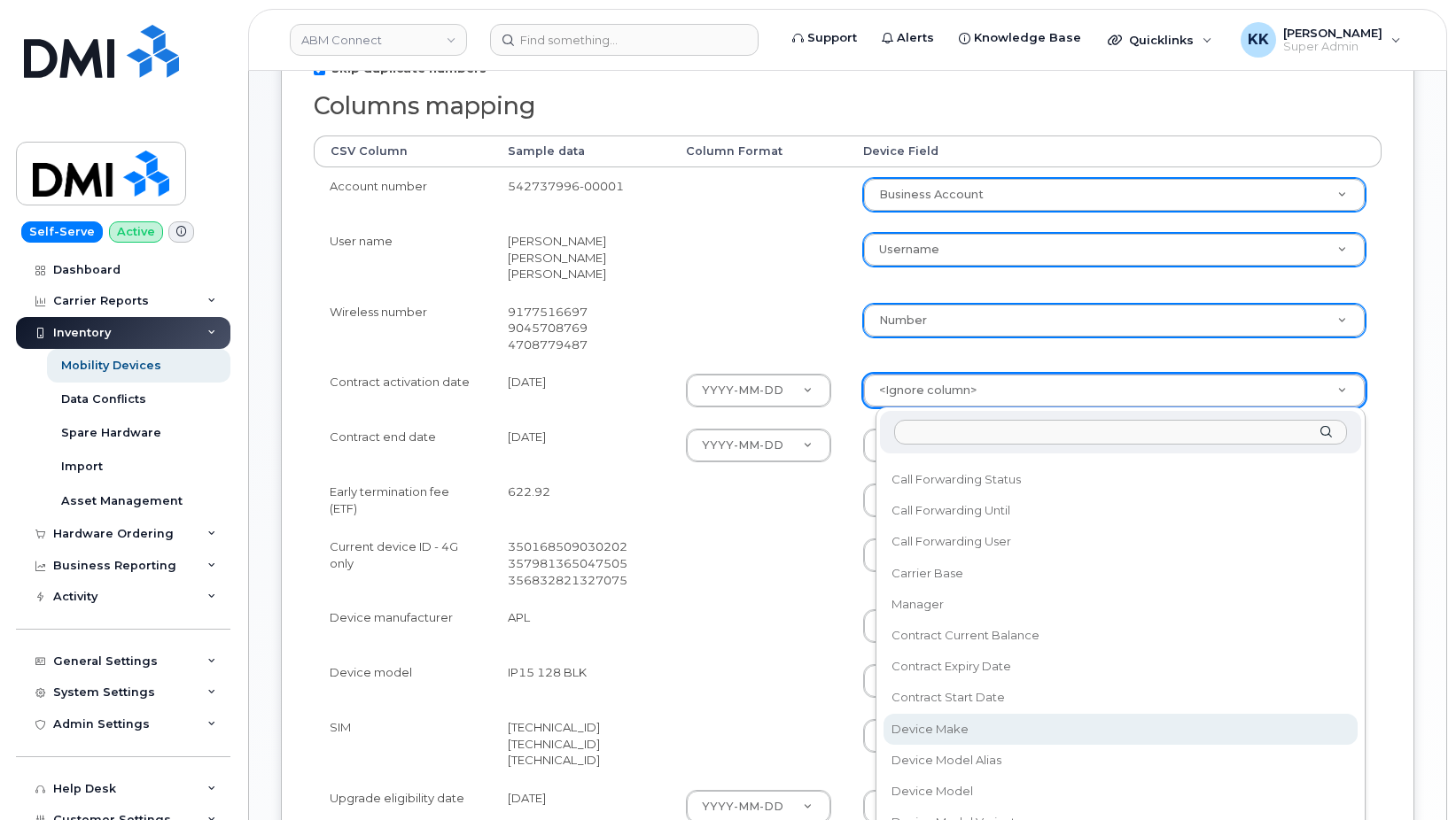
scroll to position [170, 0]
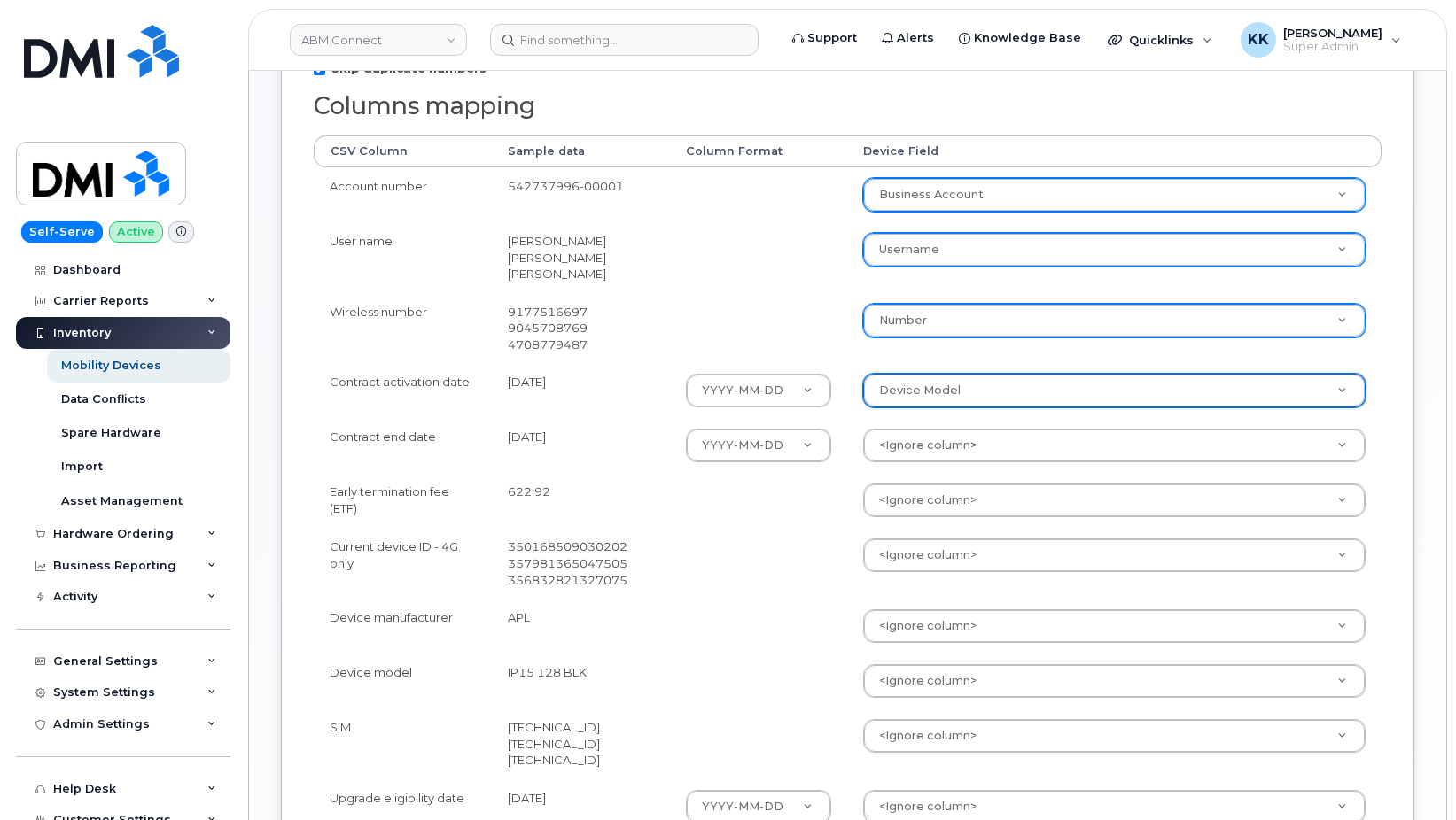
click at [939, 386] on body "ABM Connect Support Alerts Knowledge Base Quicklinks Suspend / Cancel Device Ch…" at bounding box center [728, 398] width 1456 height 1519
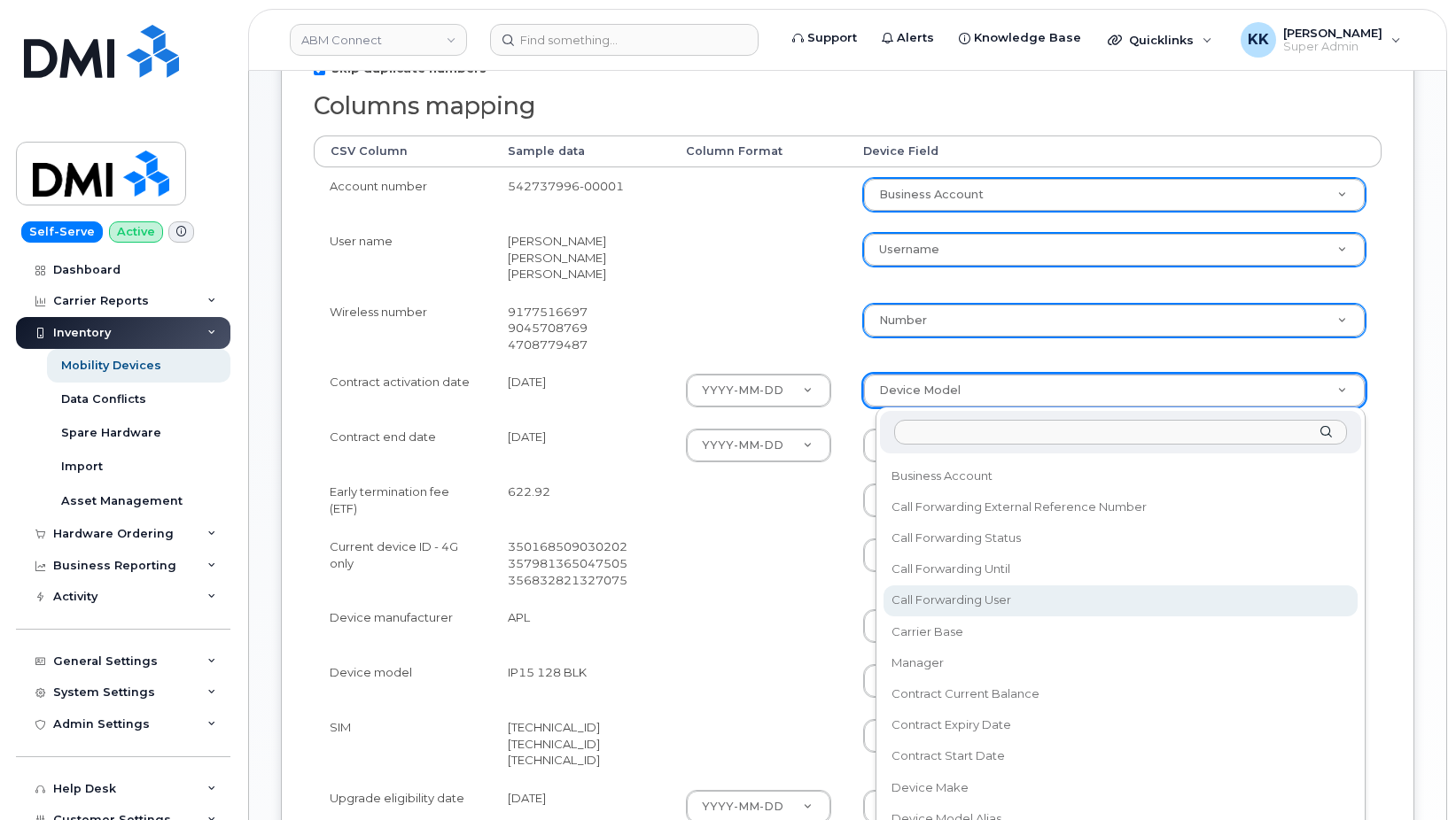
scroll to position [132, 0]
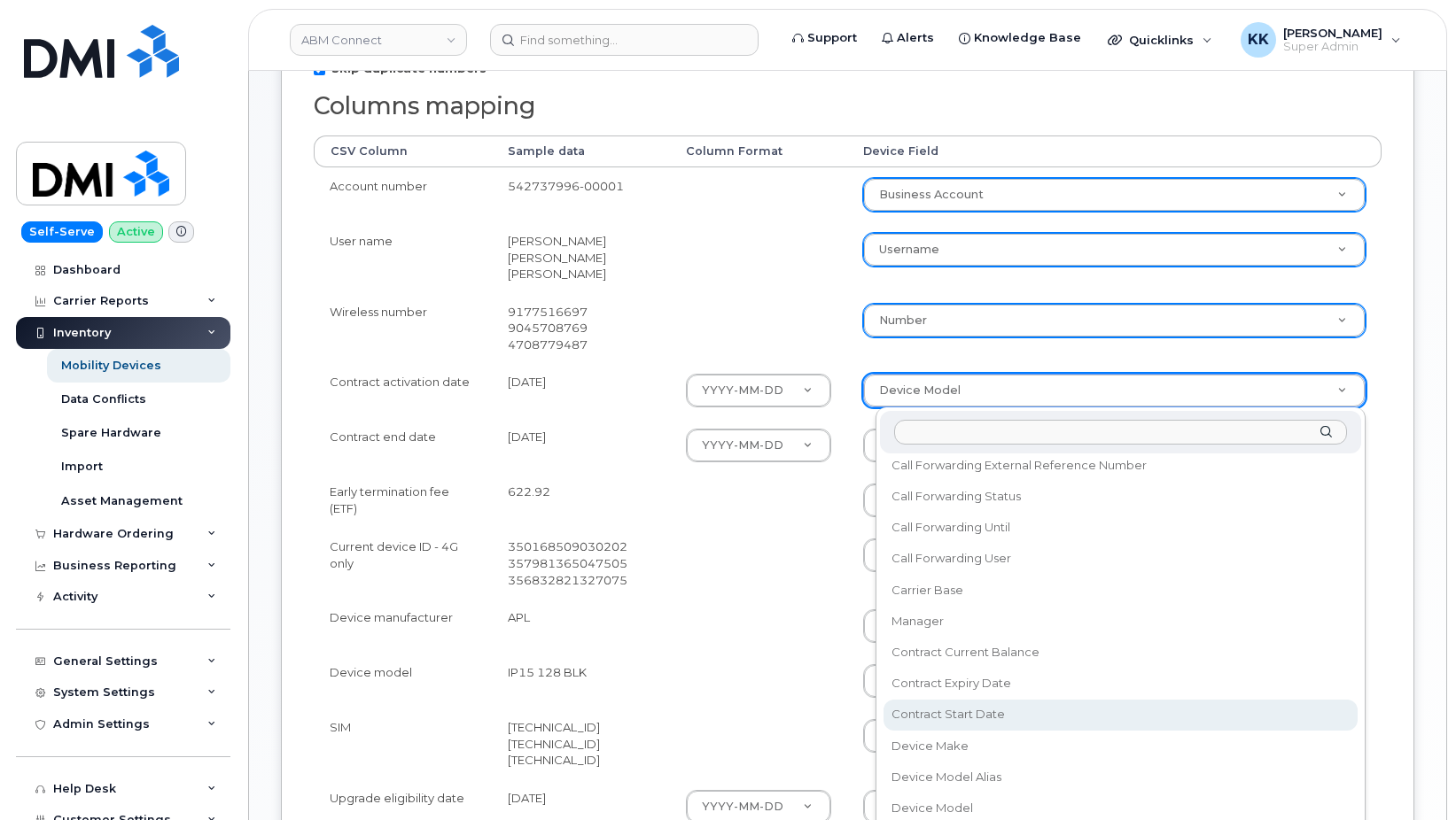
select select "contract_start_date"
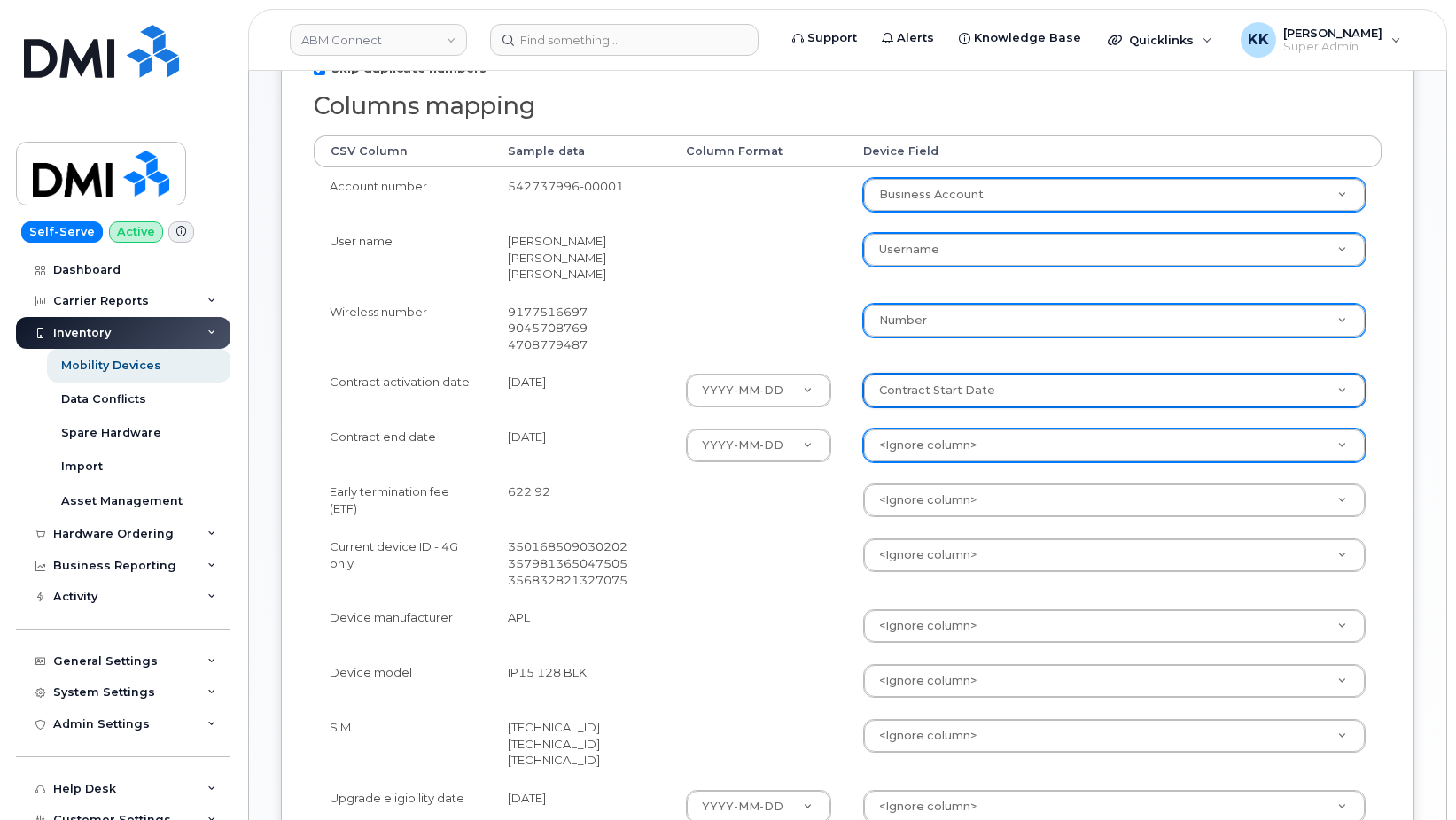
click at [967, 452] on body "ABM Connect Support Alerts Knowledge Base Quicklinks Suspend / Cancel Device Ch…" at bounding box center [728, 398] width 1456 height 1519
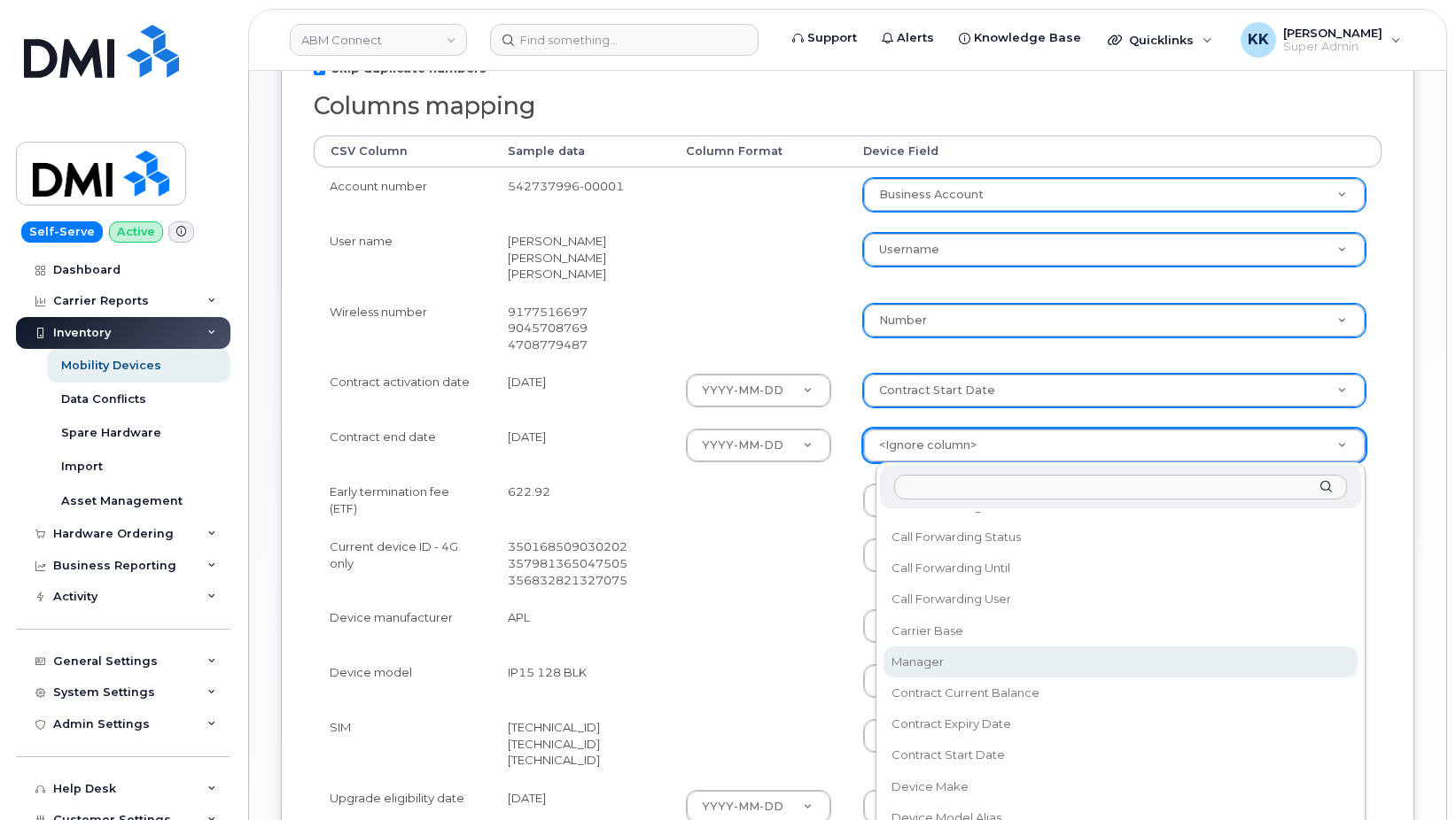
scroll to position [170, 0]
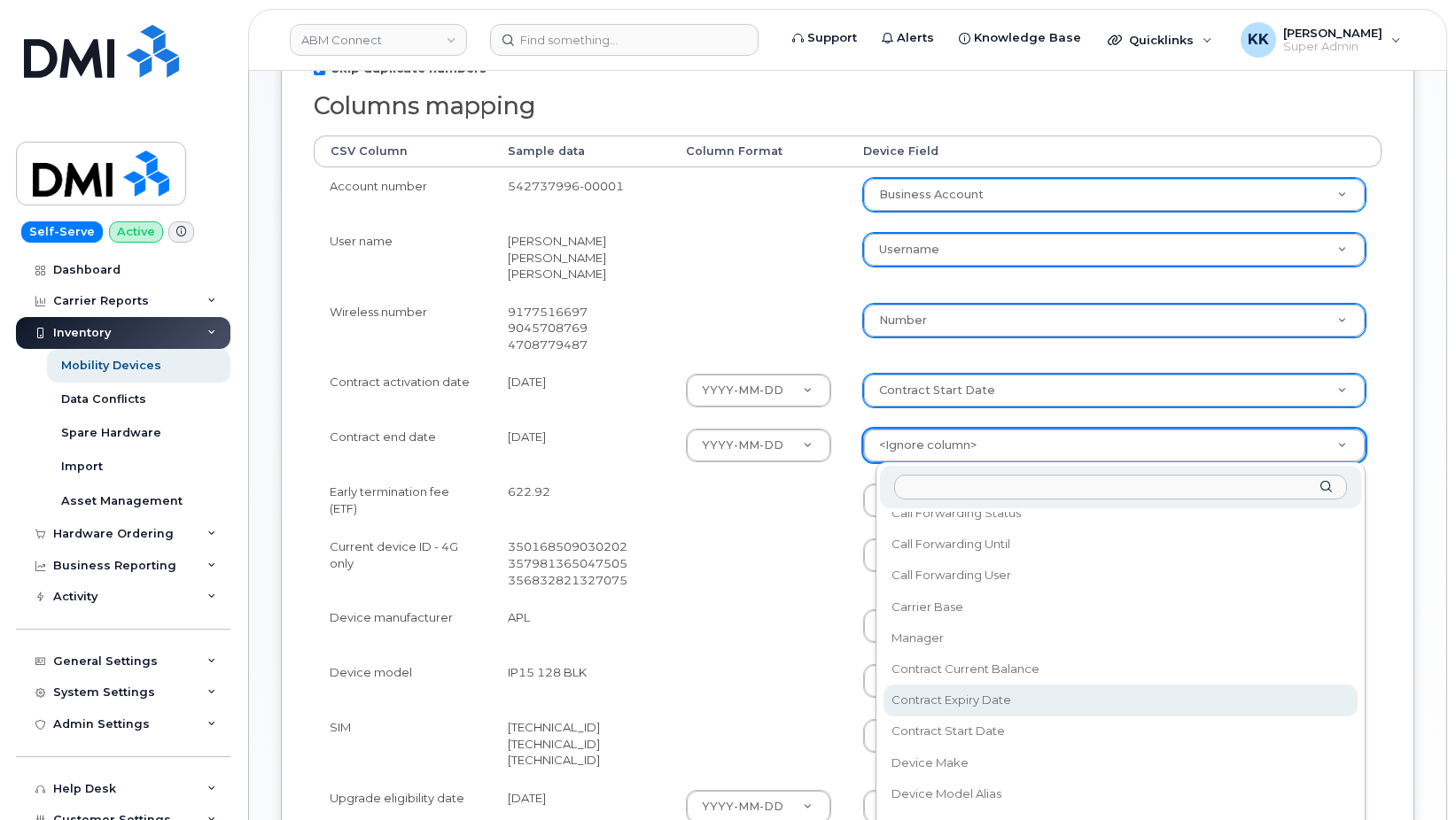
select select "contract_expiry_date"
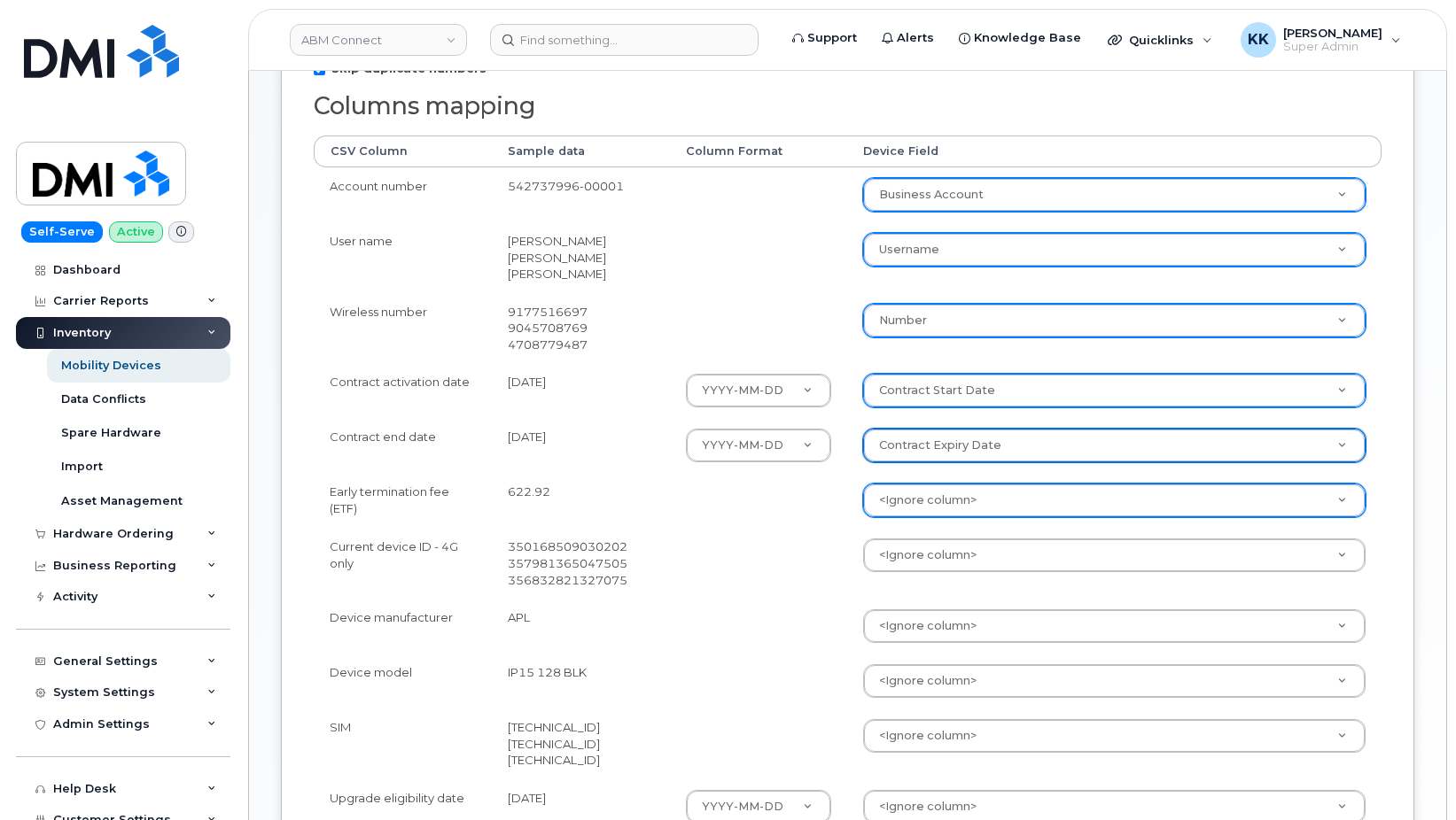
click at [940, 509] on body "ABM Connect Support Alerts Knowledge Base Quicklinks Suspend / Cancel Device Ch…" at bounding box center [728, 398] width 1456 height 1519
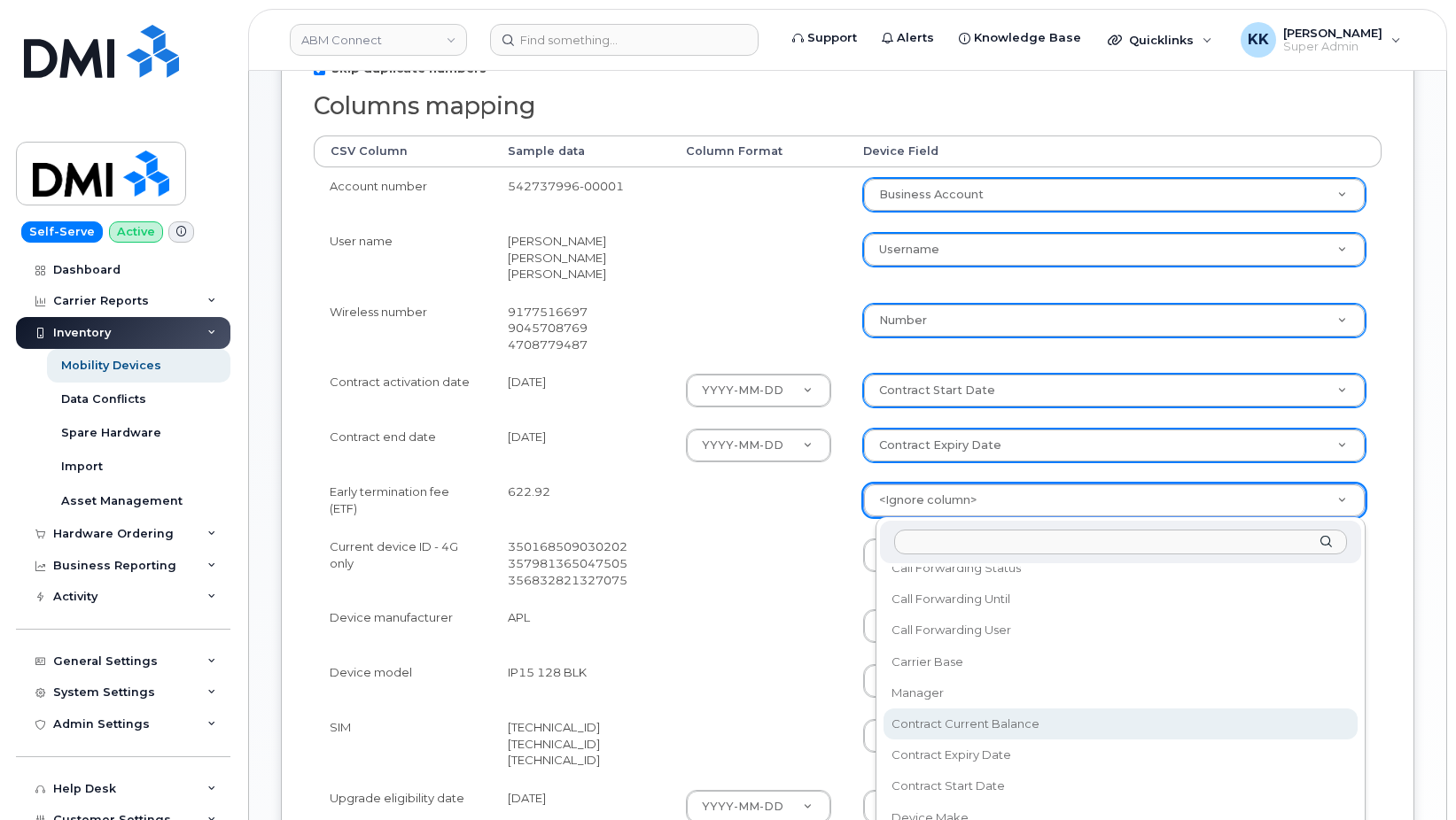
select select "contract_current_balance"
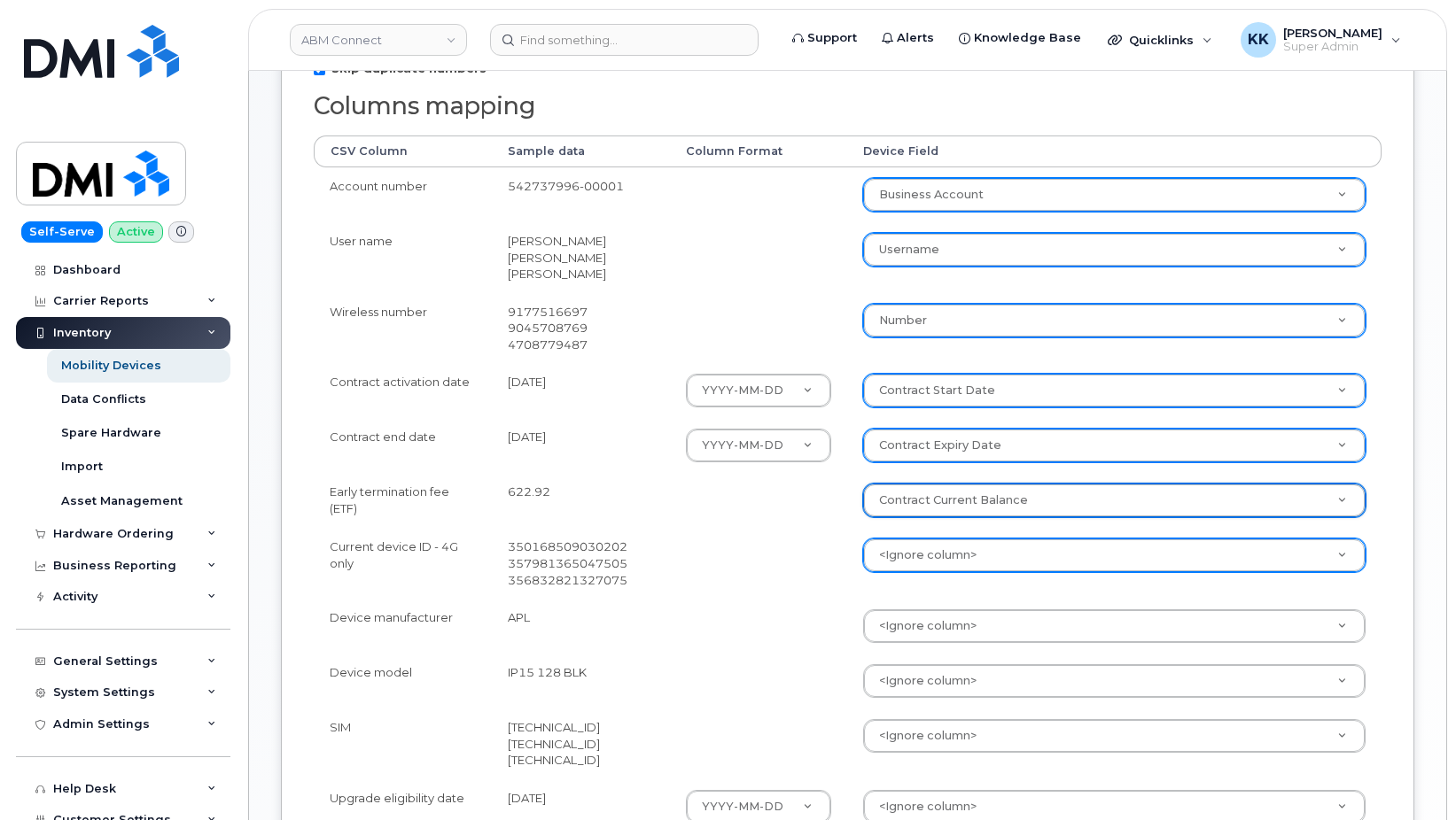
click at [940, 541] on body "ABM Connect Support Alerts Knowledge Base Quicklinks Suspend / Cancel Device Ch…" at bounding box center [728, 398] width 1456 height 1519
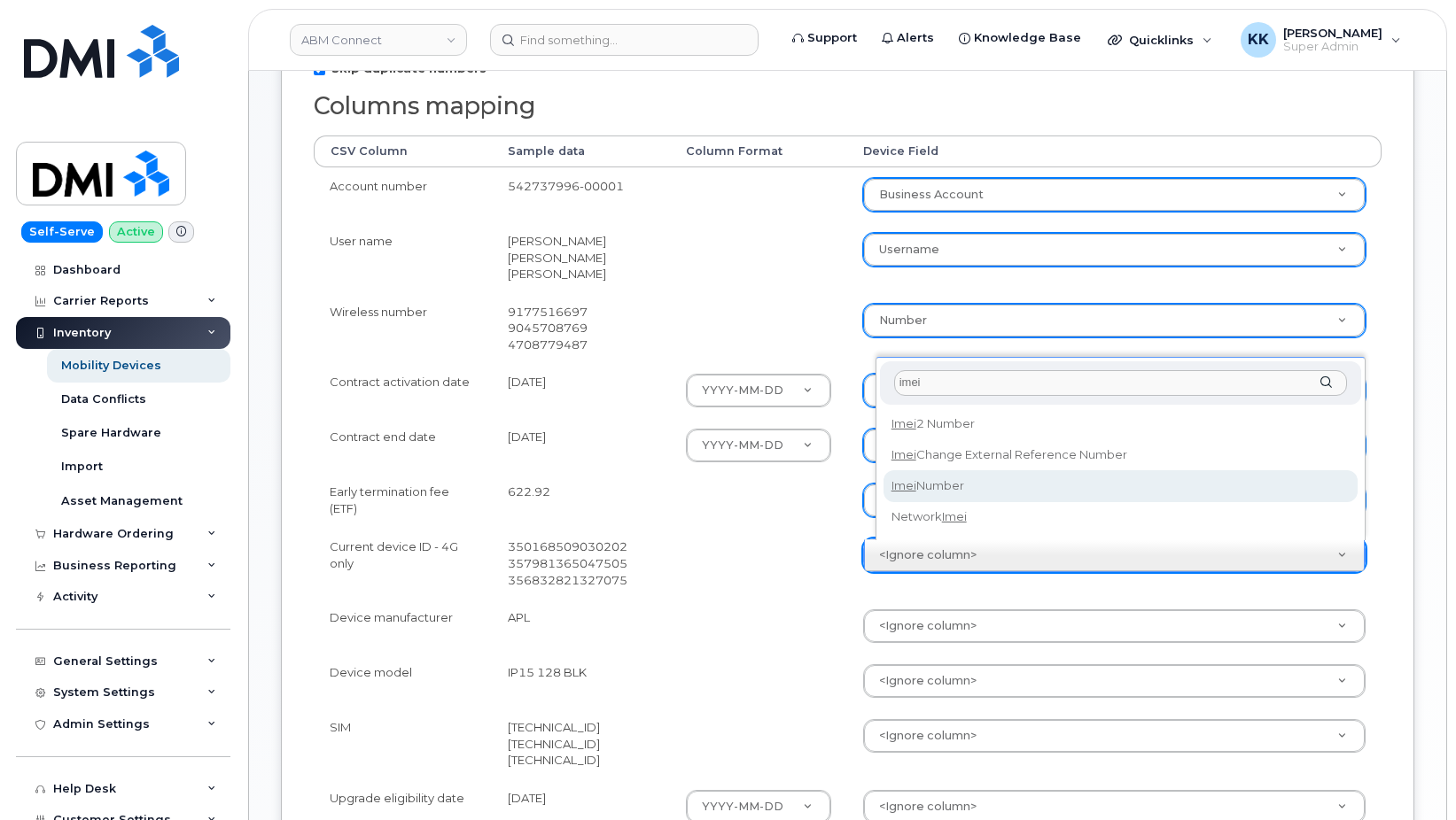
type input "imei"
select select "imei_number"
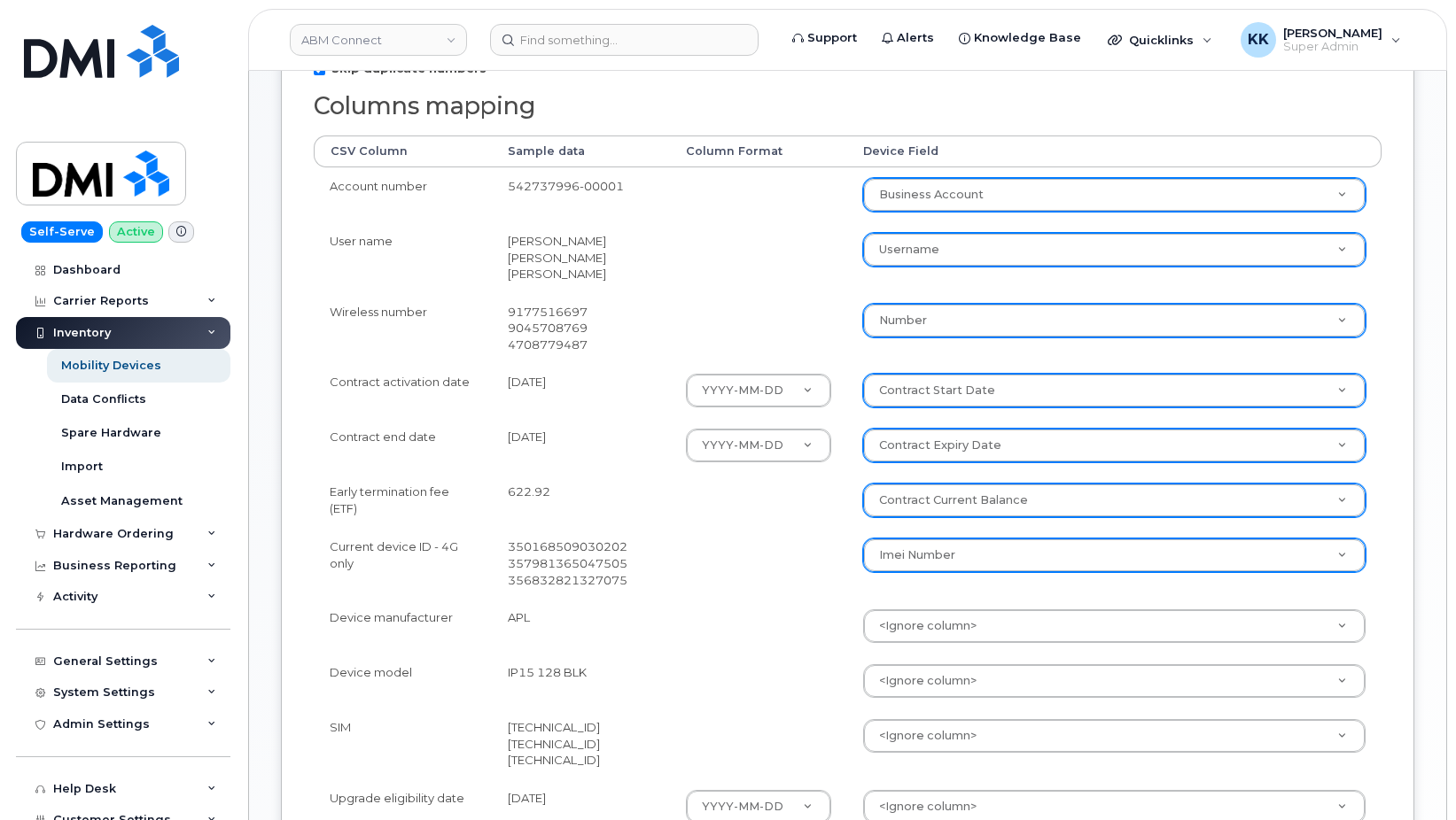
click at [926, 644] on td "<Ignore column> Accounting Categories Additional Contact Asset Tag Business Acc…" at bounding box center [1114, 626] width 534 height 55
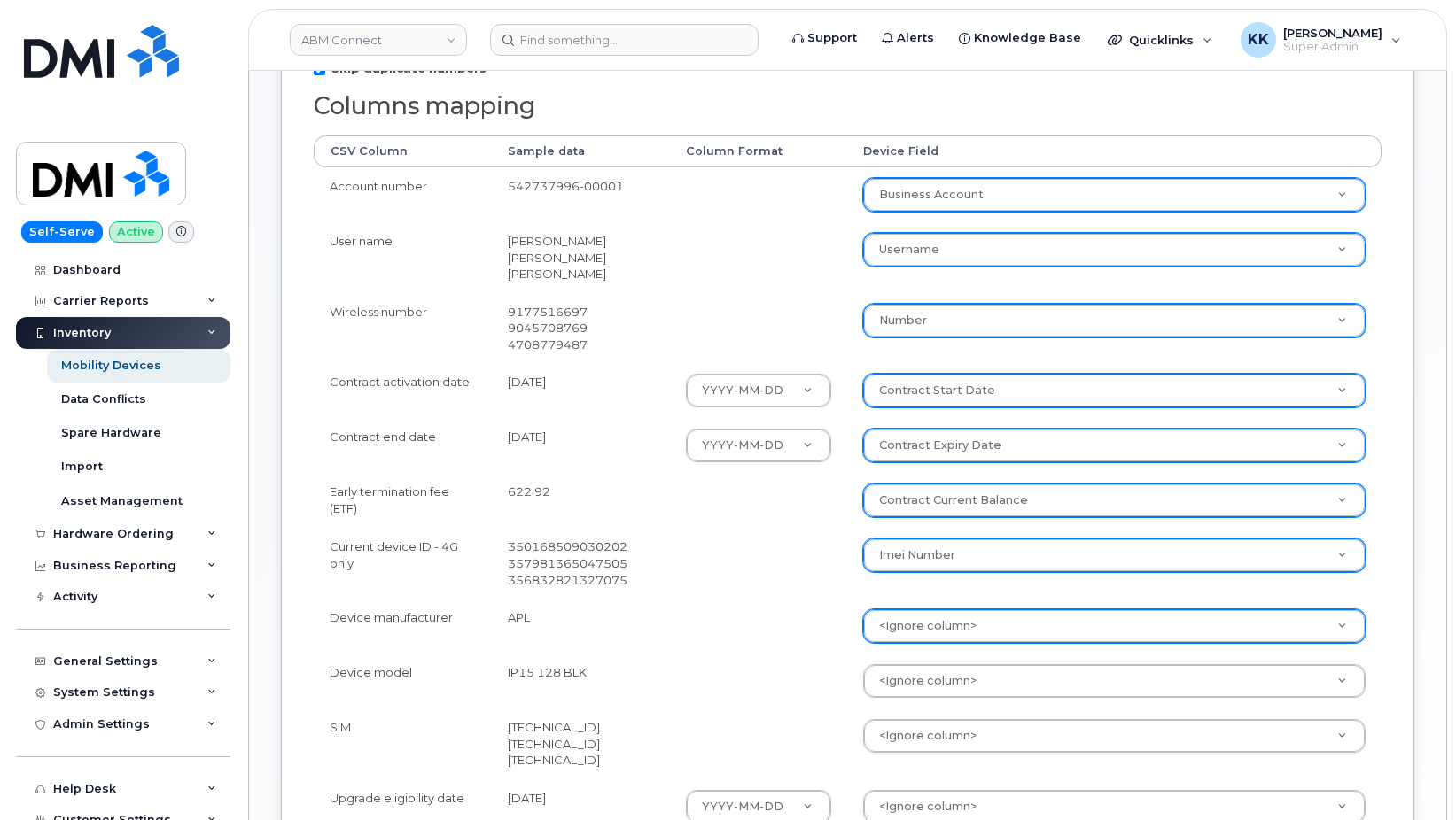
click at [926, 635] on body "ABM Connect Support Alerts Knowledge Base Quicklinks Suspend / Cancel Device Ch…" at bounding box center [728, 398] width 1456 height 1519
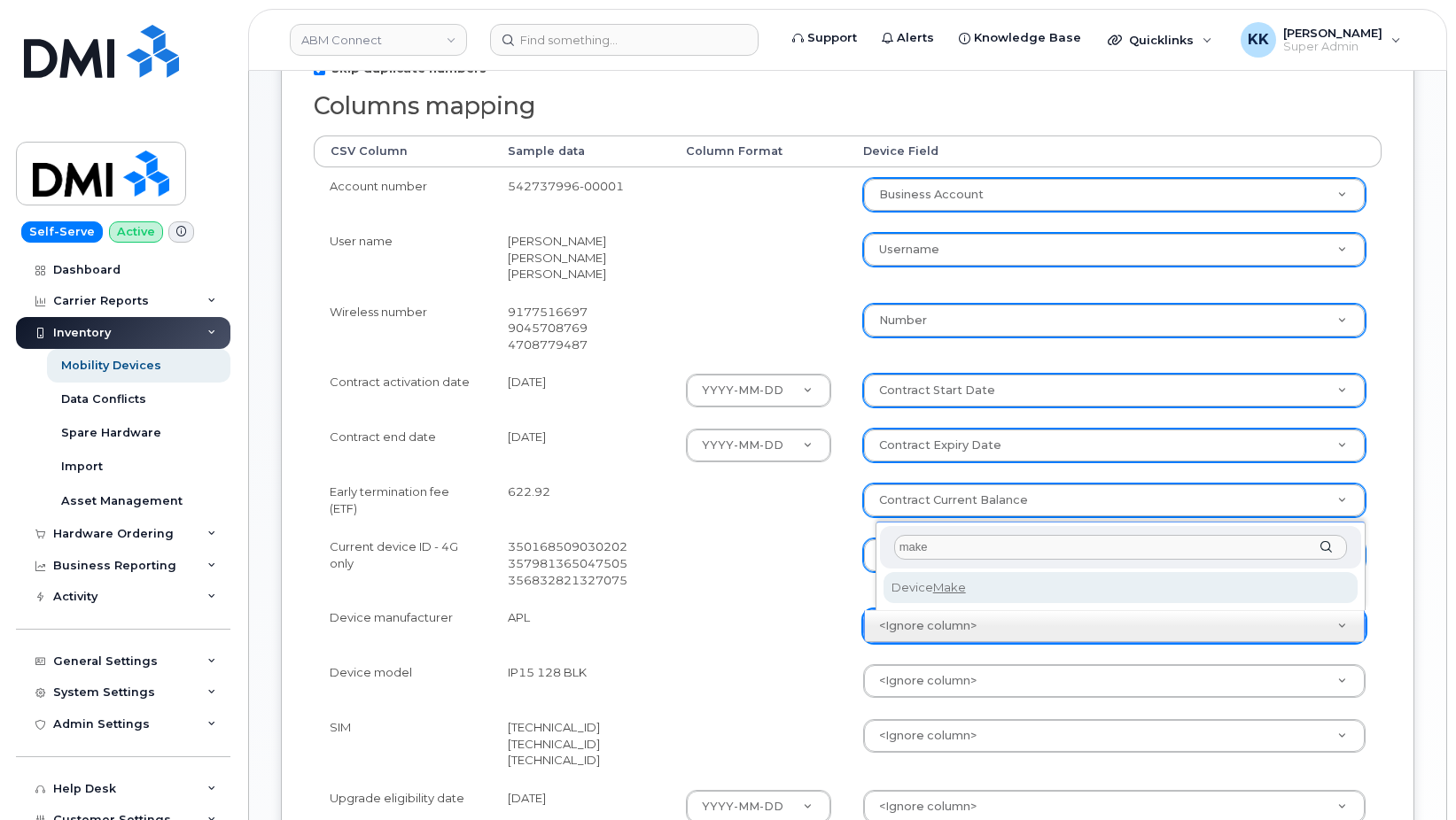
type input "make"
select select "device_make_id"
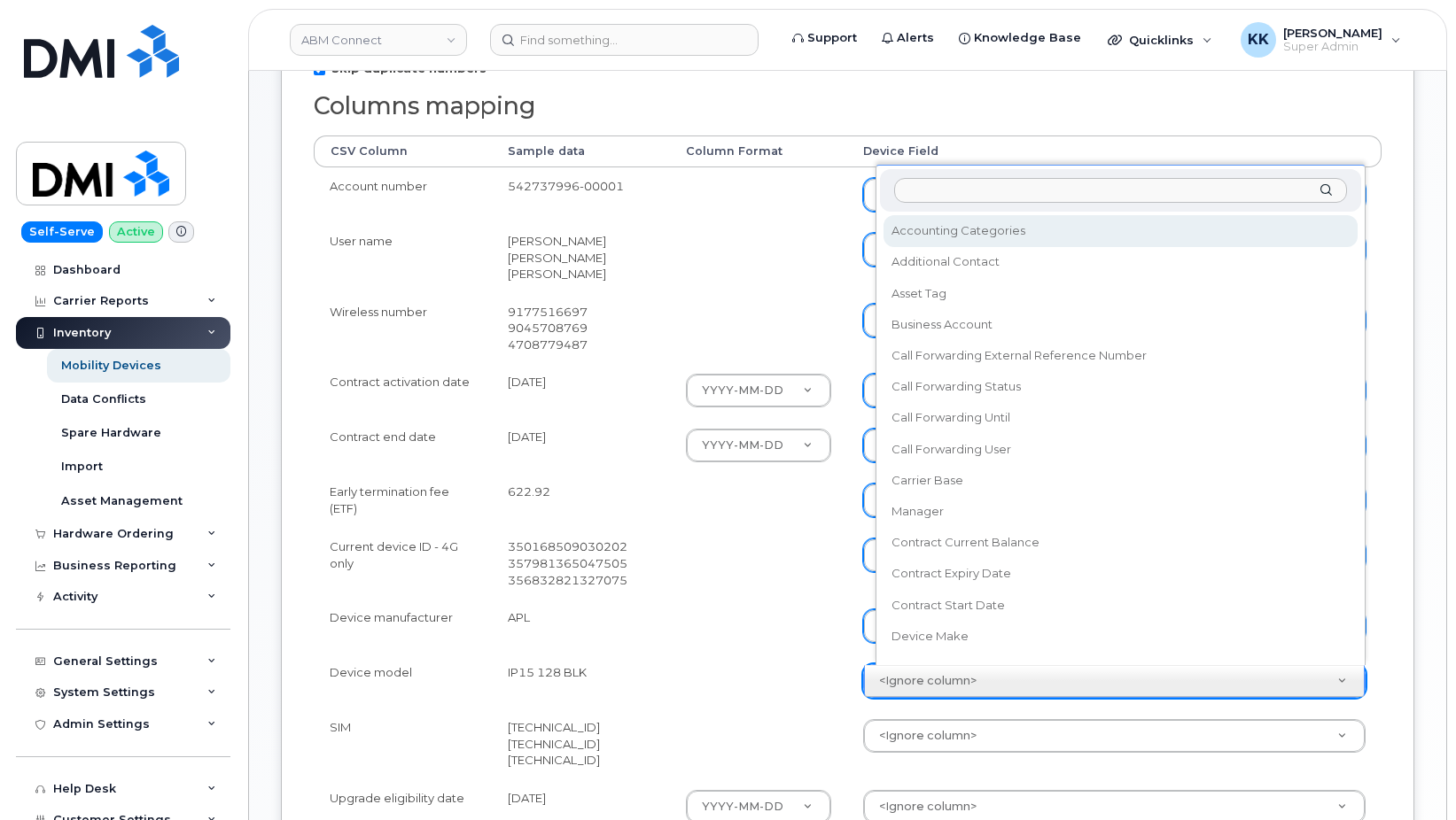
click at [921, 679] on body "ABM Connect Support Alerts Knowledge Base Quicklinks Suspend / Cancel Device Ch…" at bounding box center [728, 398] width 1456 height 1519
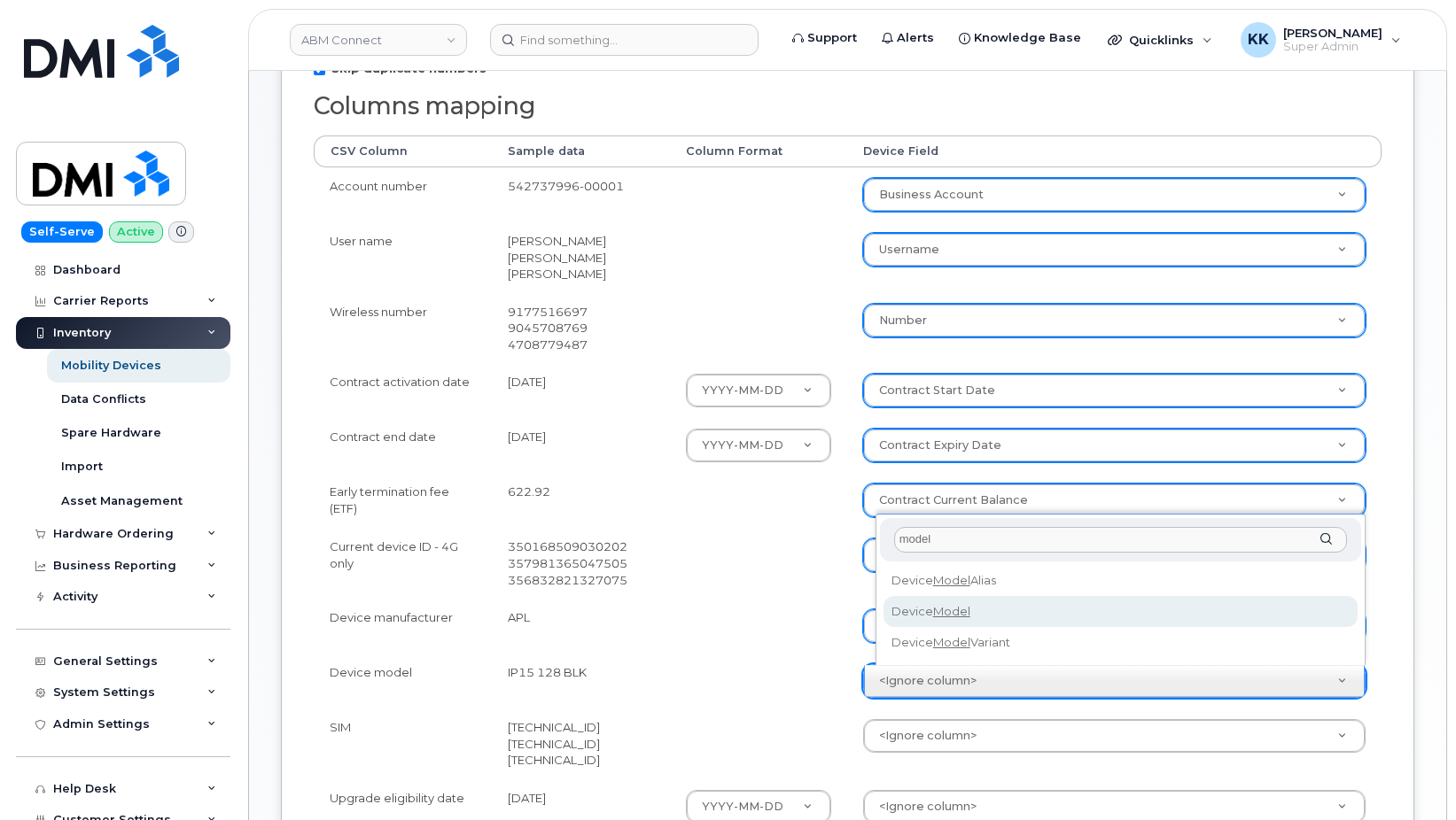
type input "model"
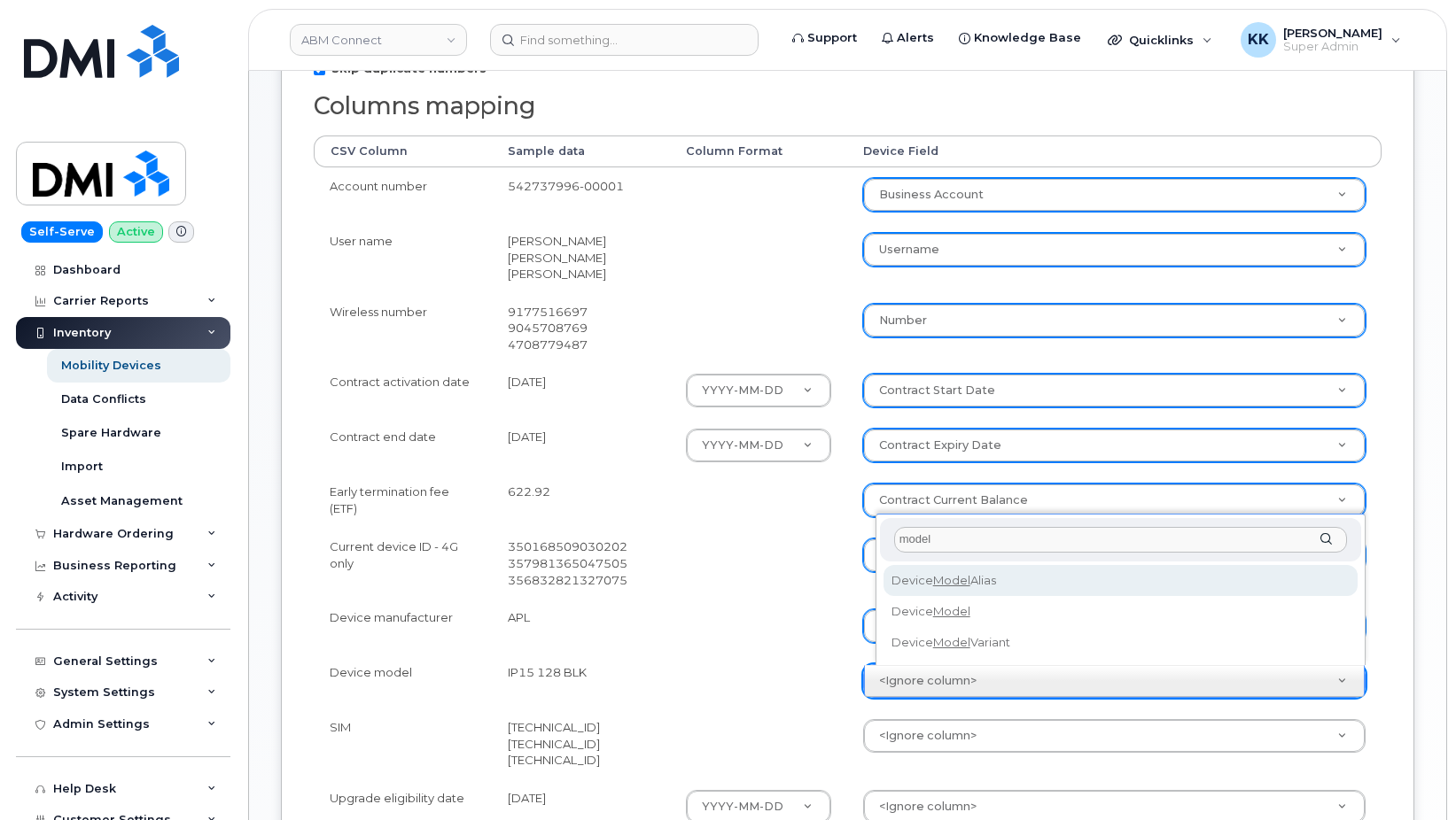
select select "device_model_alias"
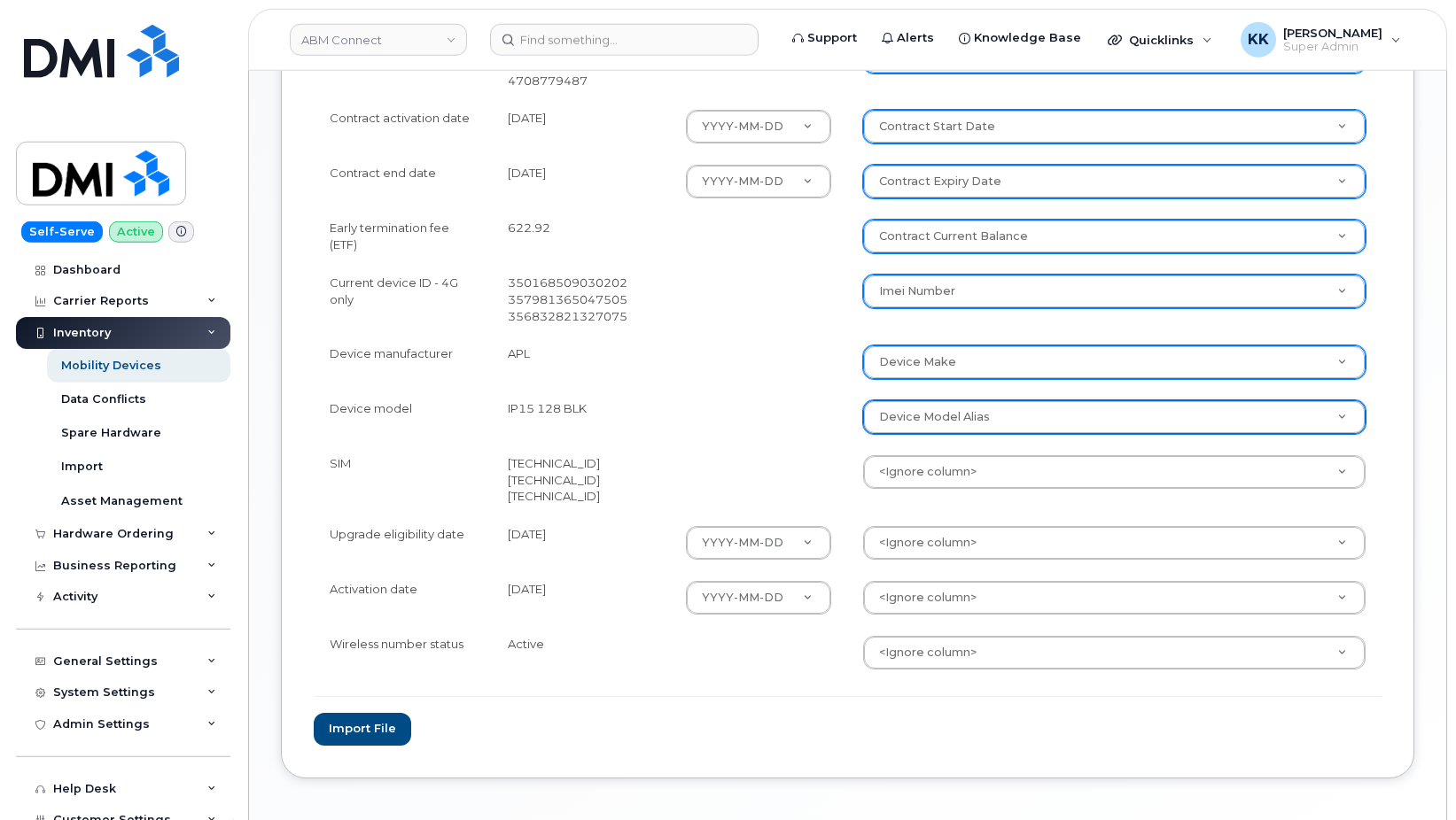
scroll to position [633, 0]
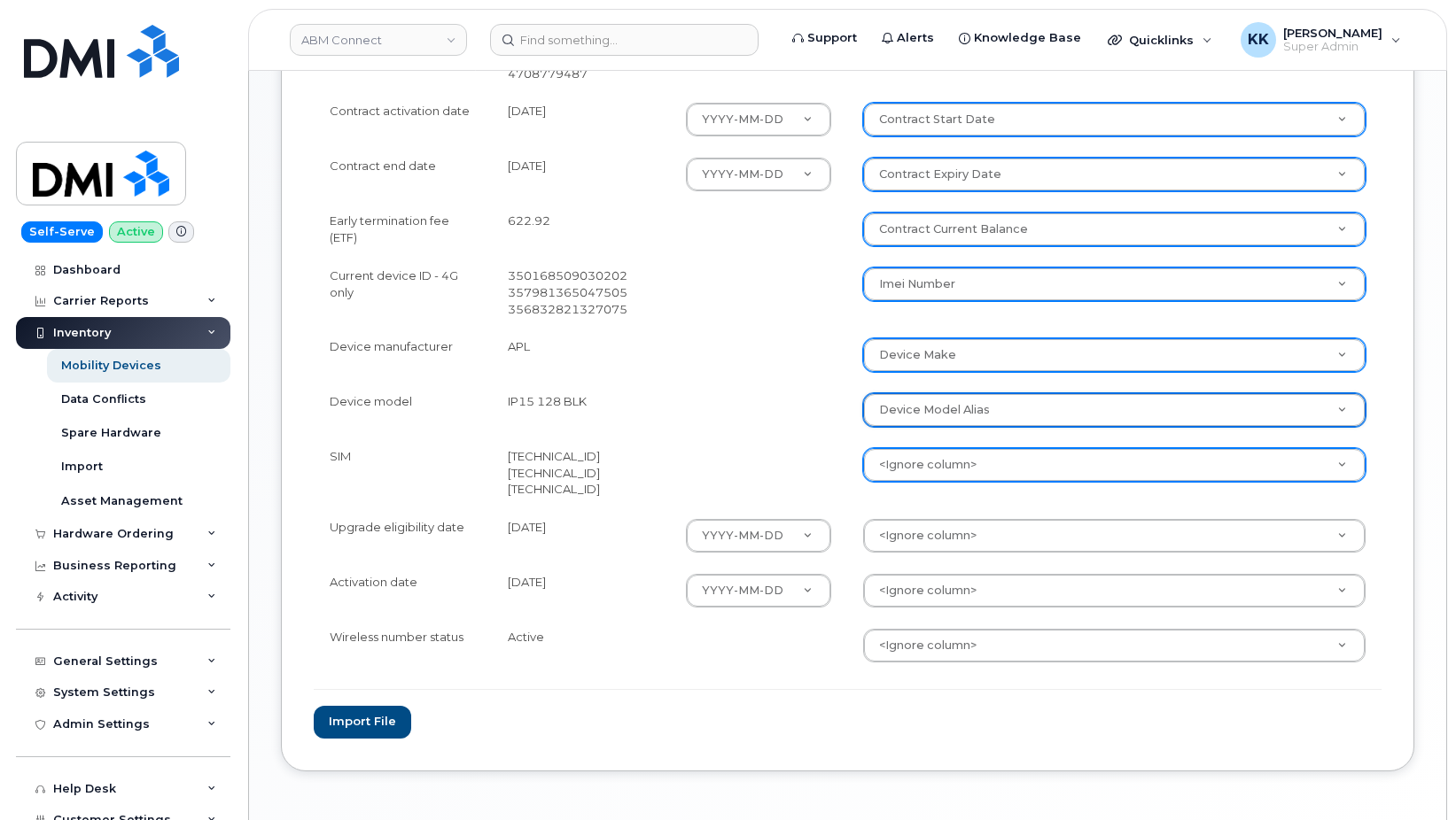
click at [933, 466] on body "ABM Connect Support Alerts Knowledge Base Quicklinks Suspend / Cancel Device Ch…" at bounding box center [728, 127] width 1456 height 1519
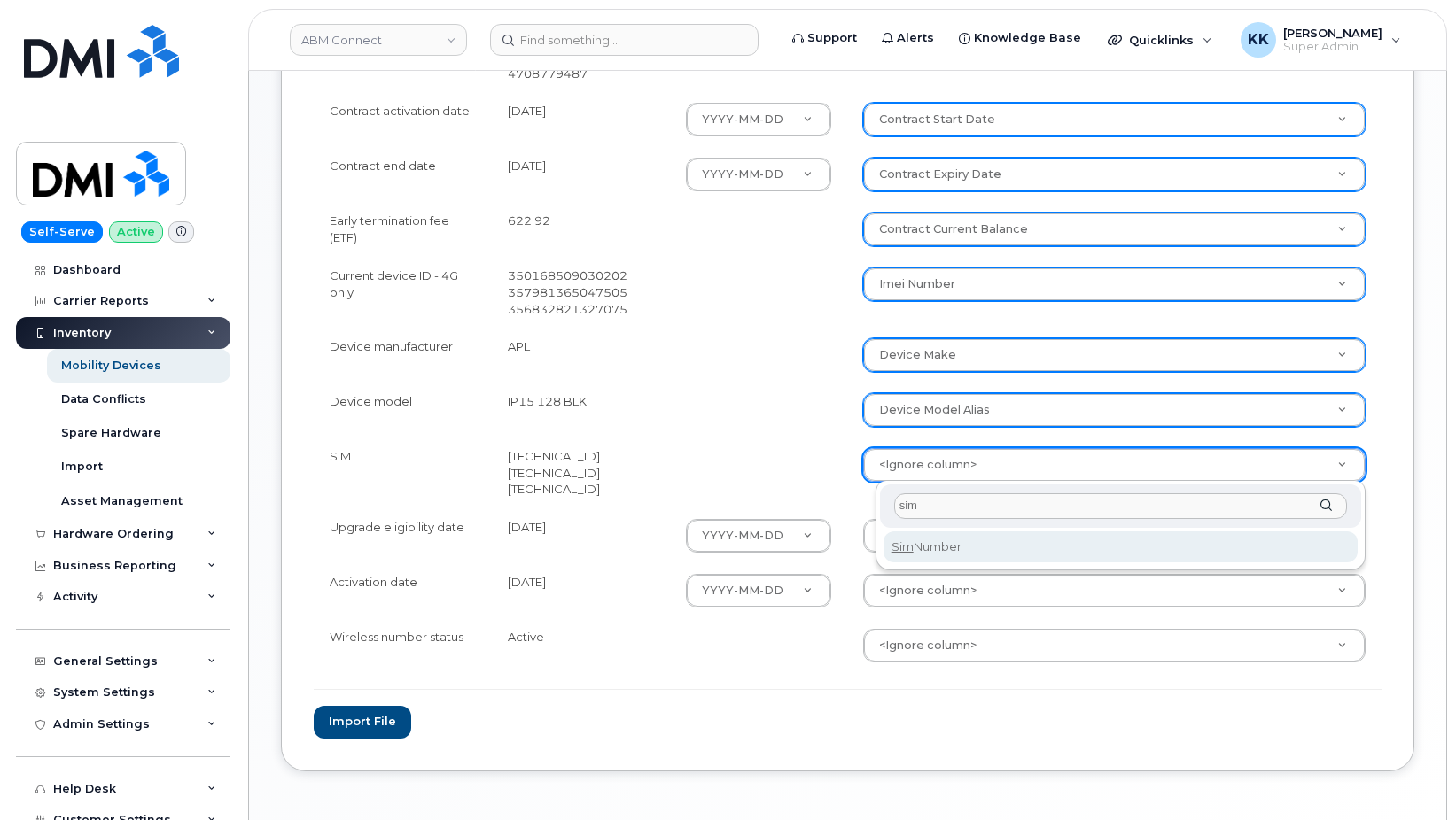
type input "sim"
select select "sim_number"
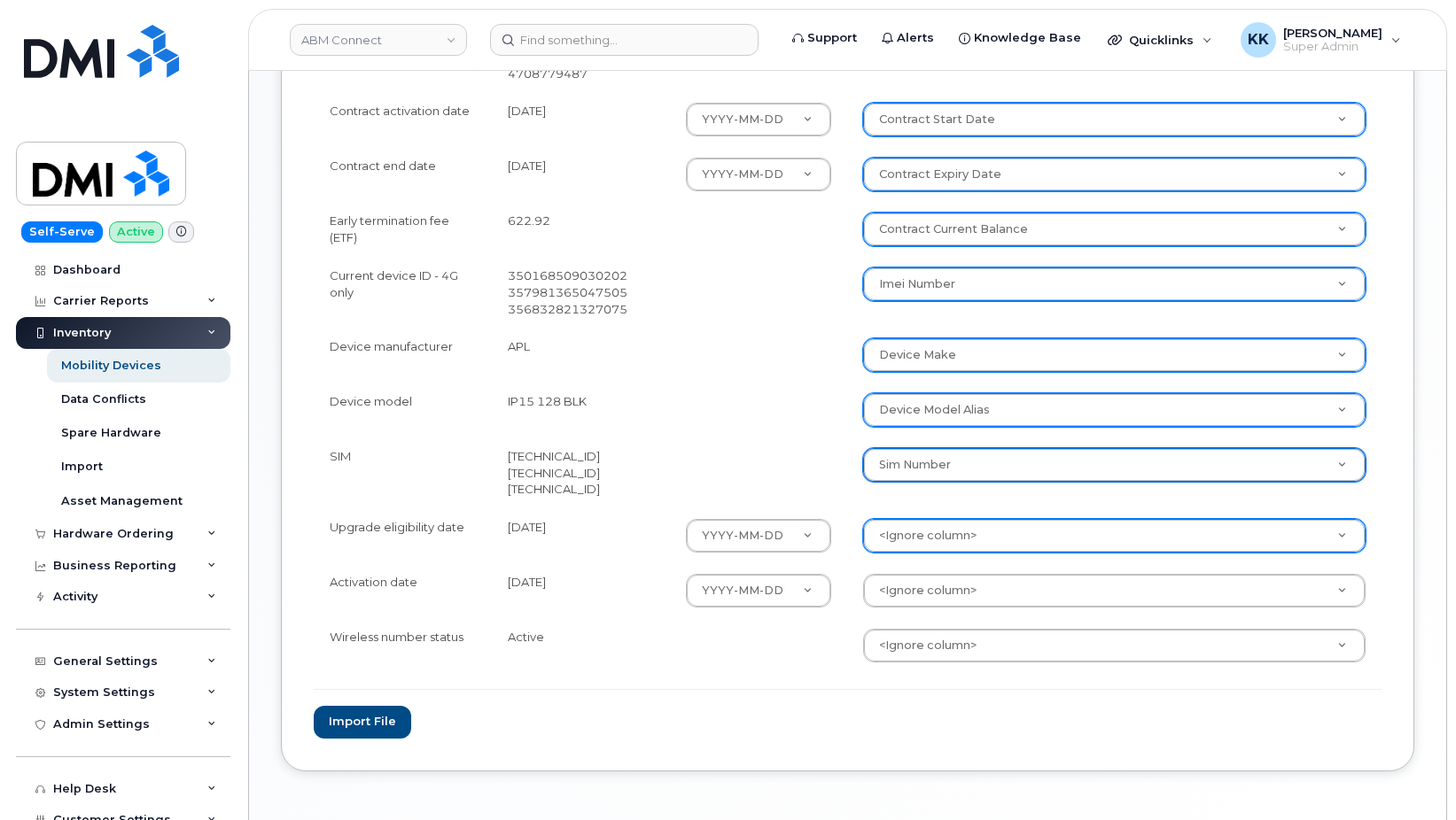
click at [922, 543] on body "ABM Connect Support Alerts Knowledge Base Quicklinks Suspend / Cancel Device Ch…" at bounding box center [728, 127] width 1456 height 1519
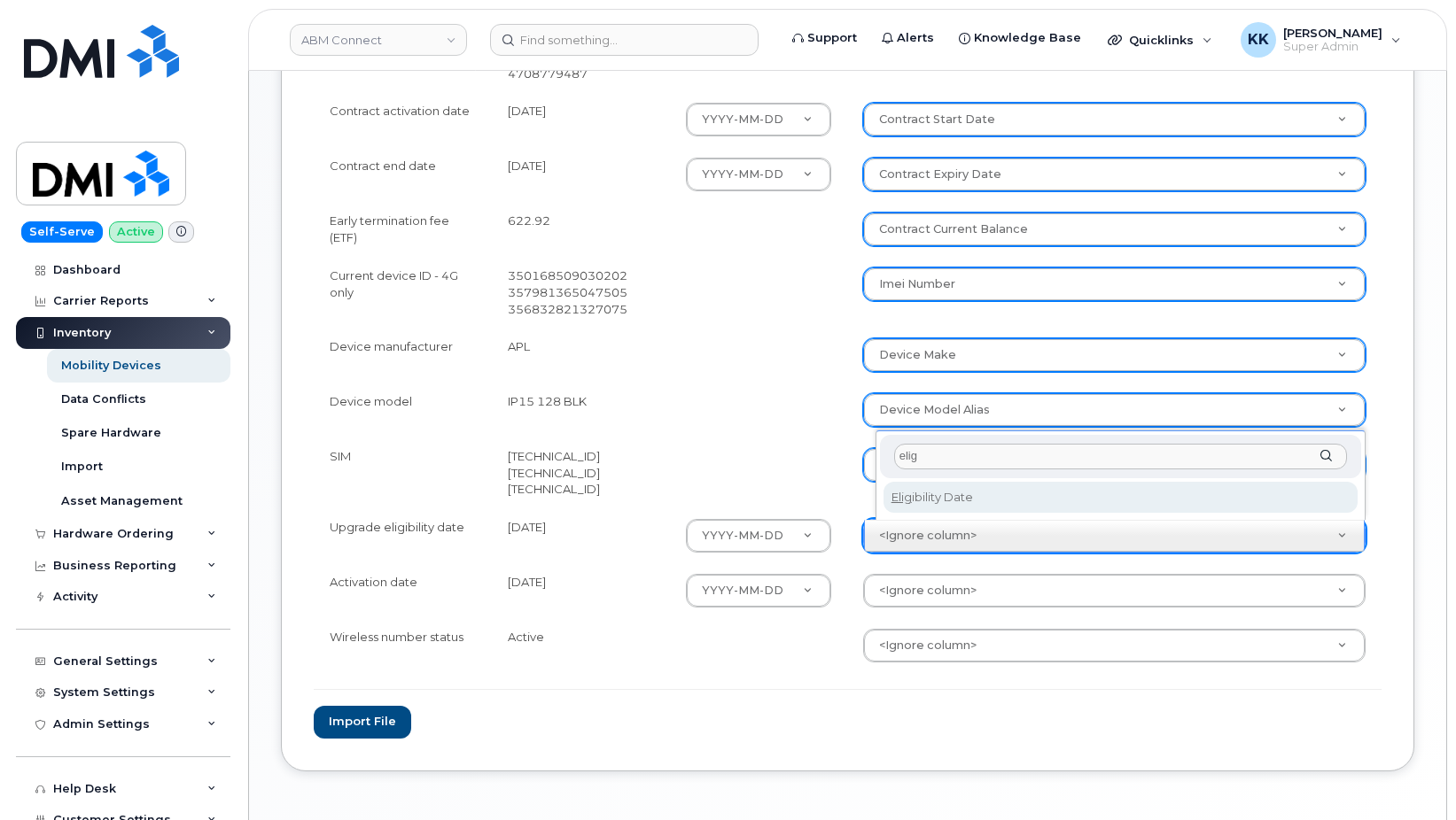
type input "elig"
select select "eligibility_date"
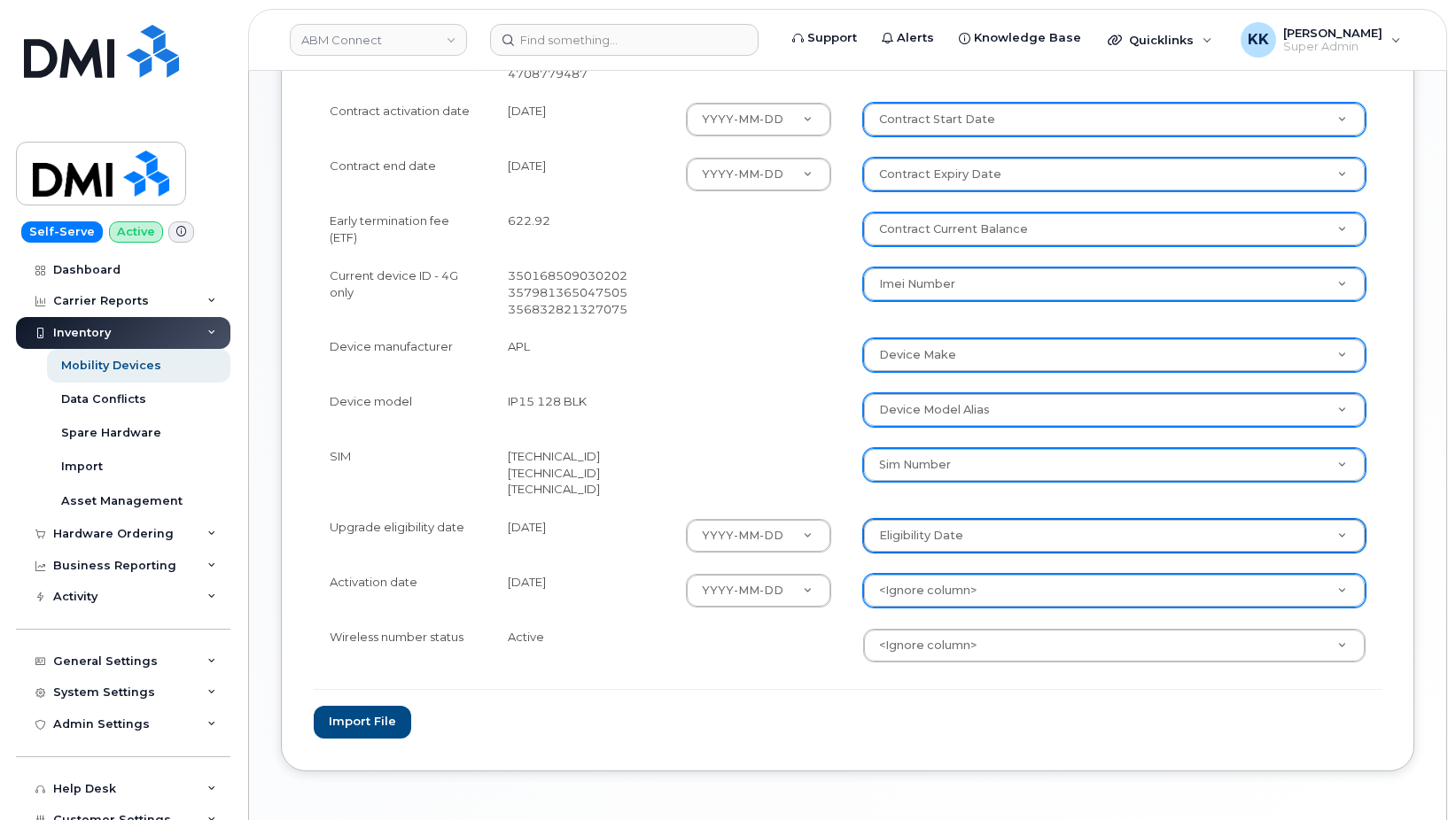
click at [944, 593] on body "ABM Connect Support Alerts Knowledge Base Quicklinks Suspend / Cancel Device Ch…" at bounding box center [728, 127] width 1456 height 1519
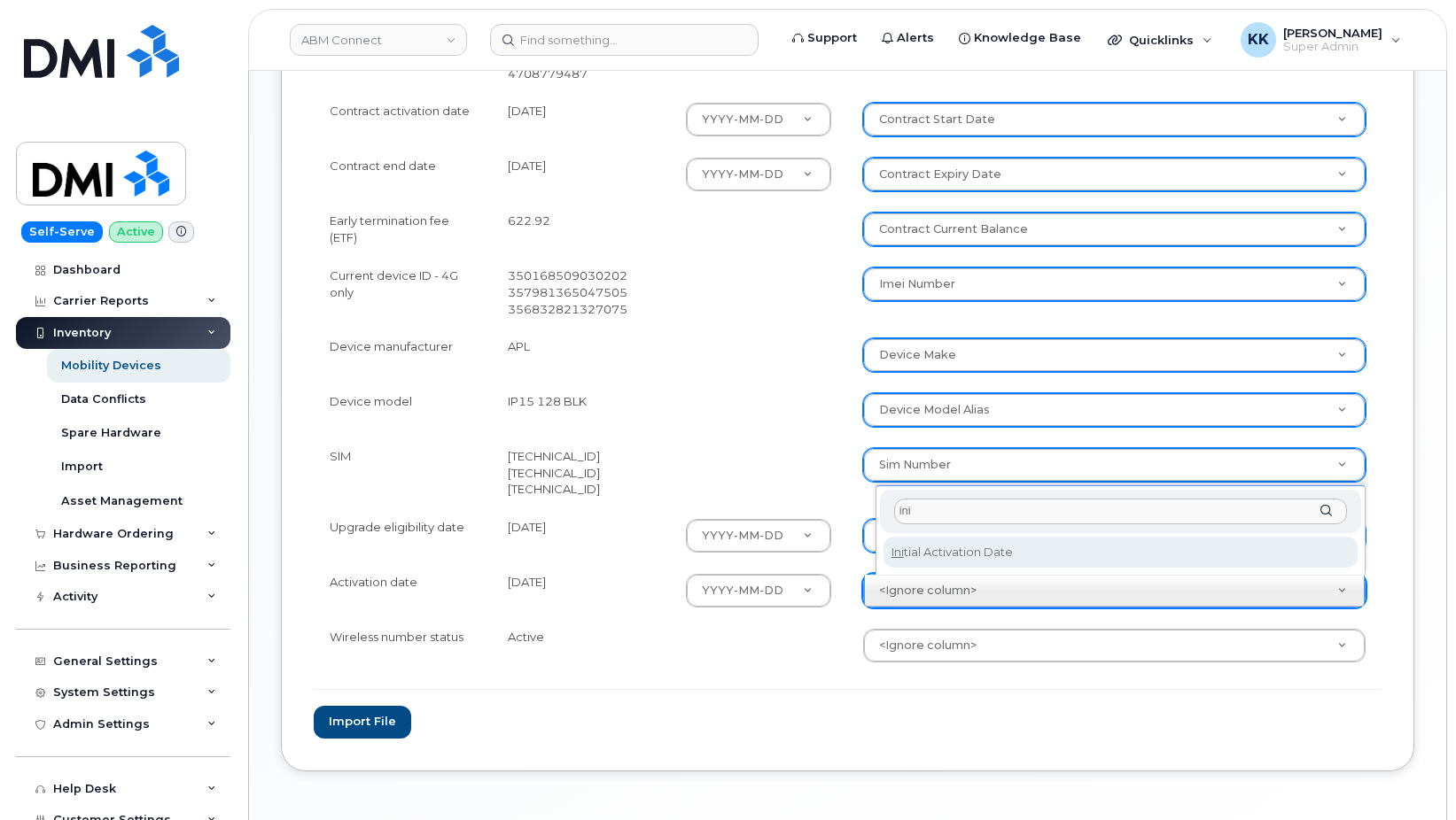
type input "ini"
select select "initial_activation_date"
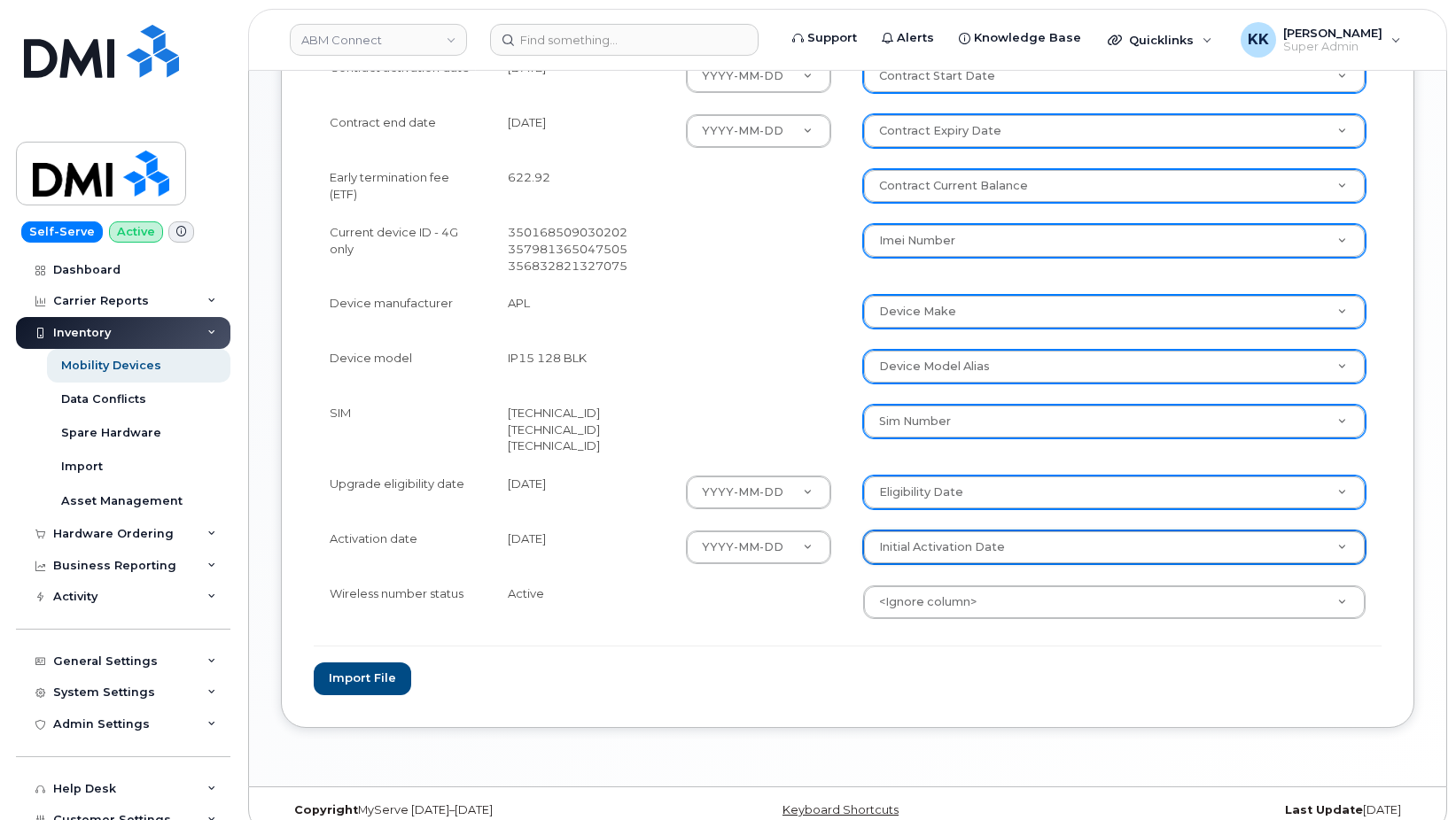
scroll to position [699, 0]
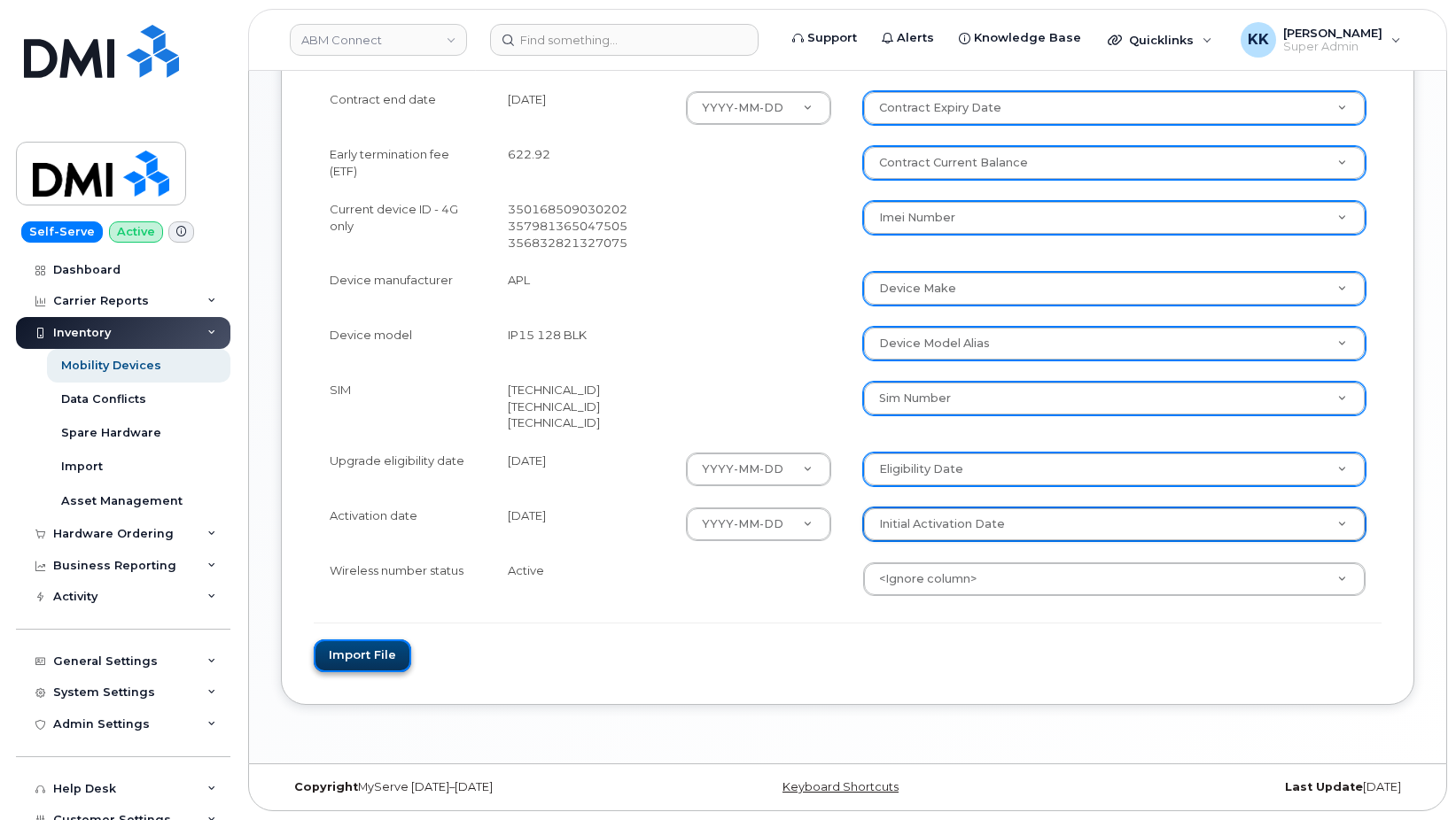
click at [344, 663] on button "Import file" at bounding box center [362, 655] width 97 height 33
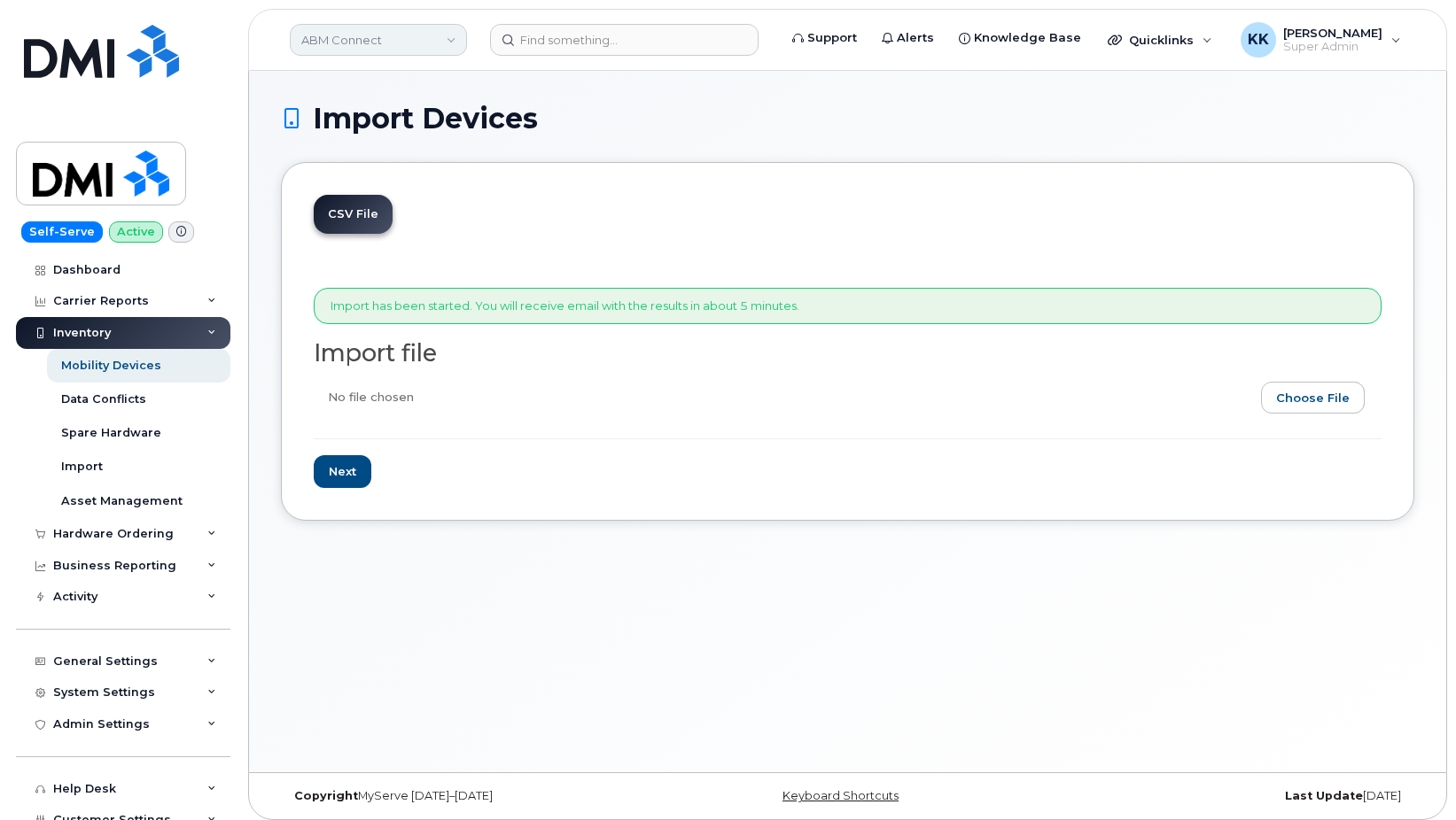
click at [382, 50] on link "ABM Connect" at bounding box center [379, 40] width 177 height 32
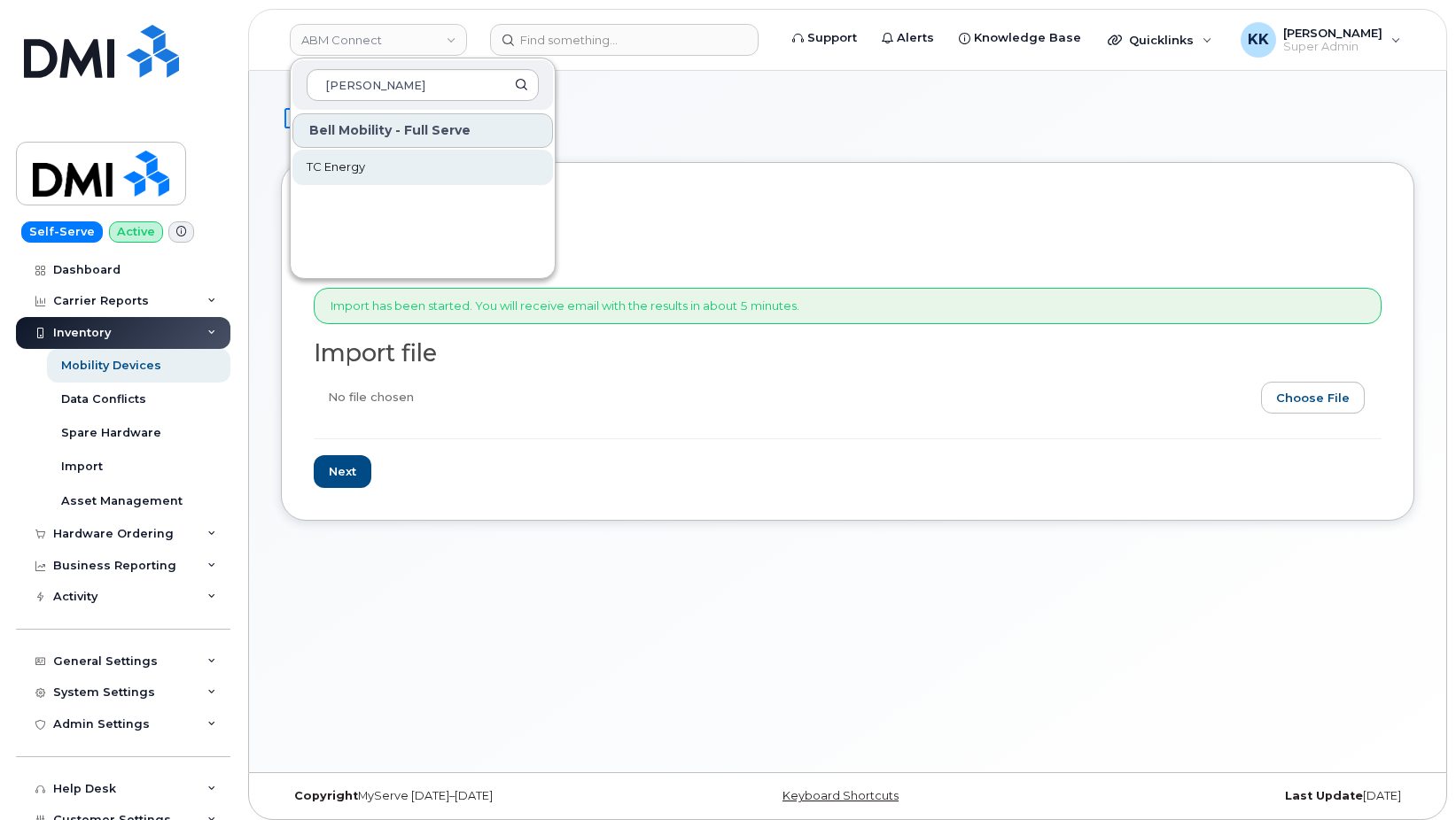
type input "[PERSON_NAME]"
click at [364, 169] on span "TC Energy" at bounding box center [336, 167] width 58 height 18
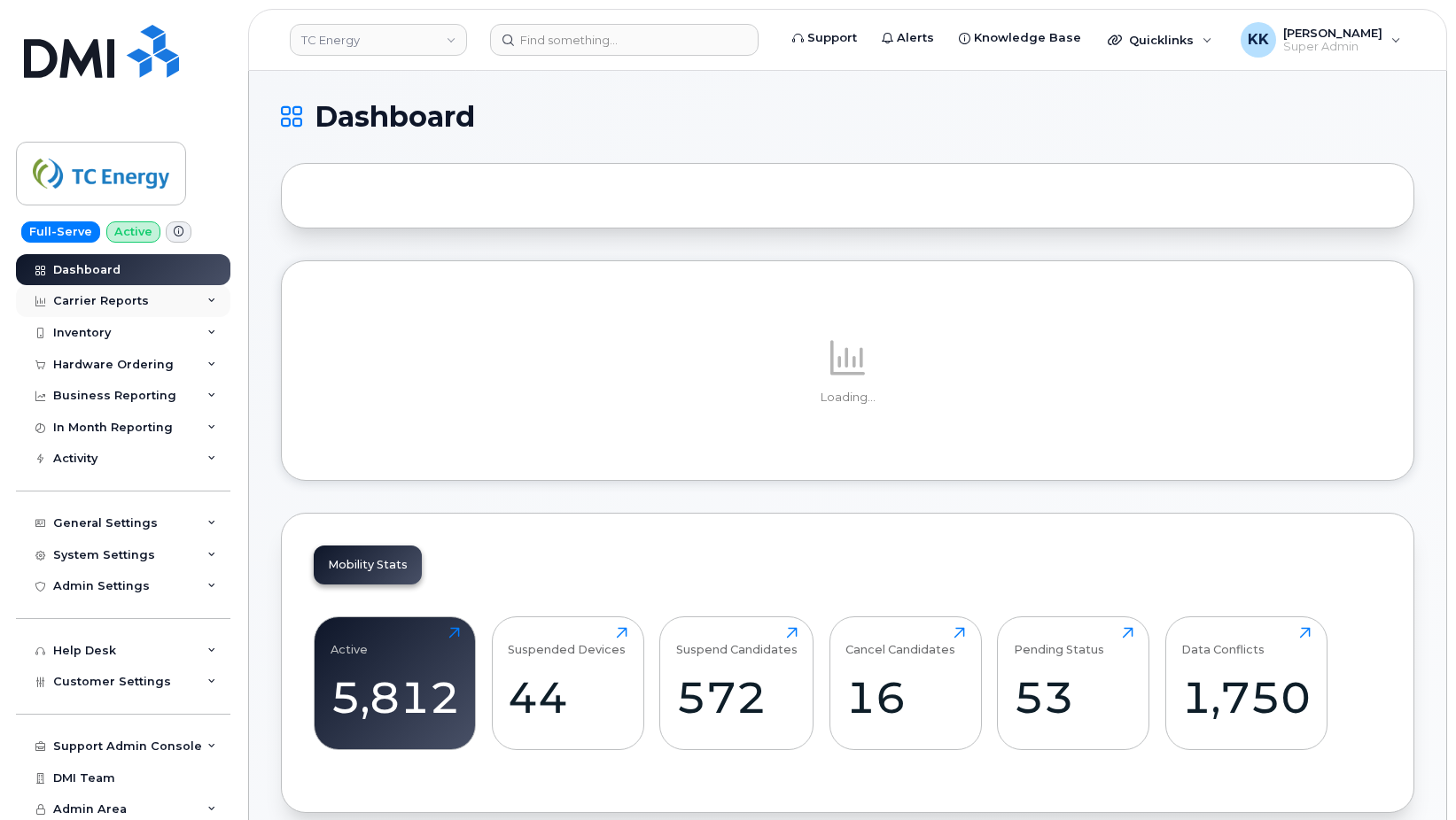
click at [97, 309] on div "Carrier Reports" at bounding box center [123, 301] width 215 height 32
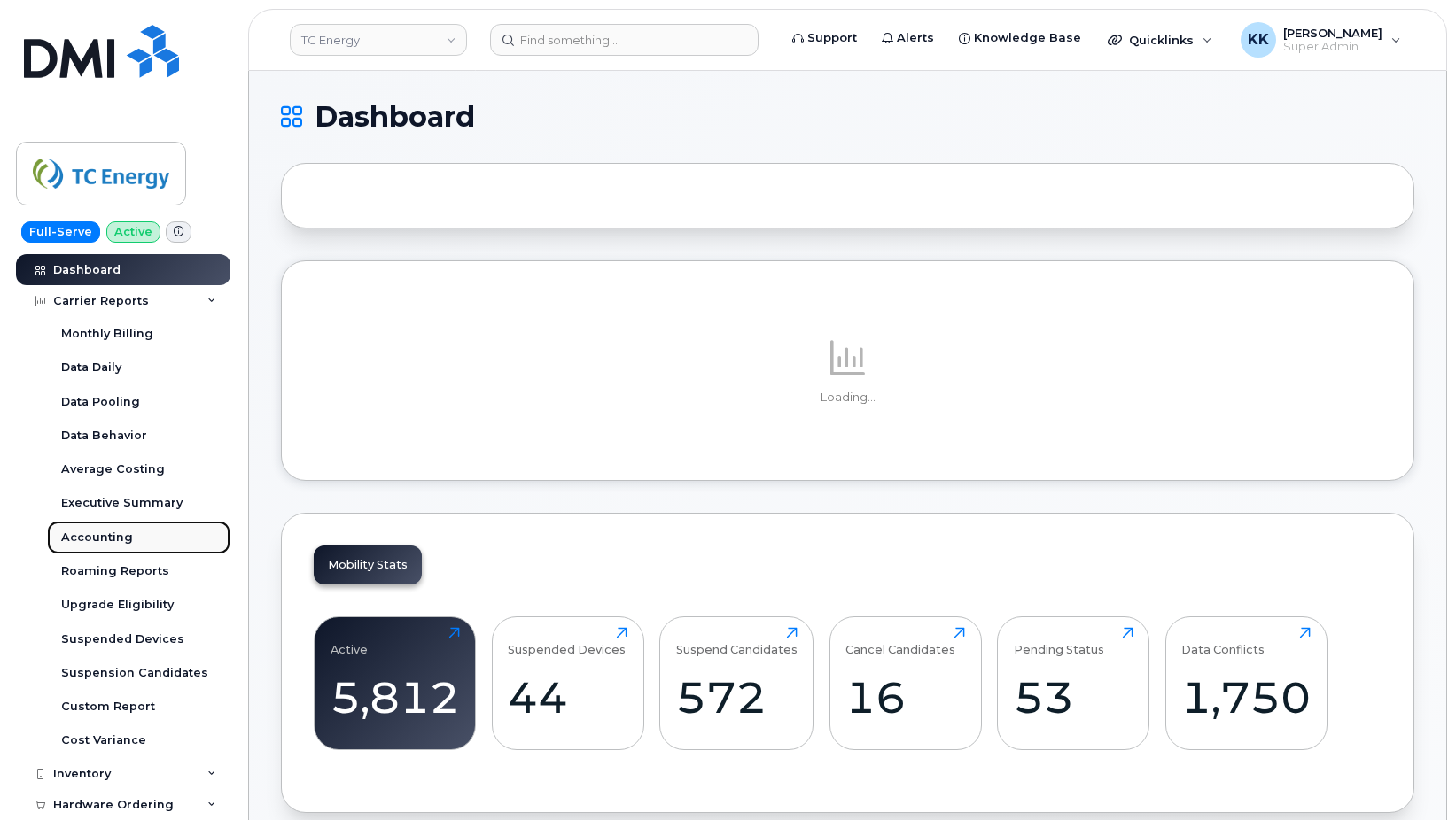
click at [135, 530] on link "Accounting" at bounding box center [138, 538] width 184 height 34
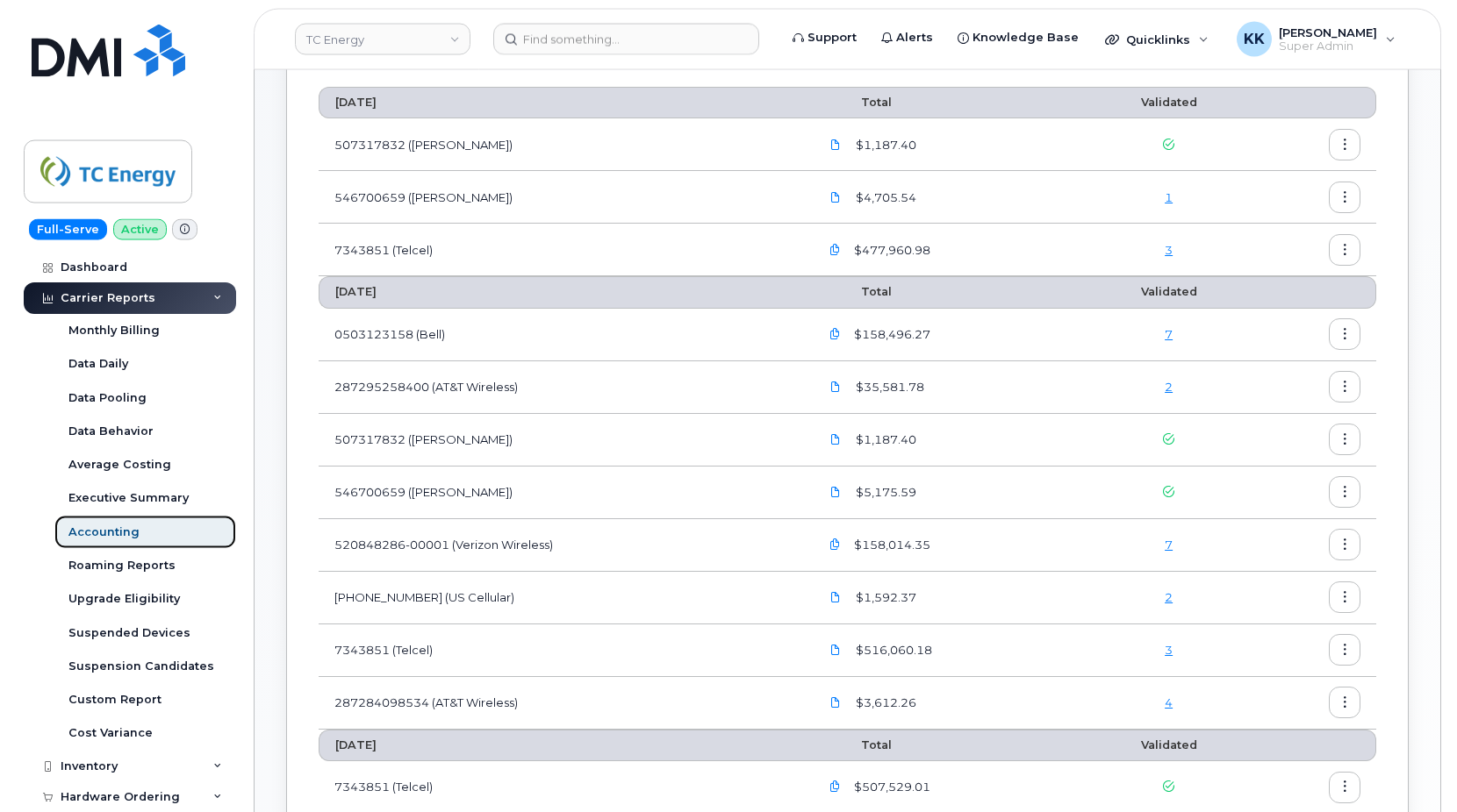
scroll to position [179, 0]
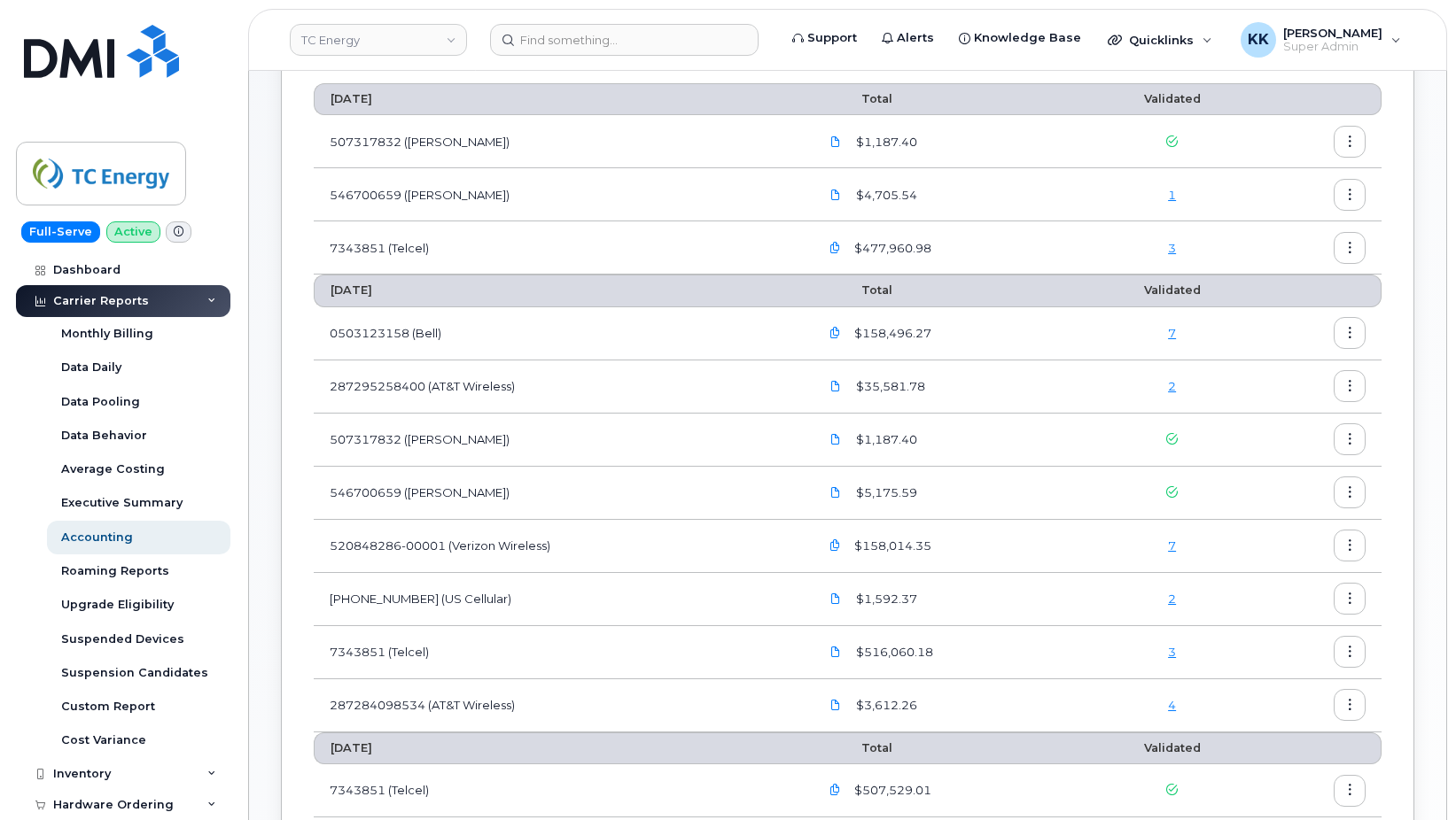
click at [1173, 330] on link "7" at bounding box center [1172, 332] width 8 height 14
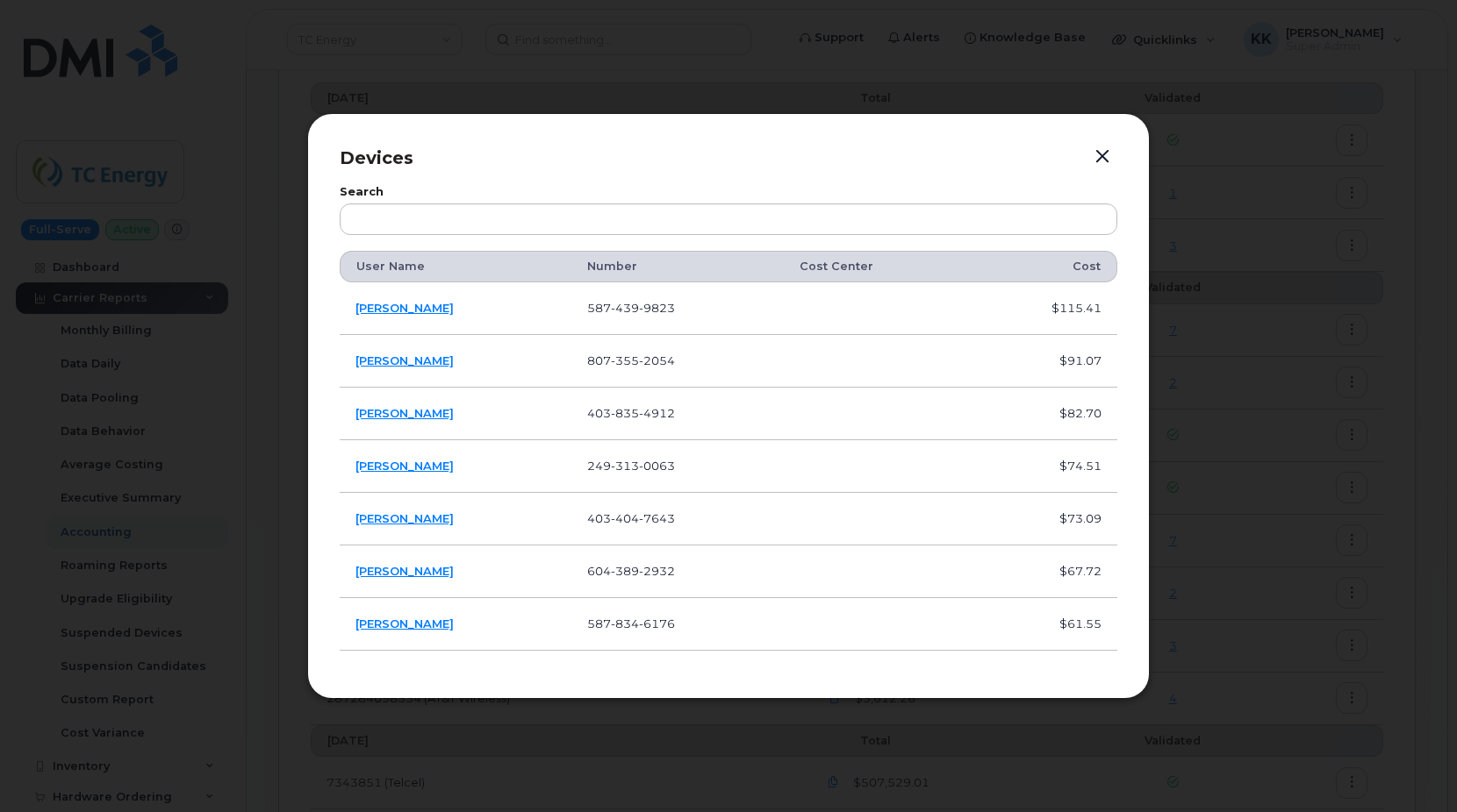
click at [1107, 158] on button "button" at bounding box center [1103, 157] width 26 height 24
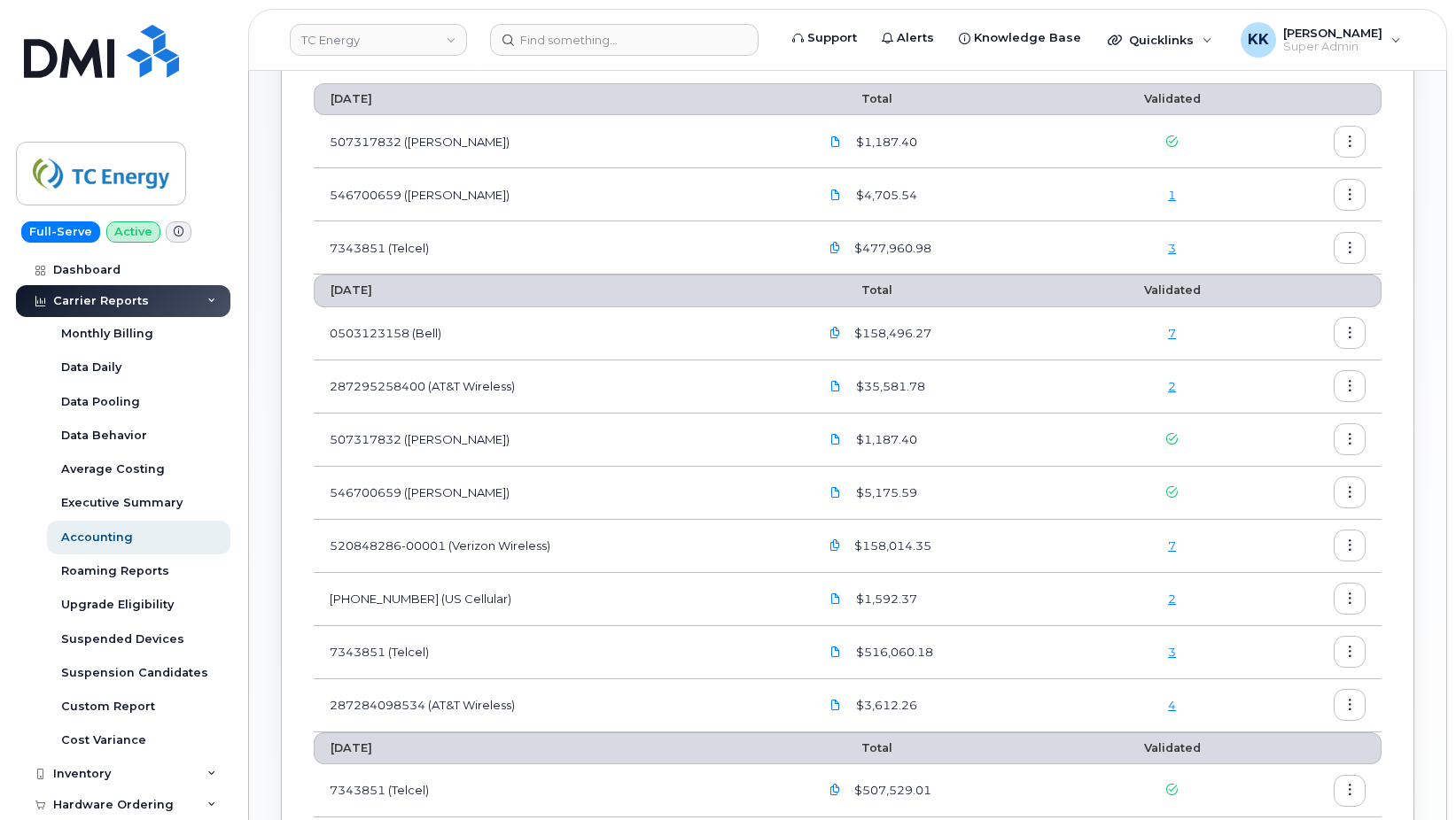
click at [1171, 387] on link "2" at bounding box center [1172, 386] width 8 height 14
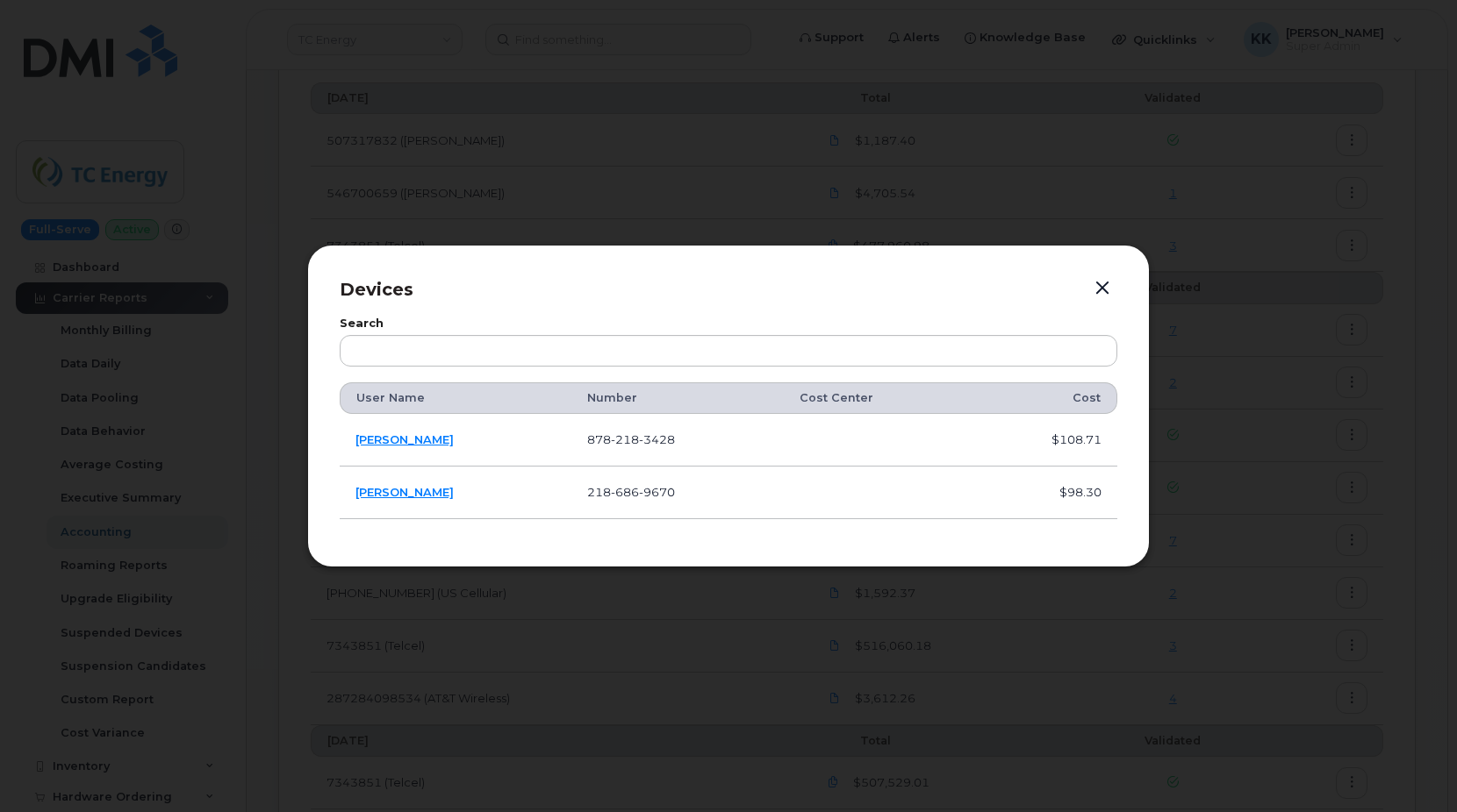
click at [1103, 282] on button "button" at bounding box center [1103, 288] width 26 height 24
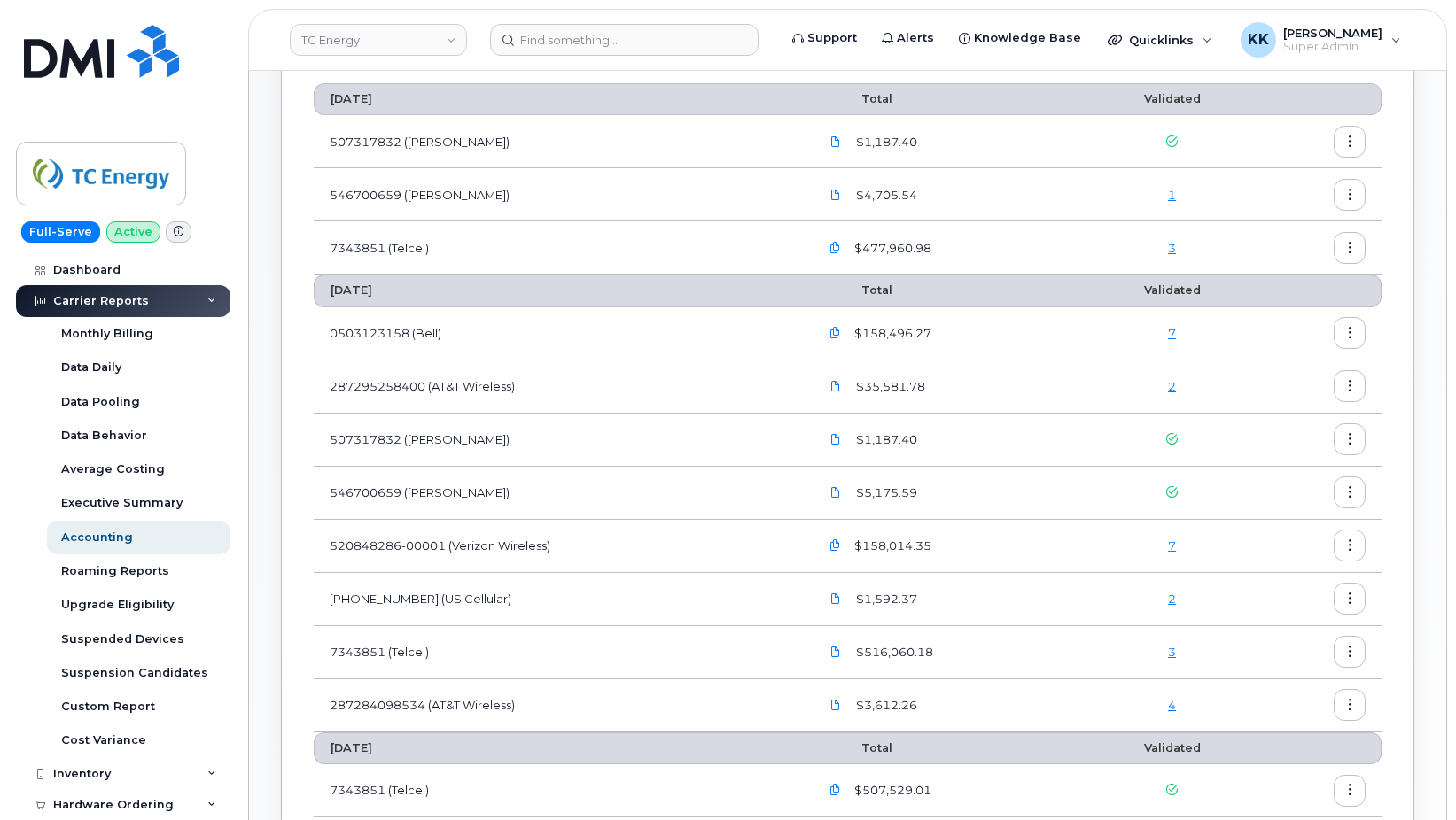
click at [1170, 547] on link "7" at bounding box center [1172, 545] width 8 height 14
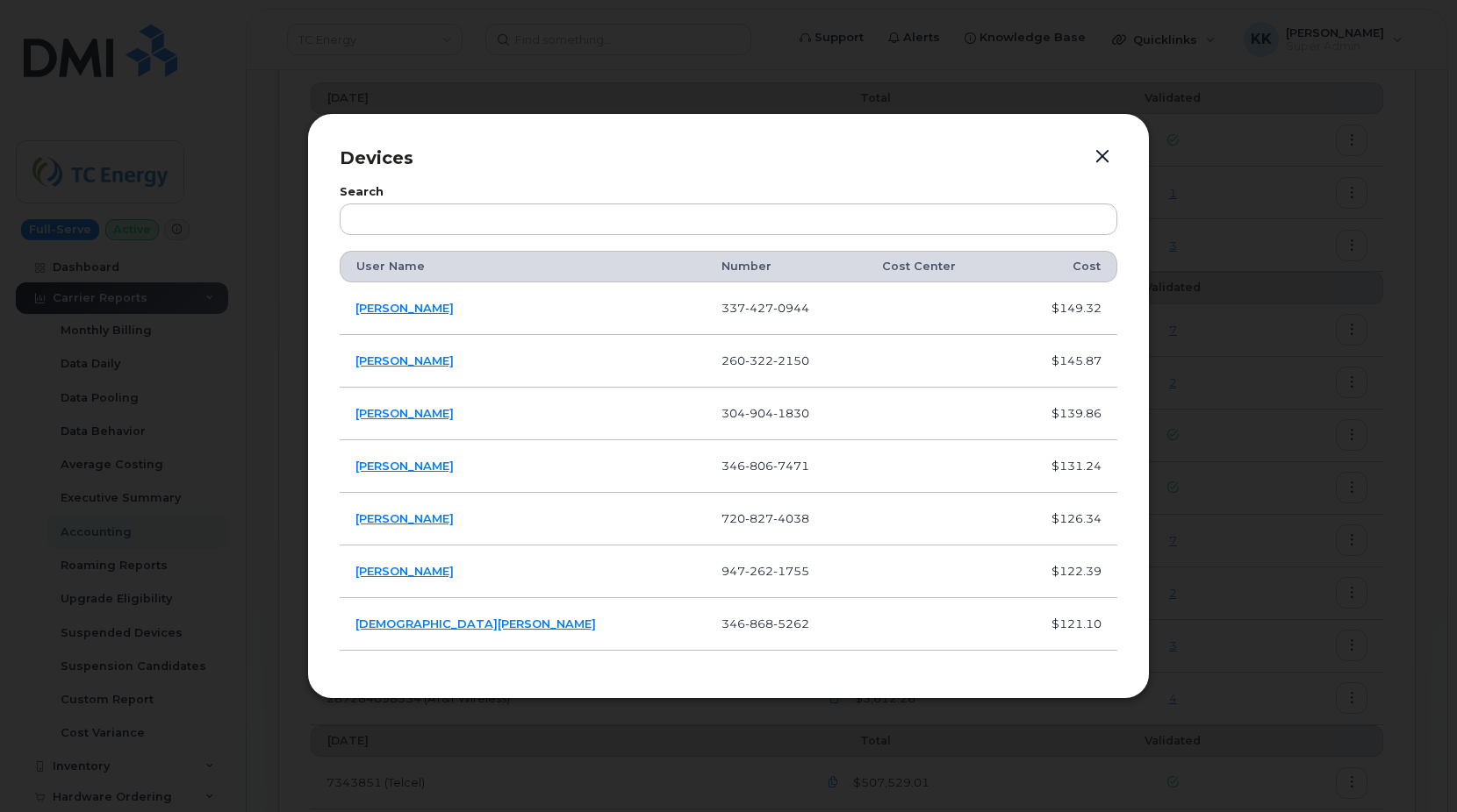
click at [1107, 161] on button "button" at bounding box center [1103, 157] width 26 height 24
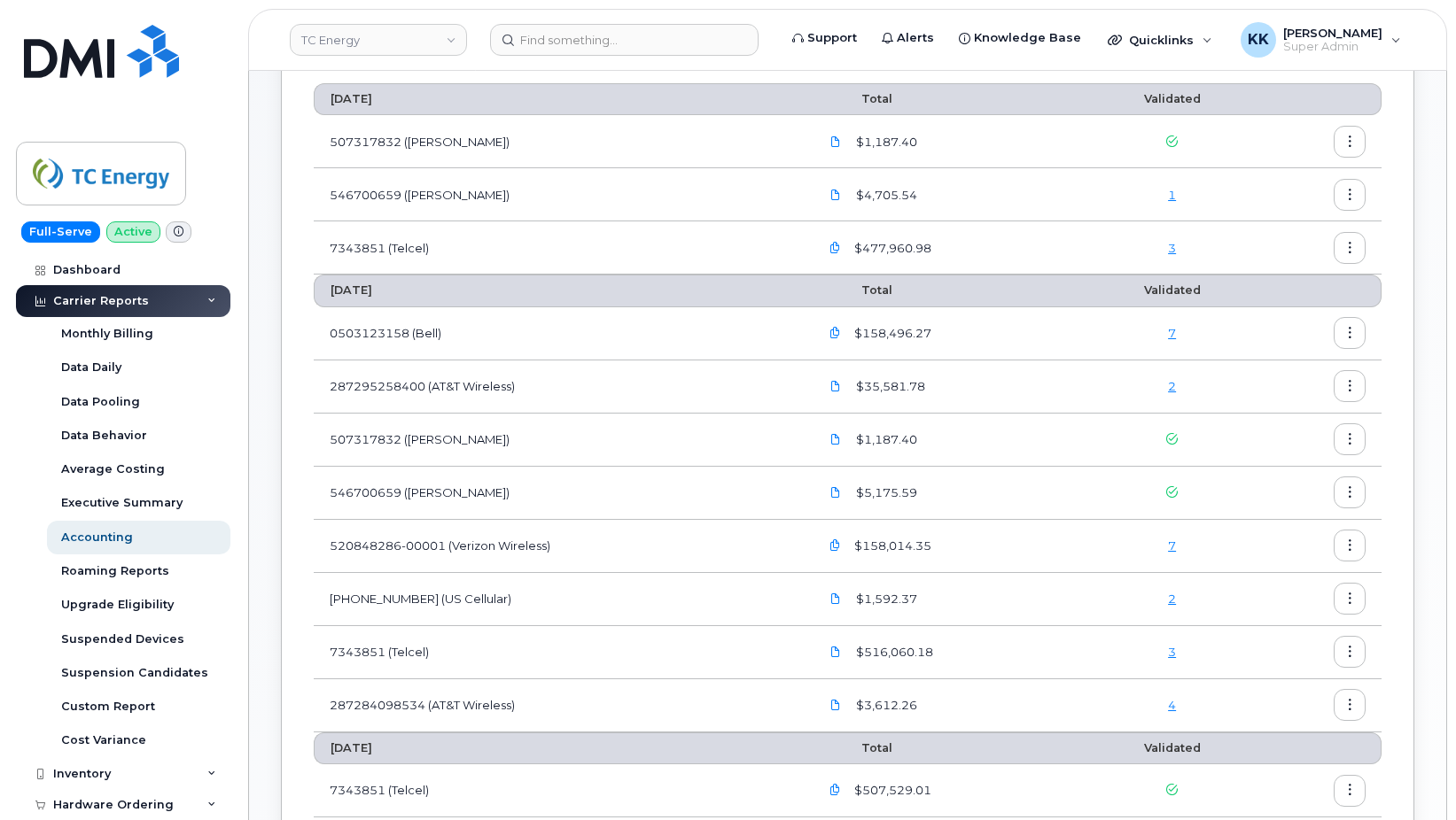
click at [1176, 197] on link "1" at bounding box center [1172, 194] width 8 height 14
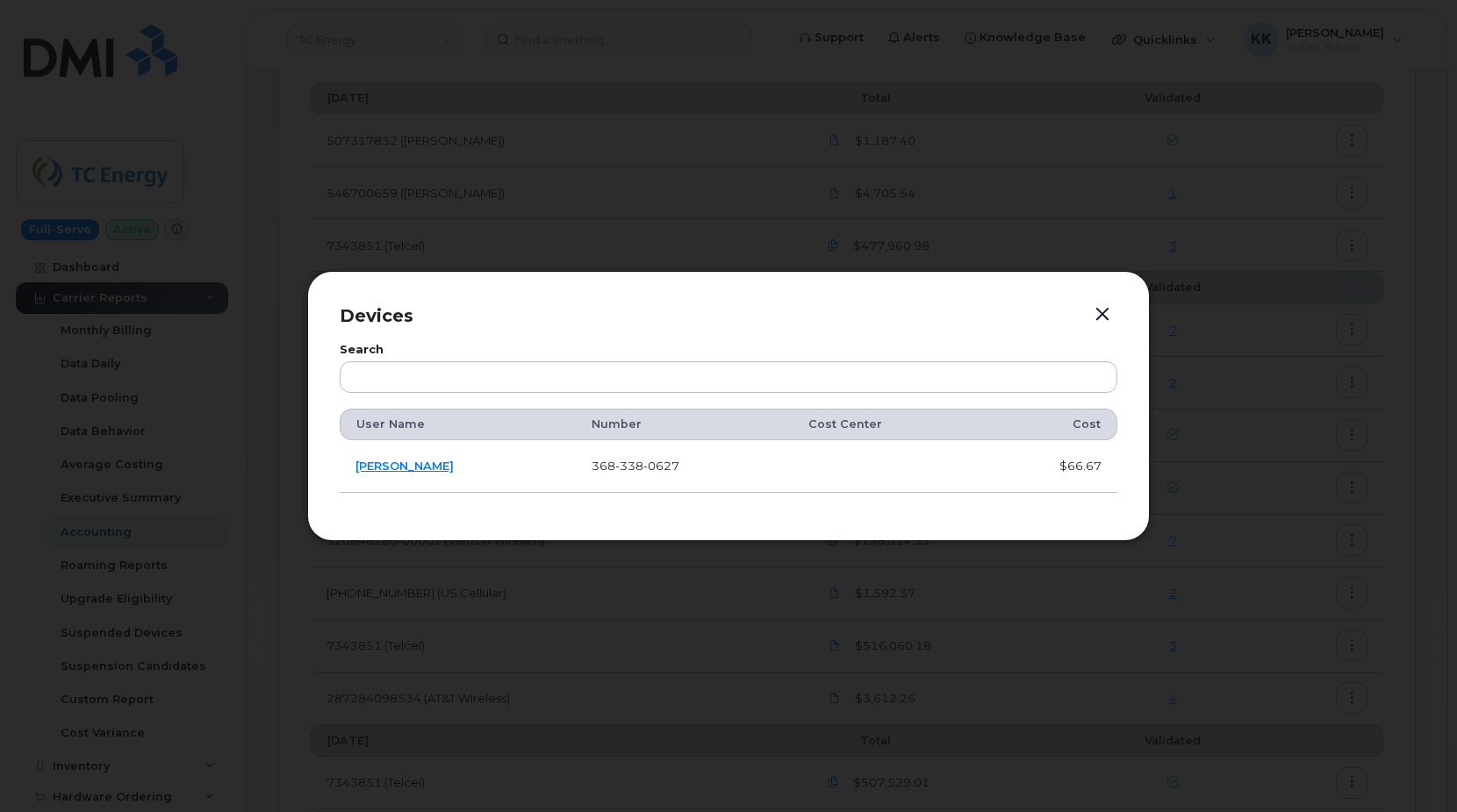
click at [1103, 319] on button "button" at bounding box center [1103, 315] width 26 height 24
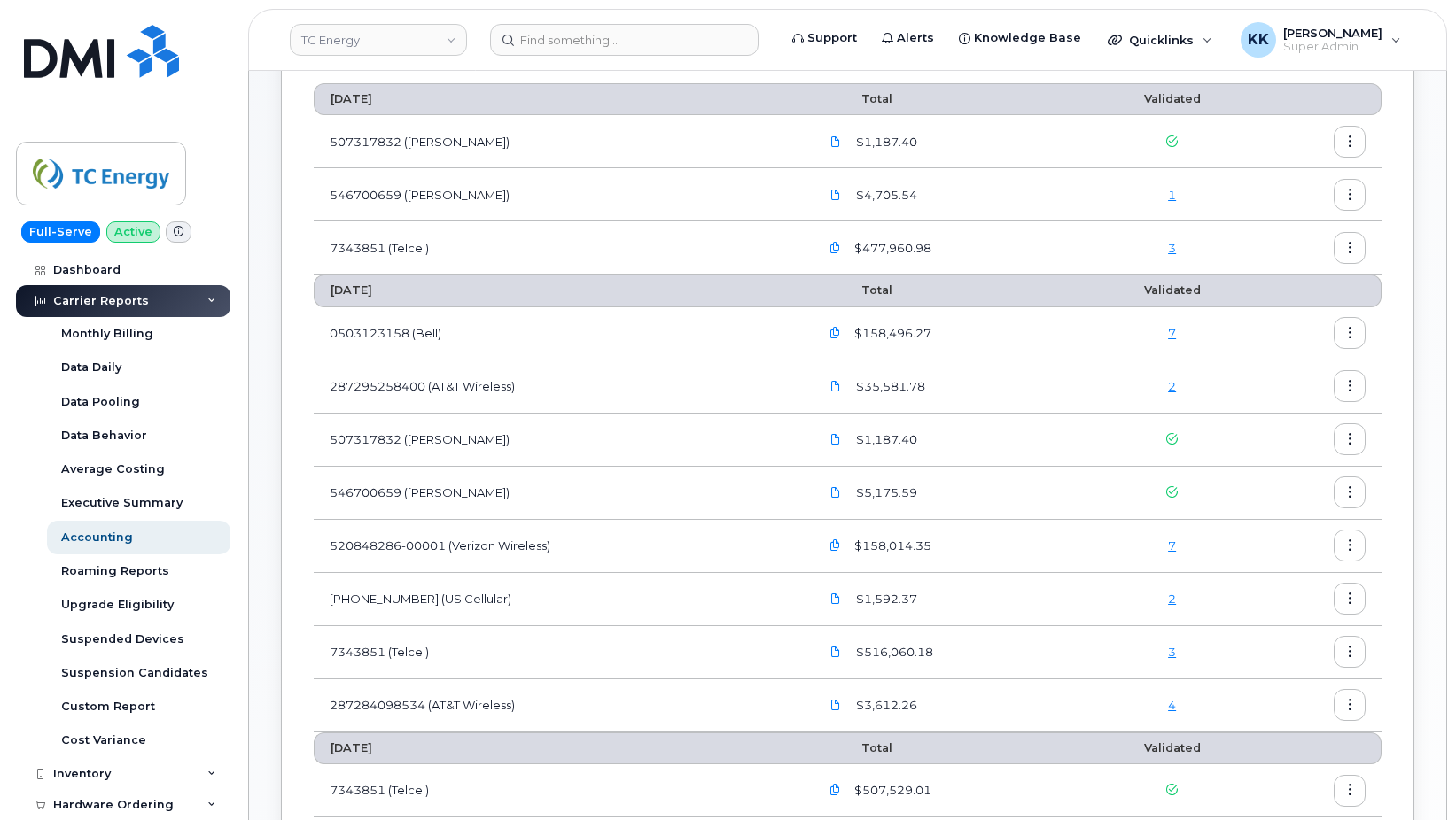
click at [1177, 248] on div "3" at bounding box center [1172, 249] width 140 height 17
click at [1172, 249] on link "3" at bounding box center [1172, 248] width 8 height 14
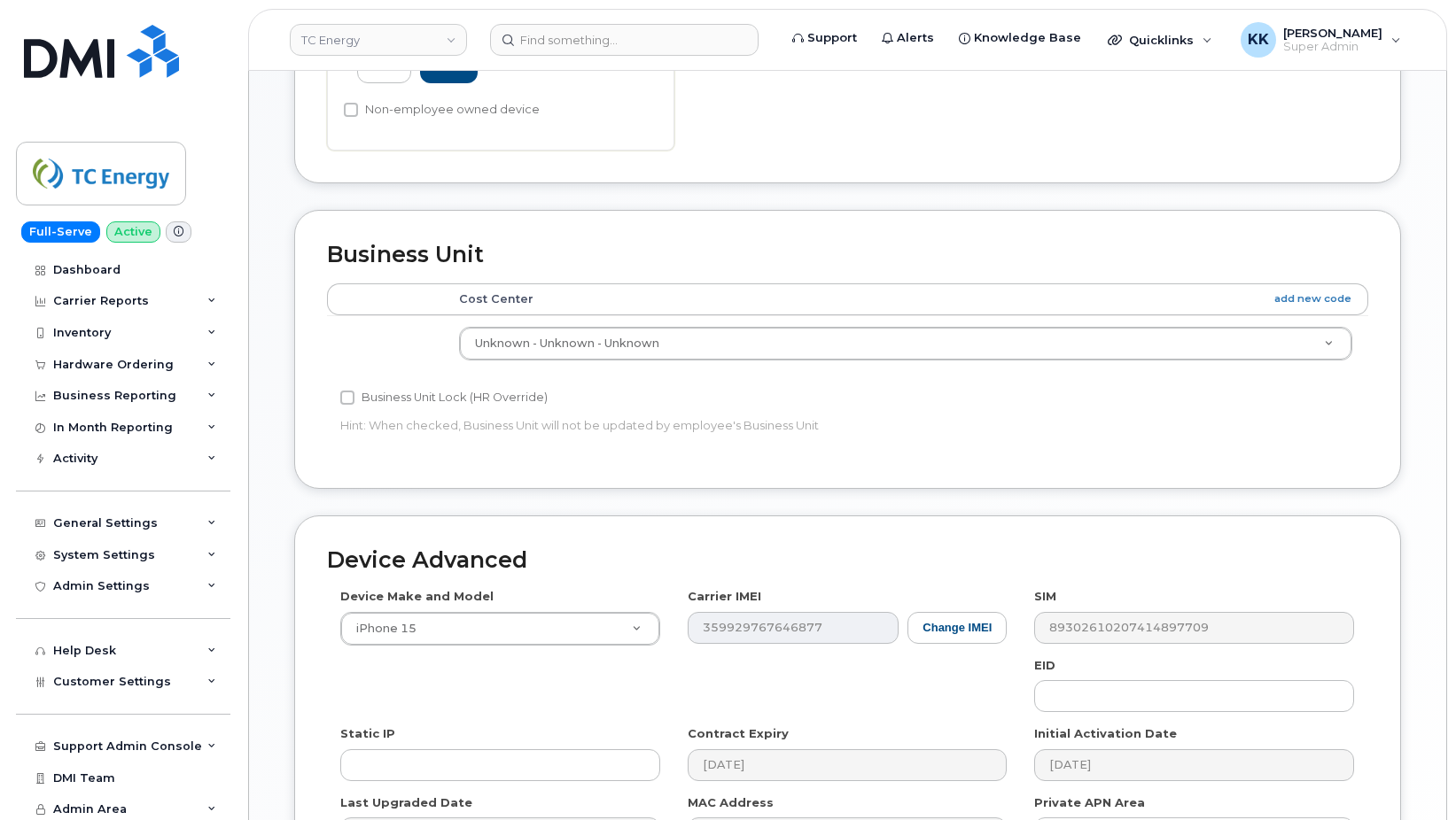
scroll to position [856, 0]
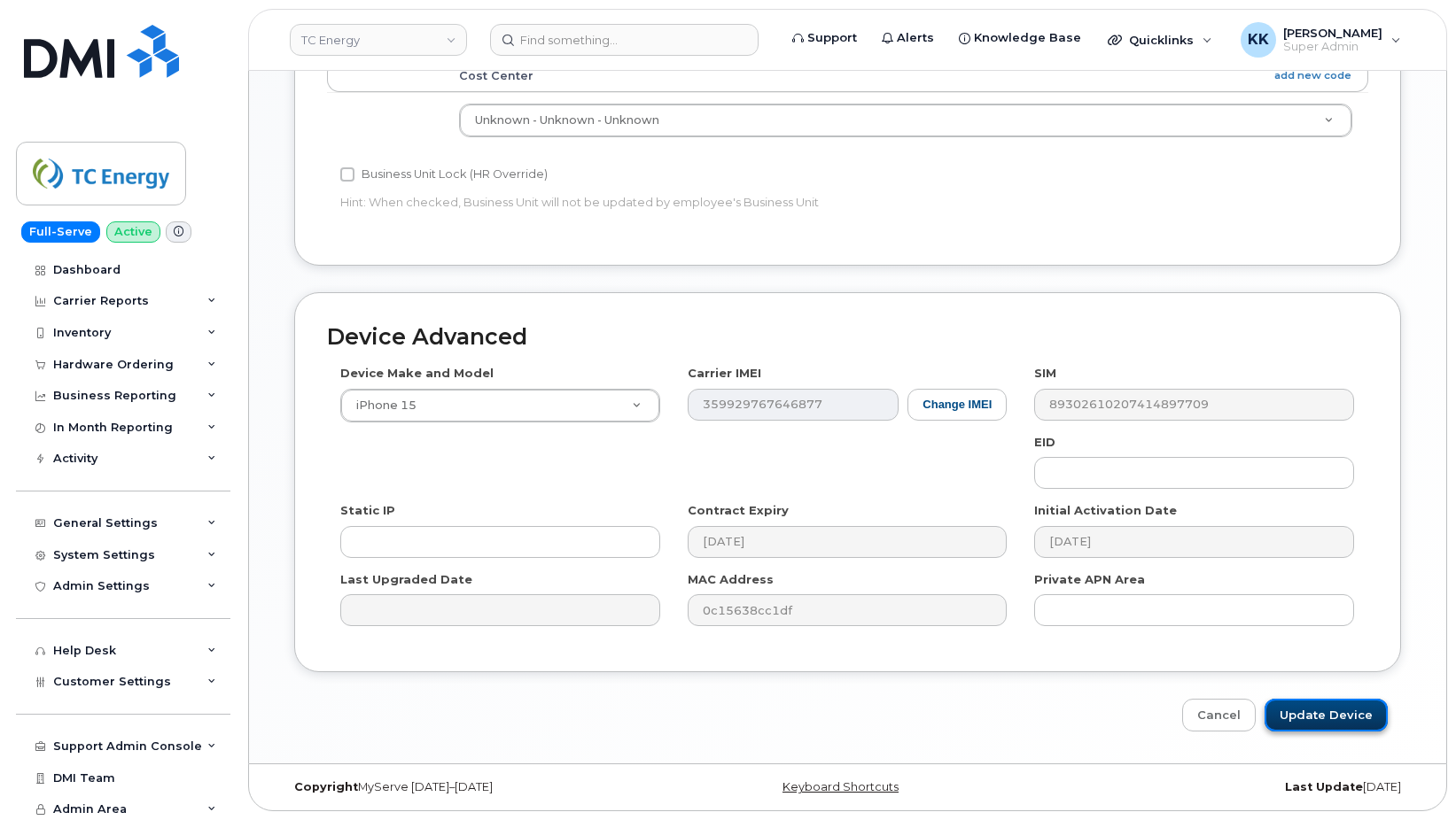
click at [1315, 713] on input "Update Device" at bounding box center [1326, 715] width 123 height 33
type input "Saving..."
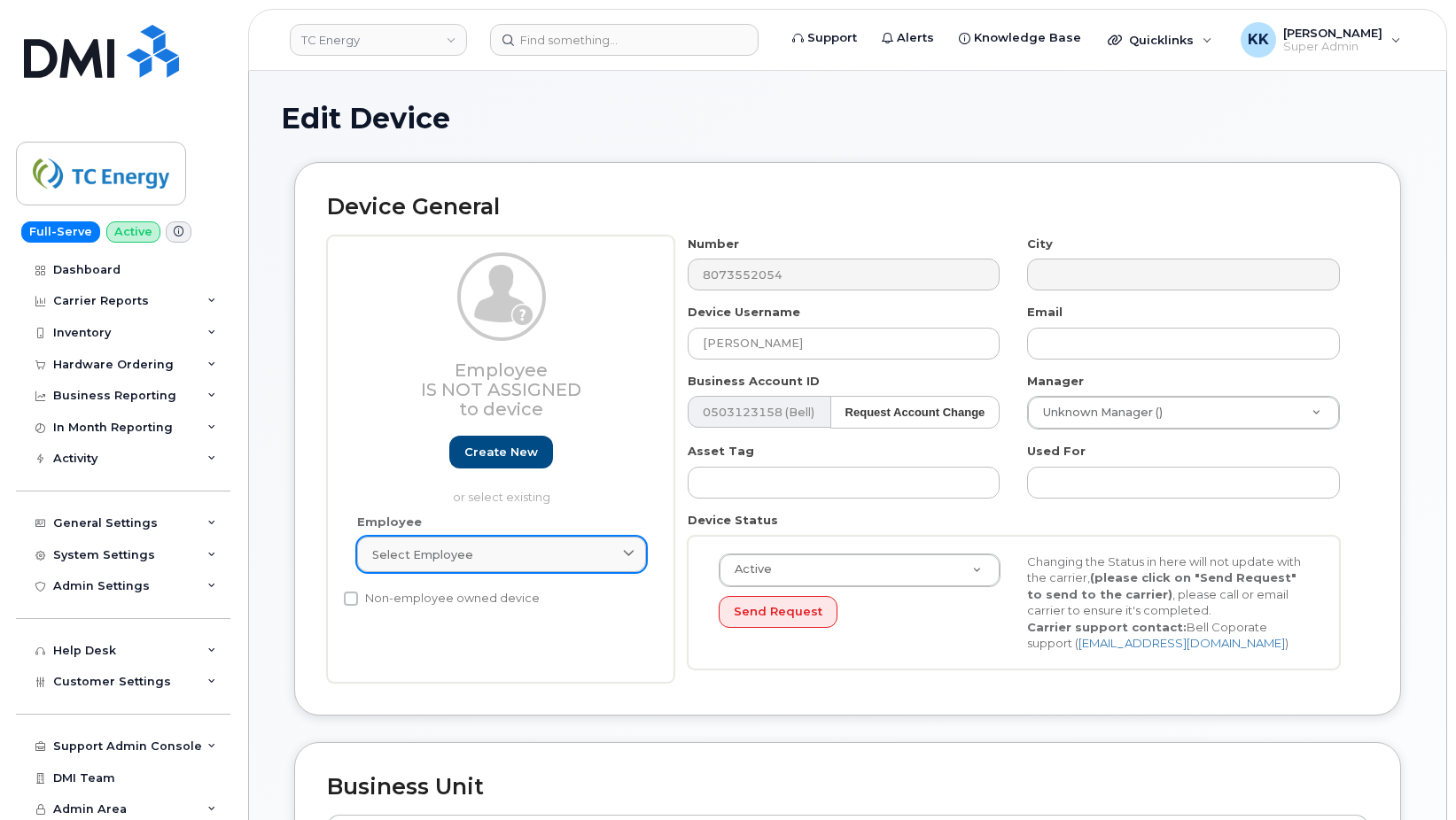
click at [488, 543] on link "Select employee" at bounding box center [501, 555] width 289 height 36
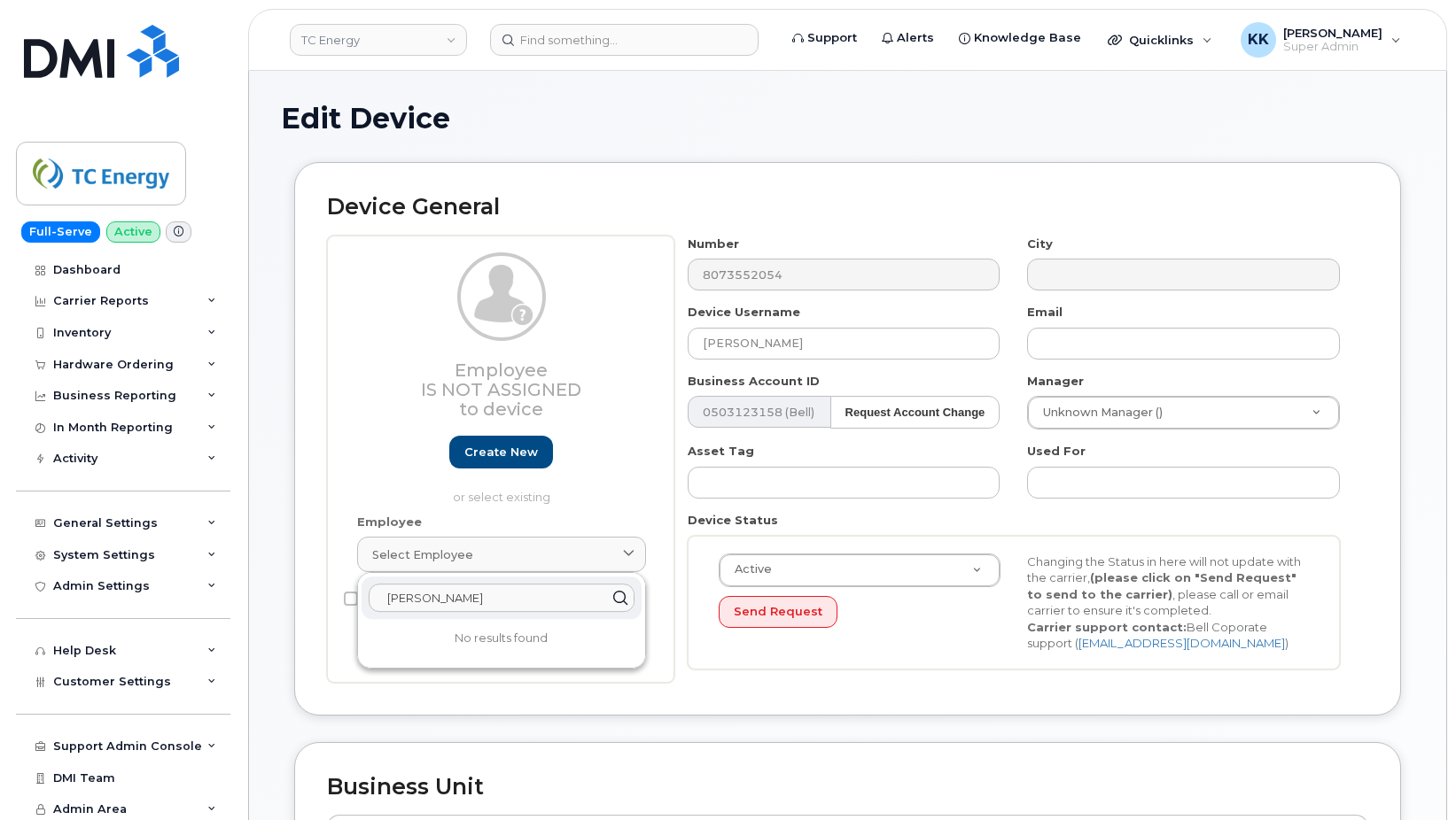
drag, startPoint x: 477, startPoint y: 589, endPoint x: 272, endPoint y: 568, distance: 206.1
click at [368, 584] on input "[PERSON_NAME]" at bounding box center [501, 598] width 266 height 28
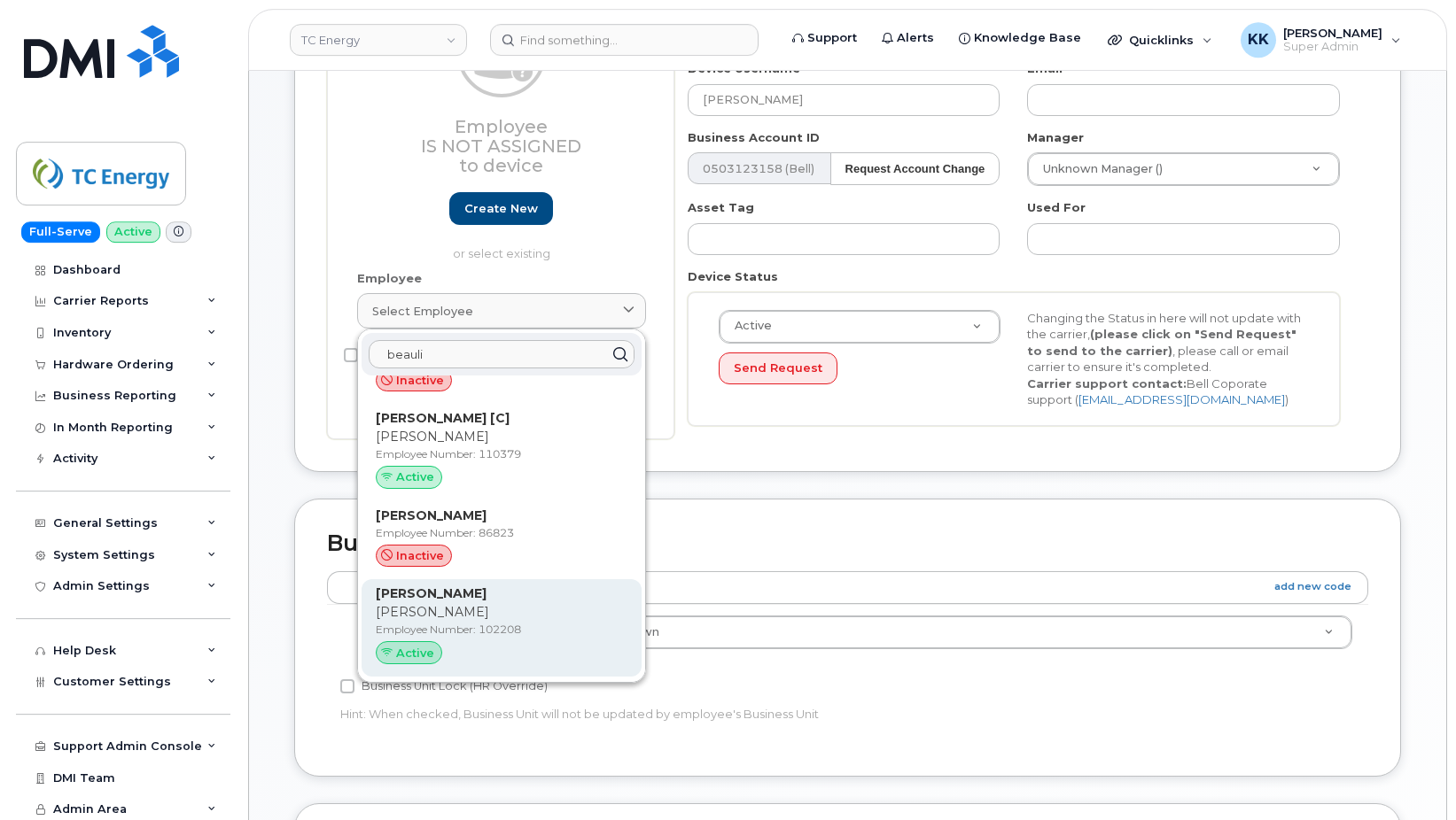
scroll to position [271, 0]
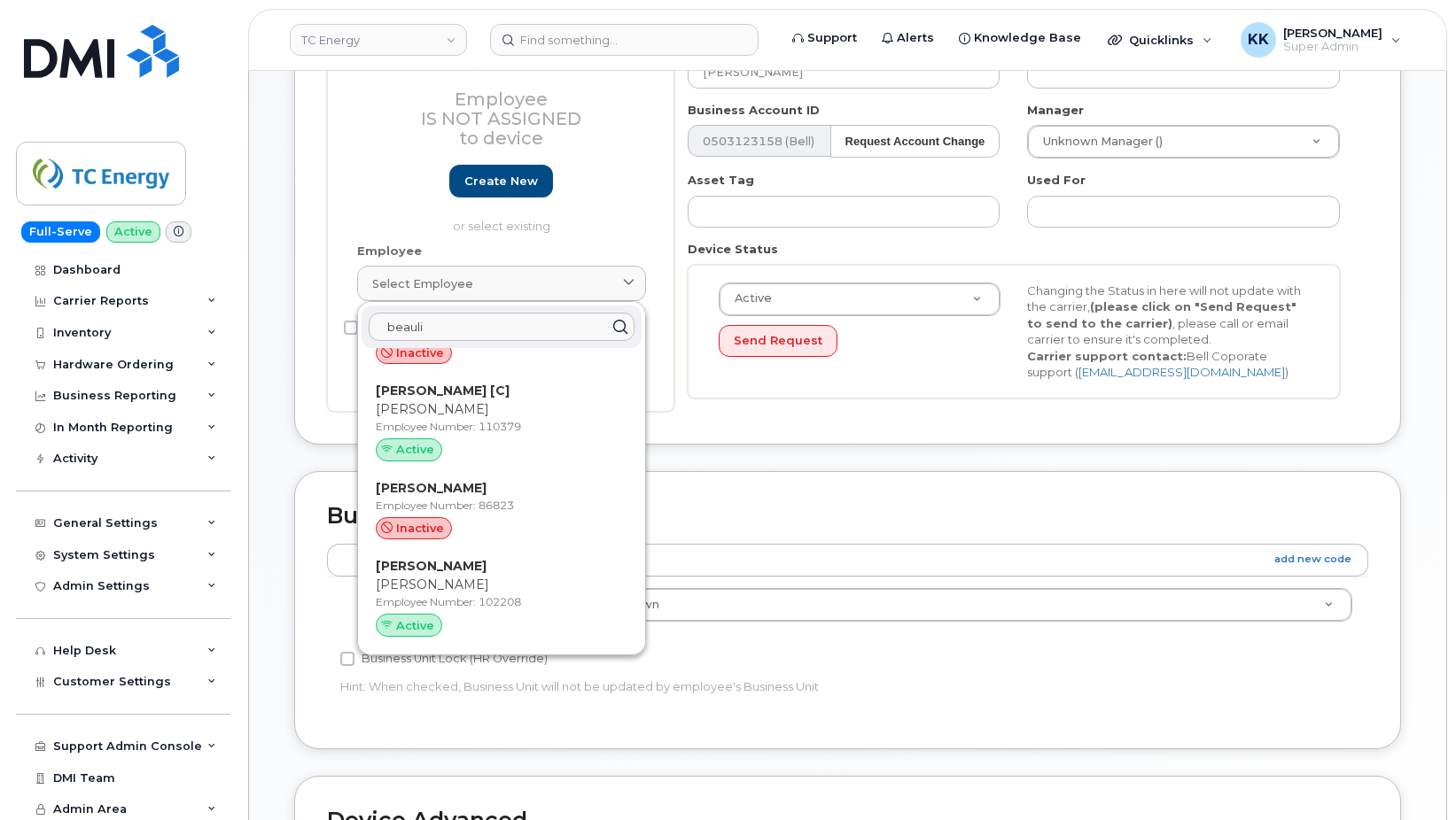
type input "beauli"
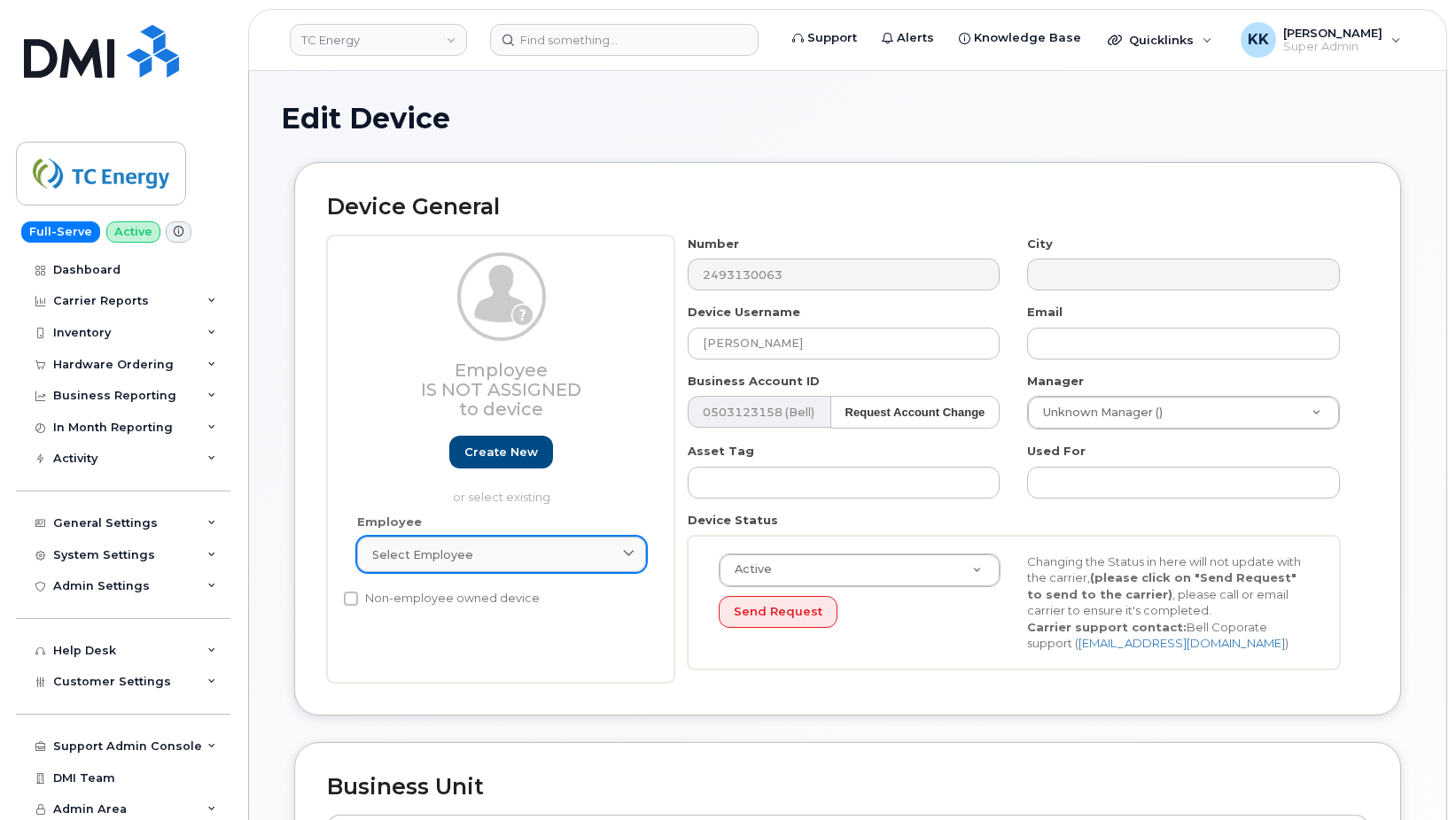
click at [493, 542] on link "Select employee" at bounding box center [501, 555] width 289 height 36
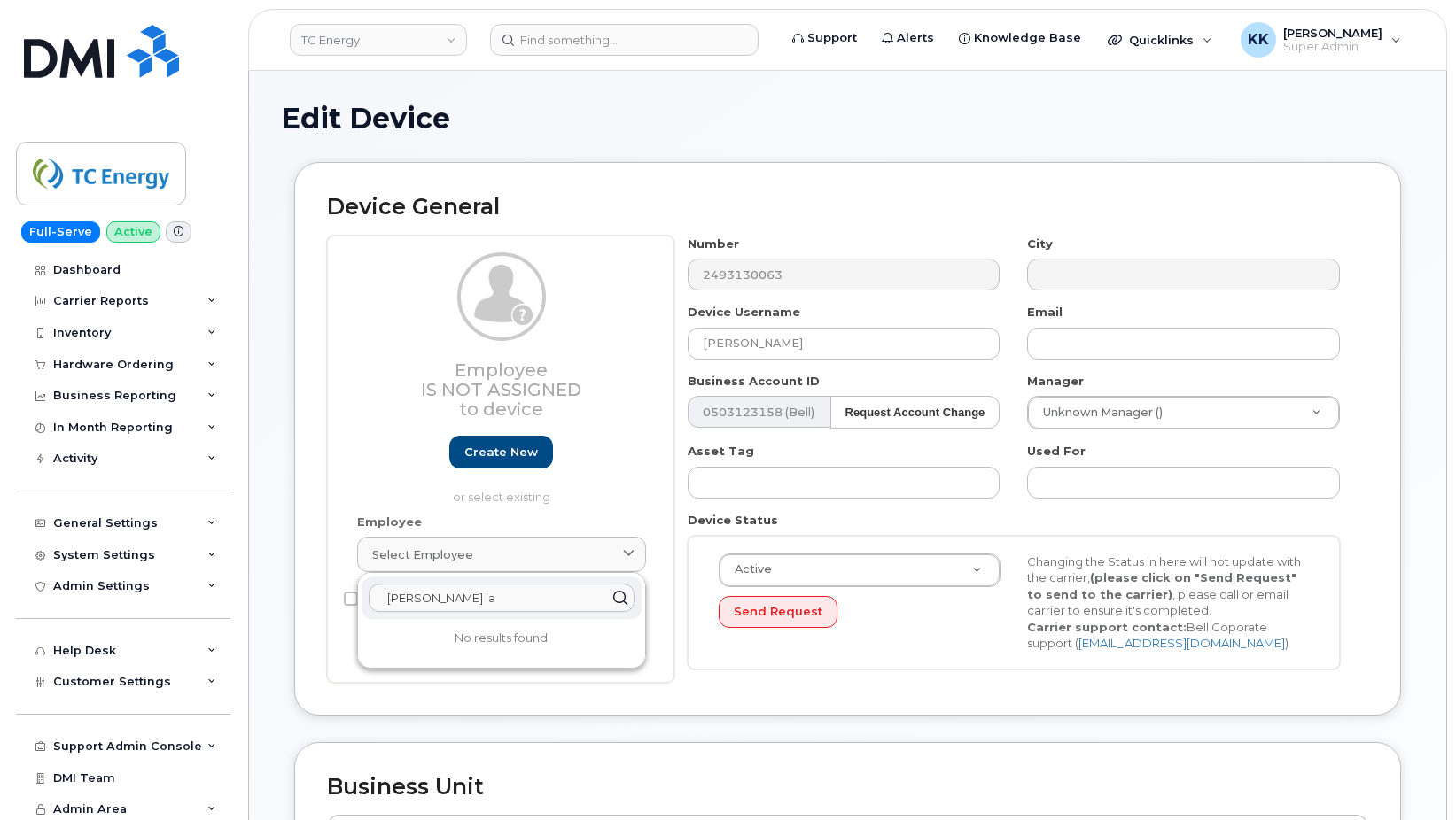
type input "[PERSON_NAME] la"
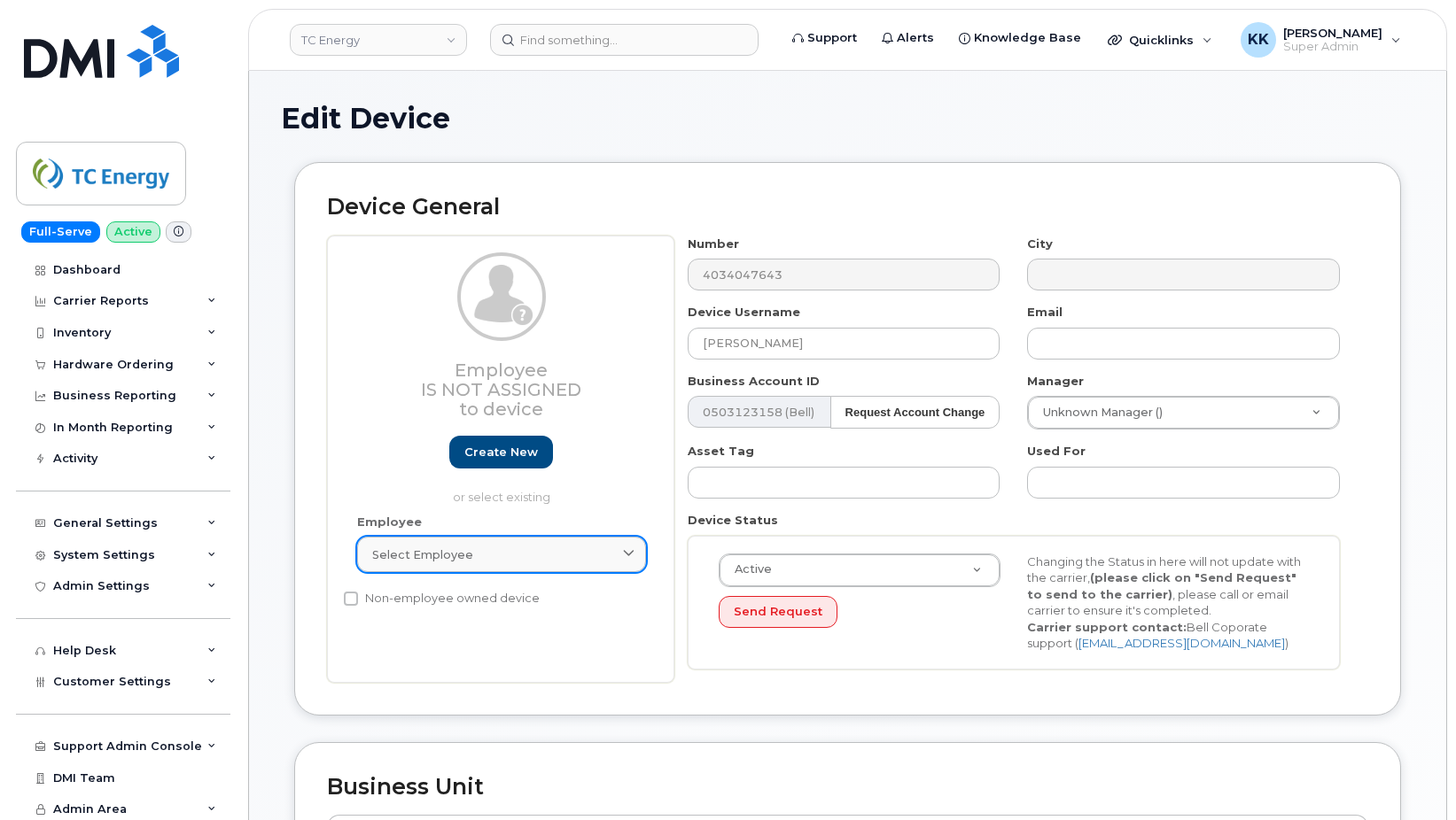
click at [440, 555] on span "Select employee" at bounding box center [422, 555] width 101 height 17
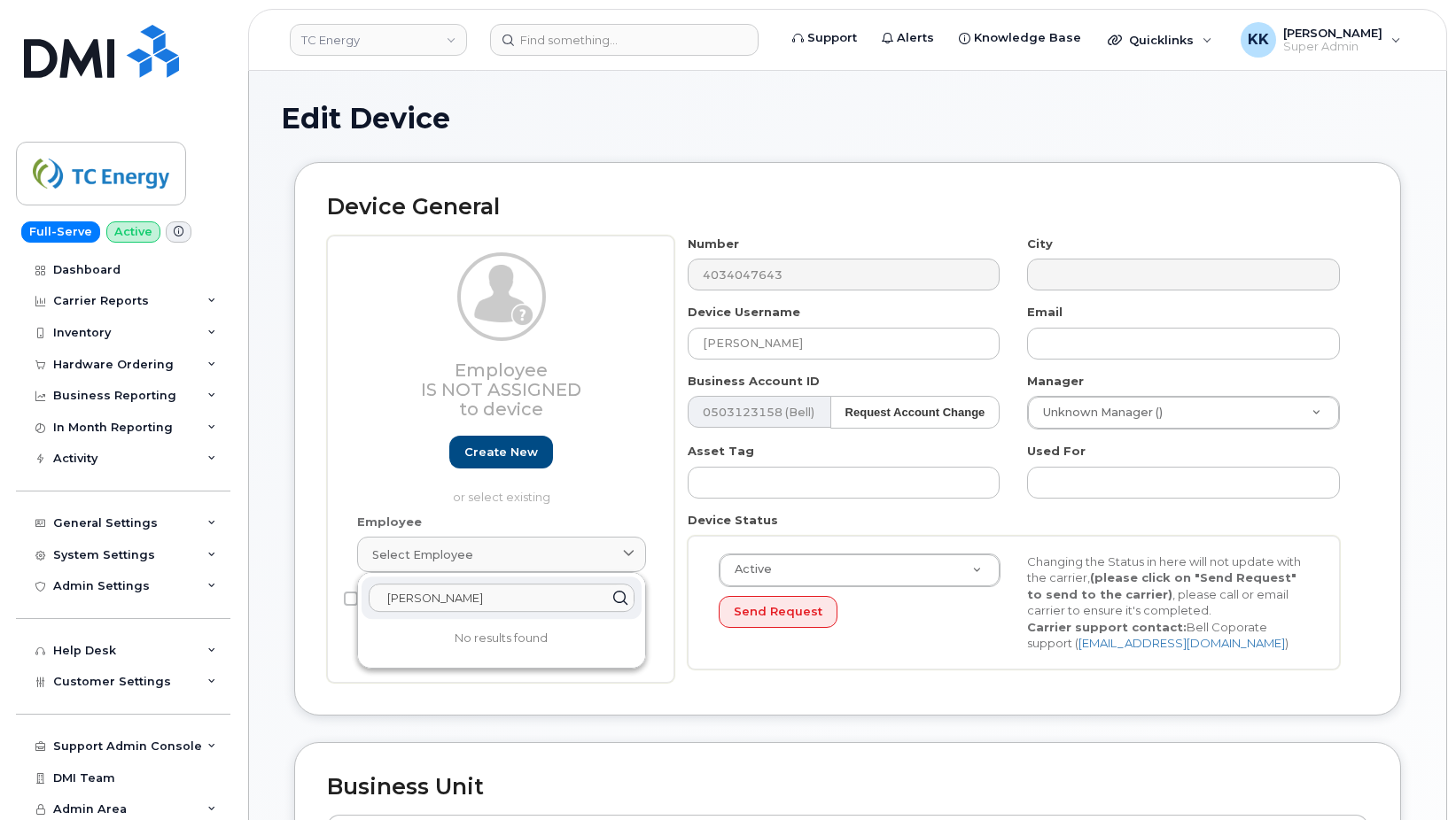
type input "yoshimi"
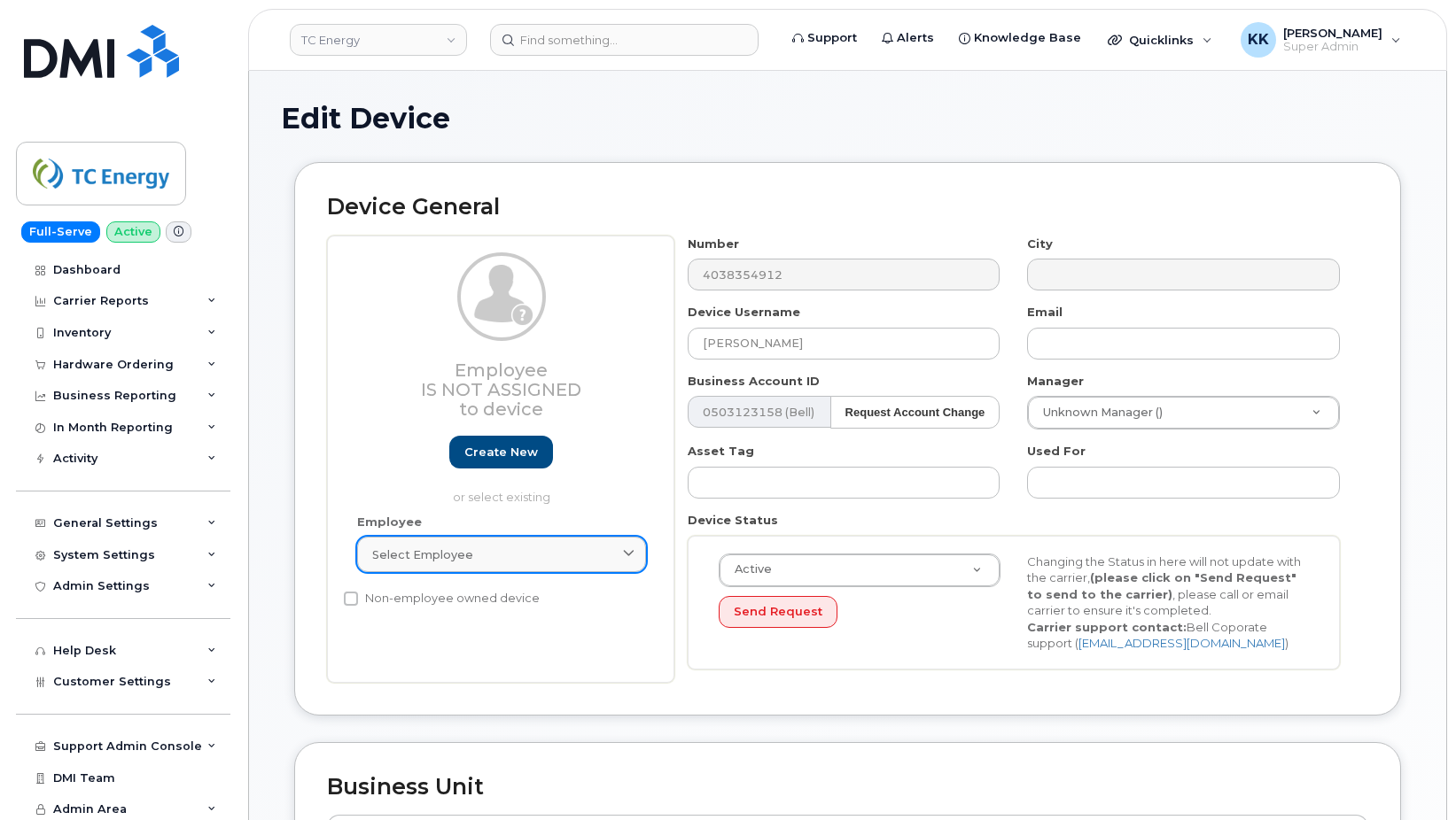
click at [473, 553] on div "Select employee" at bounding box center [501, 555] width 259 height 17
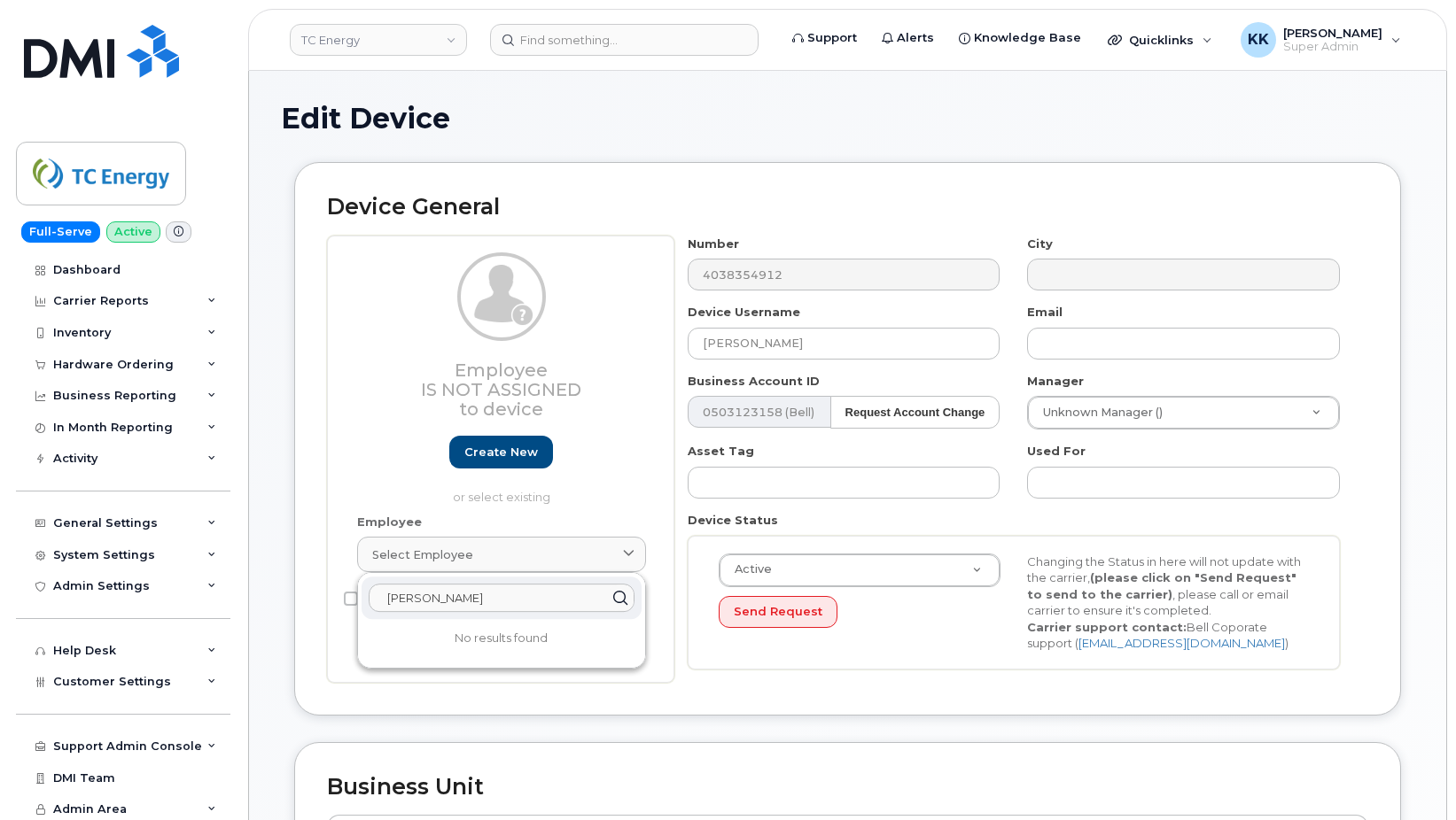
type input "[PERSON_NAME]"
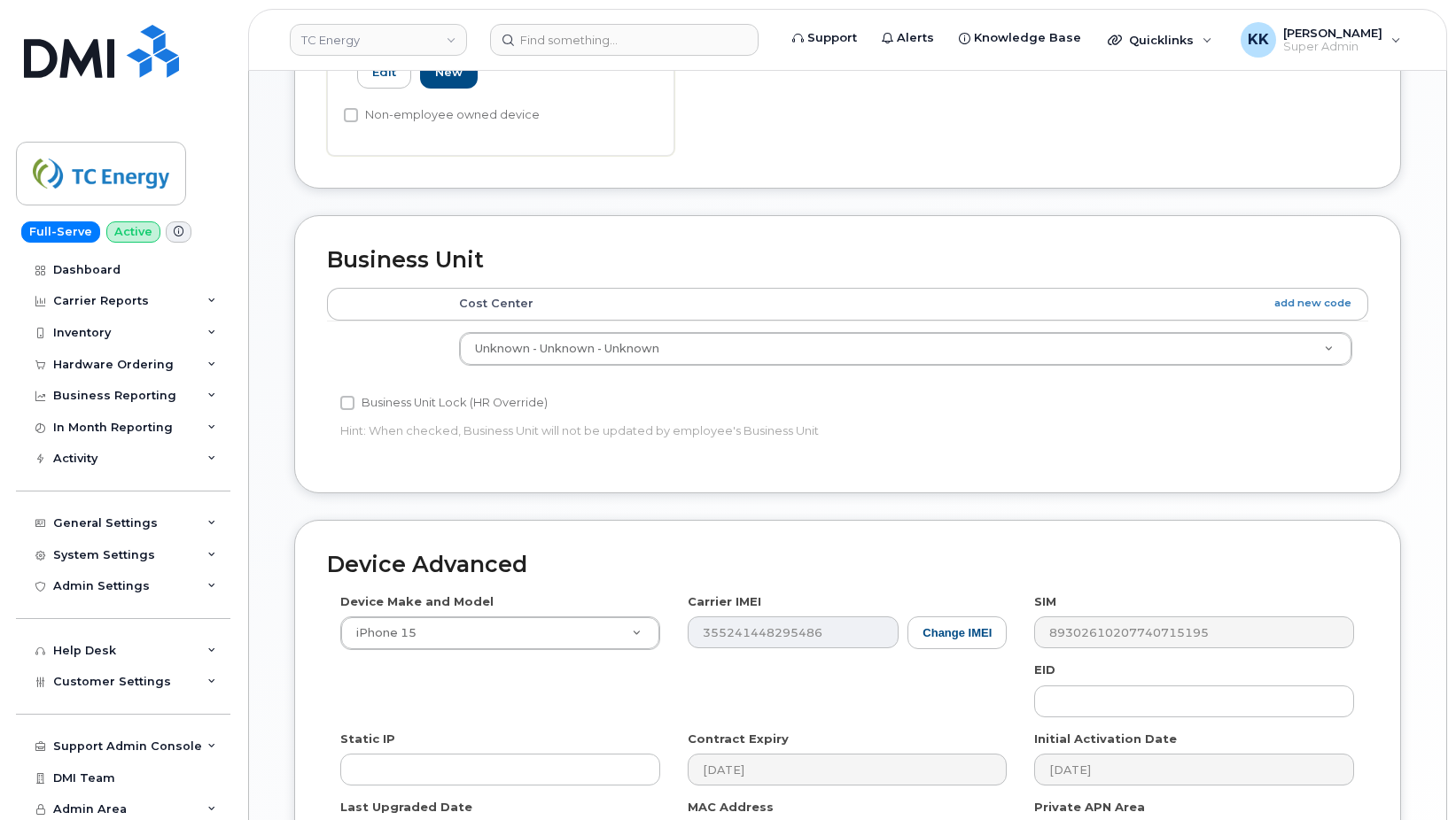
scroll to position [844, 0]
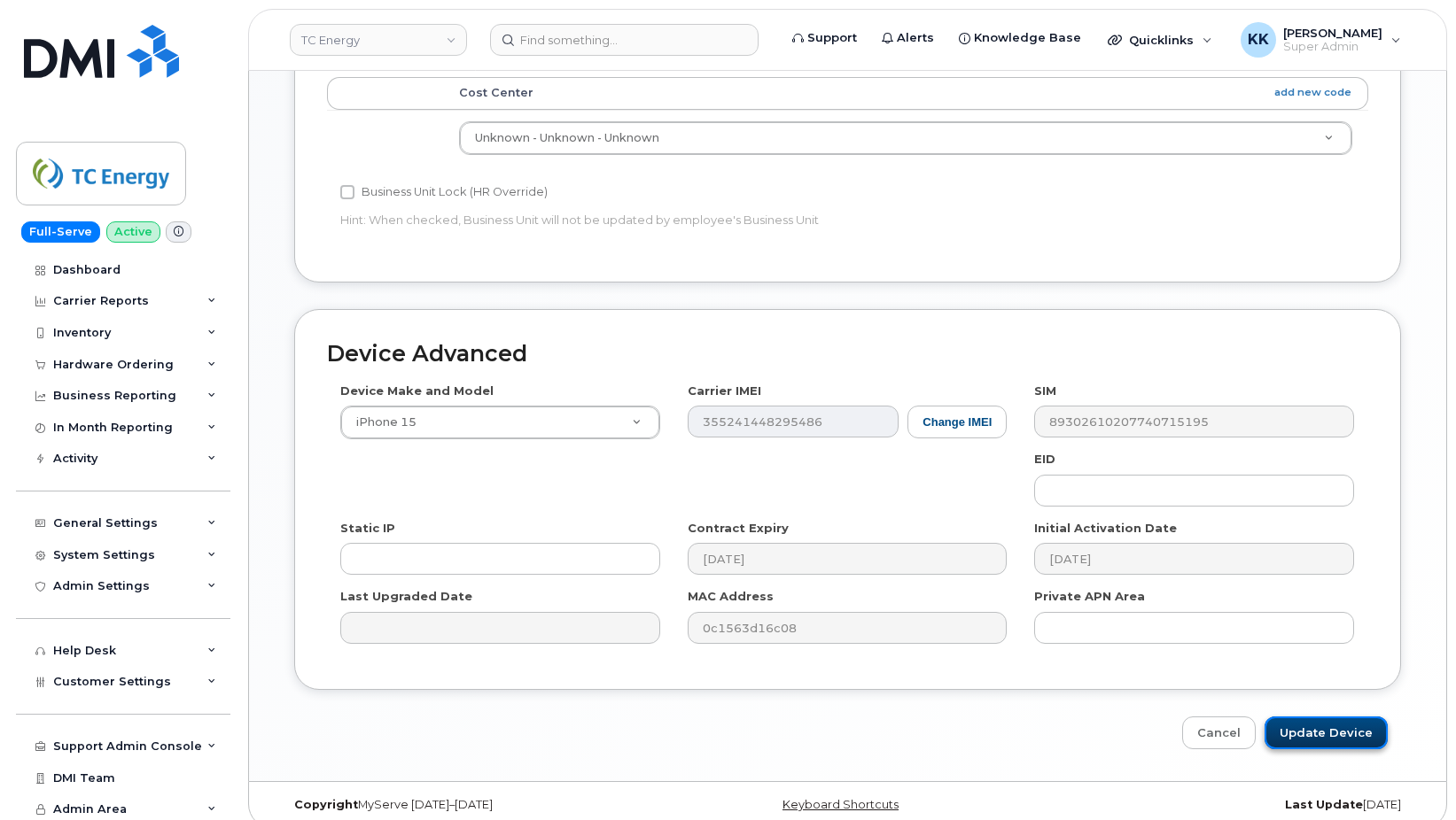
click at [1303, 716] on input "Update Device" at bounding box center [1326, 732] width 123 height 33
type input "Saving..."
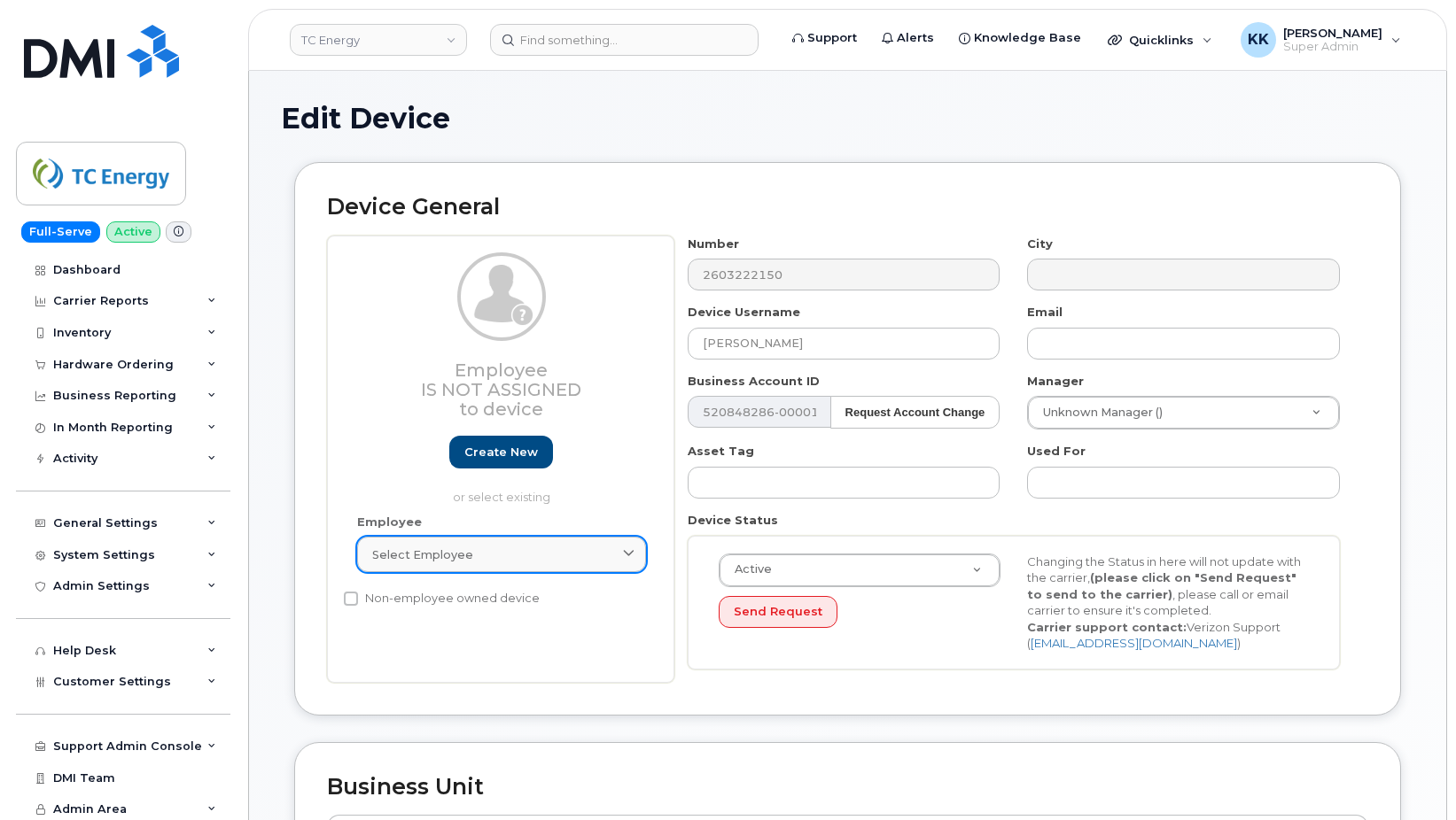
click at [469, 551] on div "Select employee" at bounding box center [501, 555] width 259 height 17
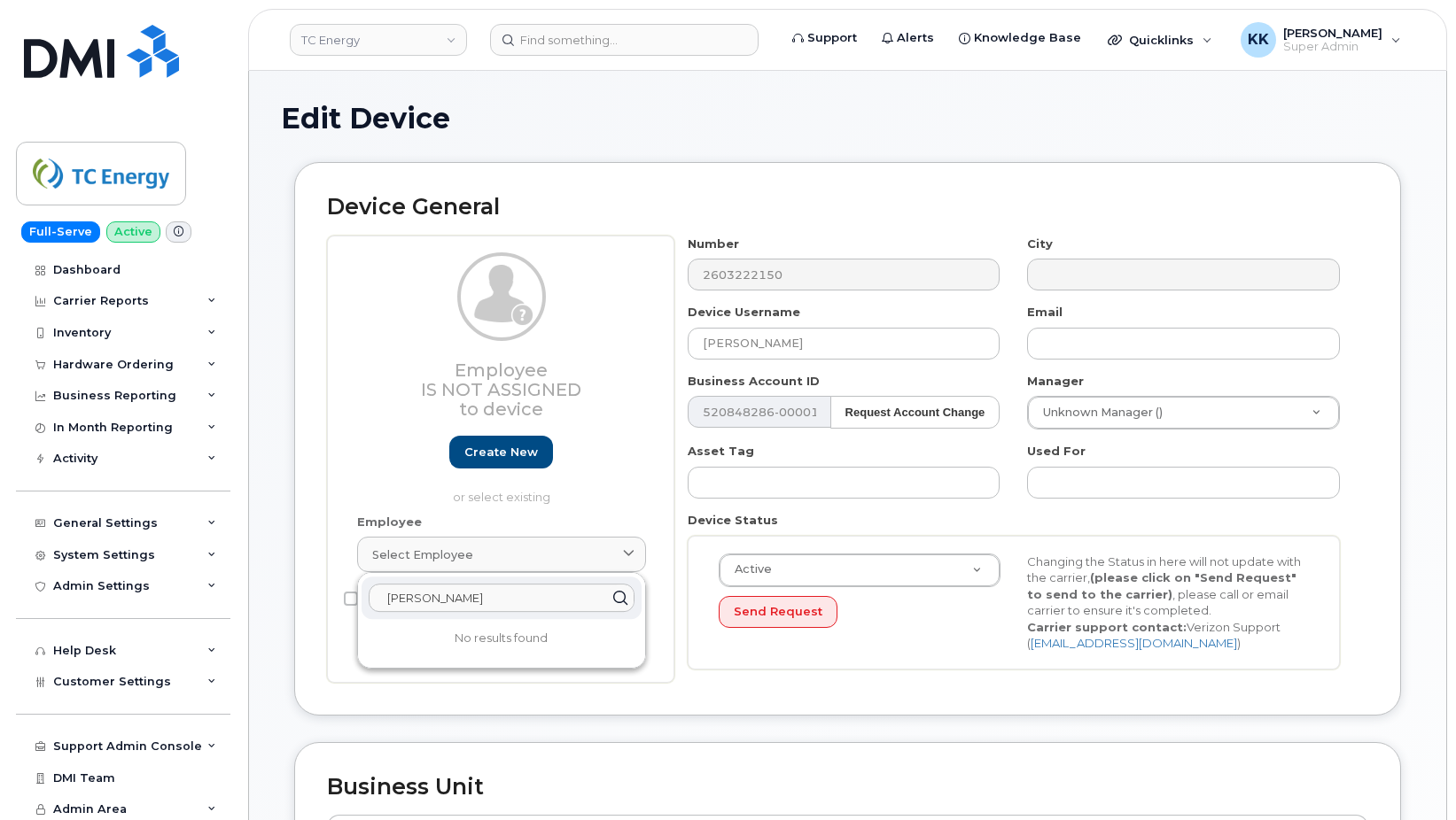
type input "isaac byler"
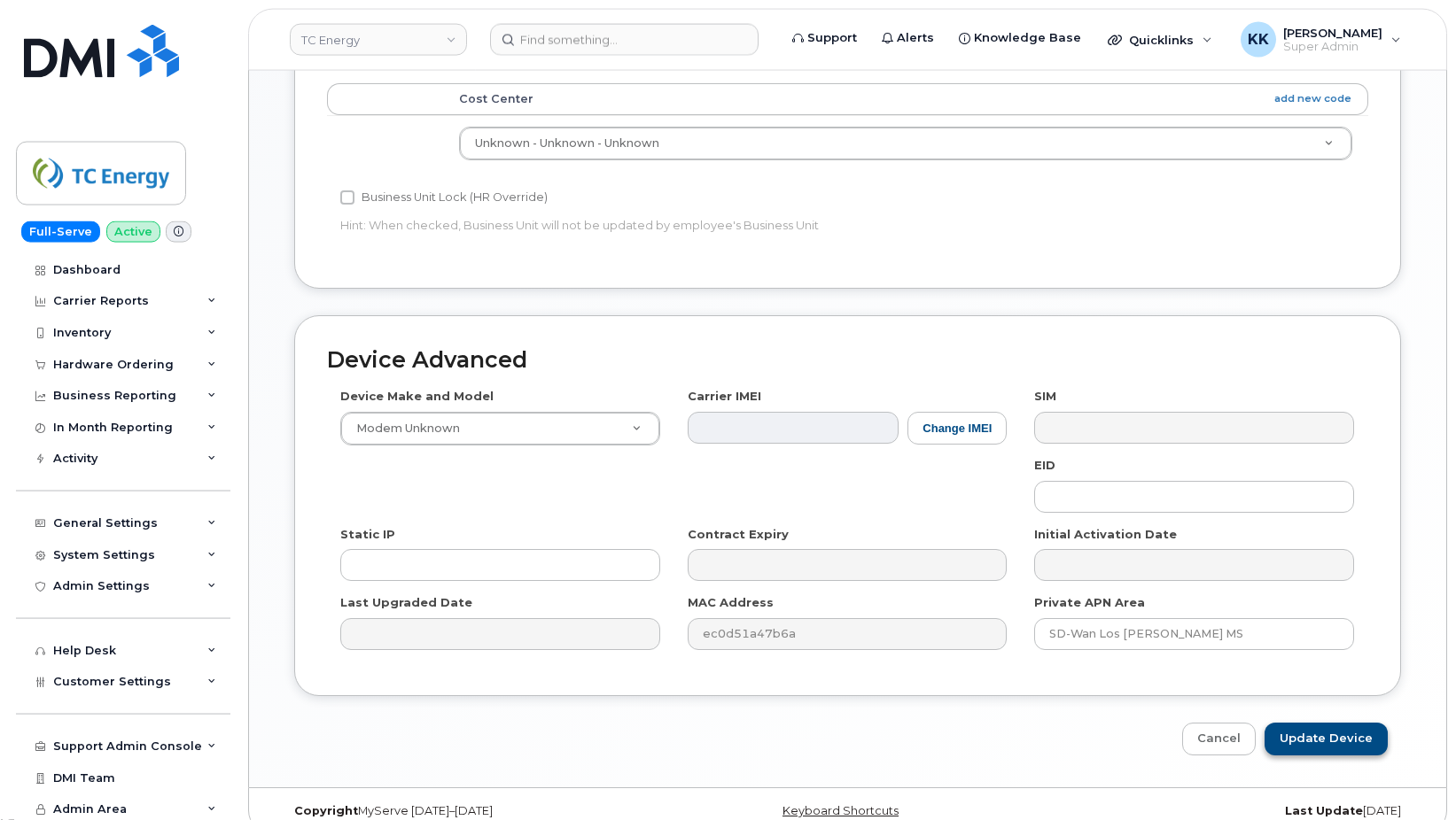
scroll to position [787, 0]
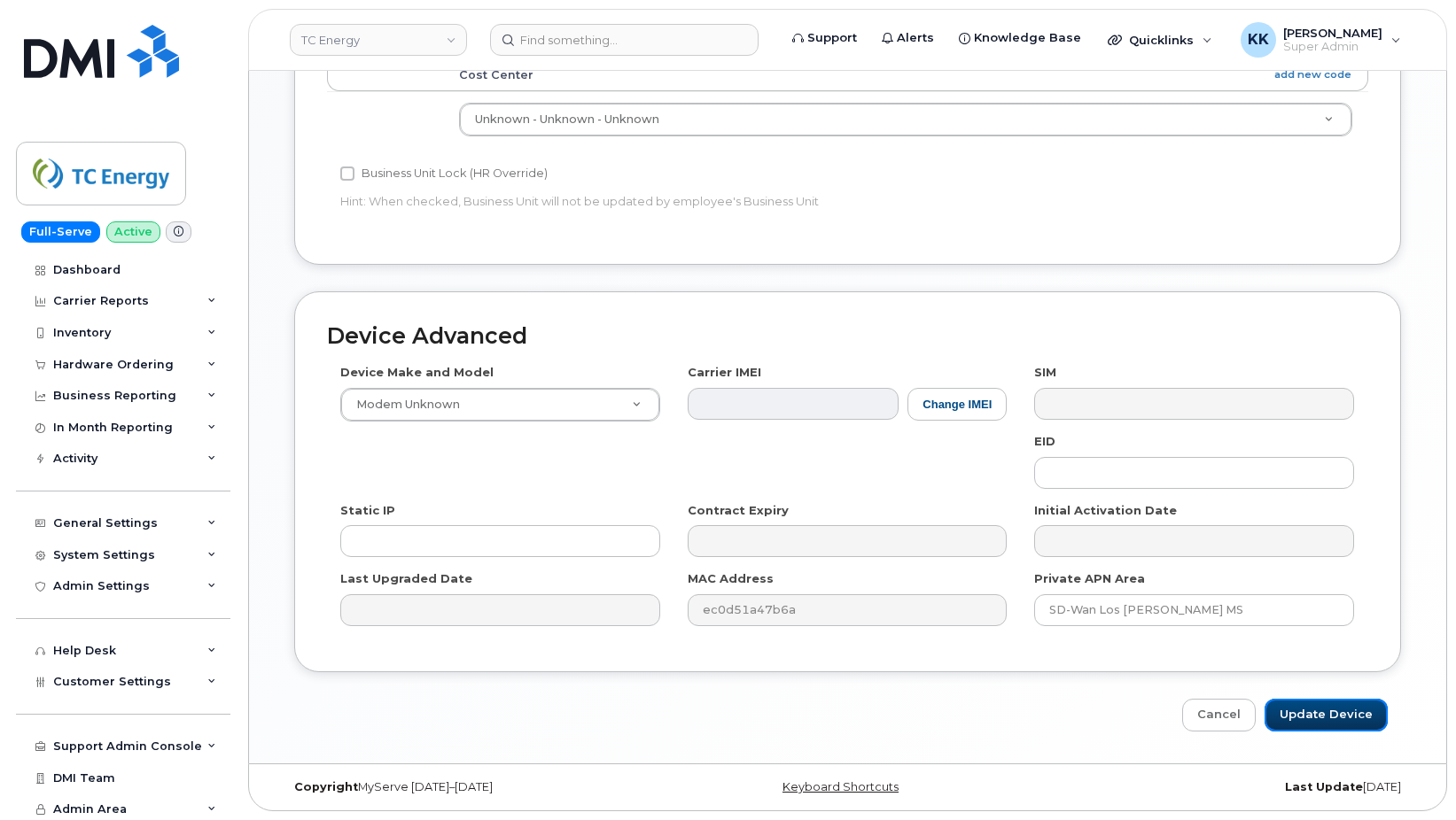
drag, startPoint x: 1321, startPoint y: 717, endPoint x: 764, endPoint y: 67, distance: 856.0
click at [1320, 717] on input "Update Device" at bounding box center [1326, 715] width 123 height 33
type input "Saving..."
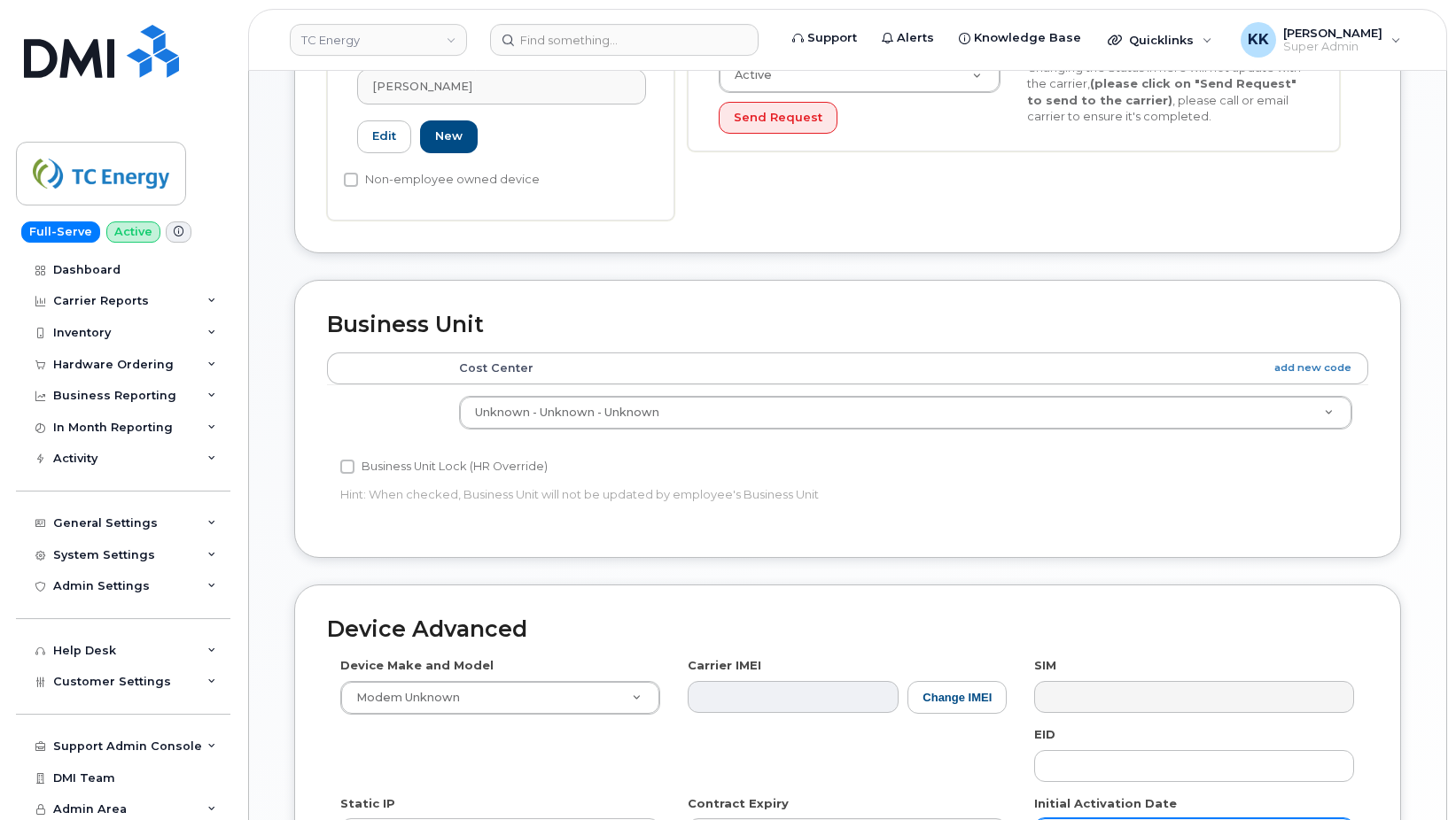
scroll to position [723, 0]
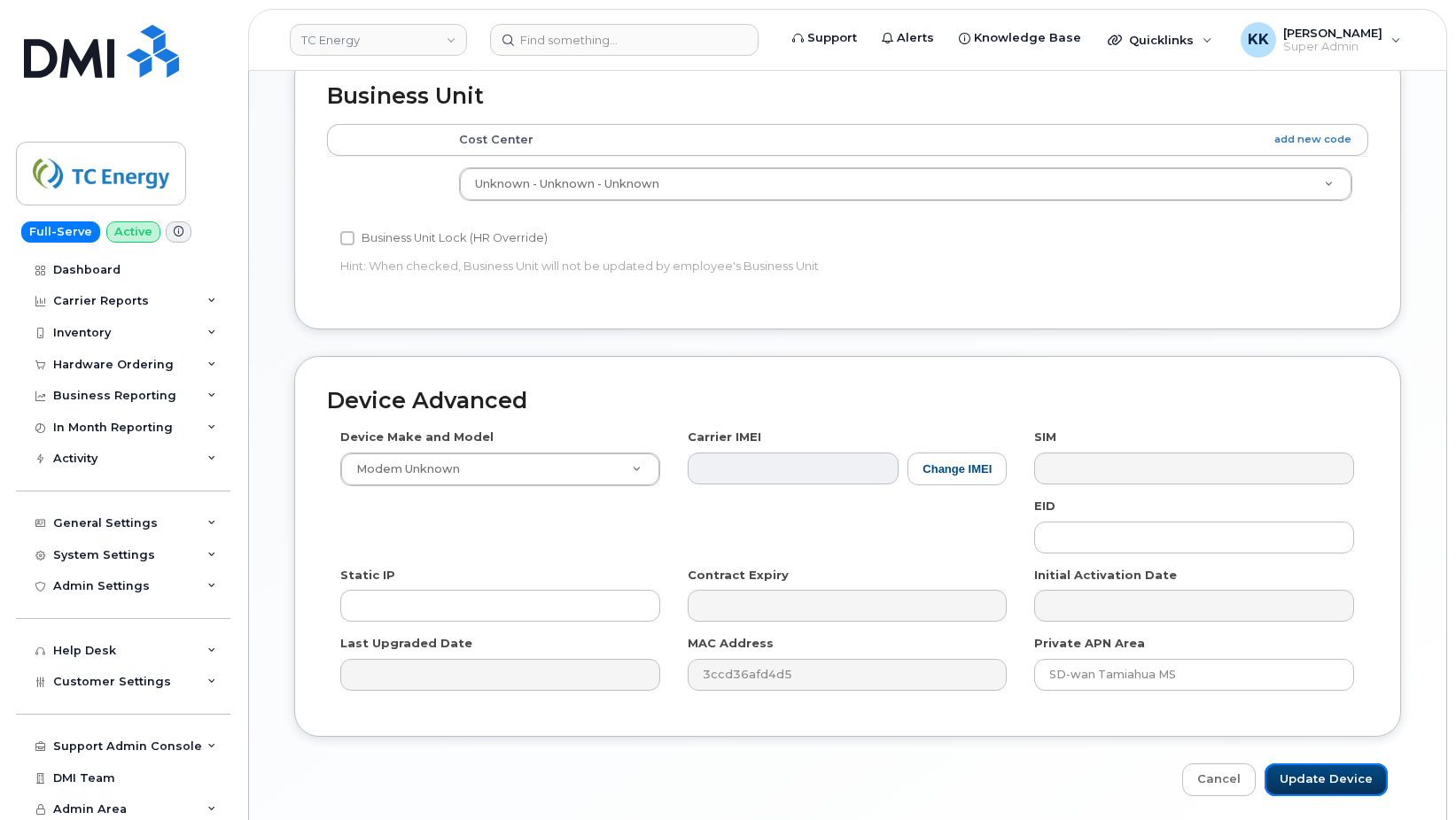
drag, startPoint x: 1344, startPoint y: 782, endPoint x: 1209, endPoint y: 164, distance: 632.6
click at [1343, 782] on input "Update Device" at bounding box center [1326, 780] width 123 height 33
type input "Saving..."
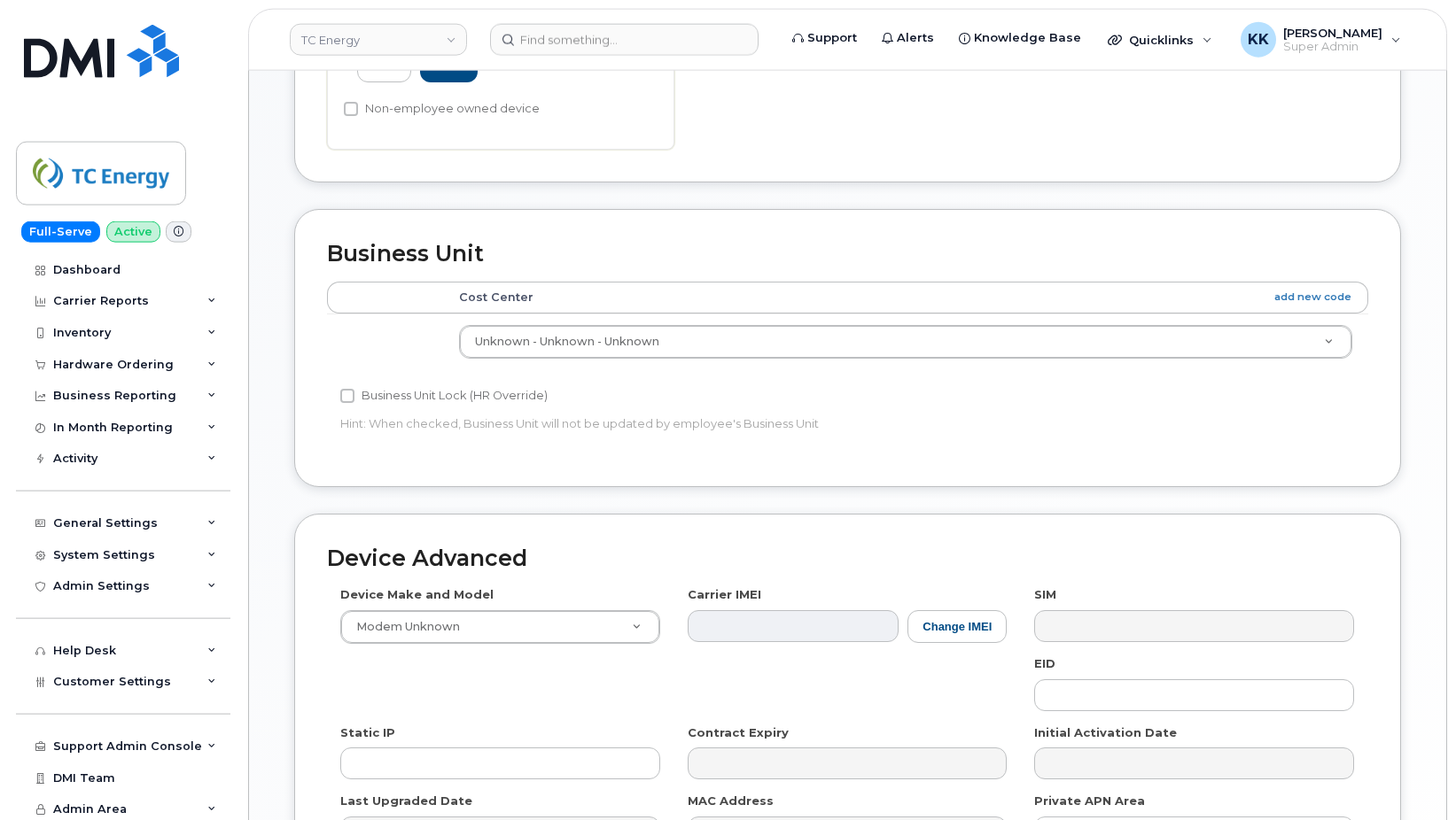
scroll to position [805, 0]
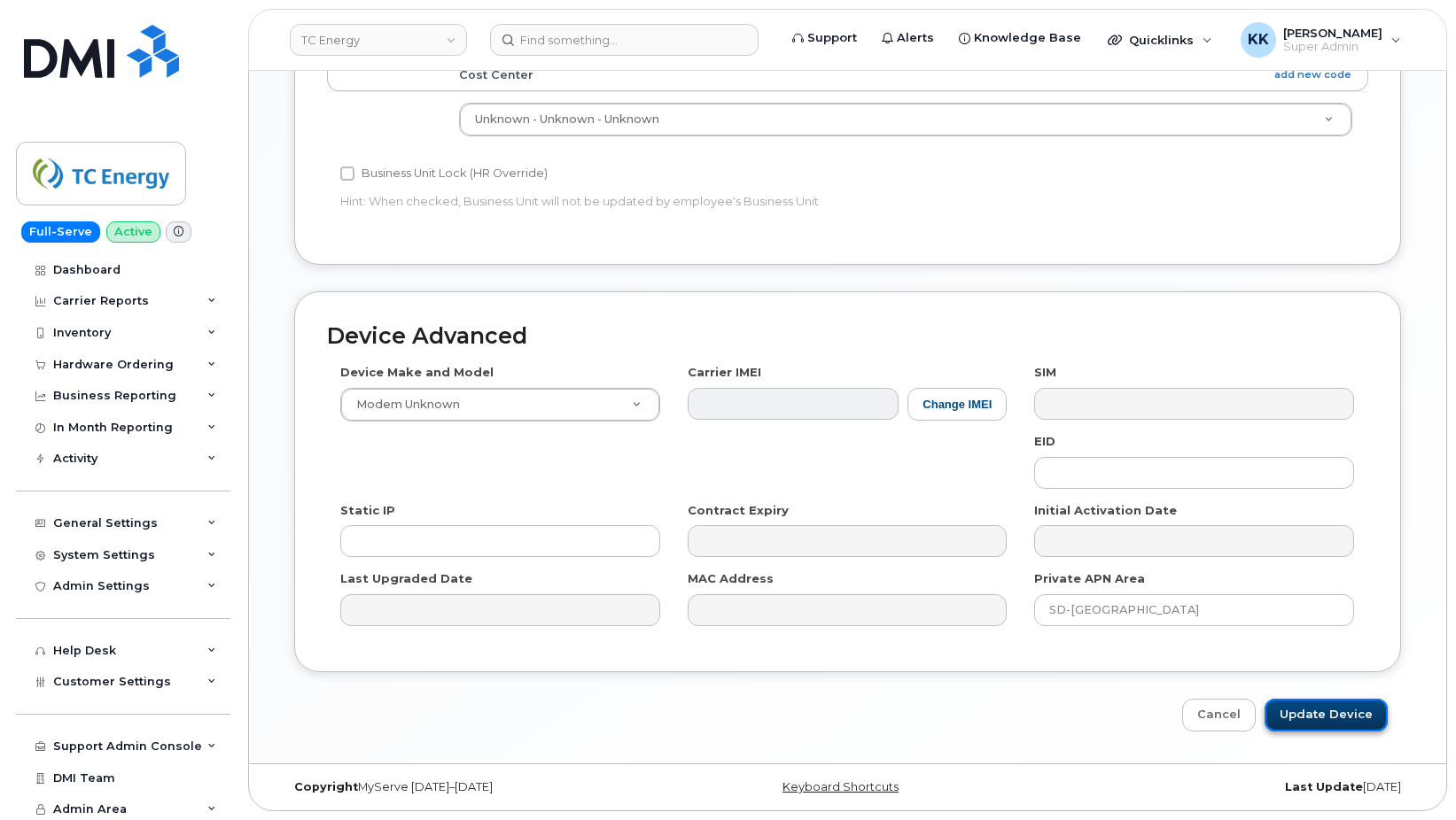
click at [1315, 718] on input "Update Device" at bounding box center [1326, 715] width 123 height 33
type input "Saving..."
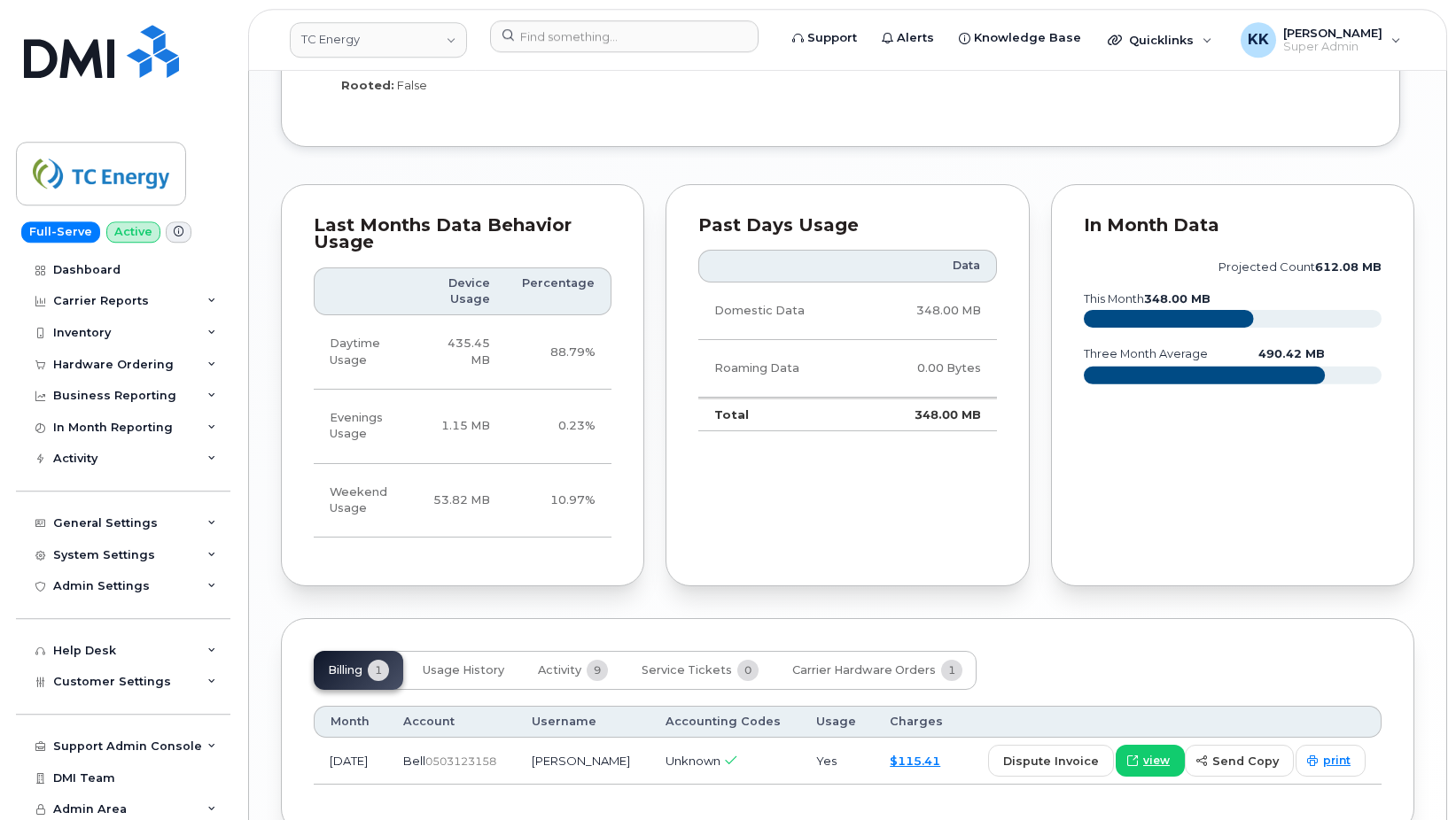
scroll to position [1497, 0]
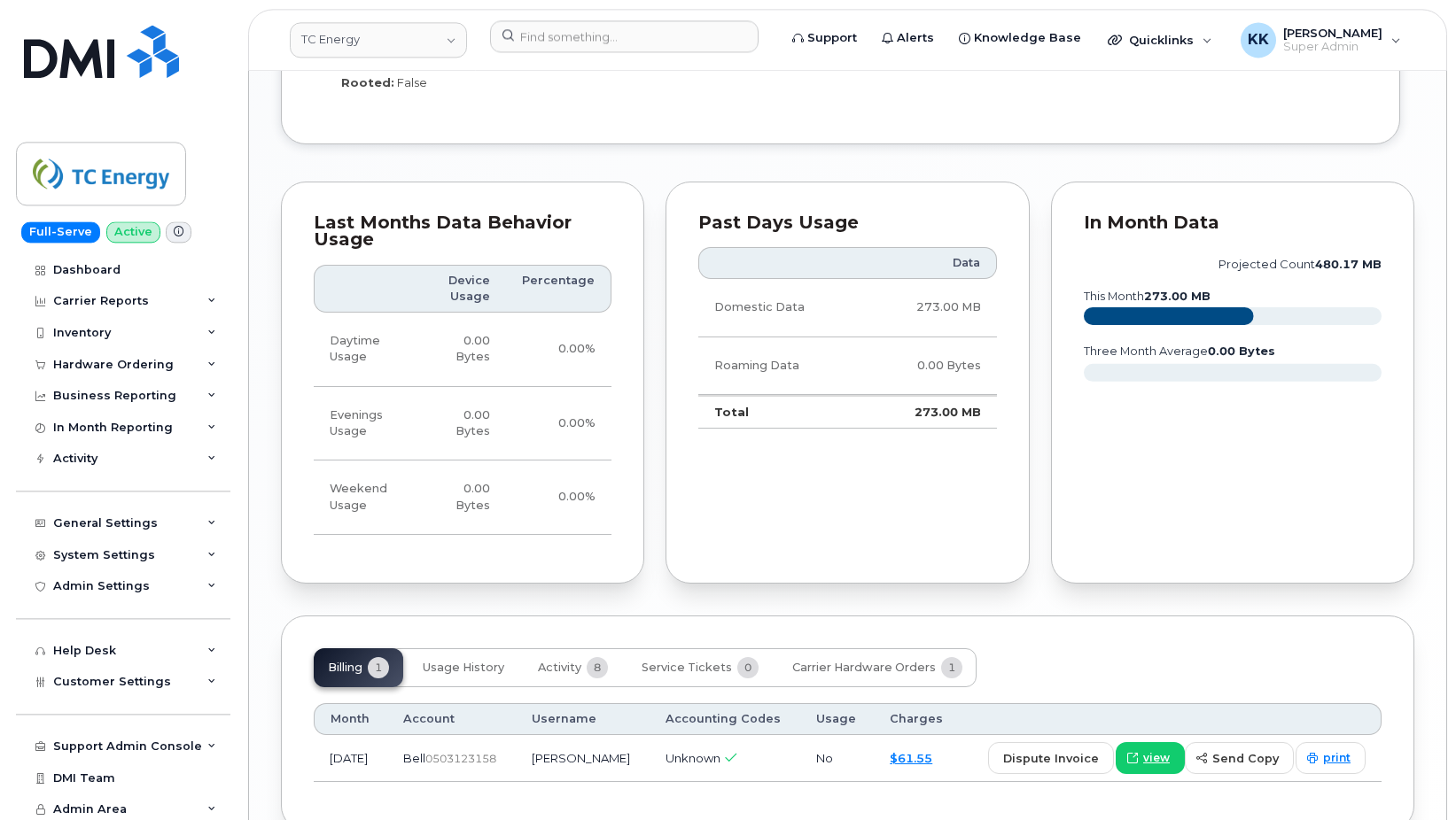
scroll to position [1631, 0]
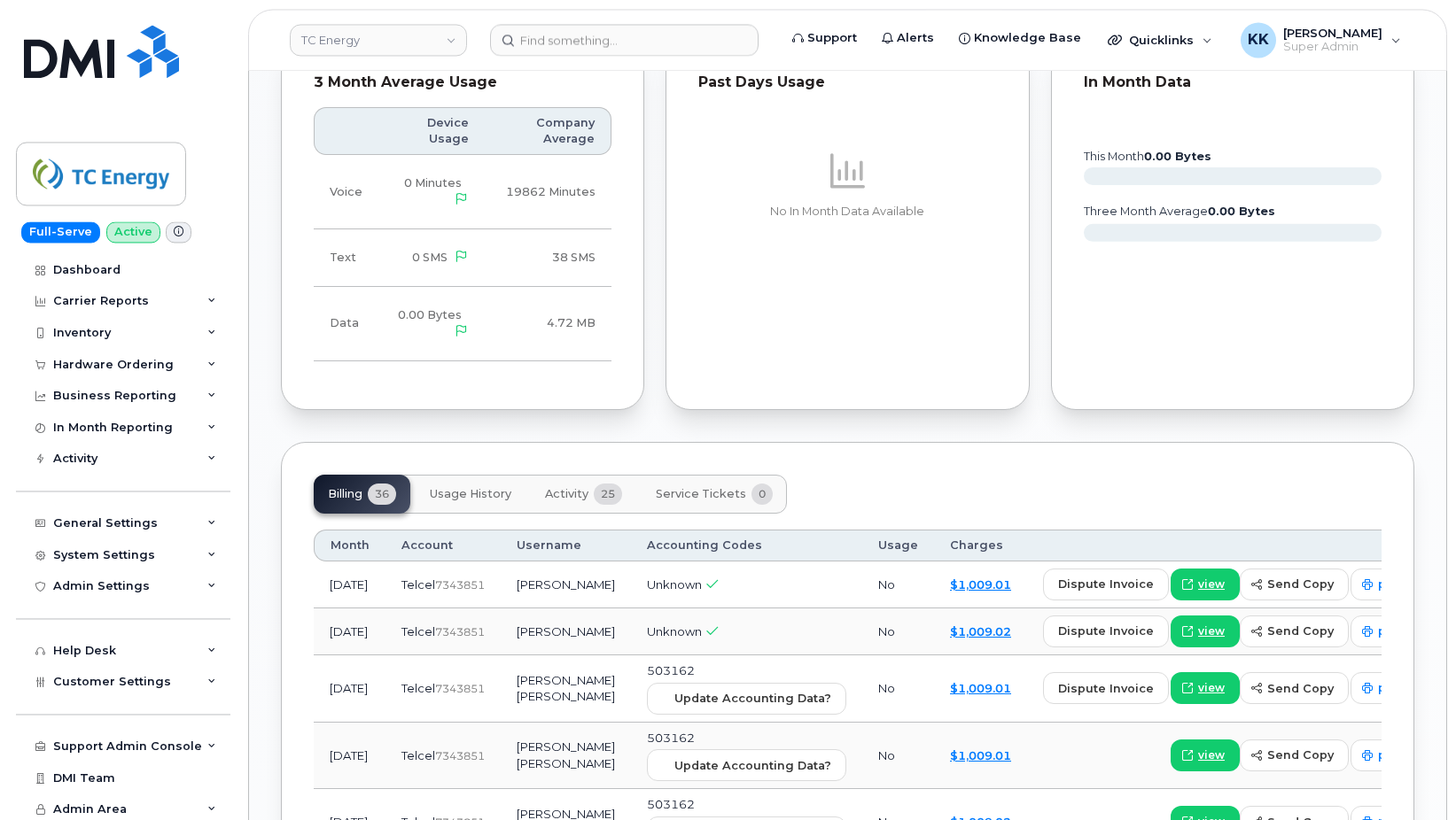
scroll to position [1626, 0]
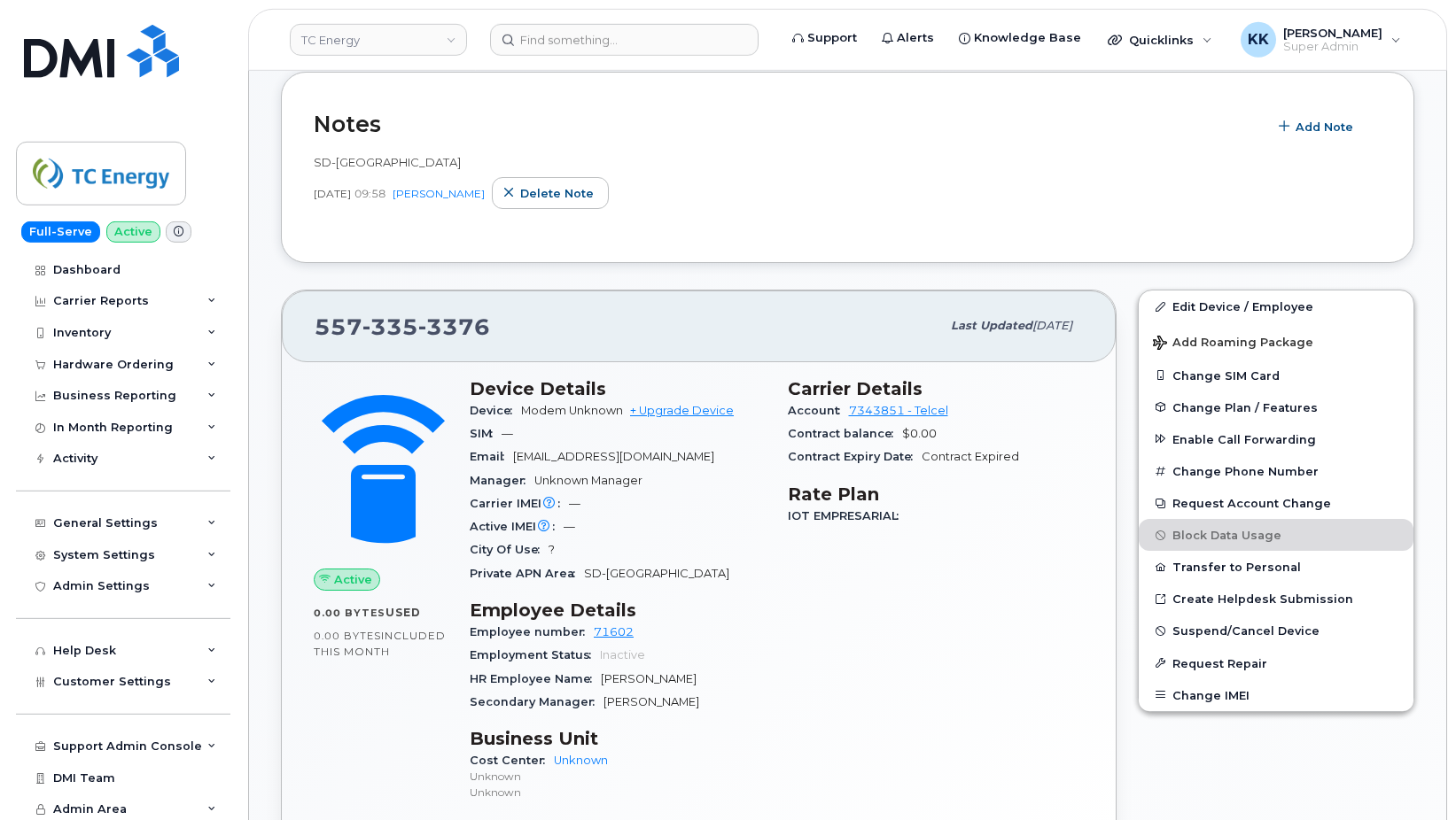
scroll to position [365, 0]
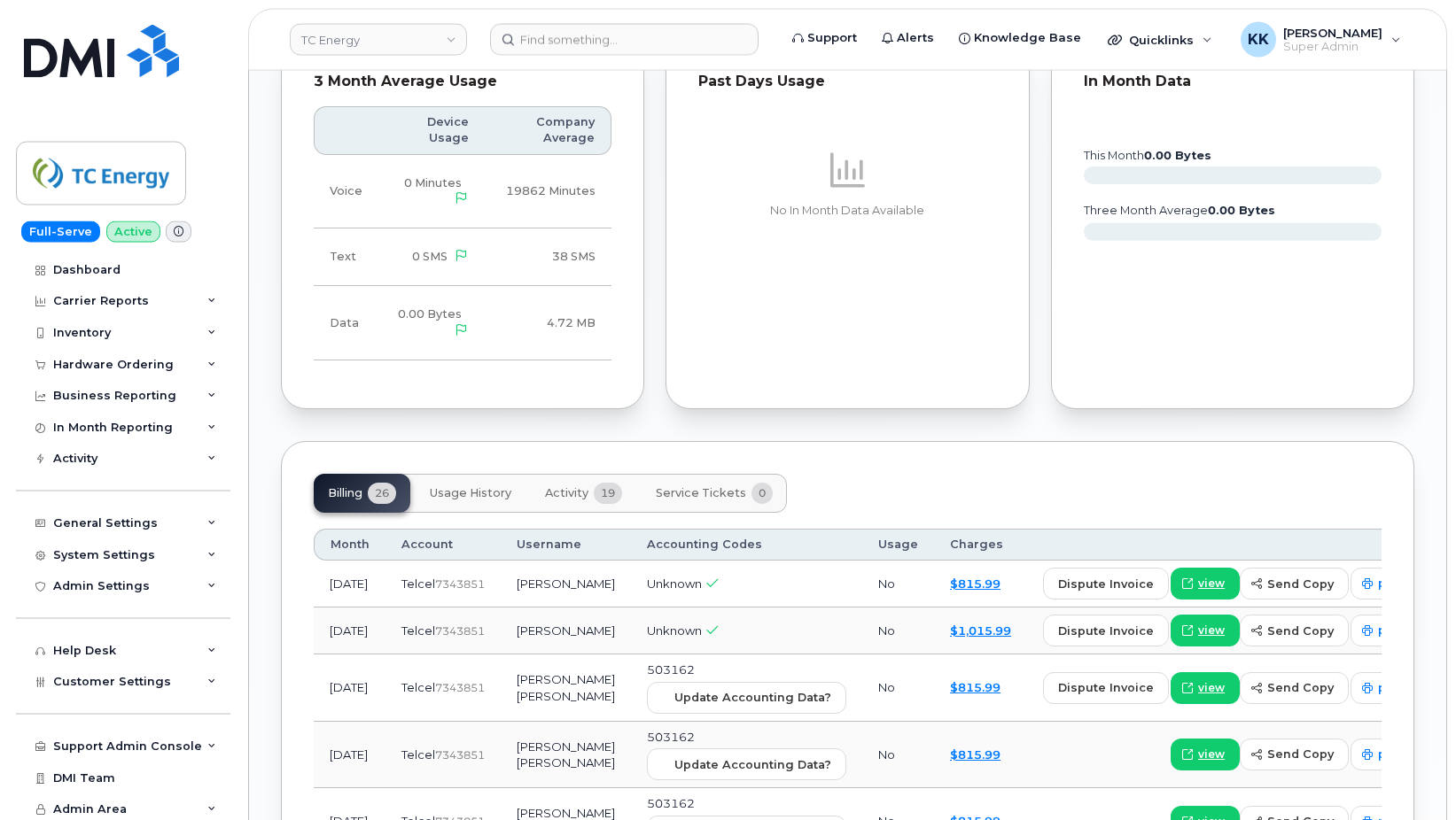
scroll to position [1626, 0]
